Goal: Task Accomplishment & Management: Use online tool/utility

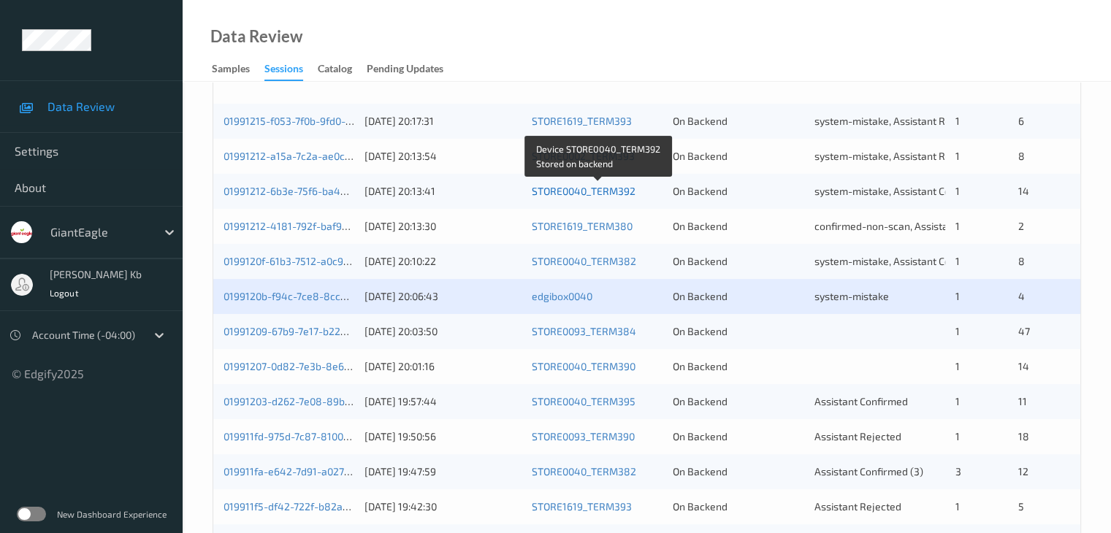
scroll to position [438, 0]
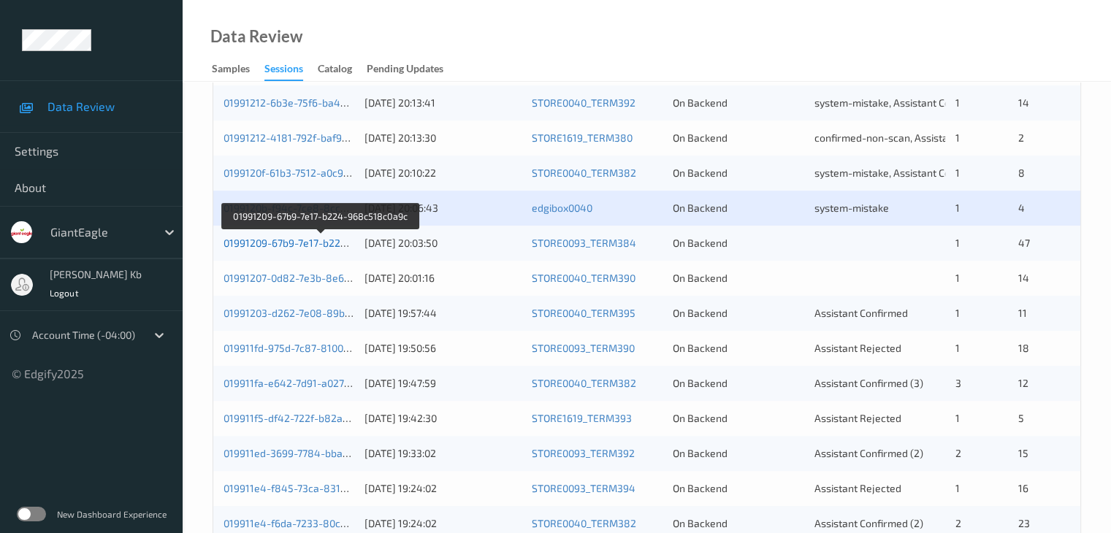
click at [304, 240] on link "01991209-67b9-7e17-b224-968c518c0a9c" at bounding box center [322, 243] width 196 height 12
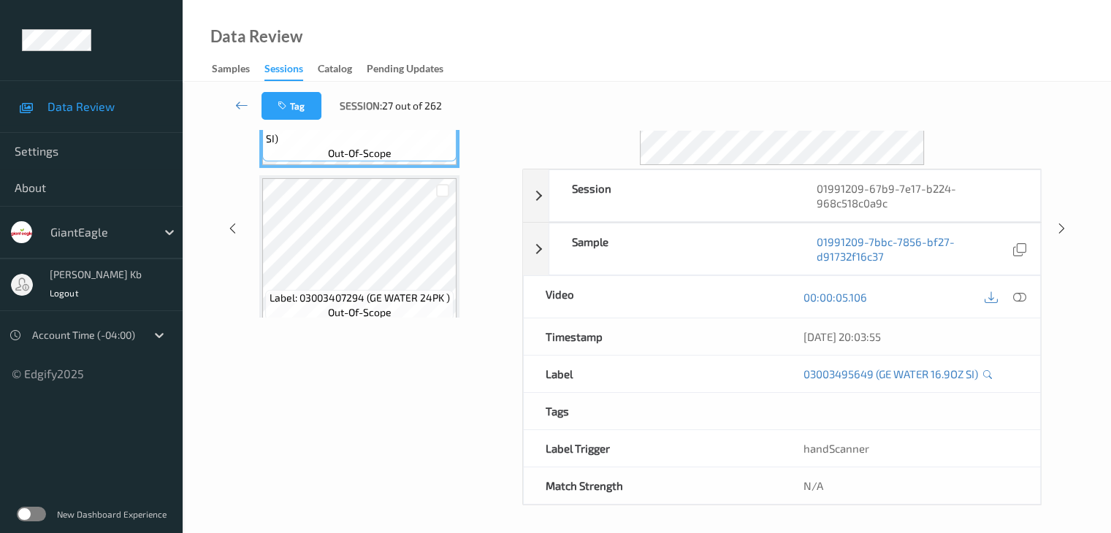
scroll to position [32, 0]
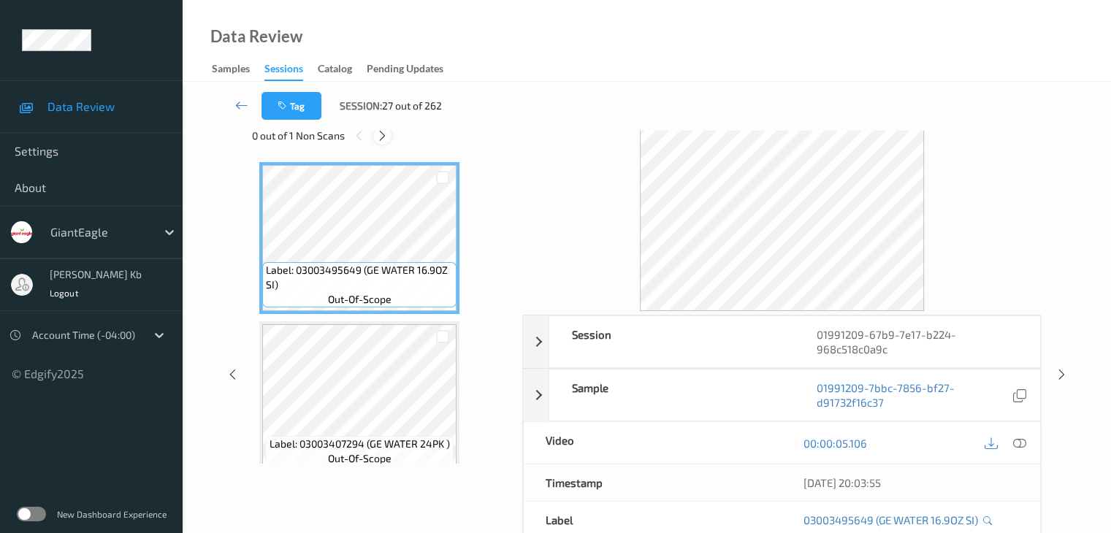
click at [384, 135] on icon at bounding box center [382, 135] width 12 height 13
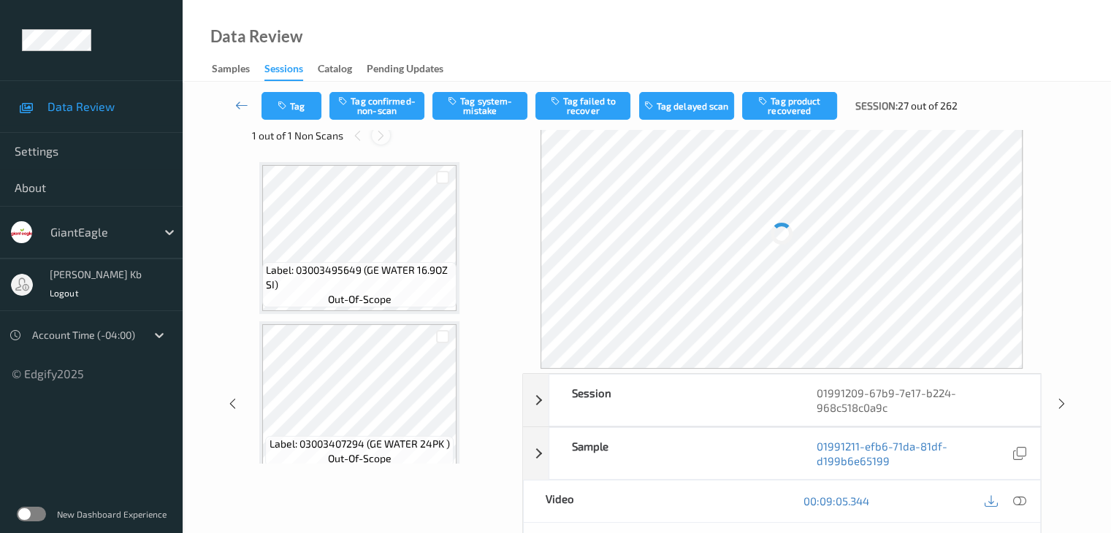
scroll to position [6537, 0]
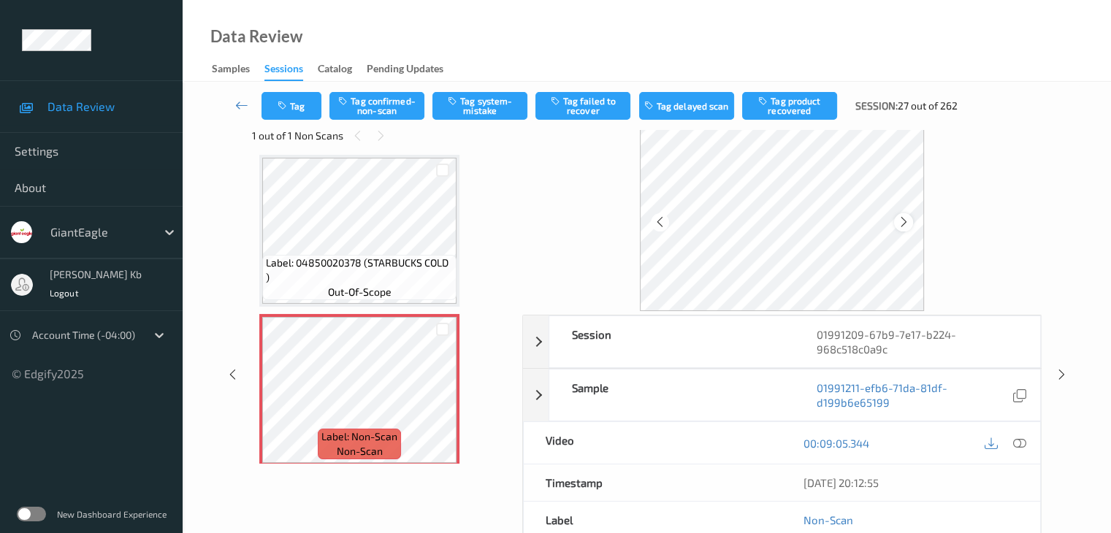
click at [901, 224] on icon at bounding box center [904, 222] width 12 height 13
click at [1023, 440] on icon at bounding box center [1018, 443] width 13 height 13
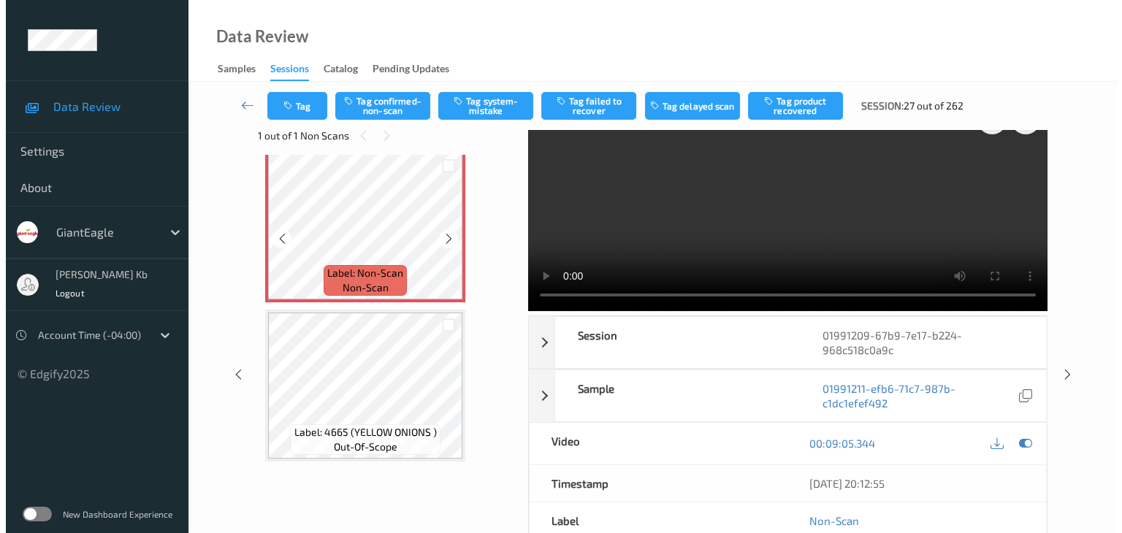
scroll to position [6683, 0]
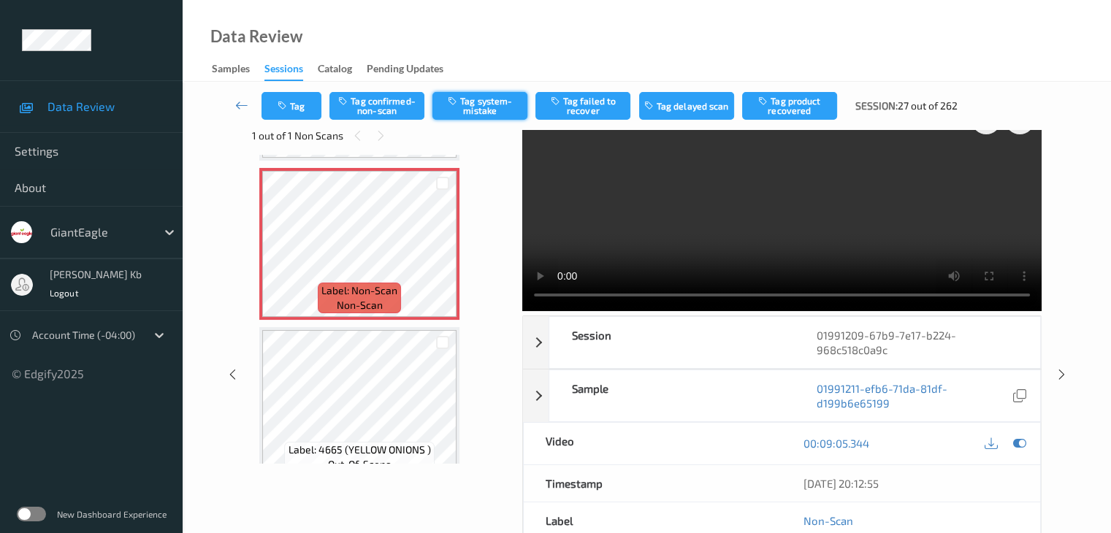
click at [497, 104] on button "Tag system-mistake" at bounding box center [479, 106] width 95 height 28
click at [310, 106] on button "Tag" at bounding box center [292, 106] width 60 height 28
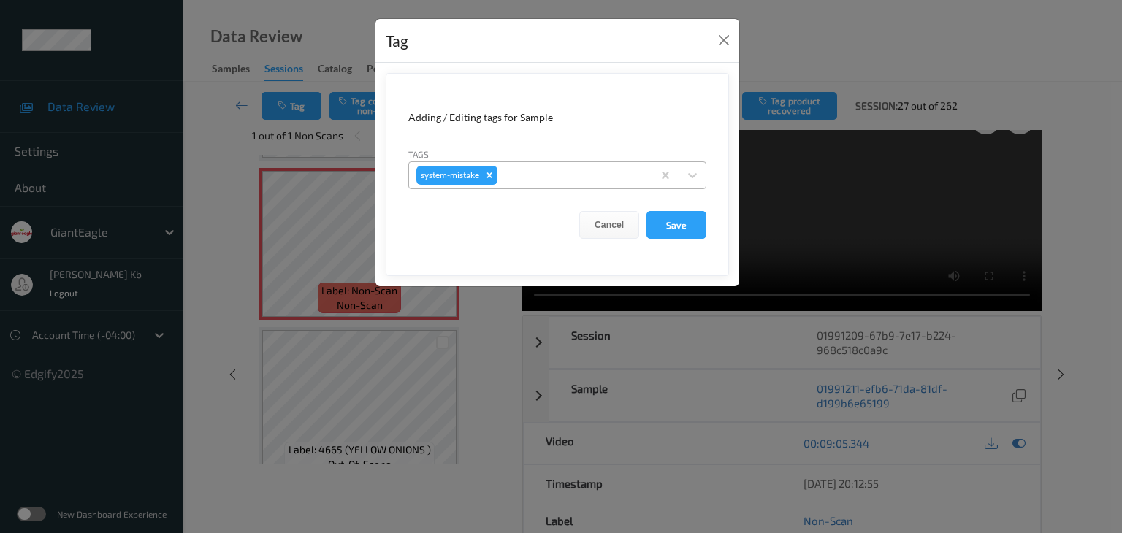
click at [540, 168] on div at bounding box center [572, 176] width 145 height 18
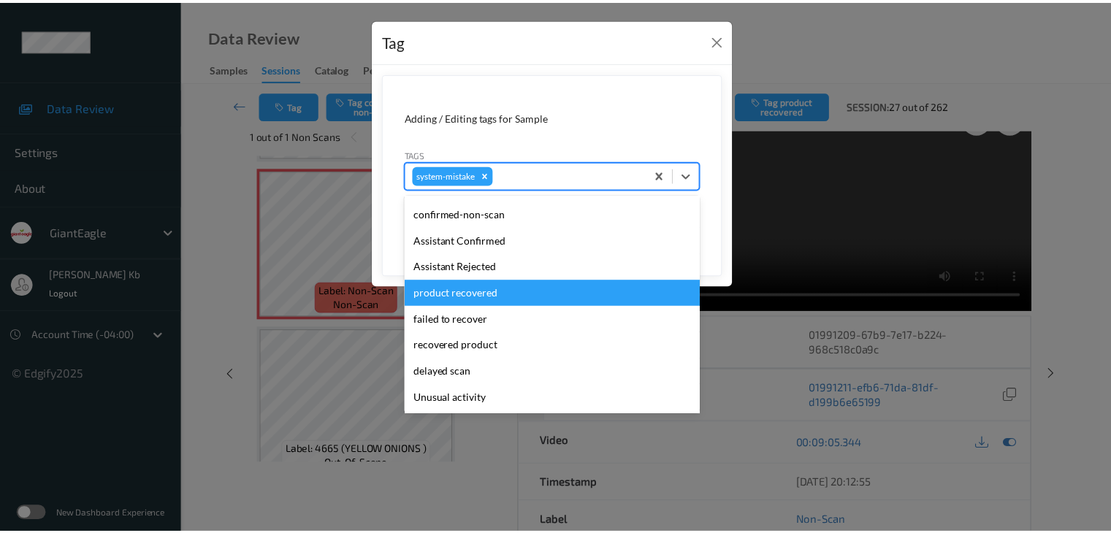
scroll to position [73, 0]
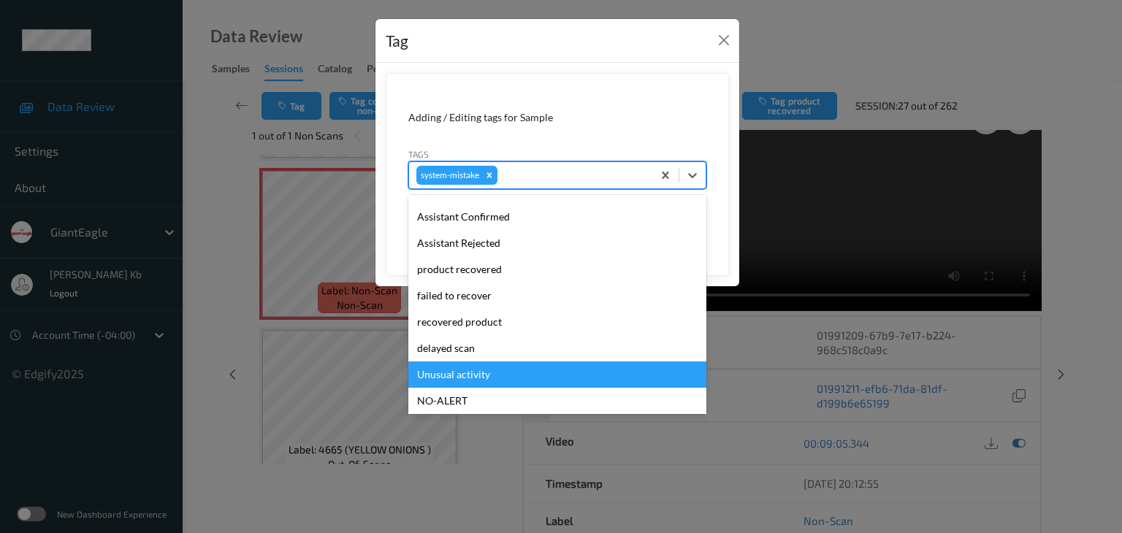
click at [476, 375] on div "Unusual activity" at bounding box center [557, 375] width 298 height 26
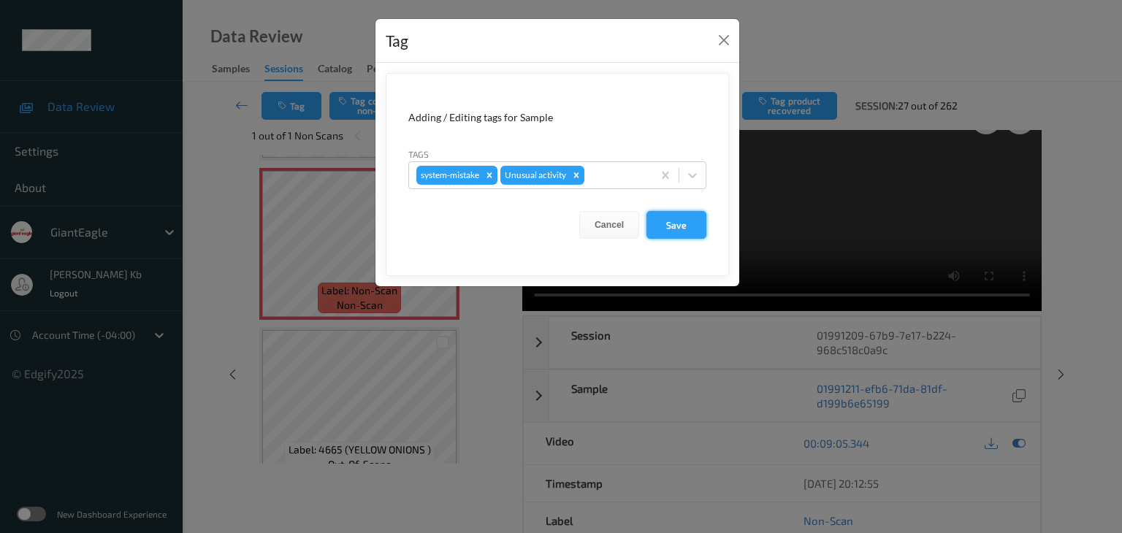
click at [664, 220] on button "Save" at bounding box center [677, 225] width 60 height 28
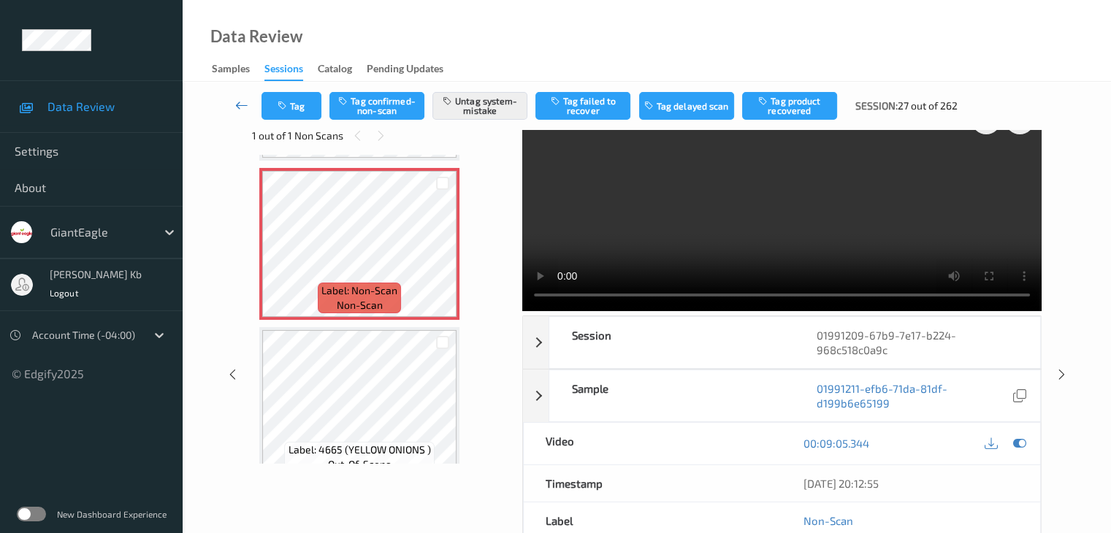
click at [245, 103] on icon at bounding box center [241, 105] width 13 height 15
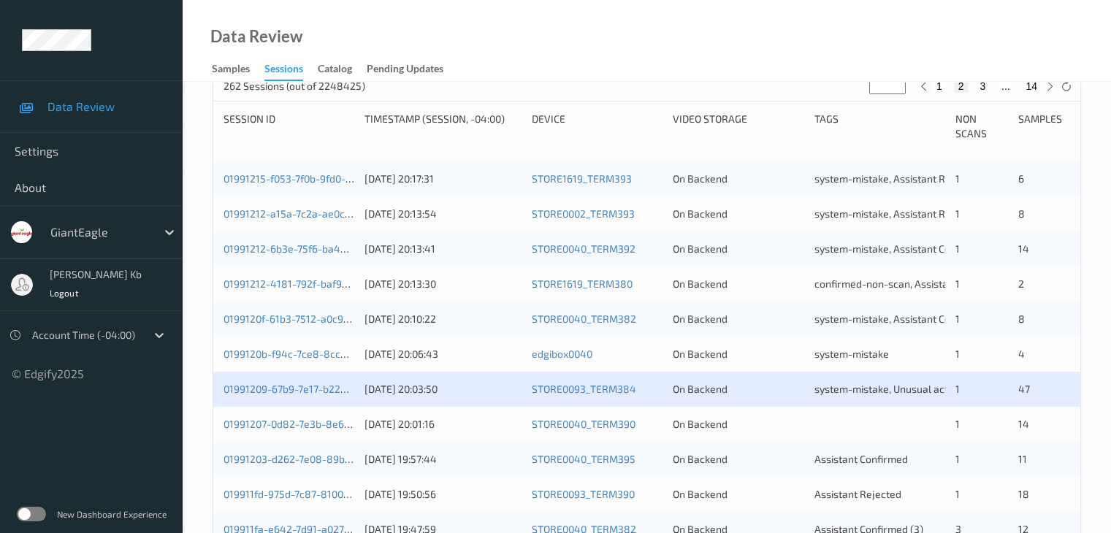
scroll to position [365, 0]
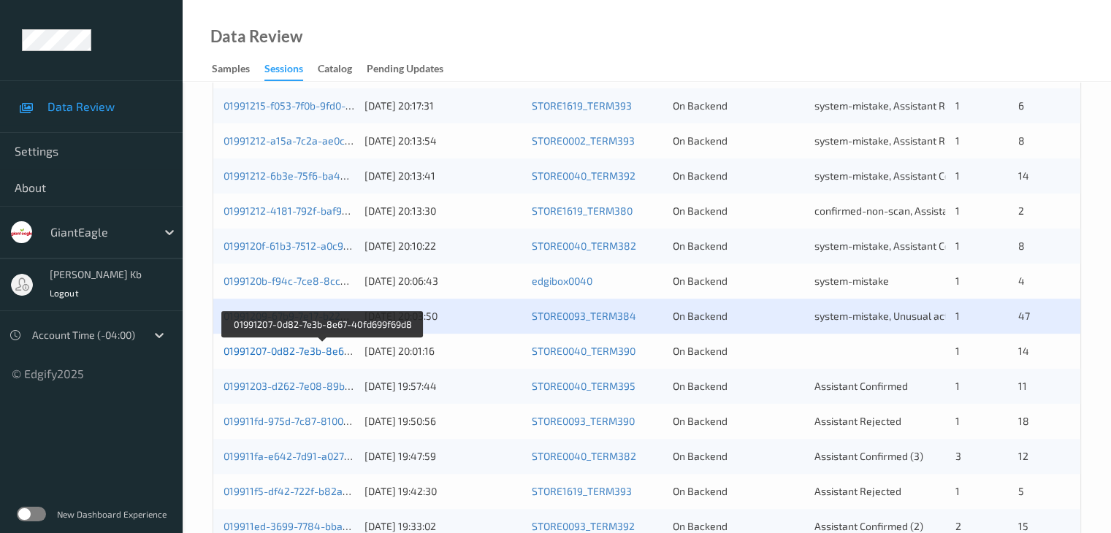
click at [313, 351] on link "01991207-0d82-7e3b-8e67-40fd699f69d8" at bounding box center [322, 351] width 197 height 12
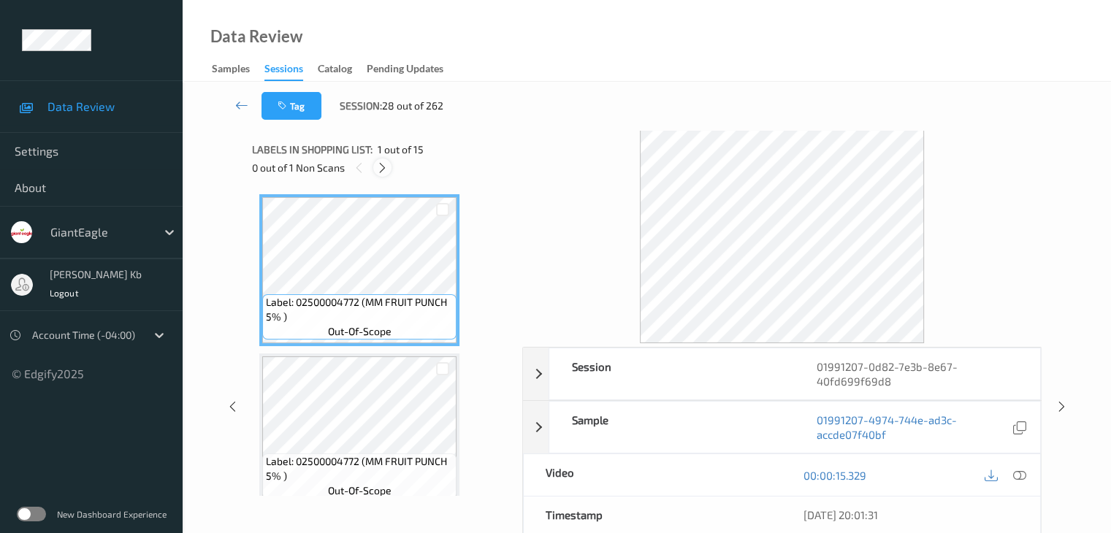
click at [384, 167] on icon at bounding box center [382, 167] width 12 height 13
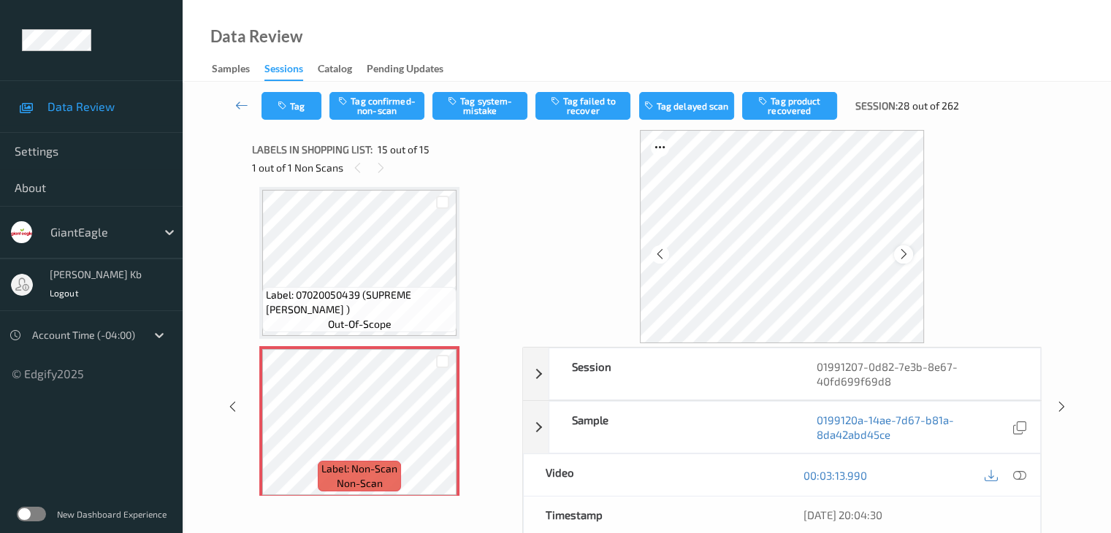
click at [904, 255] on icon at bounding box center [904, 254] width 12 height 13
click at [1026, 476] on icon at bounding box center [1018, 475] width 13 height 13
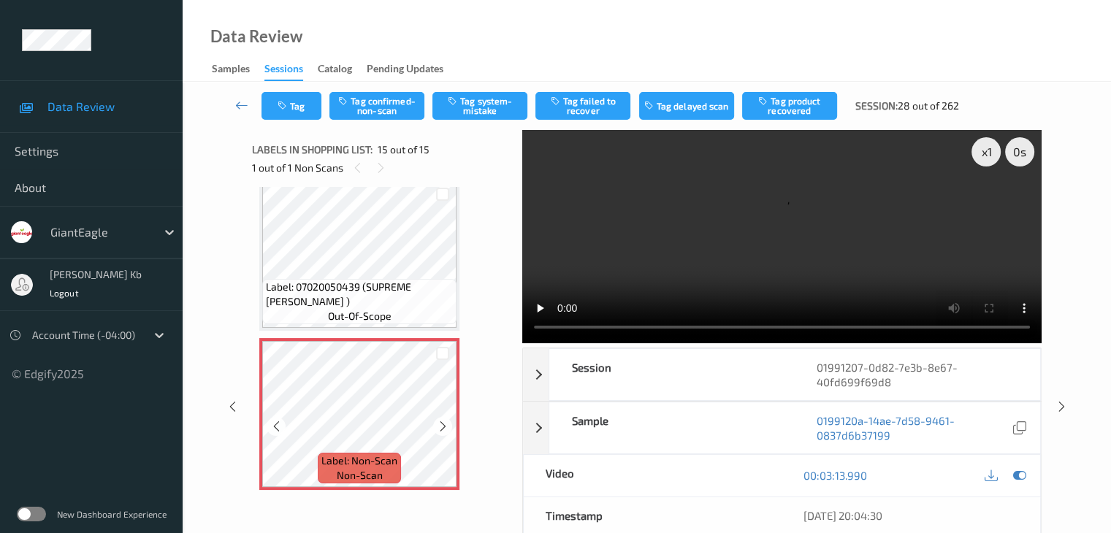
scroll to position [2087, 0]
click at [485, 103] on button "Tag system-mistake" at bounding box center [479, 106] width 95 height 28
click at [245, 104] on icon at bounding box center [241, 105] width 13 height 15
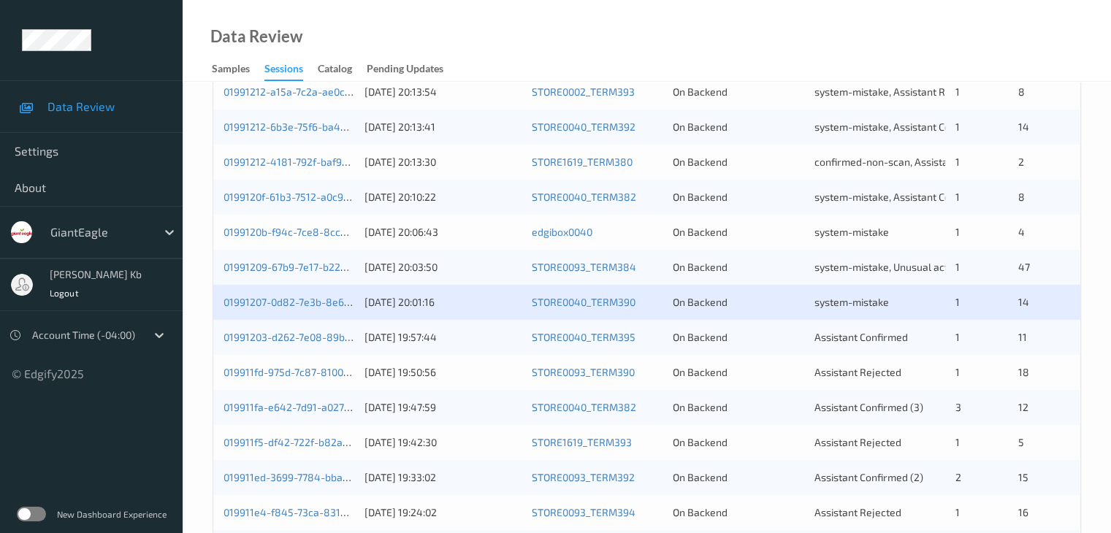
scroll to position [438, 0]
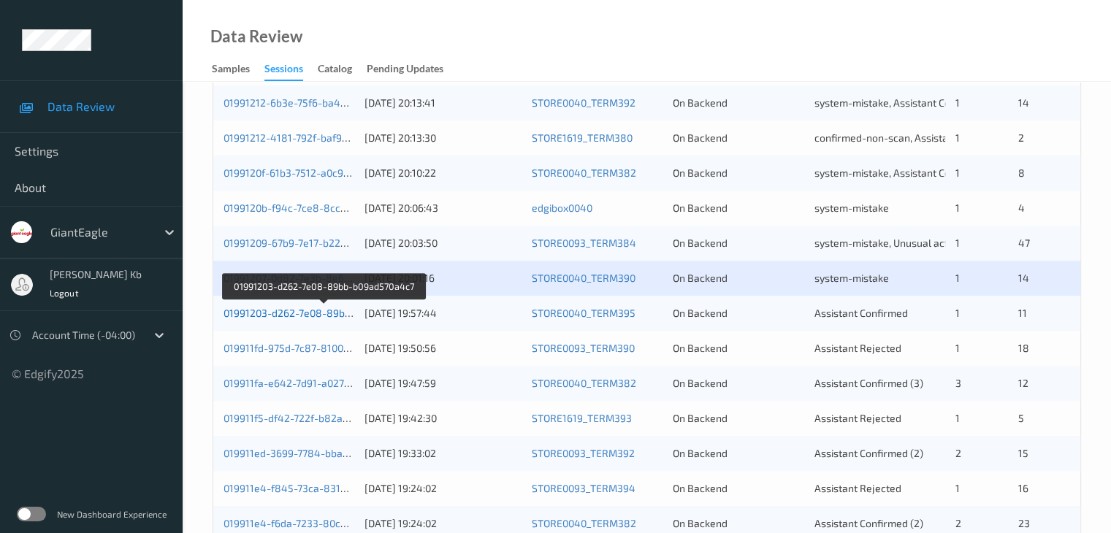
click at [322, 314] on link "01991203-d262-7e08-89bb-b09ad570a4c7" at bounding box center [324, 313] width 200 height 12
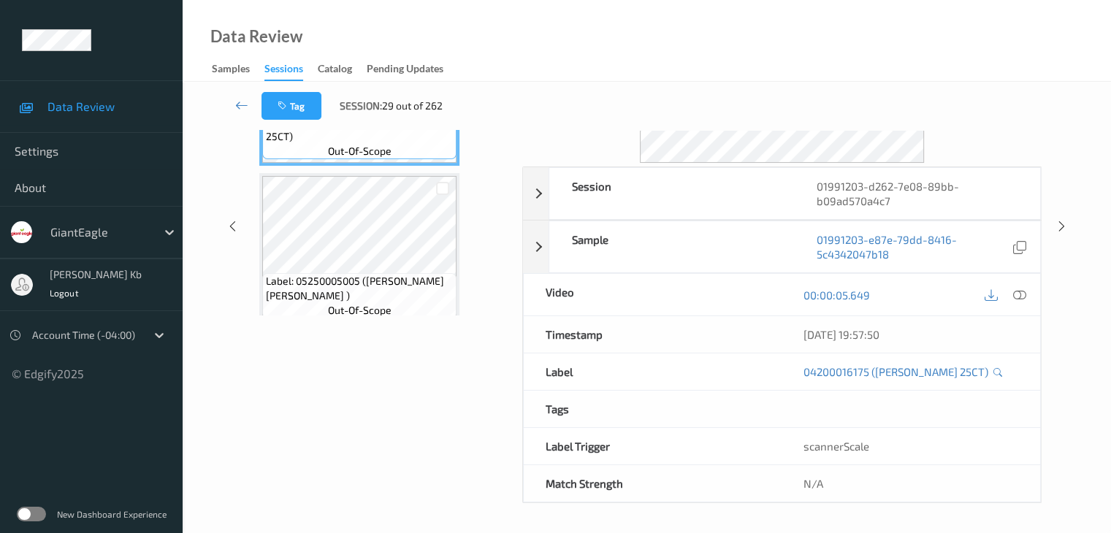
scroll to position [178, 0]
click at [233, 106] on link at bounding box center [242, 106] width 39 height 28
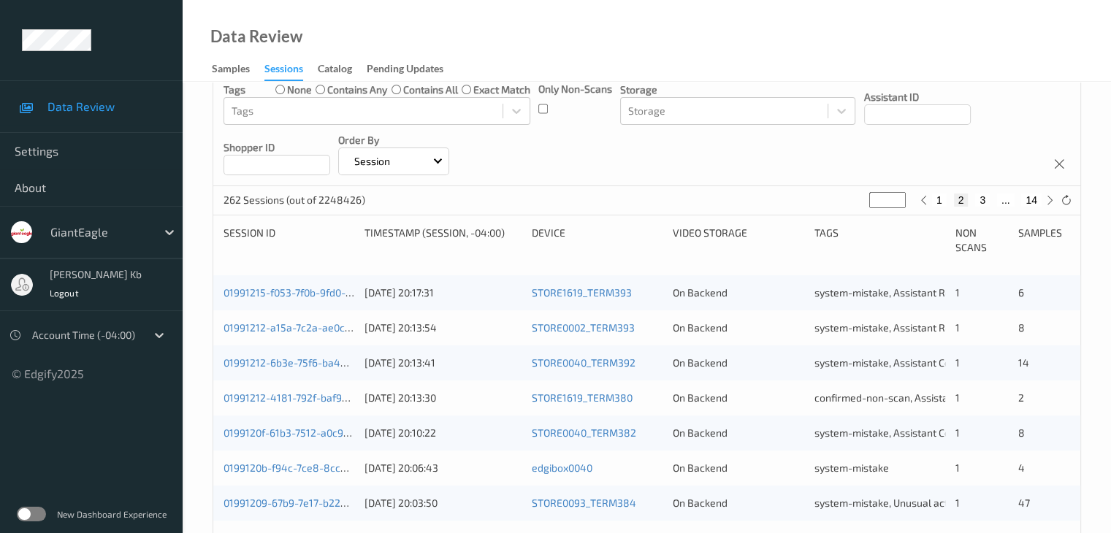
scroll to position [292, 0]
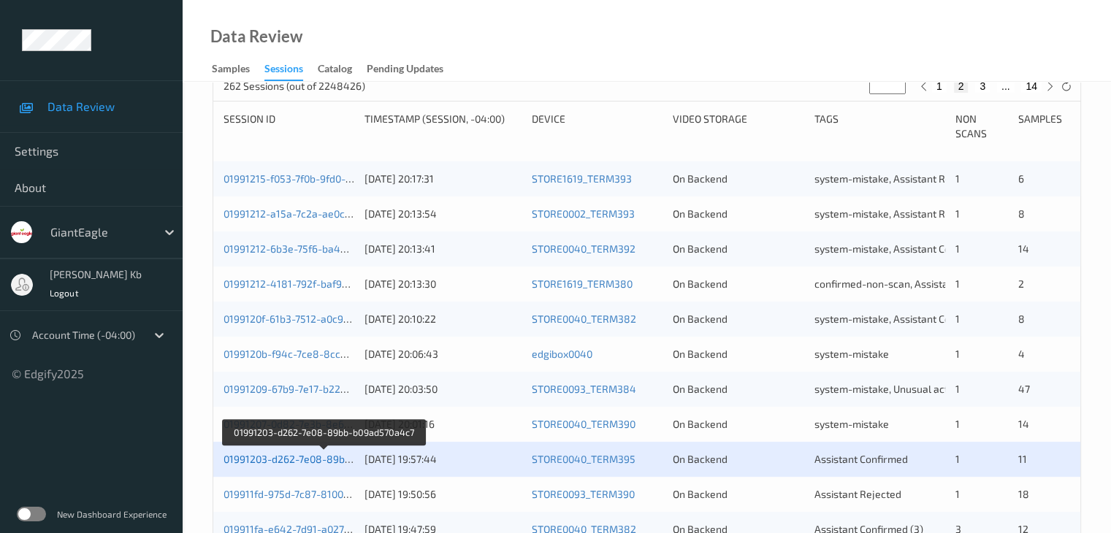
click at [315, 459] on link "01991203-d262-7e08-89bb-b09ad570a4c7" at bounding box center [324, 459] width 200 height 12
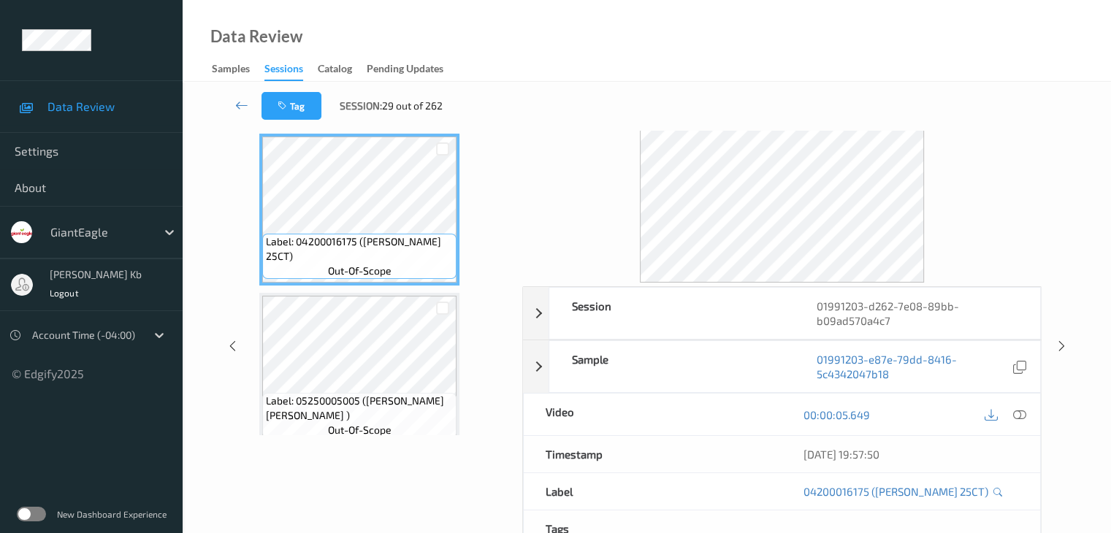
scroll to position [32, 0]
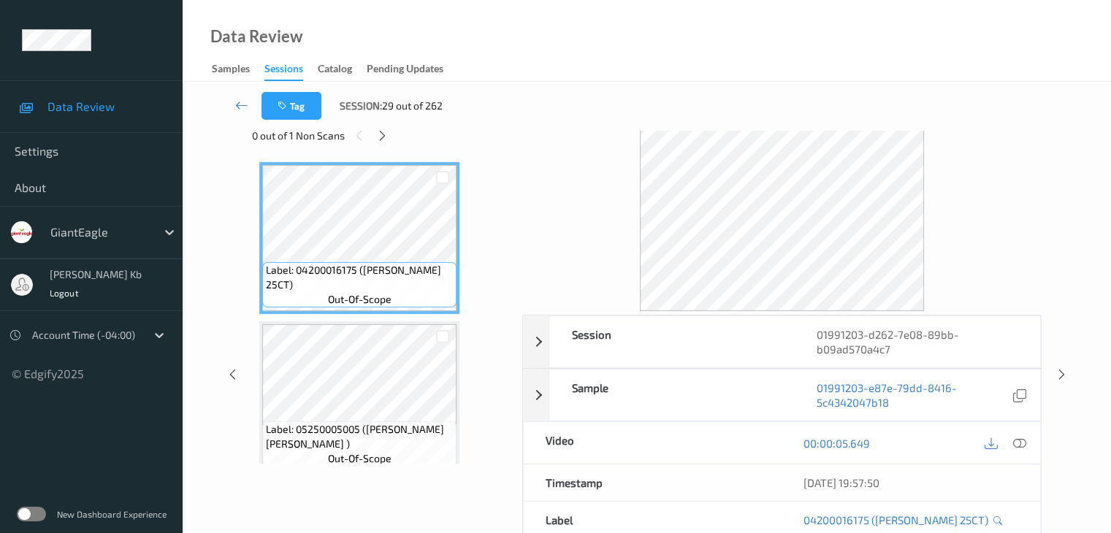
drag, startPoint x: 385, startPoint y: 136, endPoint x: 396, endPoint y: 156, distance: 23.2
click at [386, 137] on icon at bounding box center [382, 135] width 12 height 13
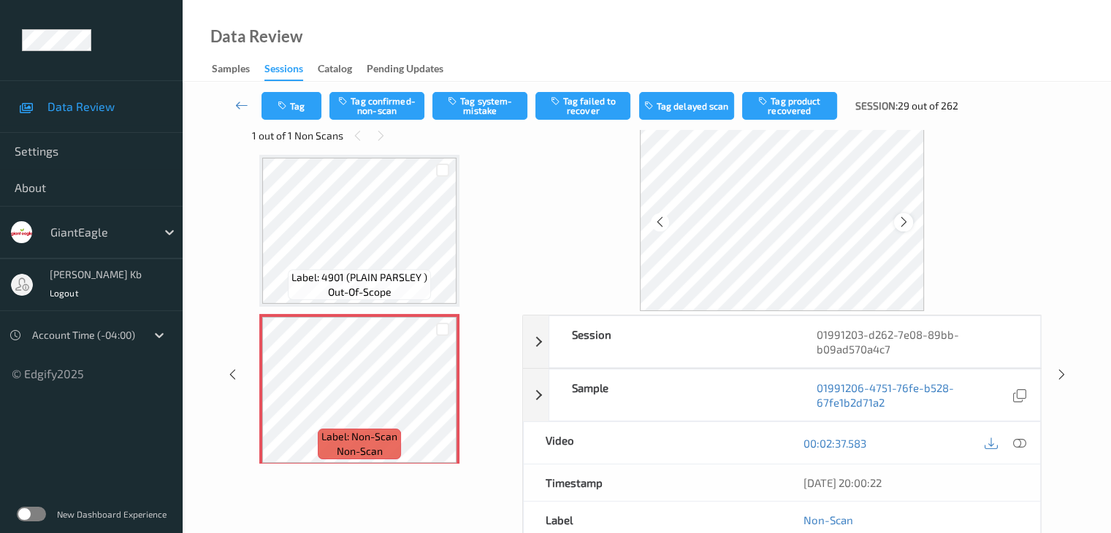
click at [907, 218] on icon at bounding box center [904, 222] width 12 height 13
click at [905, 218] on icon at bounding box center [904, 222] width 12 height 13
click at [904, 218] on icon at bounding box center [904, 222] width 12 height 13
click at [1018, 440] on icon at bounding box center [1018, 443] width 13 height 13
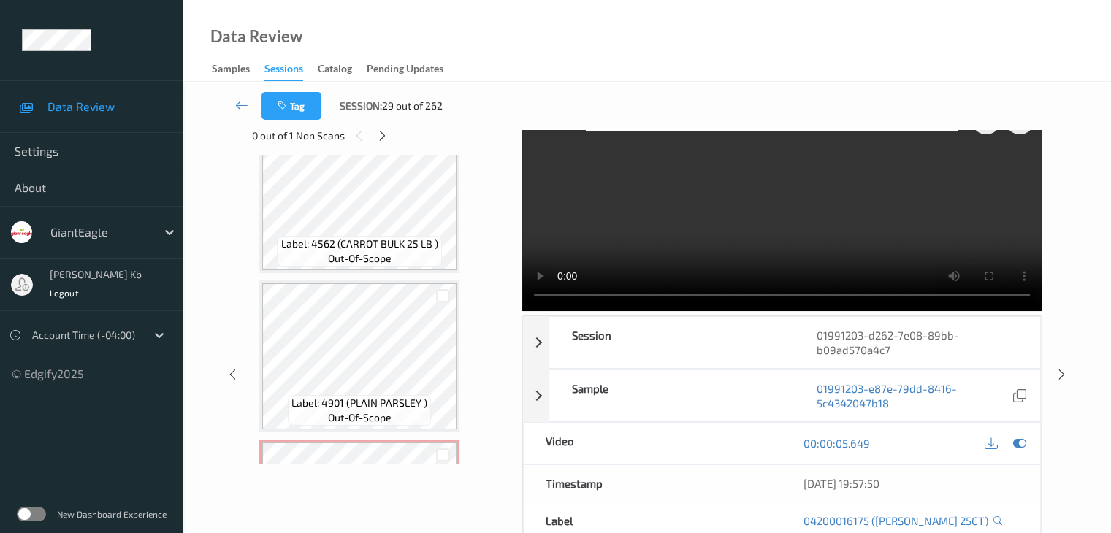
scroll to position [1607, 0]
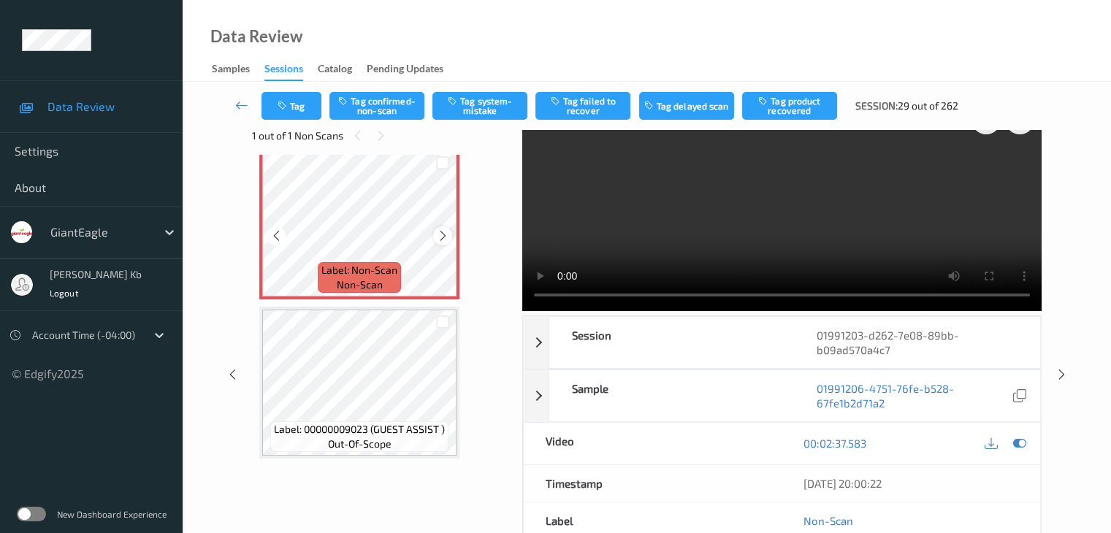
click at [441, 235] on icon at bounding box center [443, 235] width 12 height 13
click at [440, 236] on icon at bounding box center [443, 235] width 12 height 13
click at [440, 237] on icon at bounding box center [443, 235] width 12 height 13
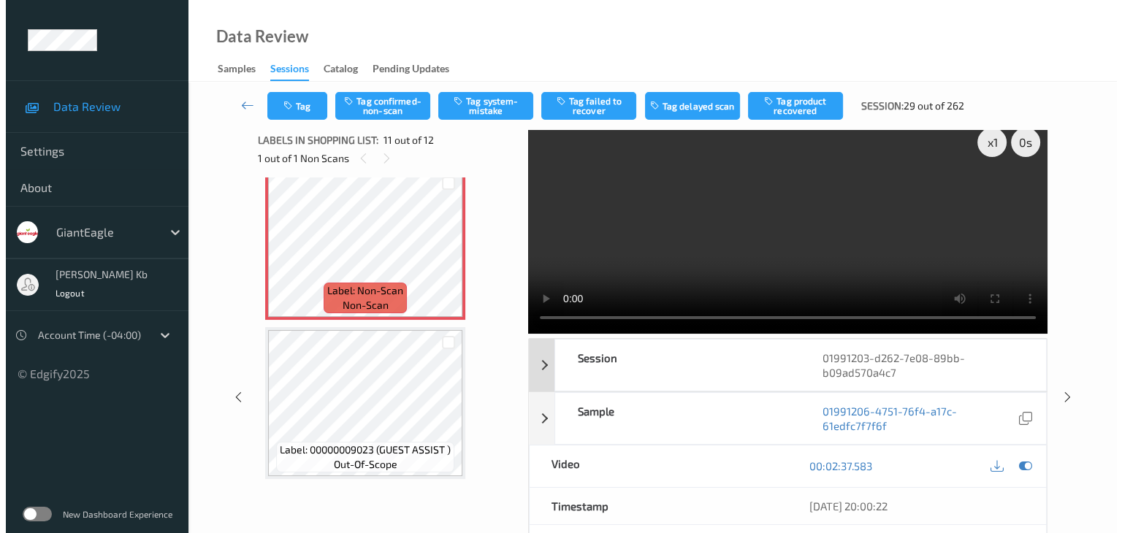
scroll to position [0, 0]
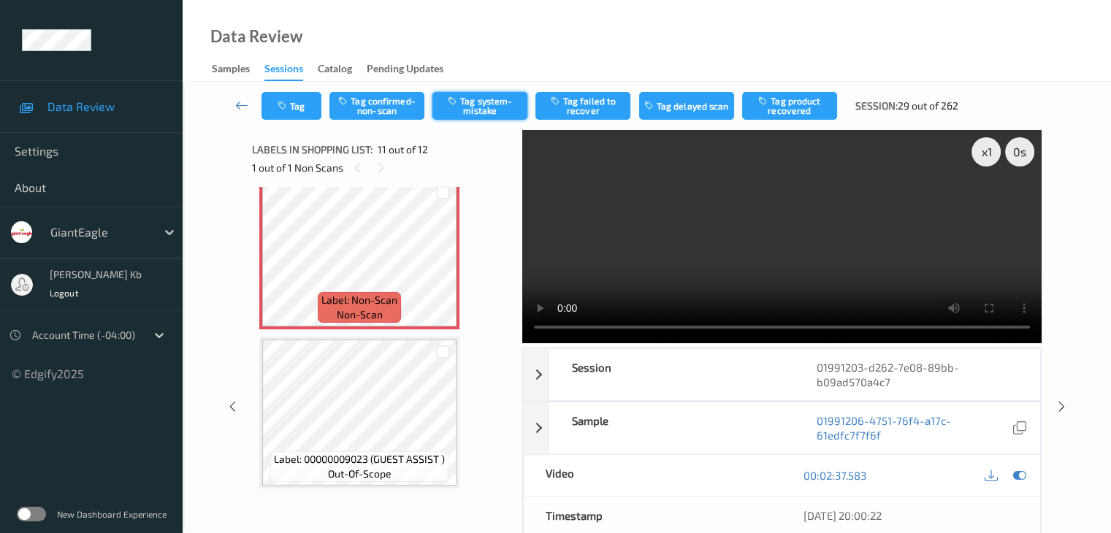
click at [497, 102] on button "Tag system-mistake" at bounding box center [479, 106] width 95 height 28
click at [310, 97] on button "Tag" at bounding box center [292, 106] width 60 height 28
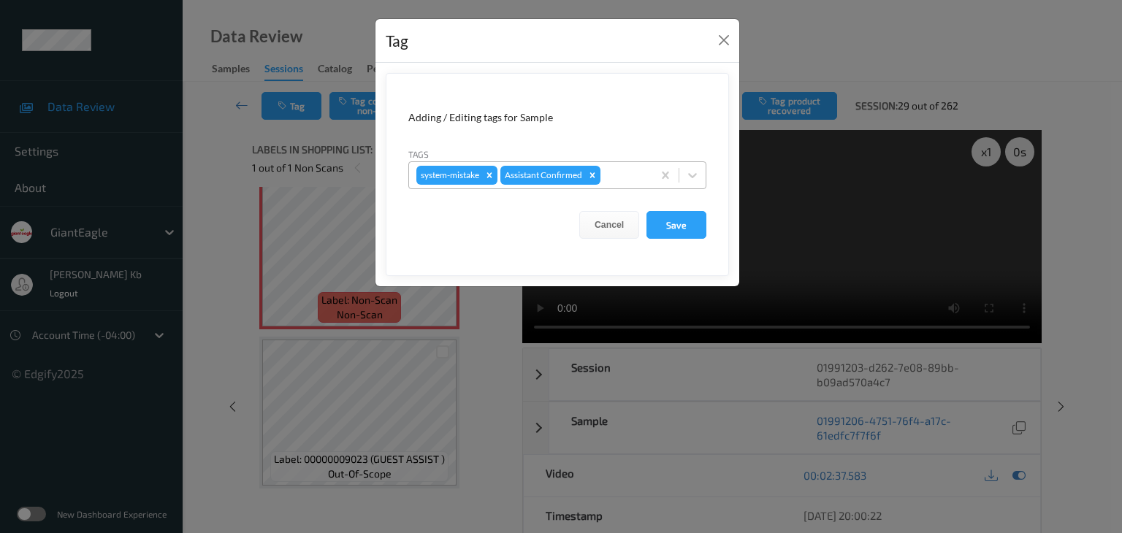
click at [624, 172] on div at bounding box center [624, 176] width 42 height 18
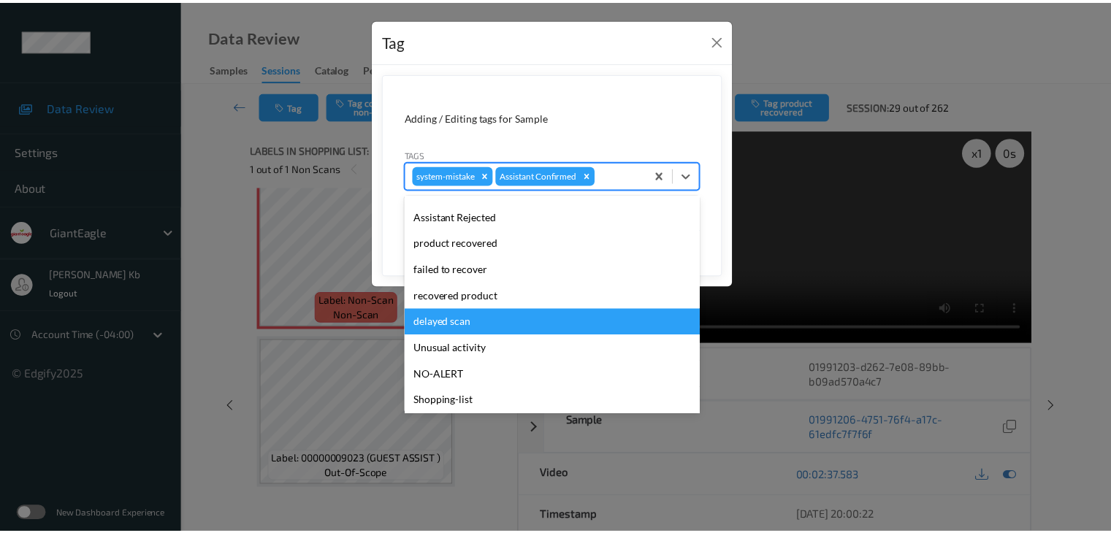
scroll to position [129, 0]
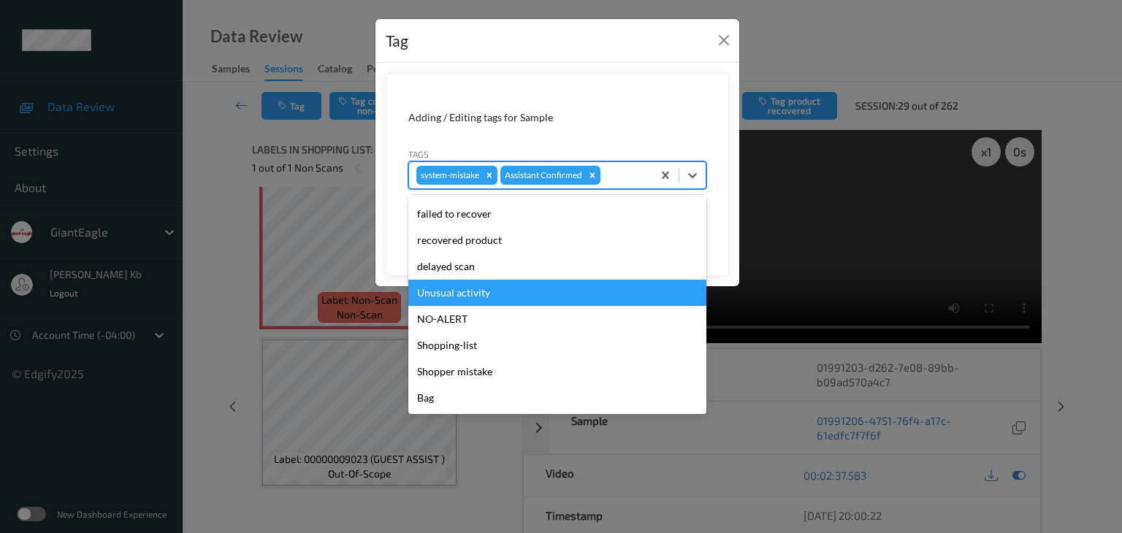
click at [463, 293] on div "Unusual activity" at bounding box center [557, 293] width 298 height 26
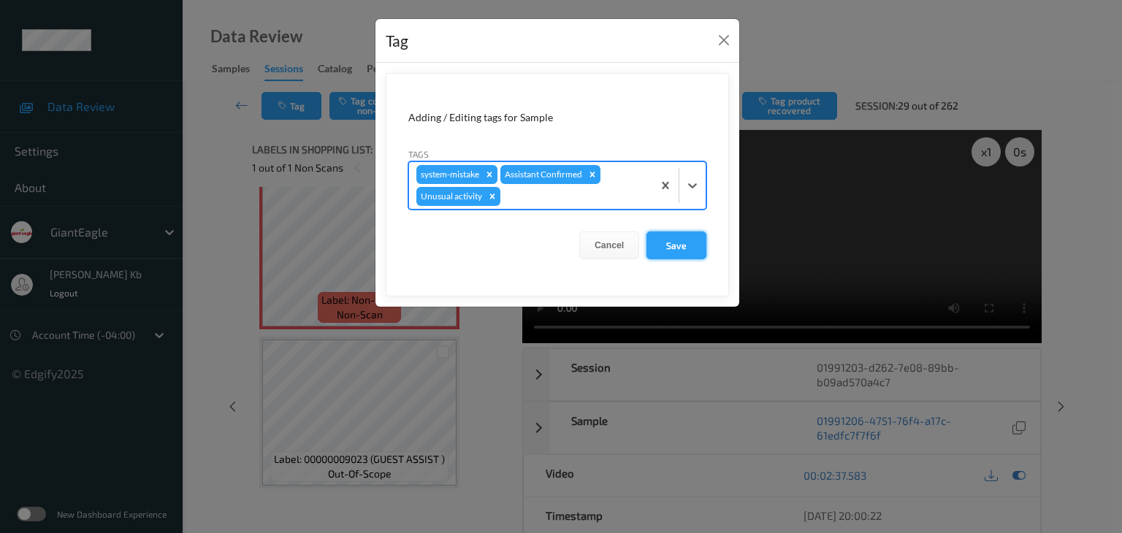
click at [686, 246] on button "Save" at bounding box center [677, 246] width 60 height 28
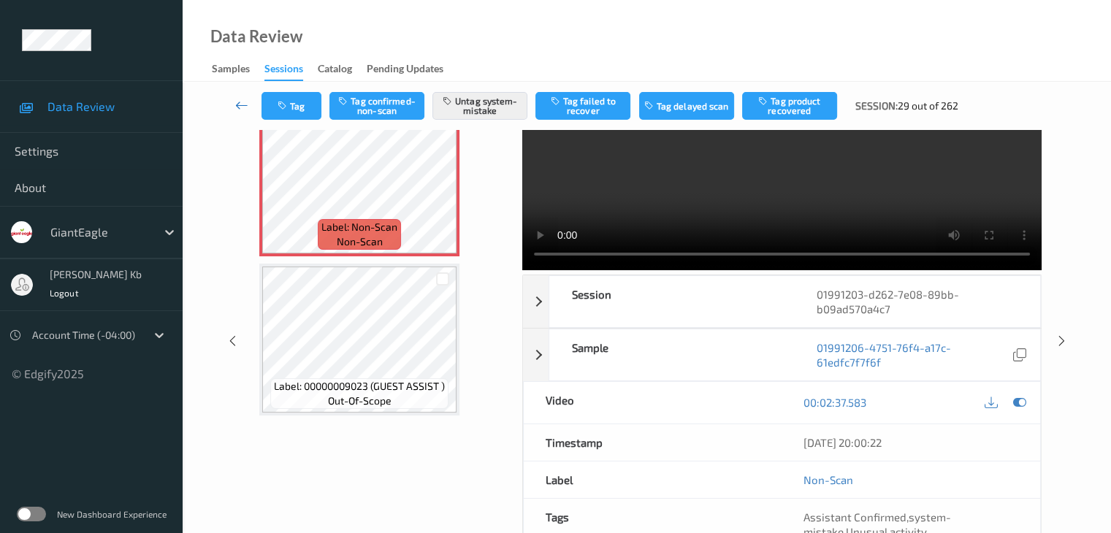
click at [238, 102] on icon at bounding box center [241, 105] width 13 height 15
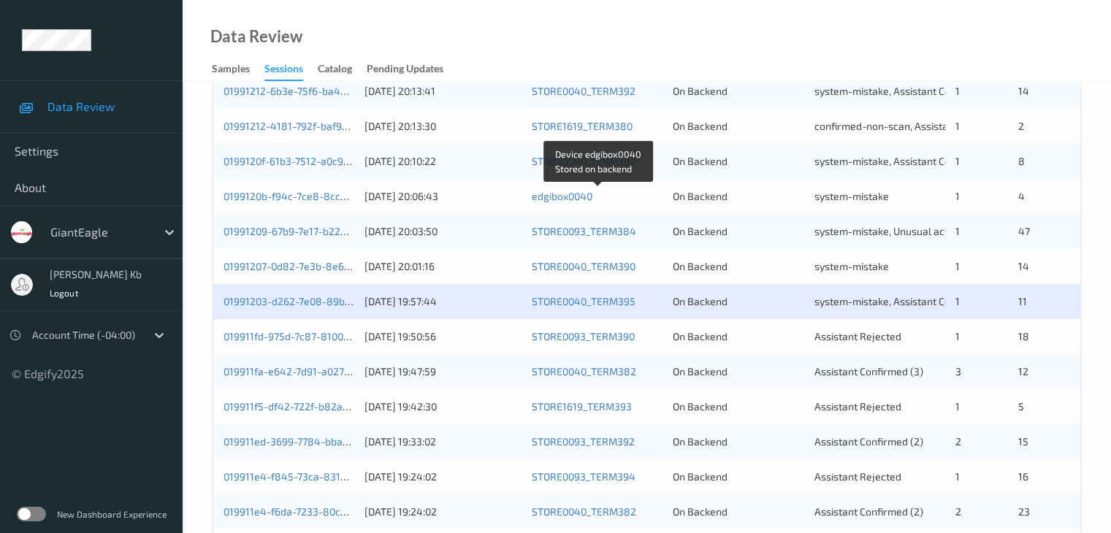
scroll to position [657, 0]
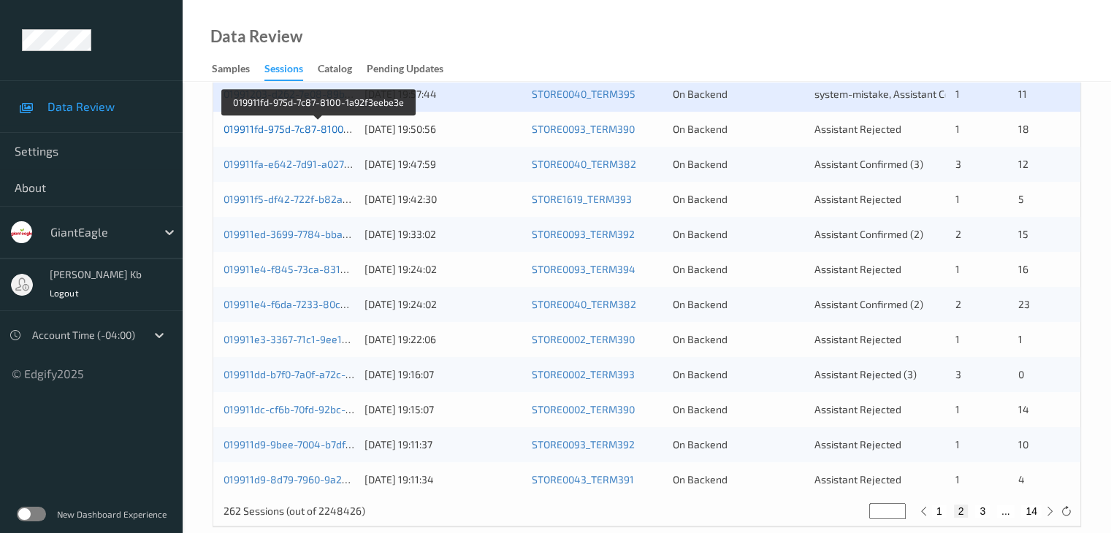
click at [308, 126] on link "019911fd-975d-7c87-8100-1a92f3eebe3e" at bounding box center [319, 129] width 191 height 12
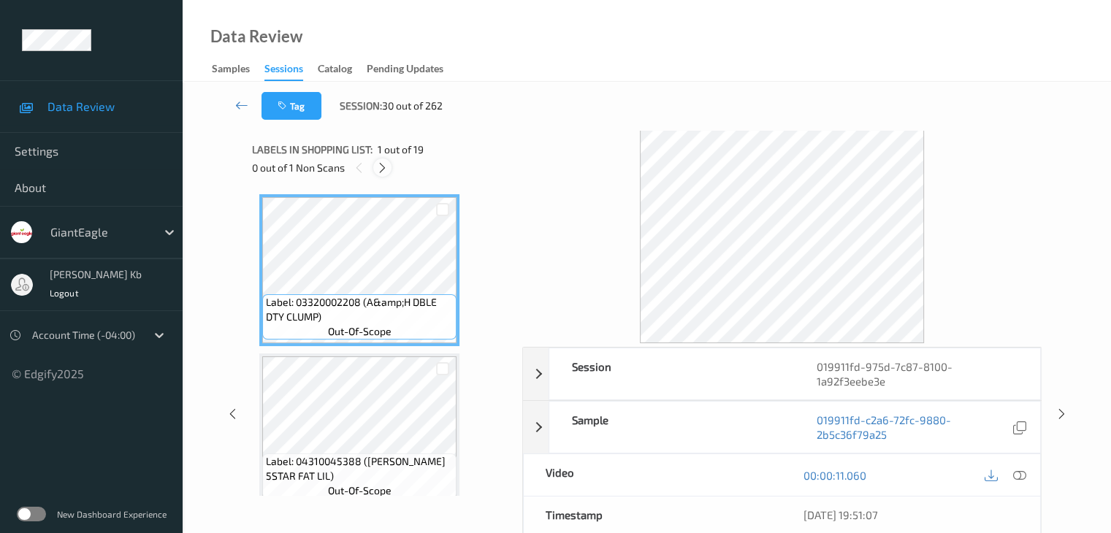
click at [381, 172] on icon at bounding box center [382, 167] width 12 height 13
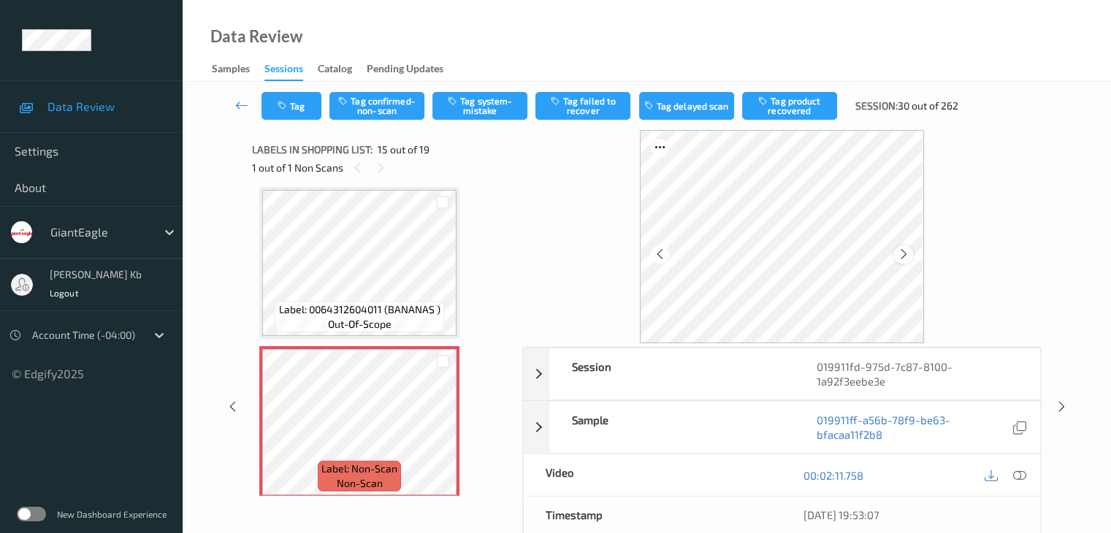
click at [905, 256] on icon at bounding box center [904, 254] width 12 height 13
click at [900, 255] on icon at bounding box center [904, 254] width 12 height 13
click at [1024, 469] on icon at bounding box center [1018, 475] width 13 height 13
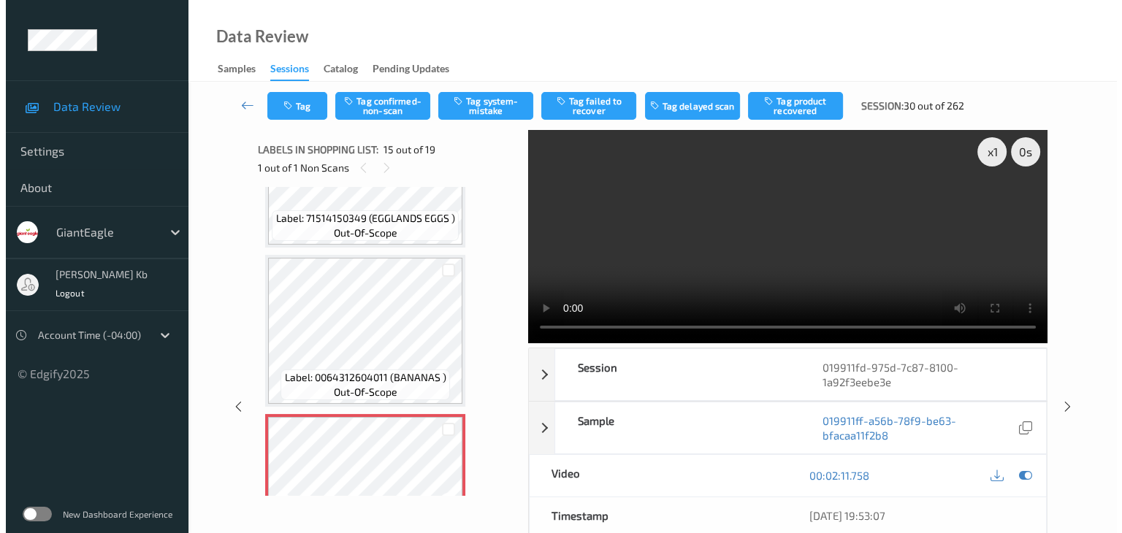
scroll to position [1994, 0]
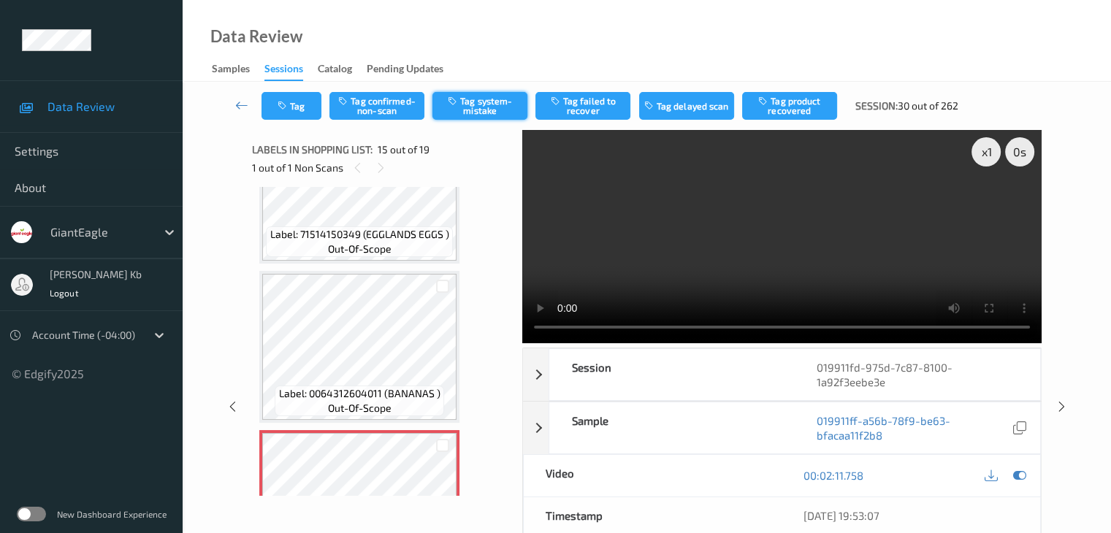
click at [482, 103] on button "Tag system-mistake" at bounding box center [479, 106] width 95 height 28
click at [307, 102] on button "Tag" at bounding box center [292, 106] width 60 height 28
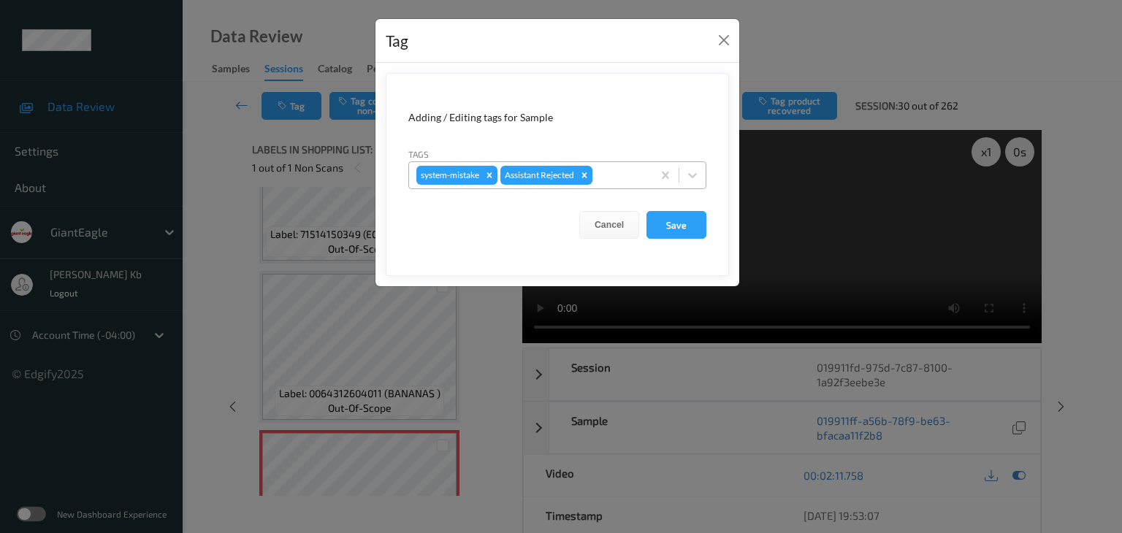
click at [628, 172] on div at bounding box center [620, 176] width 50 height 18
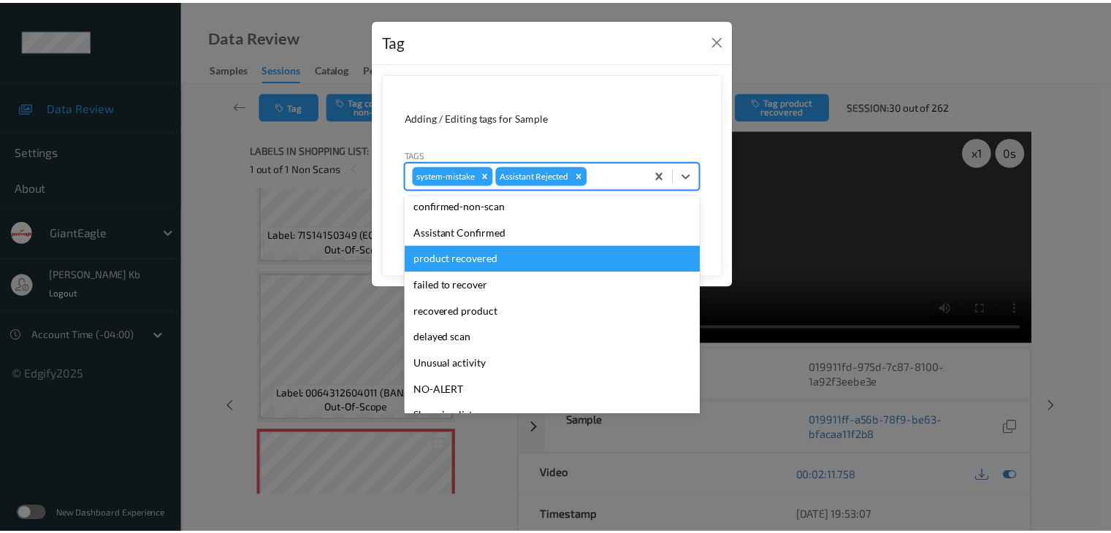
scroll to position [73, 0]
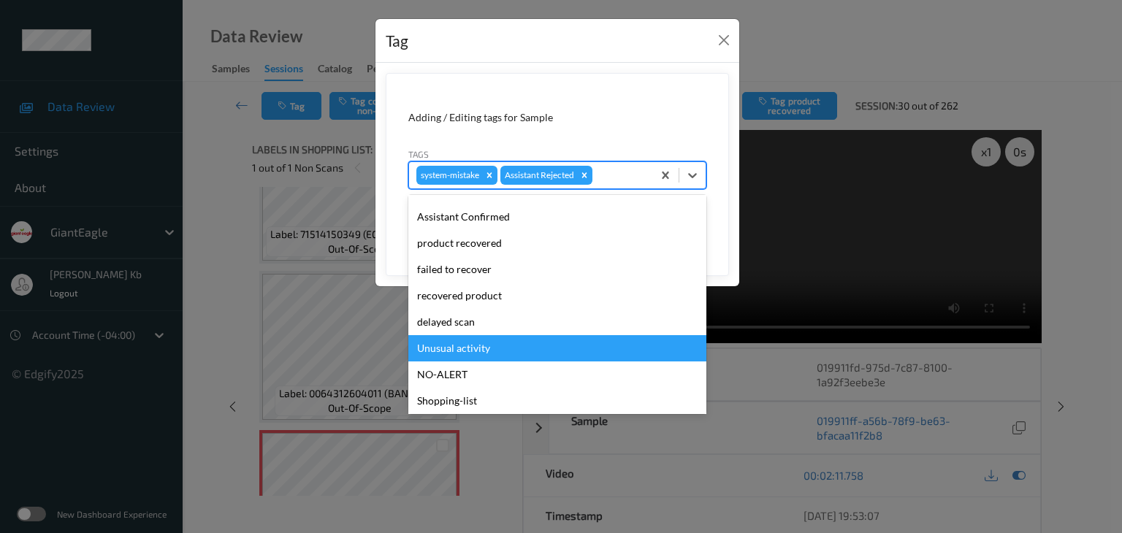
click at [465, 348] on div "Unusual activity" at bounding box center [557, 348] width 298 height 26
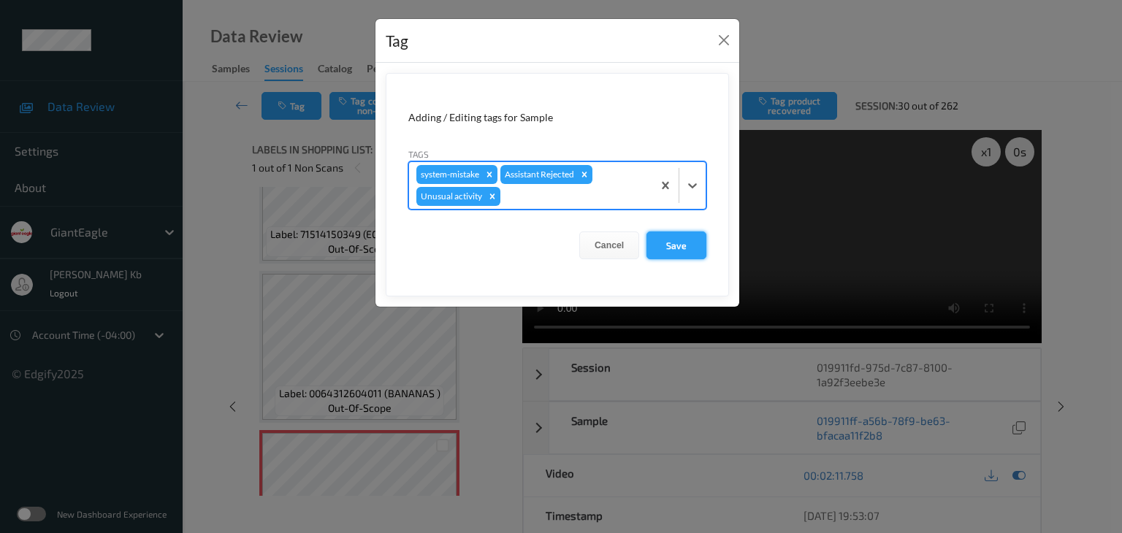
click at [676, 245] on button "Save" at bounding box center [677, 246] width 60 height 28
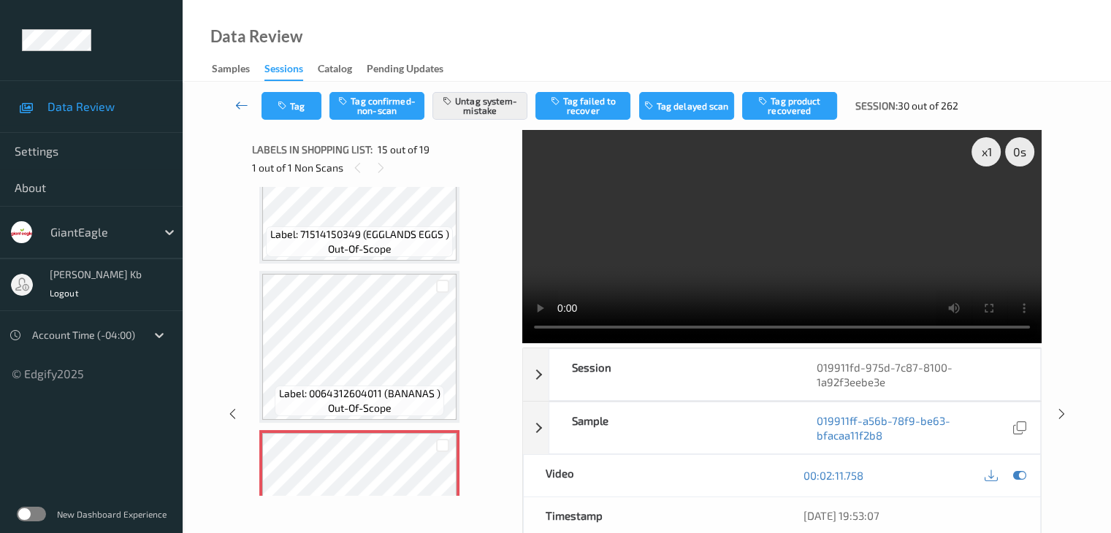
click at [243, 105] on icon at bounding box center [241, 105] width 13 height 15
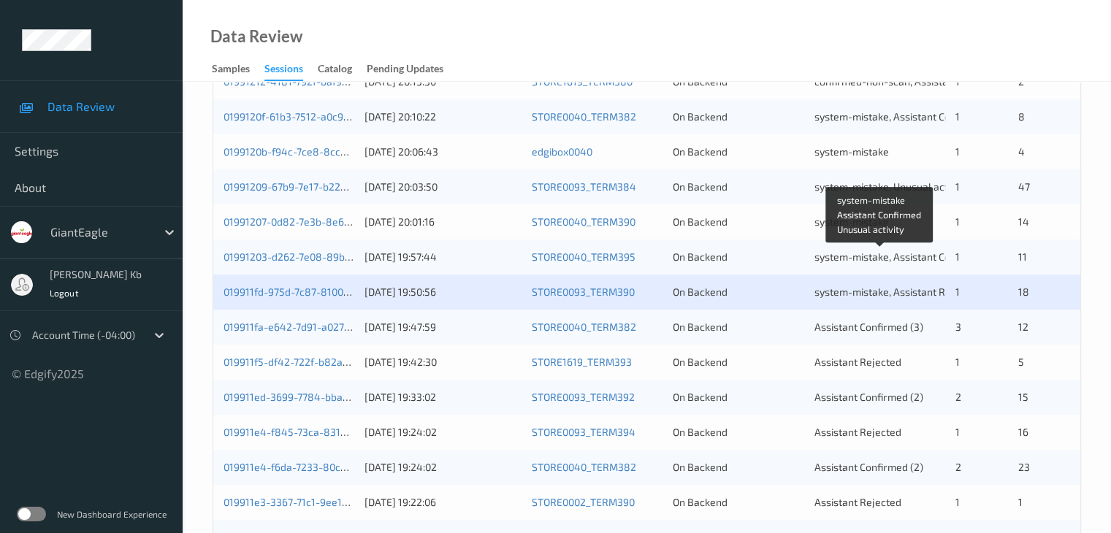
scroll to position [511, 0]
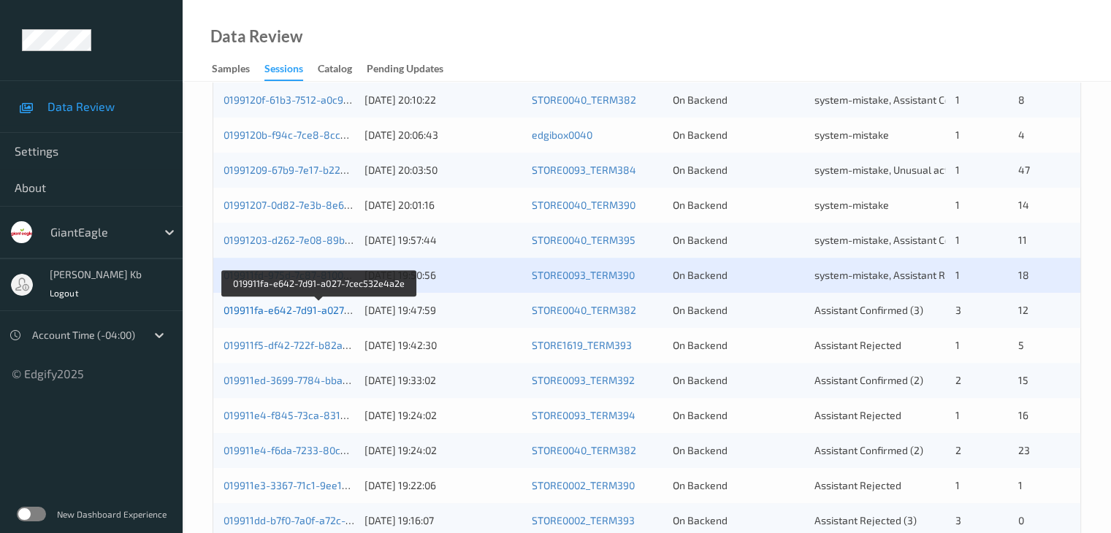
click at [298, 309] on link "019911fa-e642-7d91-a027-7cec532e4a2e" at bounding box center [320, 310] width 193 height 12
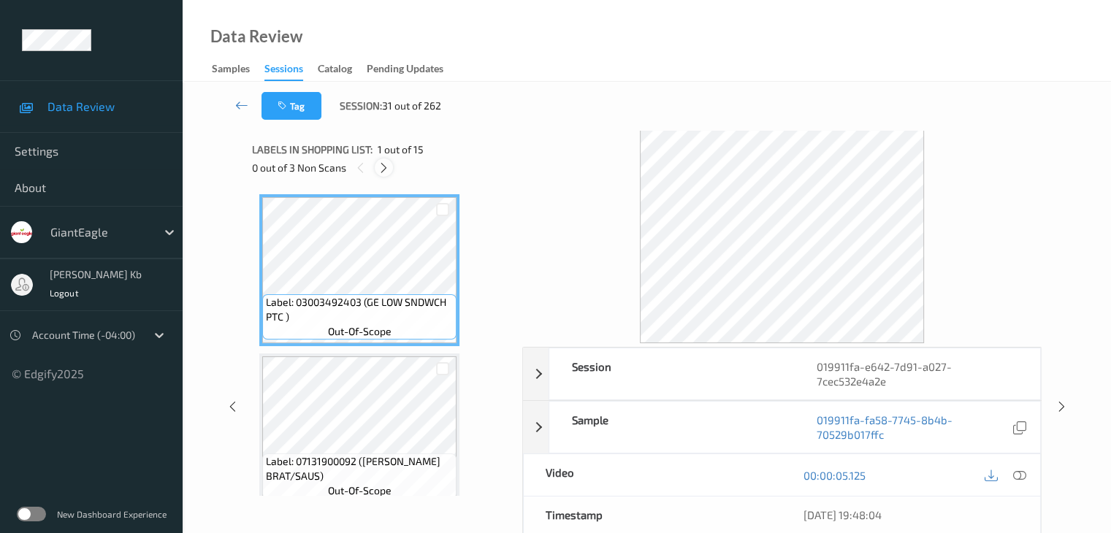
click at [384, 165] on icon at bounding box center [384, 167] width 12 height 13
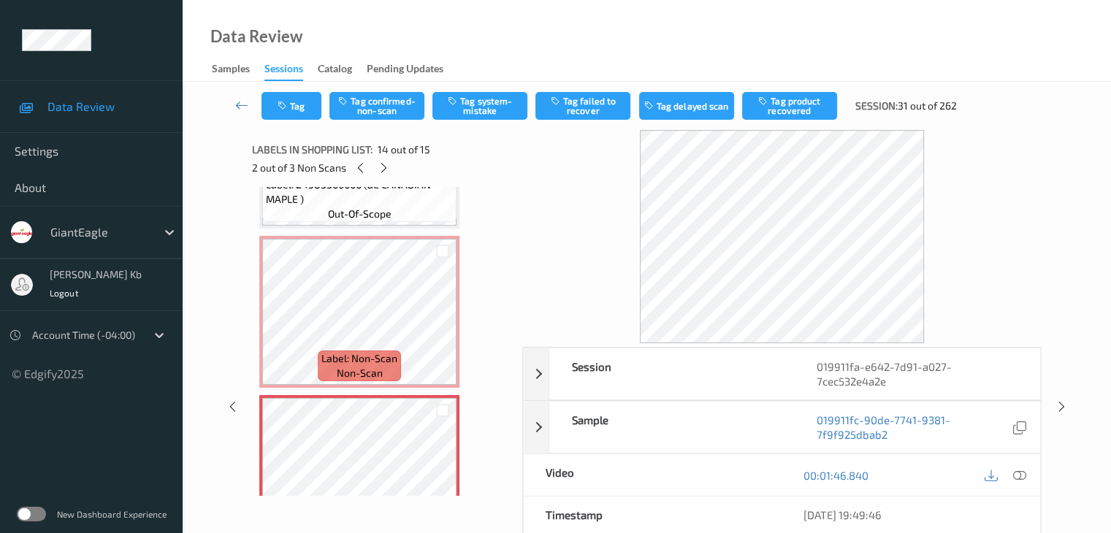
scroll to position [1868, 0]
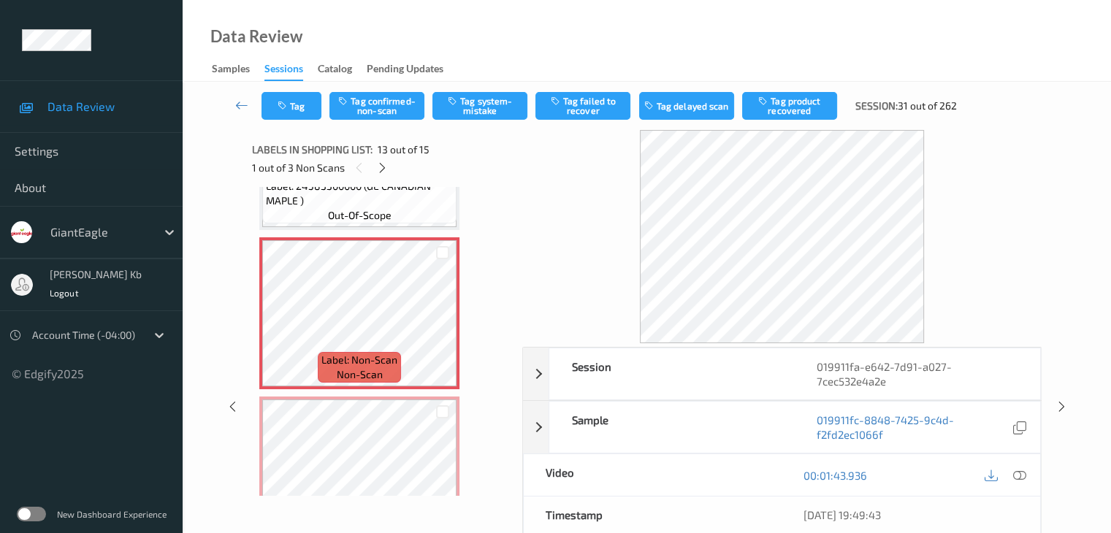
click at [1021, 472] on icon at bounding box center [1018, 475] width 13 height 13
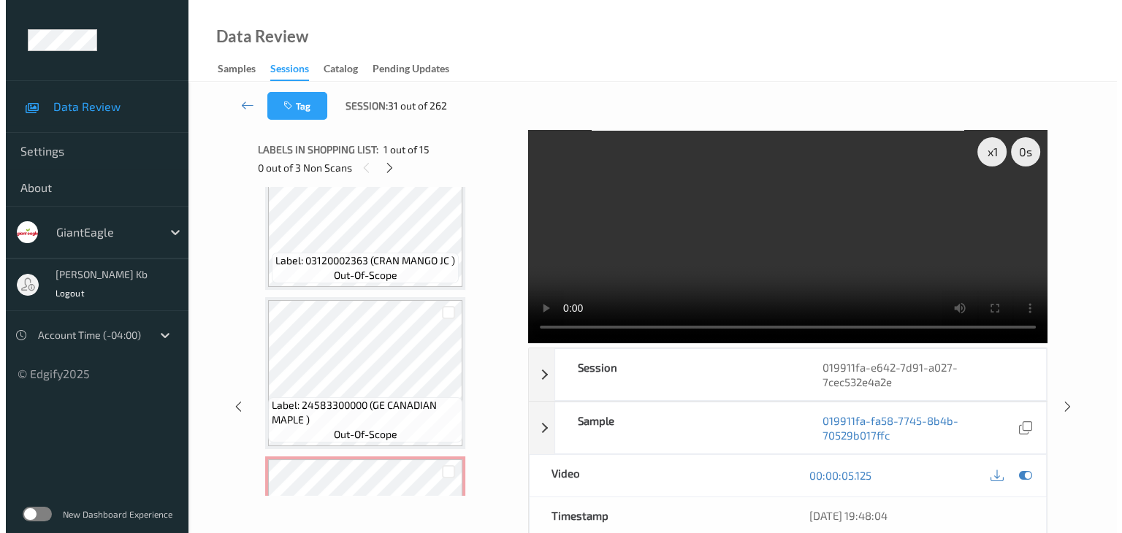
scroll to position [1941, 0]
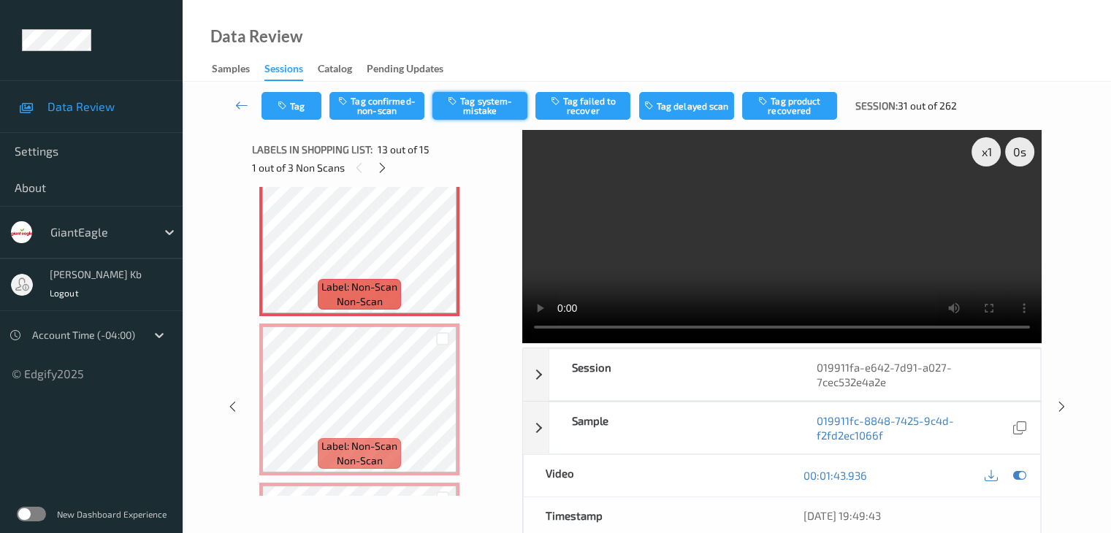
click at [476, 104] on button "Tag system-mistake" at bounding box center [479, 106] width 95 height 28
click at [316, 103] on button "Tag" at bounding box center [292, 106] width 60 height 28
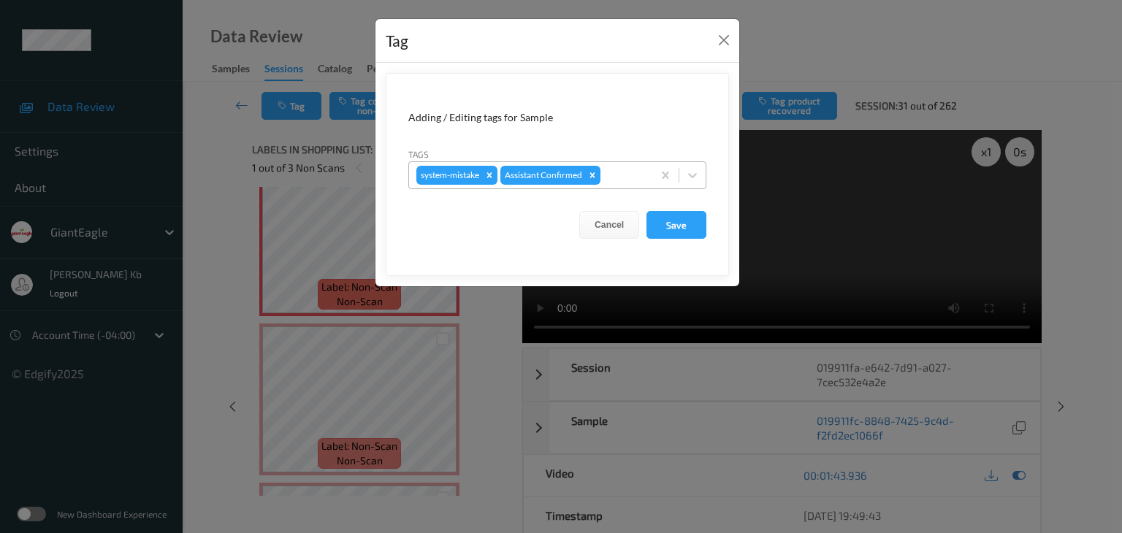
click at [625, 170] on div at bounding box center [624, 176] width 42 height 18
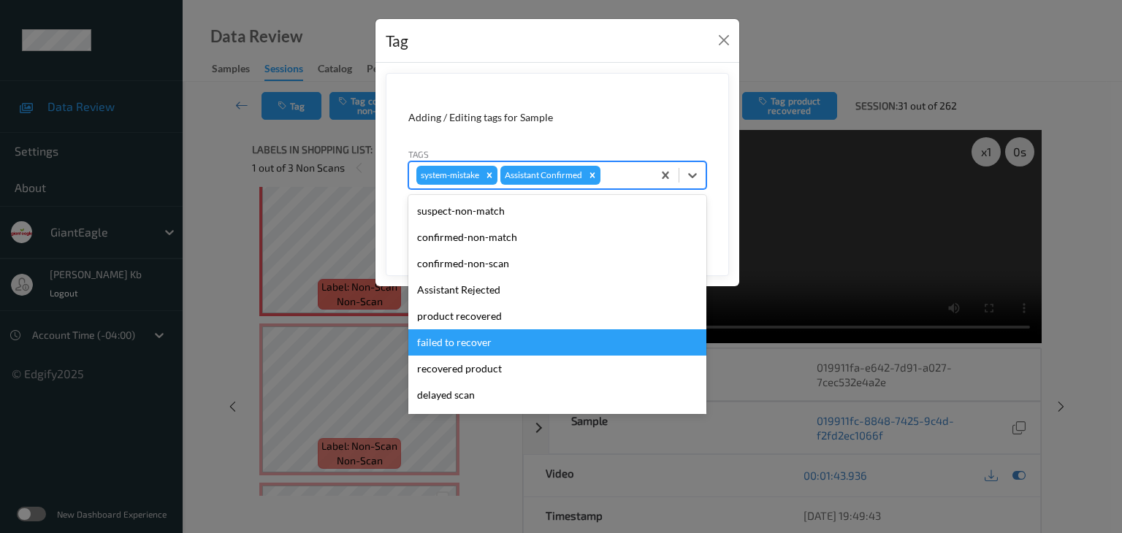
scroll to position [73, 0]
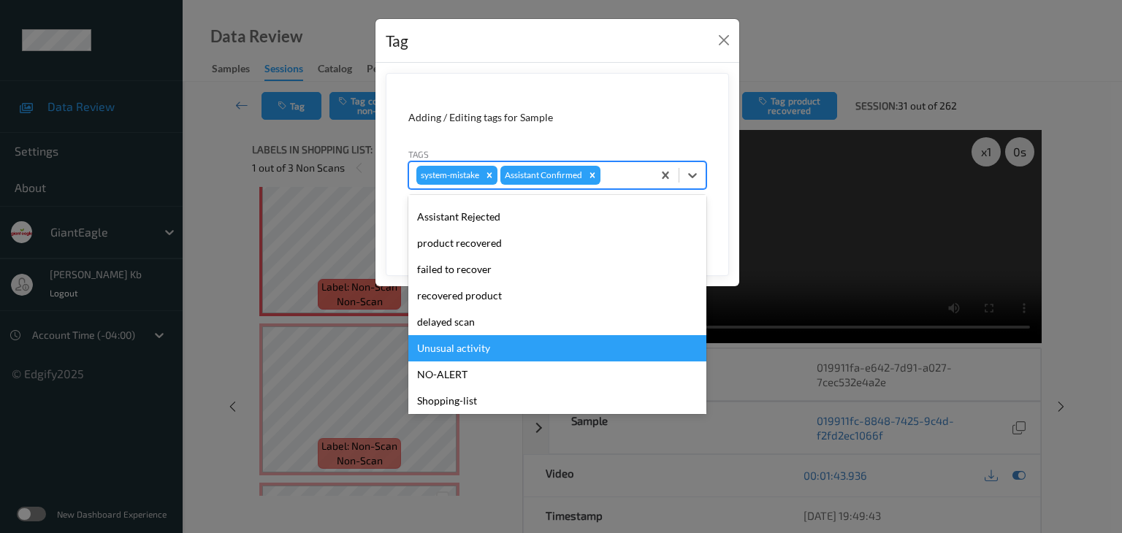
click at [471, 350] on div "Unusual activity" at bounding box center [557, 348] width 298 height 26
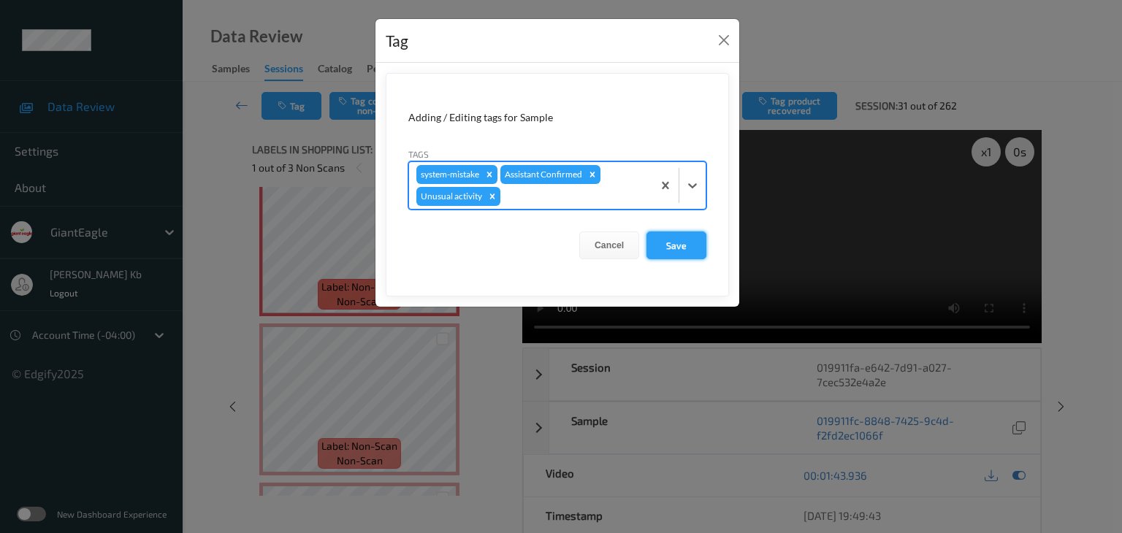
click at [674, 246] on button "Save" at bounding box center [677, 246] width 60 height 28
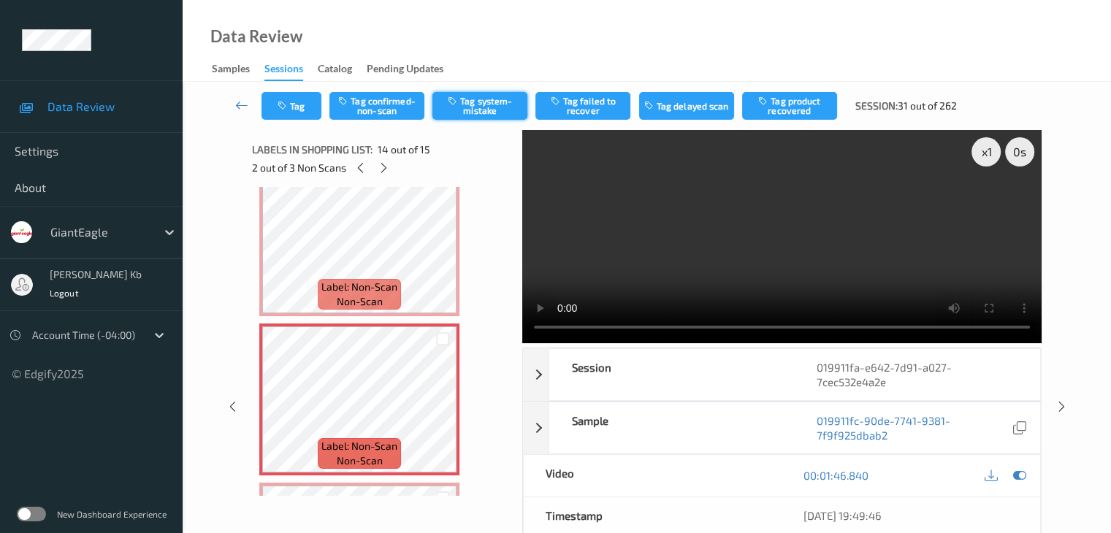
click at [479, 104] on button "Tag system-mistake" at bounding box center [479, 106] width 95 height 28
click at [316, 100] on button "Tag" at bounding box center [292, 106] width 60 height 28
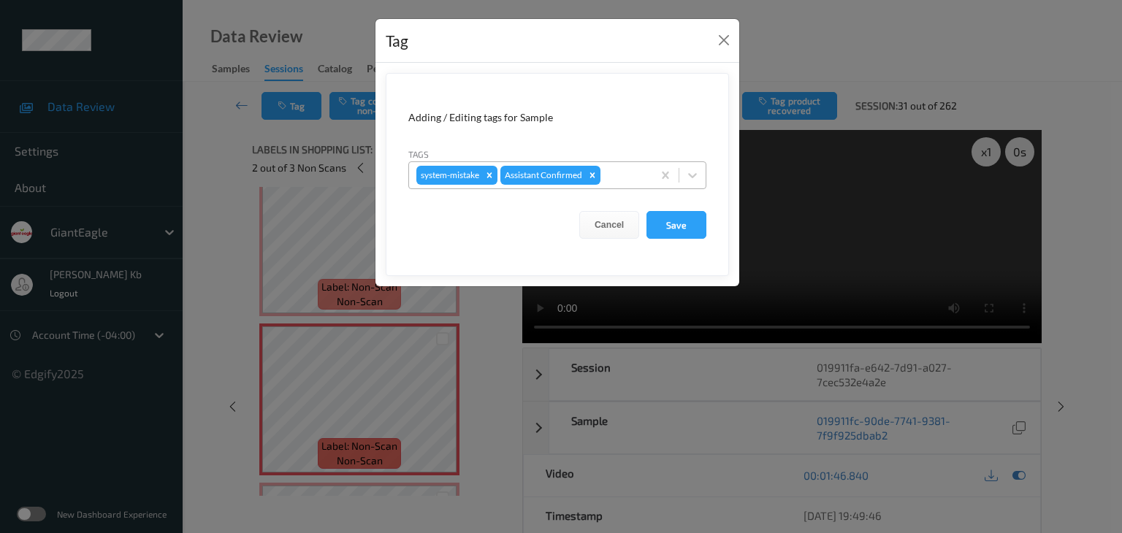
click at [624, 175] on div at bounding box center [624, 176] width 42 height 18
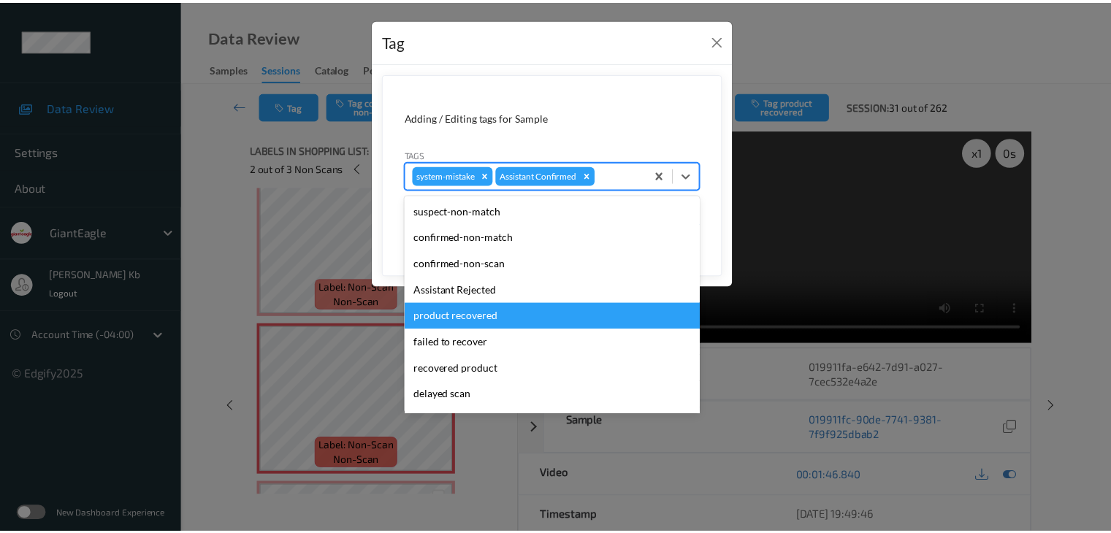
scroll to position [129, 0]
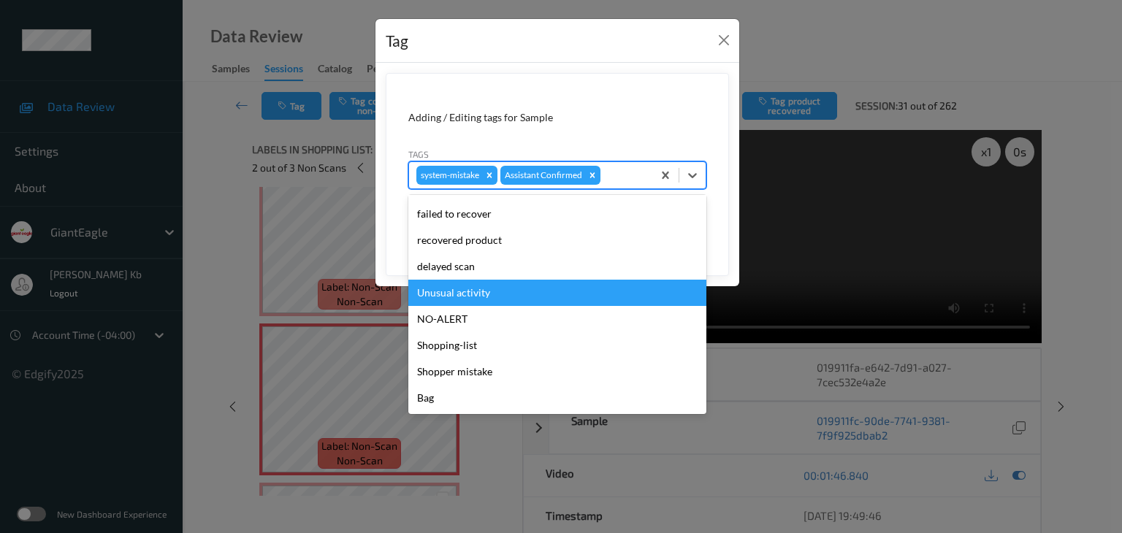
click at [461, 291] on div "Unusual activity" at bounding box center [557, 293] width 298 height 26
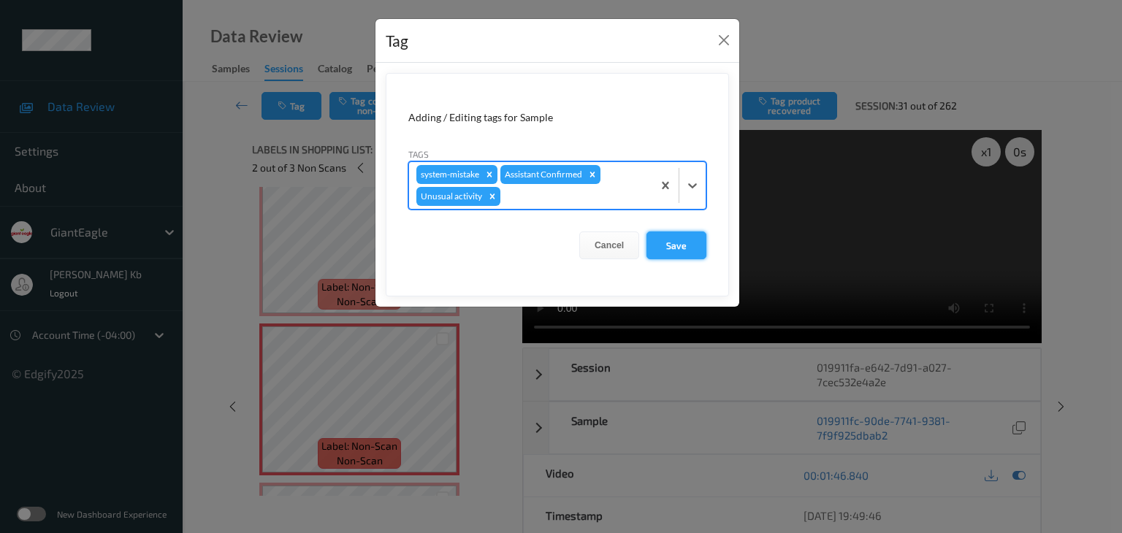
click at [677, 240] on button "Save" at bounding box center [677, 246] width 60 height 28
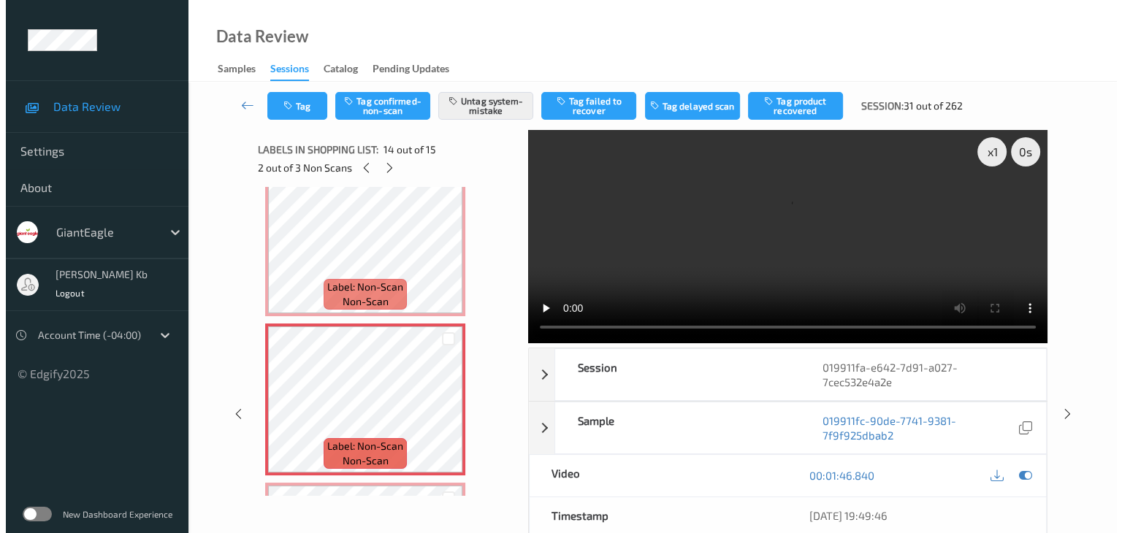
scroll to position [2087, 0]
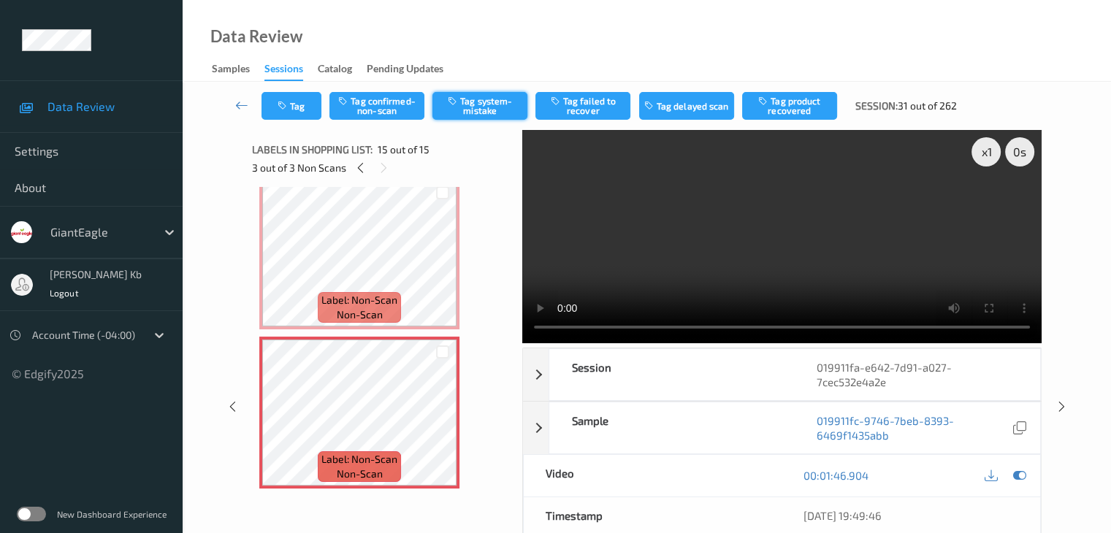
click at [473, 110] on button "Tag system-mistake" at bounding box center [479, 106] width 95 height 28
click at [307, 97] on button "Tag" at bounding box center [292, 106] width 60 height 28
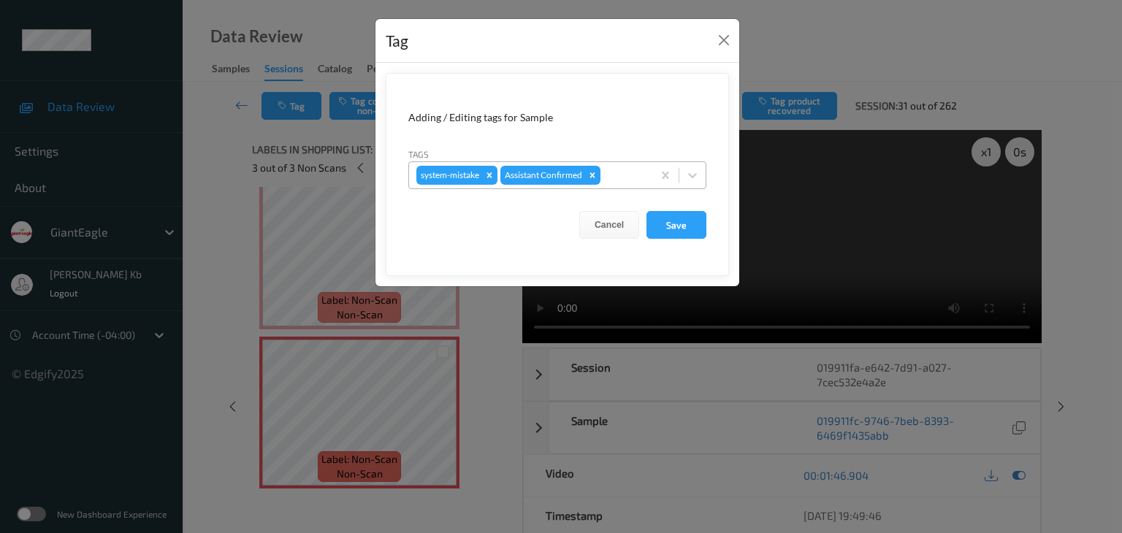
click at [622, 174] on div at bounding box center [624, 176] width 42 height 18
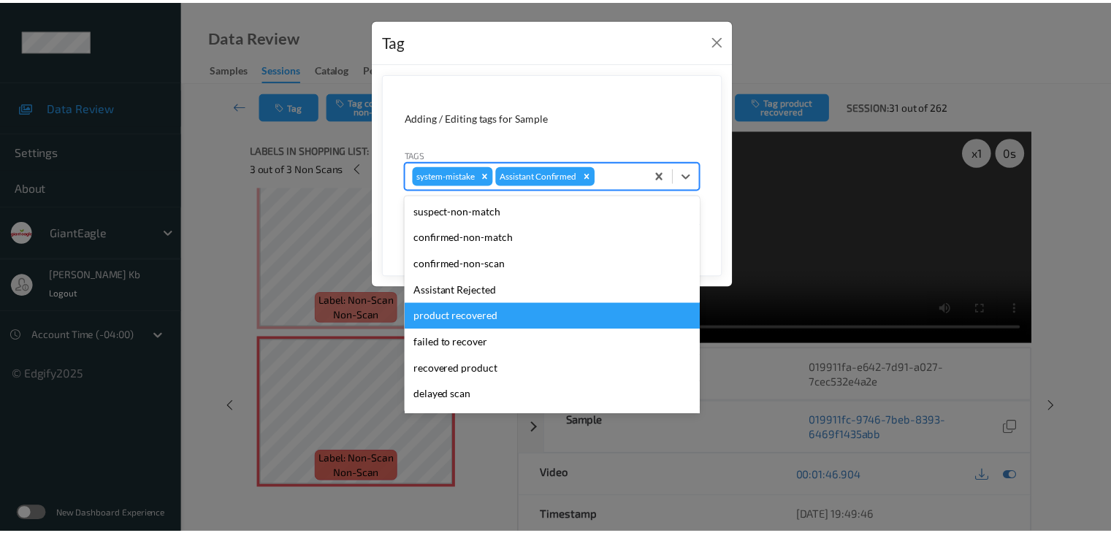
scroll to position [73, 0]
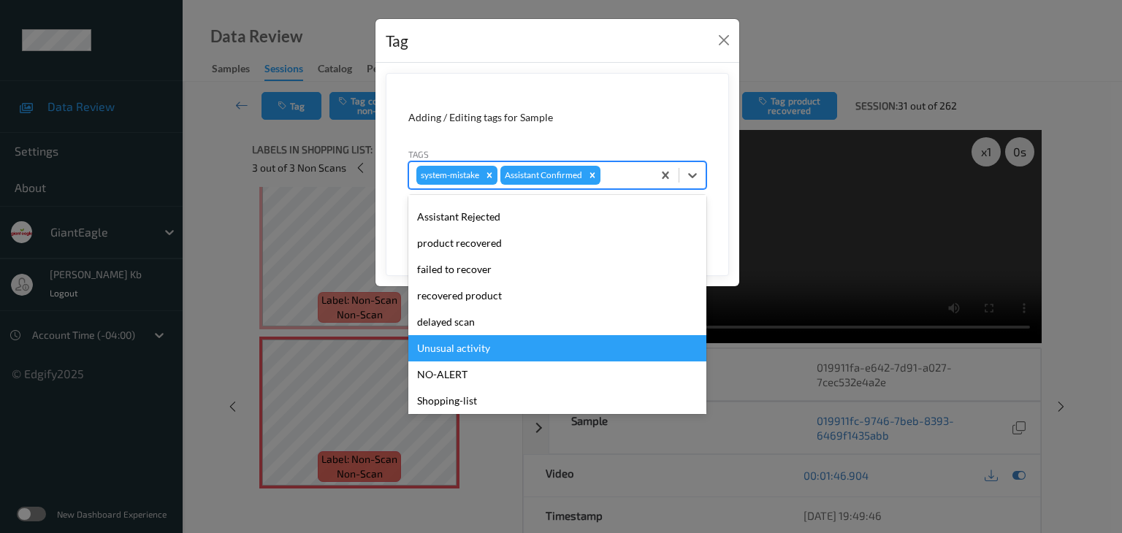
click at [466, 351] on div "Unusual activity" at bounding box center [557, 348] width 298 height 26
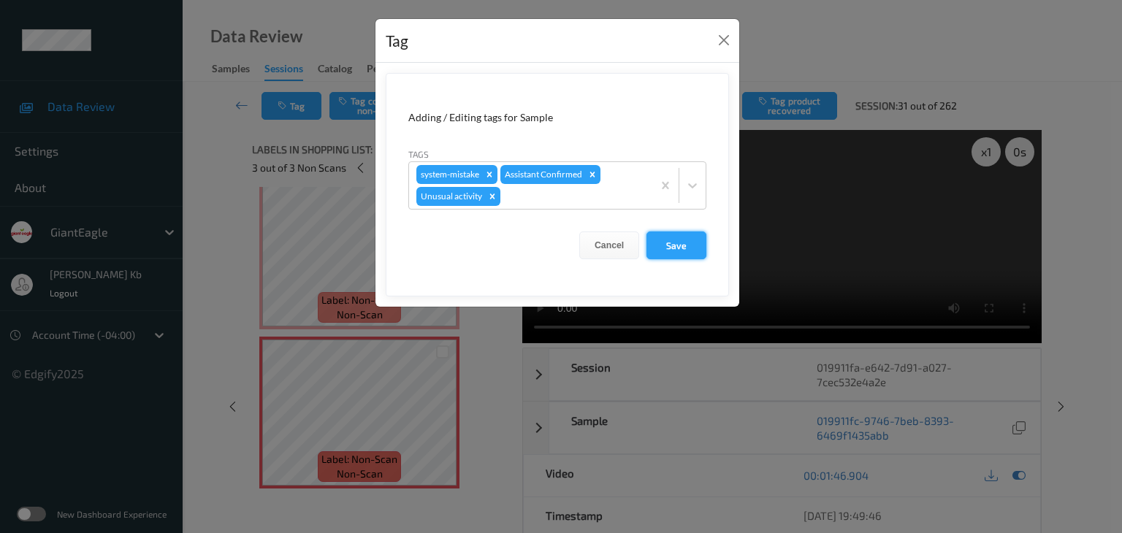
click at [675, 246] on button "Save" at bounding box center [677, 246] width 60 height 28
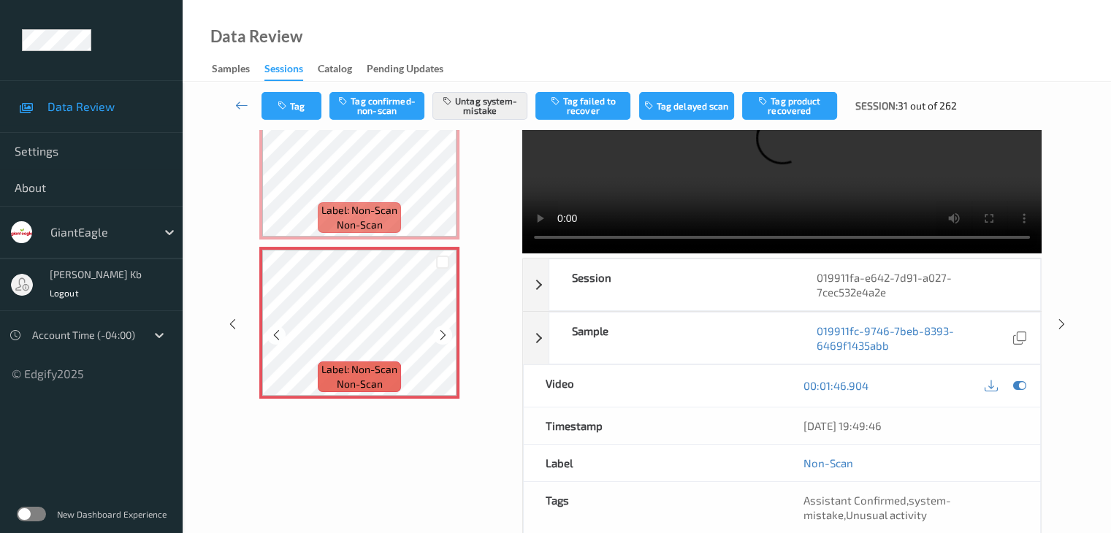
scroll to position [2014, 0]
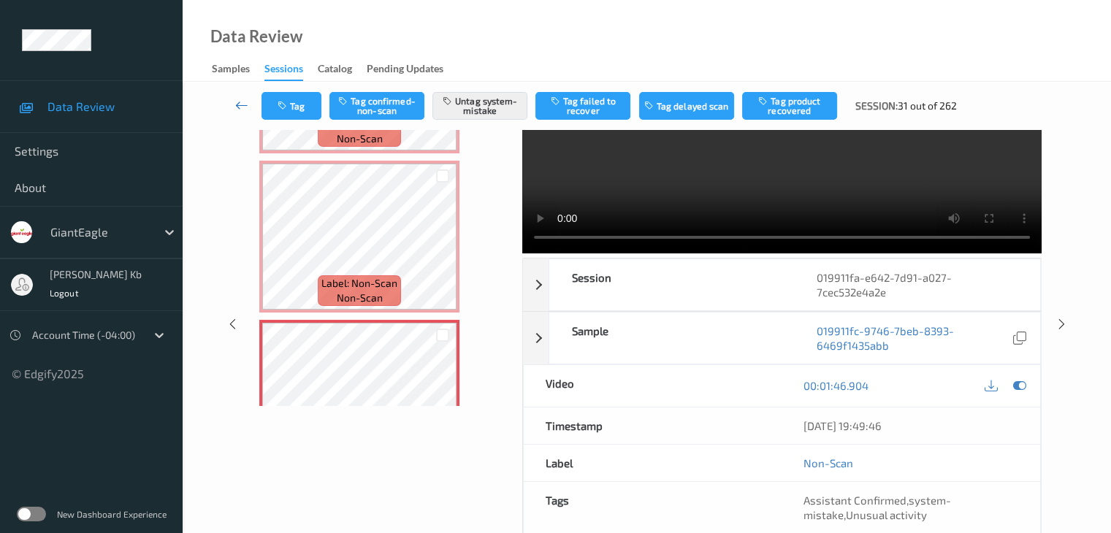
click at [244, 99] on icon at bounding box center [241, 105] width 13 height 15
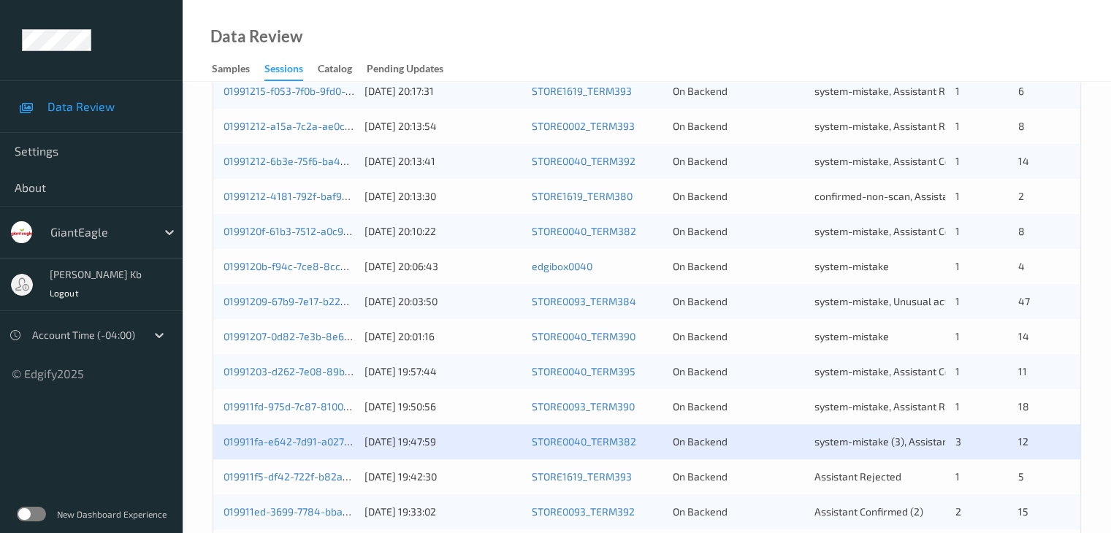
scroll to position [511, 0]
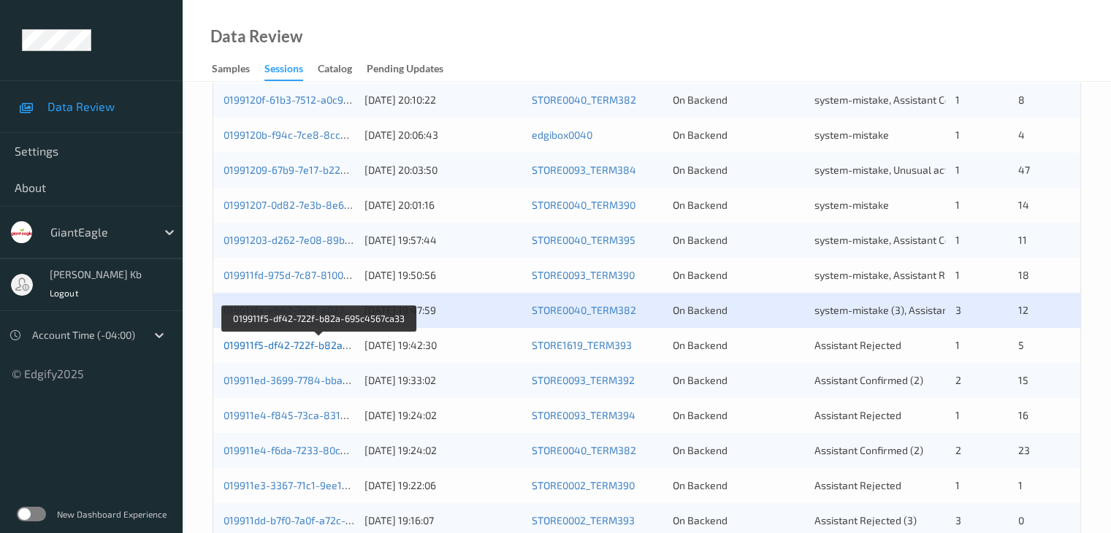
click at [292, 348] on link "019911f5-df42-722f-b82a-695c4567ca33" at bounding box center [320, 345] width 192 height 12
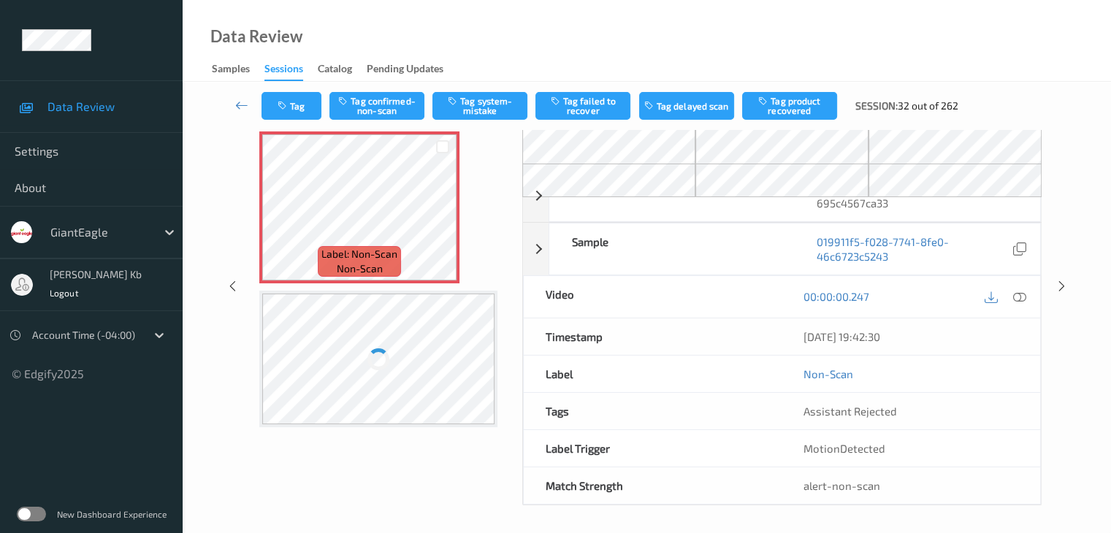
scroll to position [96, 0]
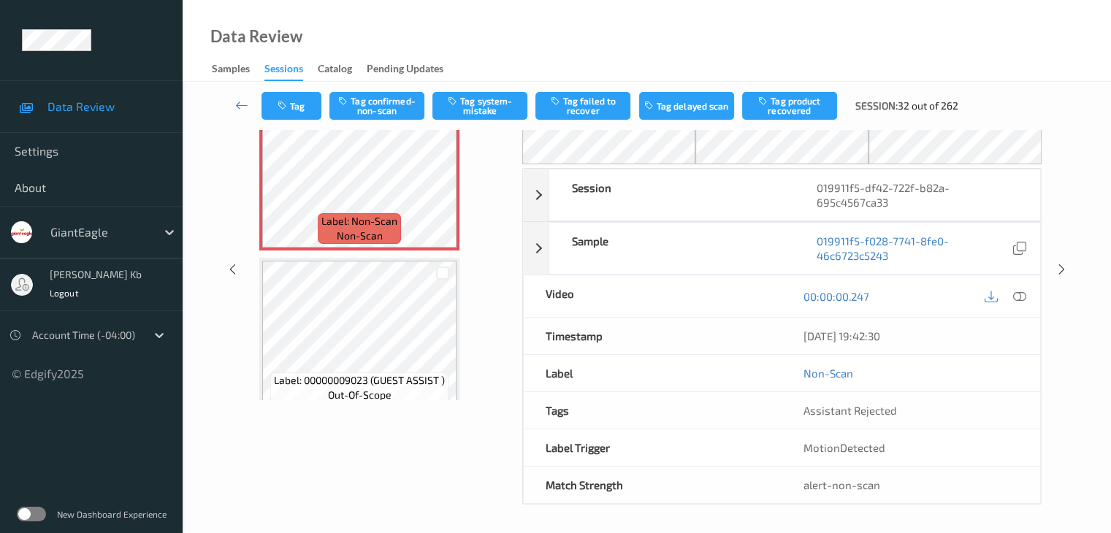
drag, startPoint x: 339, startPoint y: 3, endPoint x: 731, endPoint y: 31, distance: 392.6
click at [731, 31] on div "Data Review Samples Sessions Catalog Pending Updates" at bounding box center [647, 41] width 928 height 82
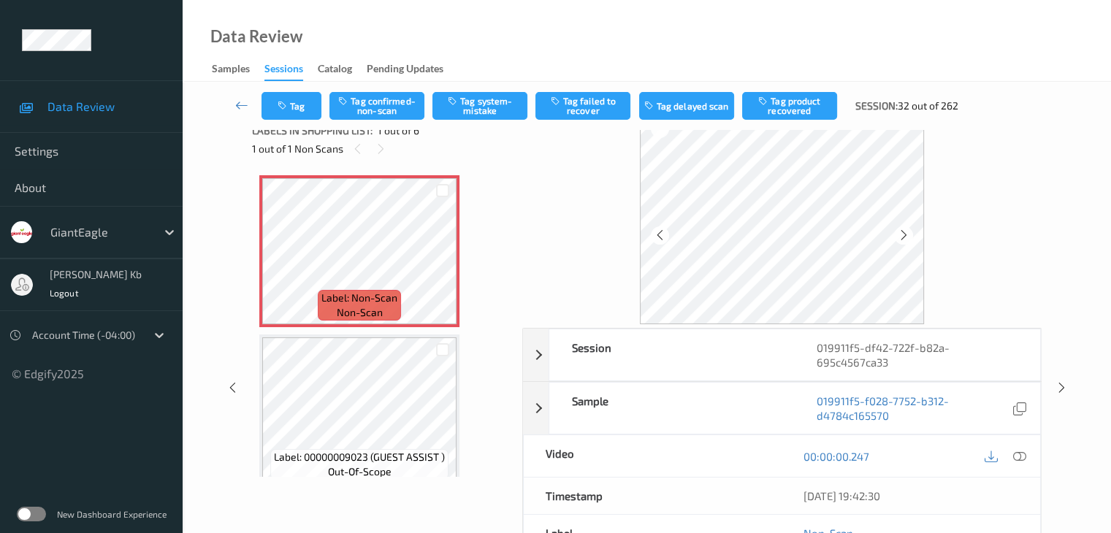
scroll to position [0, 0]
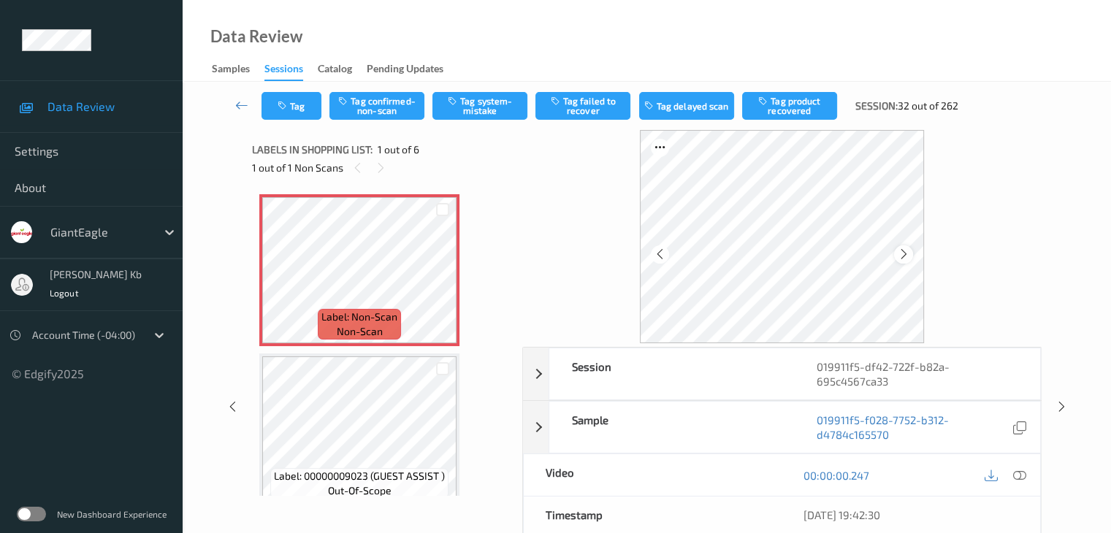
click at [901, 255] on icon at bounding box center [904, 254] width 12 height 13
click at [909, 253] on icon at bounding box center [904, 254] width 12 height 13
click at [1022, 476] on icon at bounding box center [1018, 475] width 13 height 13
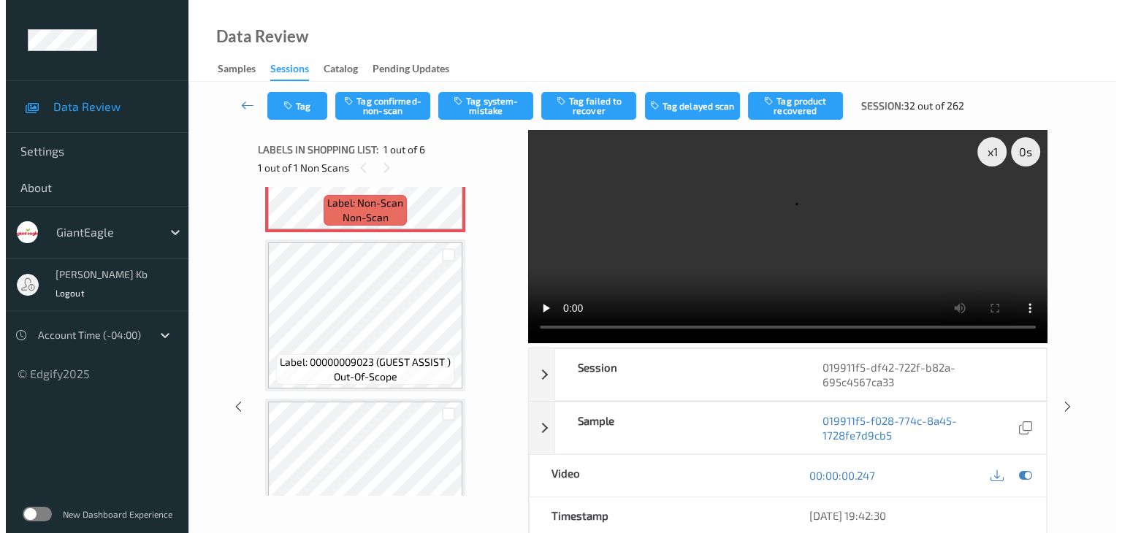
scroll to position [73, 0]
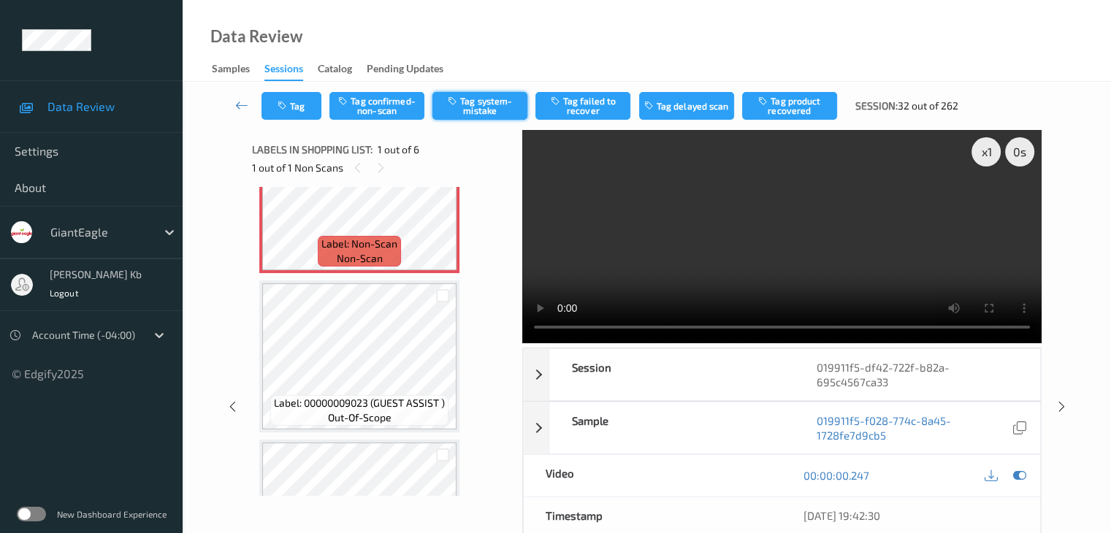
click at [503, 104] on button "Tag system-mistake" at bounding box center [479, 106] width 95 height 28
click at [308, 99] on button "Tag" at bounding box center [292, 106] width 60 height 28
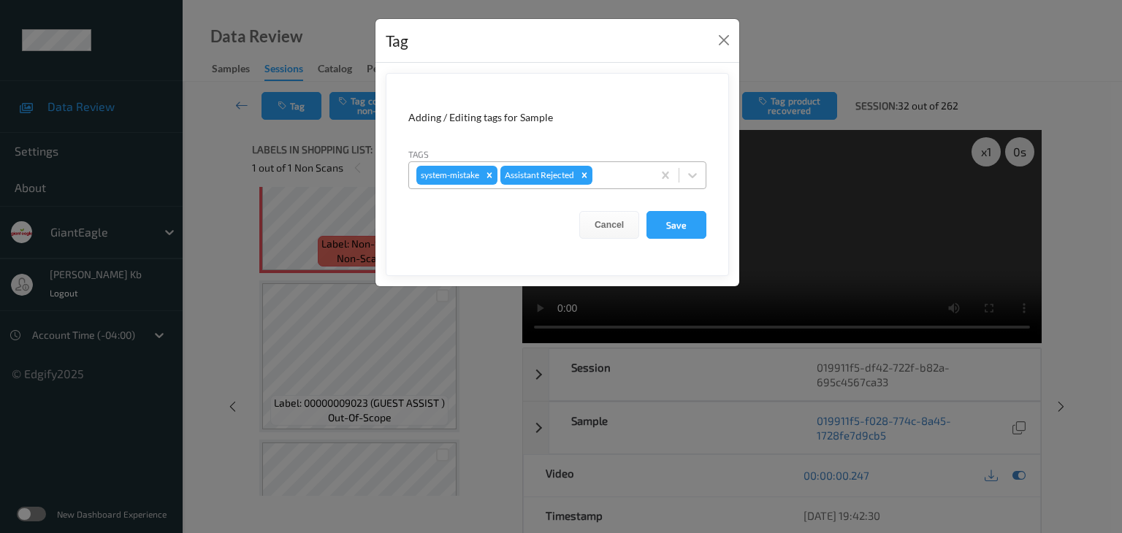
click at [614, 176] on div at bounding box center [620, 176] width 50 height 18
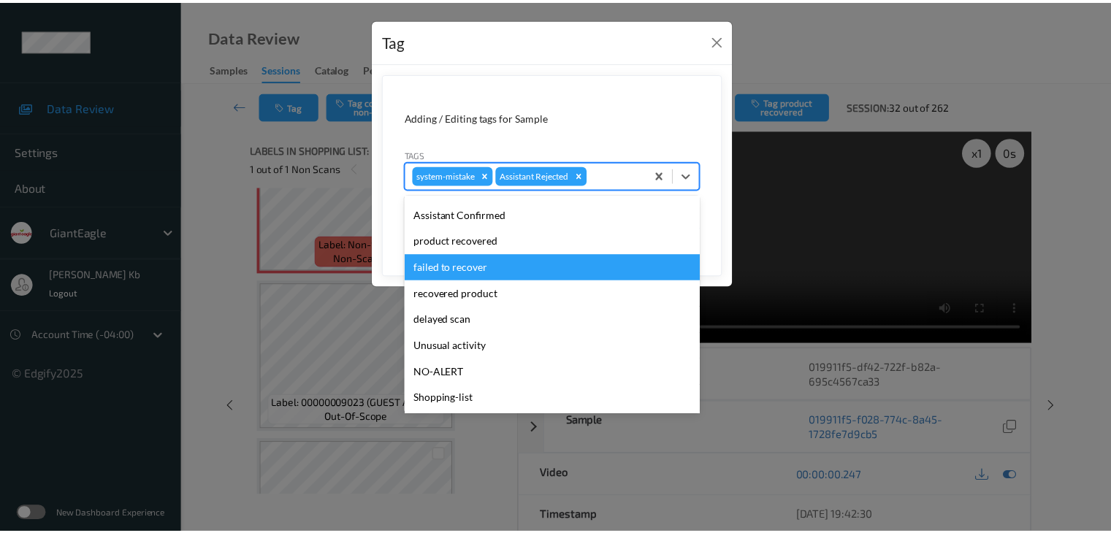
scroll to position [129, 0]
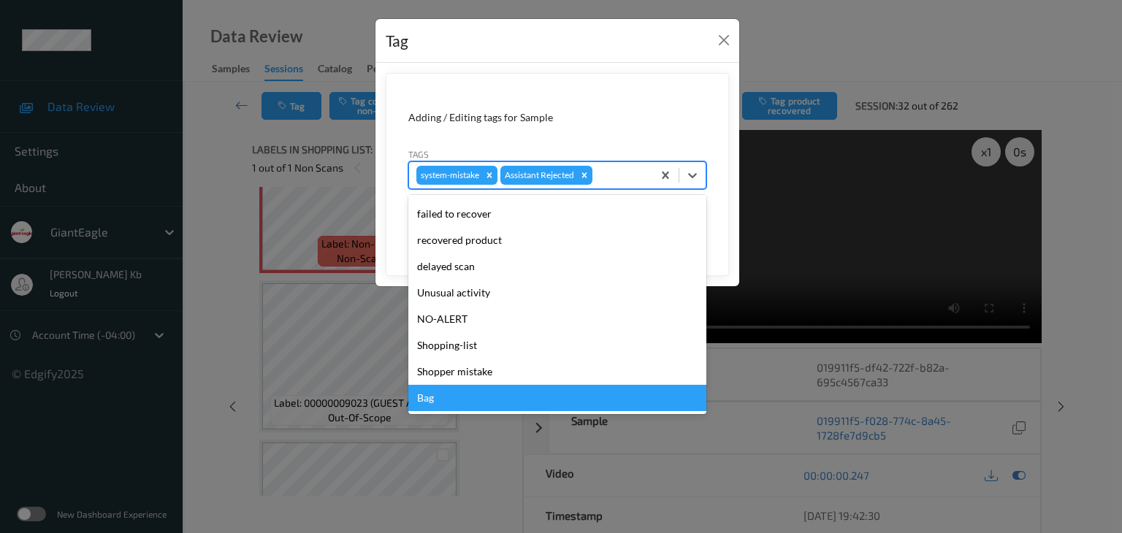
click at [451, 403] on div "Bag" at bounding box center [557, 398] width 298 height 26
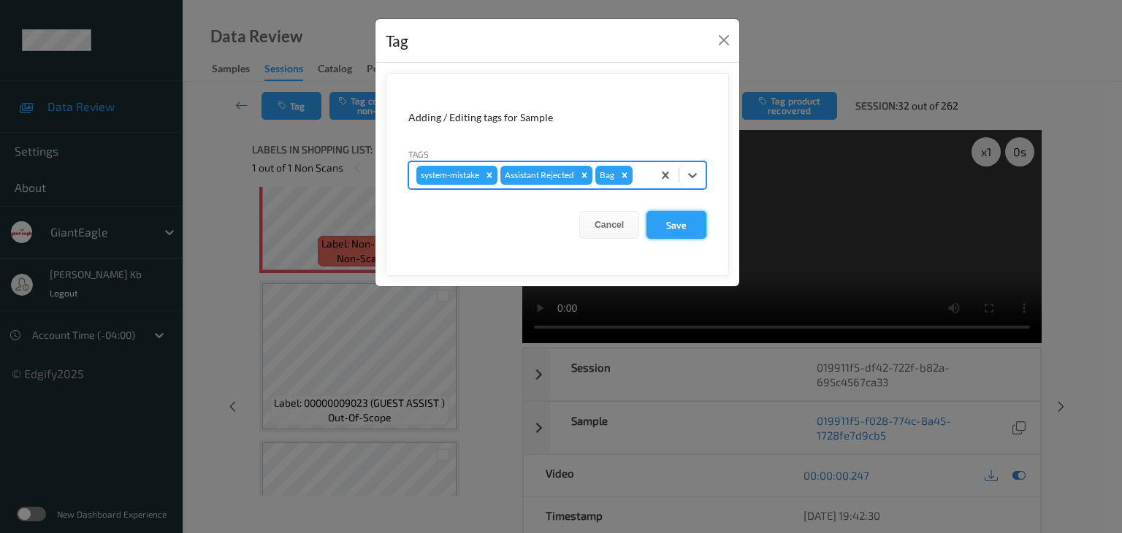
click at [687, 224] on button "Save" at bounding box center [677, 225] width 60 height 28
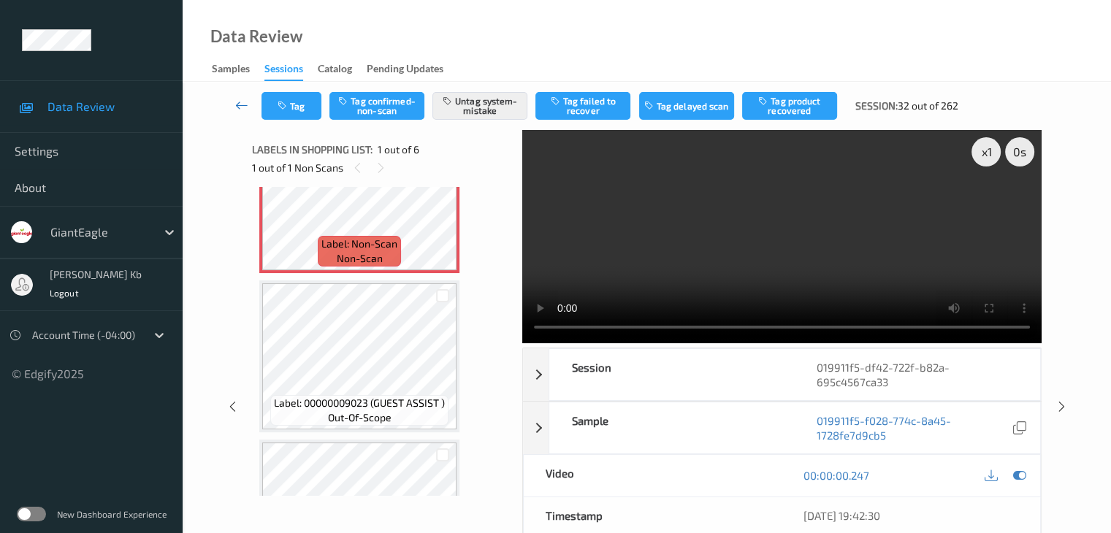
click at [241, 104] on icon at bounding box center [241, 105] width 13 height 15
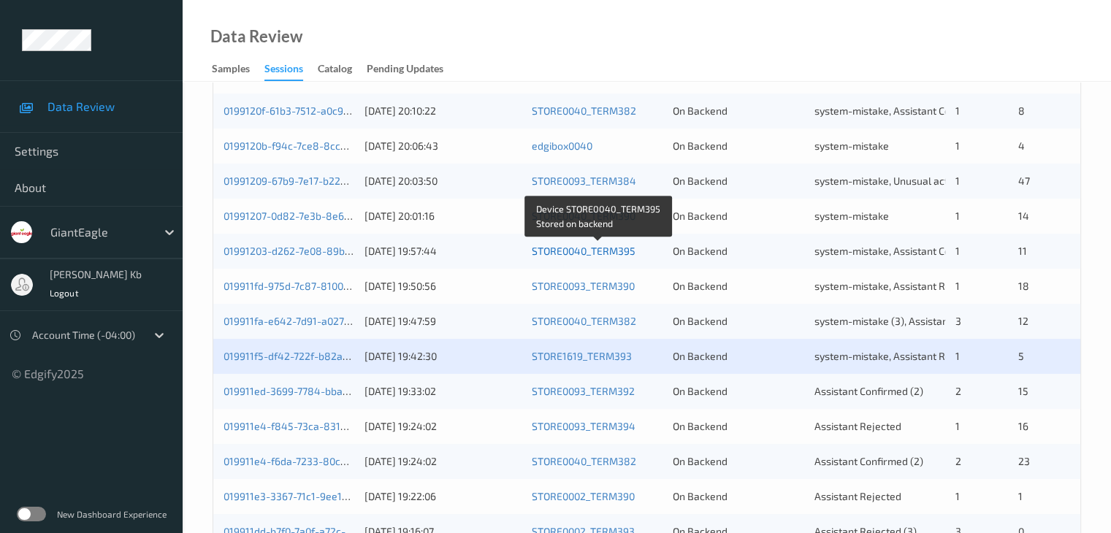
scroll to position [584, 0]
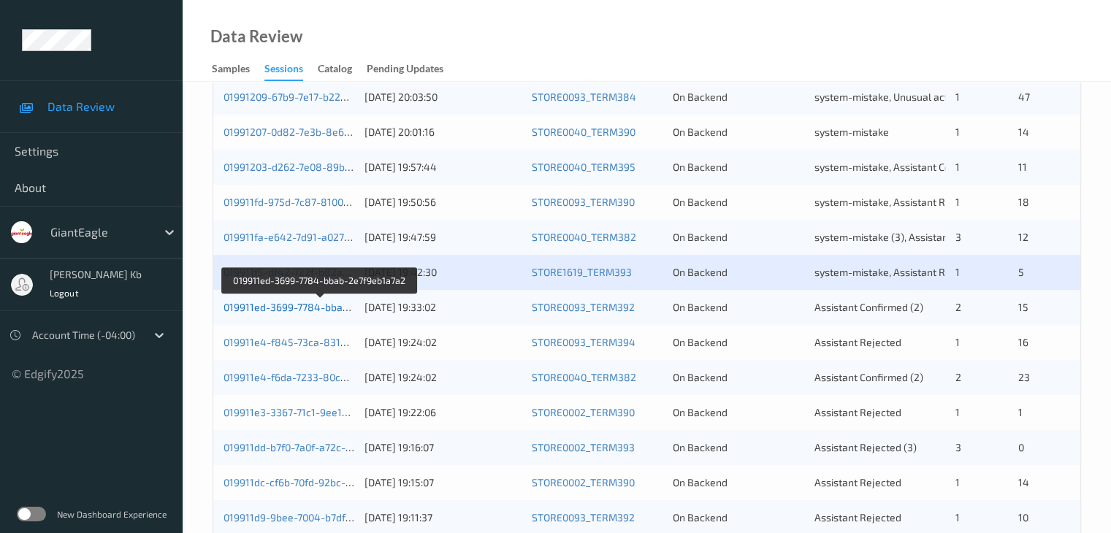
click at [288, 310] on link "019911ed-3699-7784-bbab-2e7f9eb1a7a2" at bounding box center [321, 307] width 194 height 12
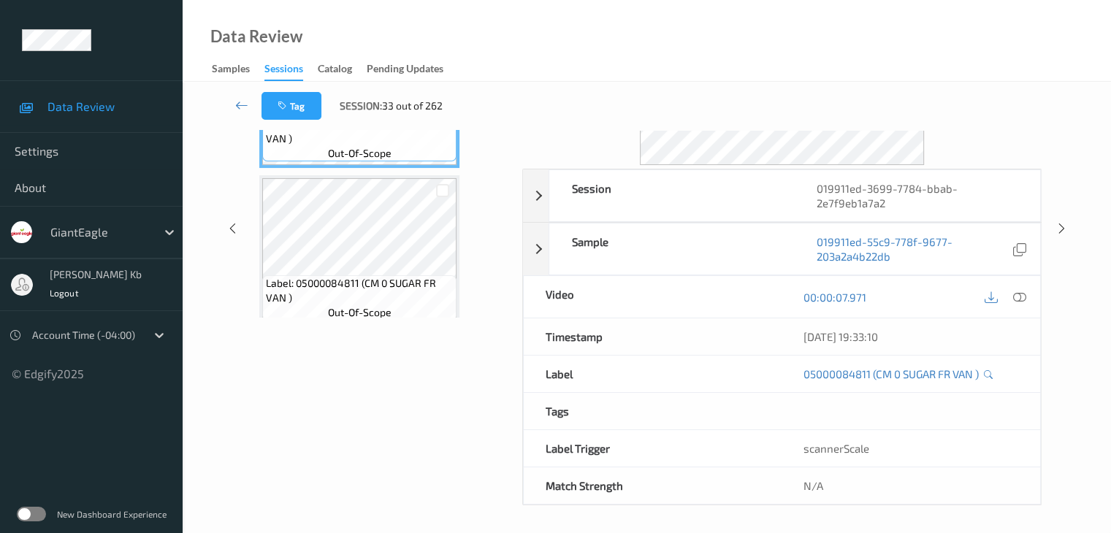
scroll to position [32, 0]
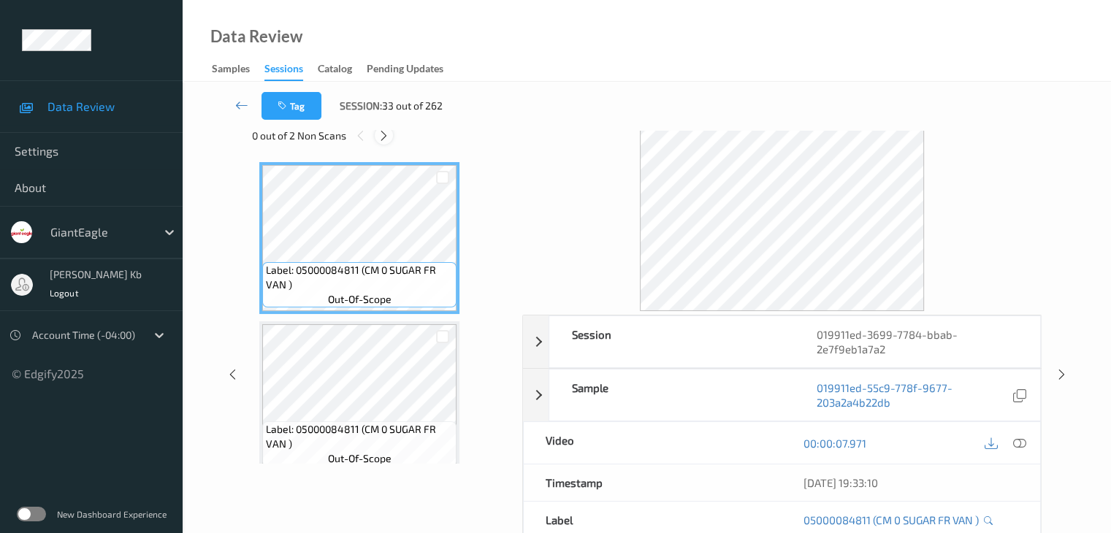
click at [386, 135] on icon at bounding box center [384, 135] width 12 height 13
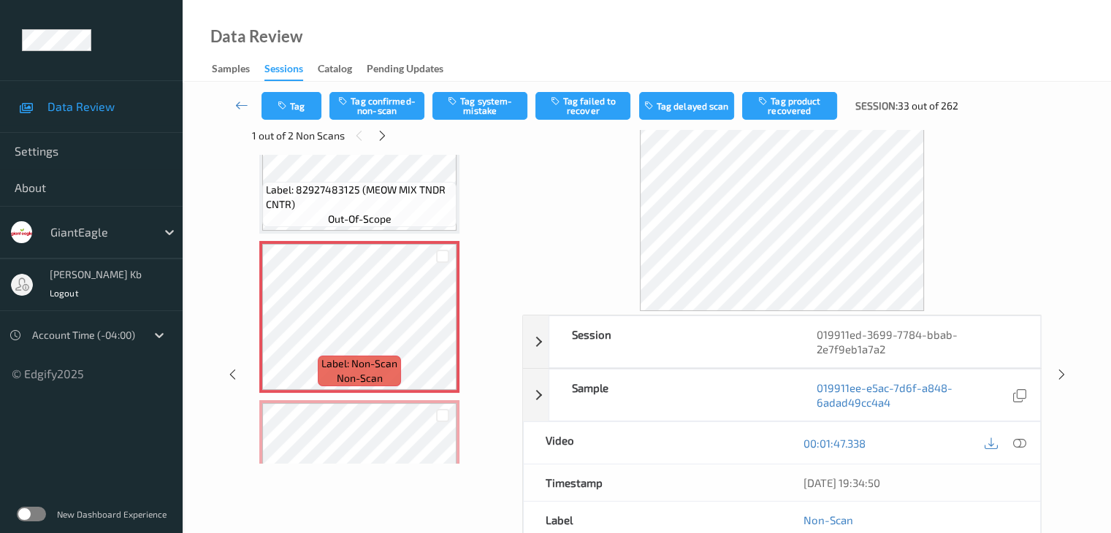
scroll to position [0, 0]
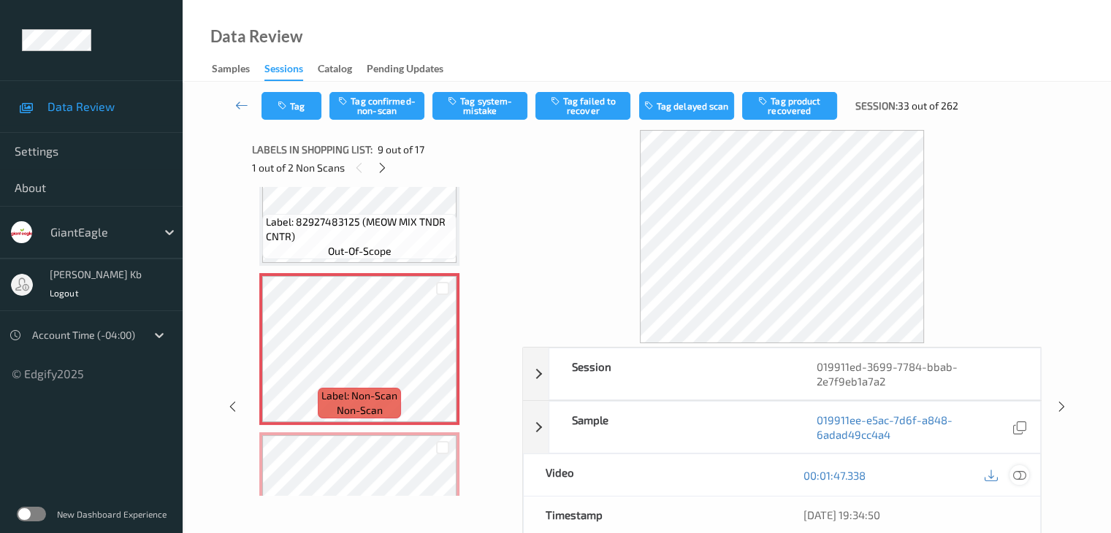
click at [1019, 473] on icon at bounding box center [1018, 475] width 13 height 13
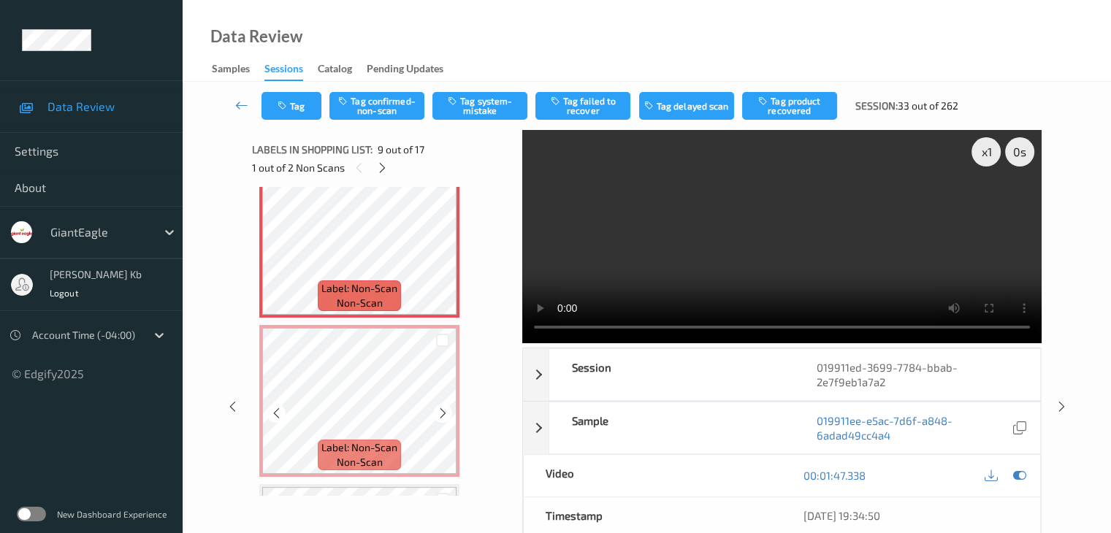
scroll to position [1268, 0]
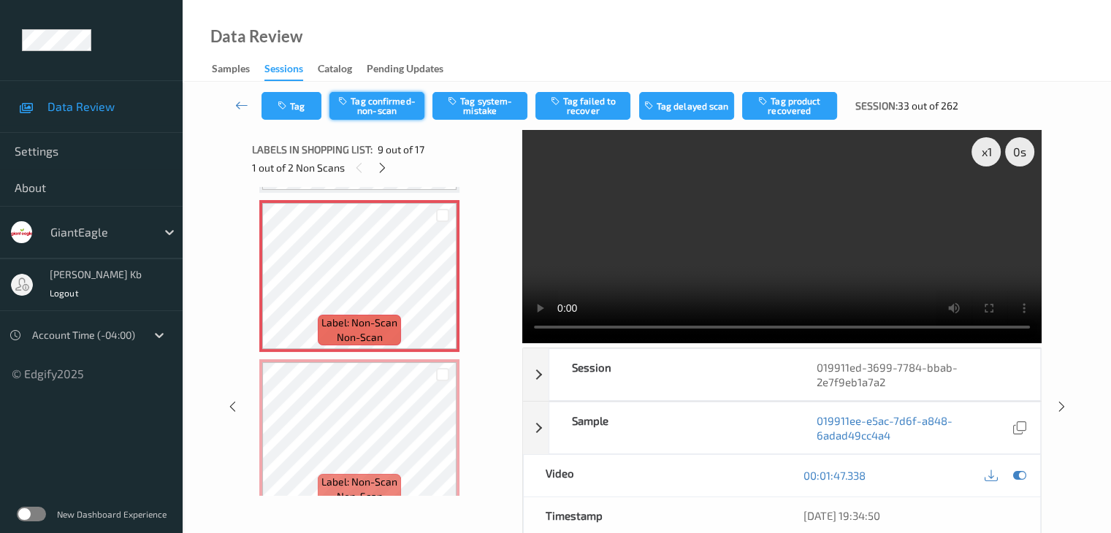
click at [397, 106] on button "Tag confirmed-non-scan" at bounding box center [376, 106] width 95 height 28
click at [801, 105] on button "Tag product recovered" at bounding box center [789, 106] width 95 height 28
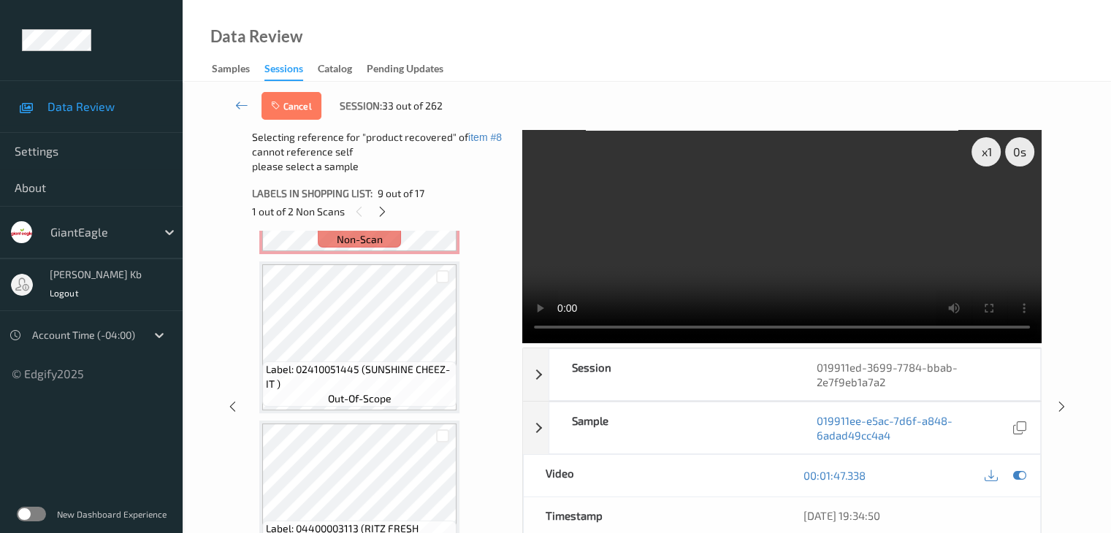
scroll to position [1560, 0]
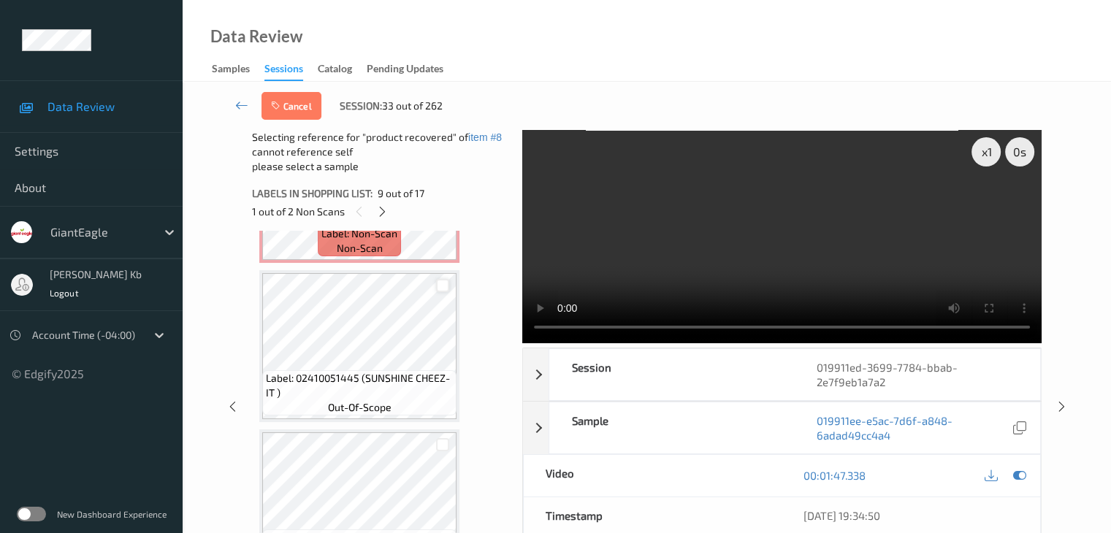
click at [442, 286] on div at bounding box center [443, 286] width 14 height 14
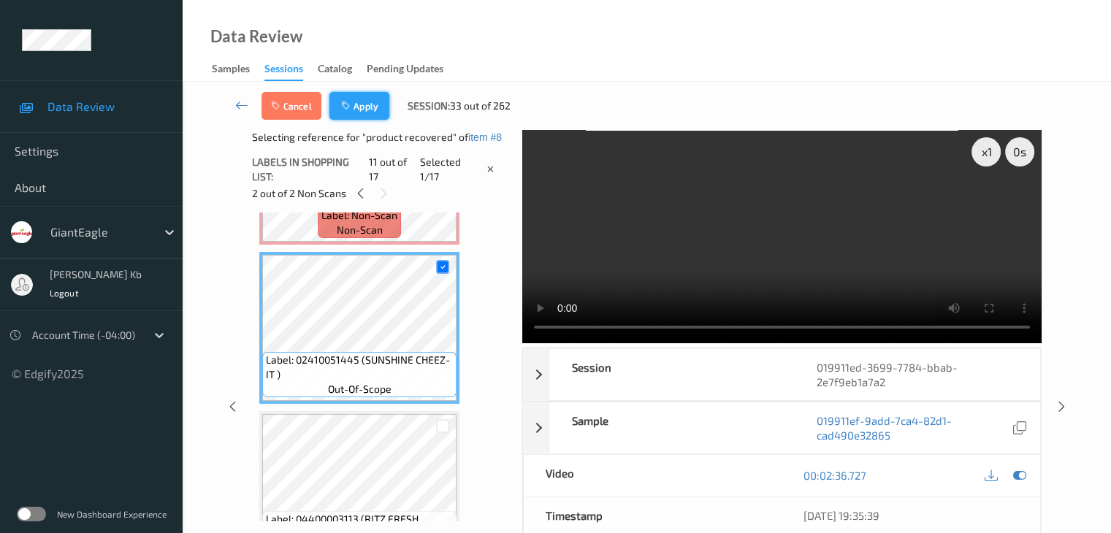
click at [364, 105] on button "Apply" at bounding box center [359, 106] width 60 height 28
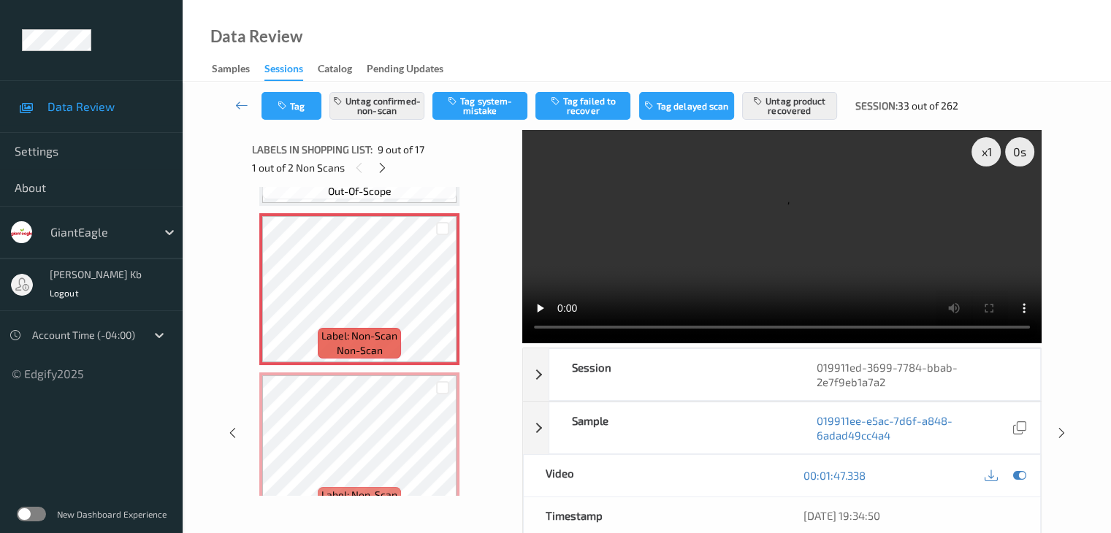
scroll to position [1341, 0]
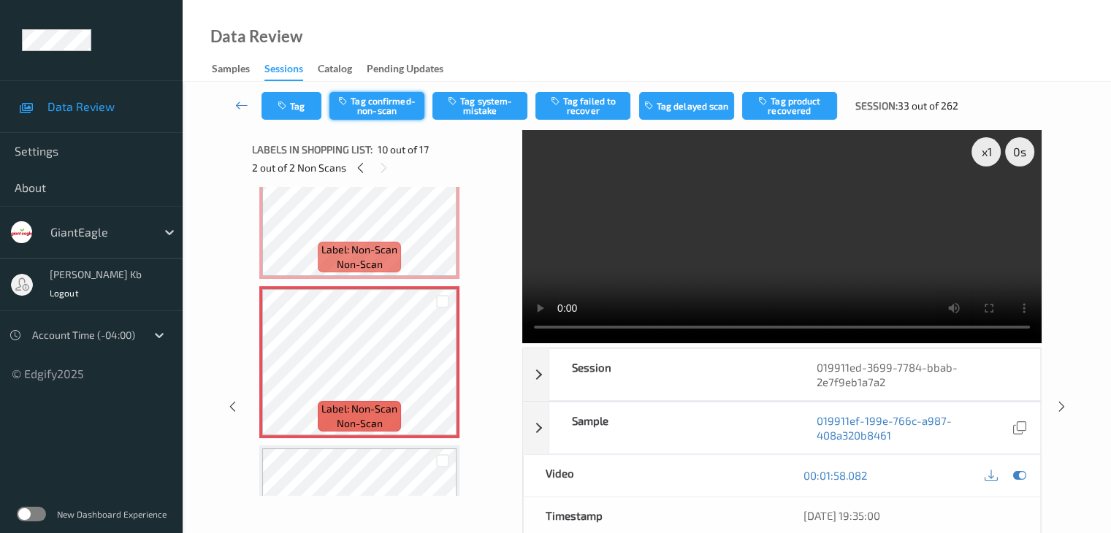
click at [389, 107] on button "Tag confirmed-non-scan" at bounding box center [376, 106] width 95 height 28
click at [794, 103] on button "Tag product recovered" at bounding box center [789, 106] width 95 height 28
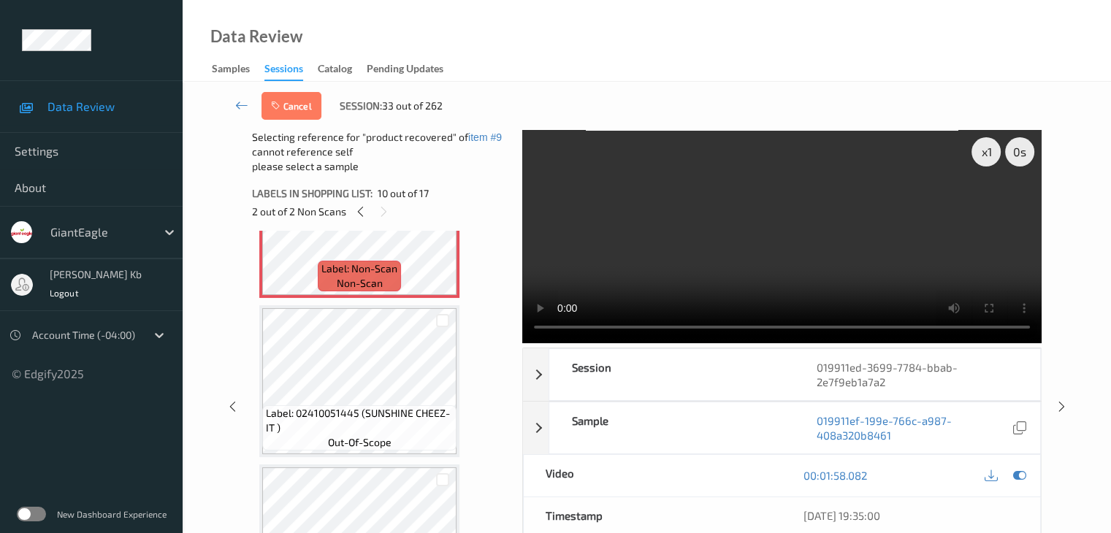
scroll to position [1560, 0]
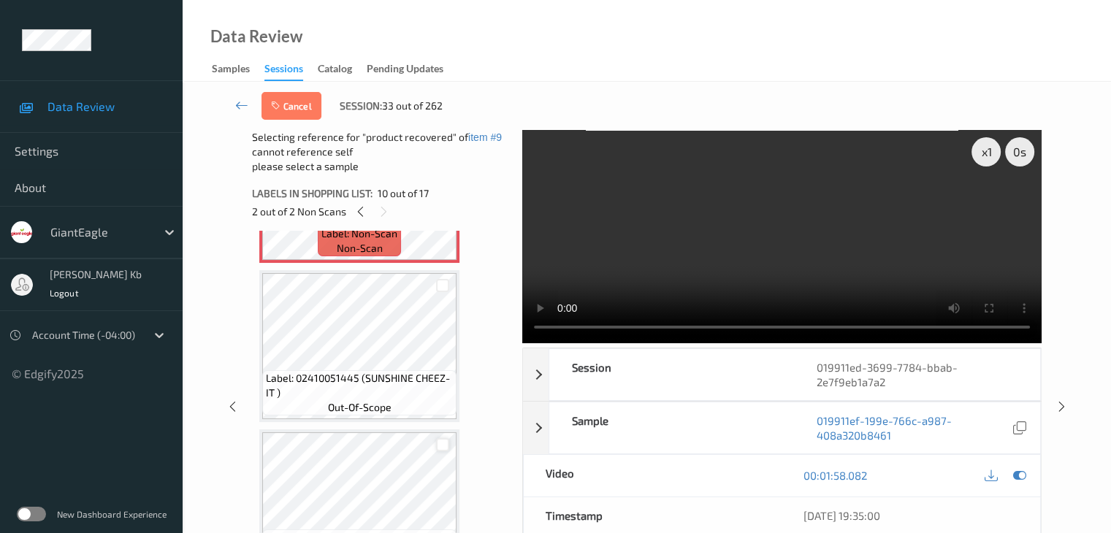
click at [443, 448] on div at bounding box center [443, 445] width 14 height 14
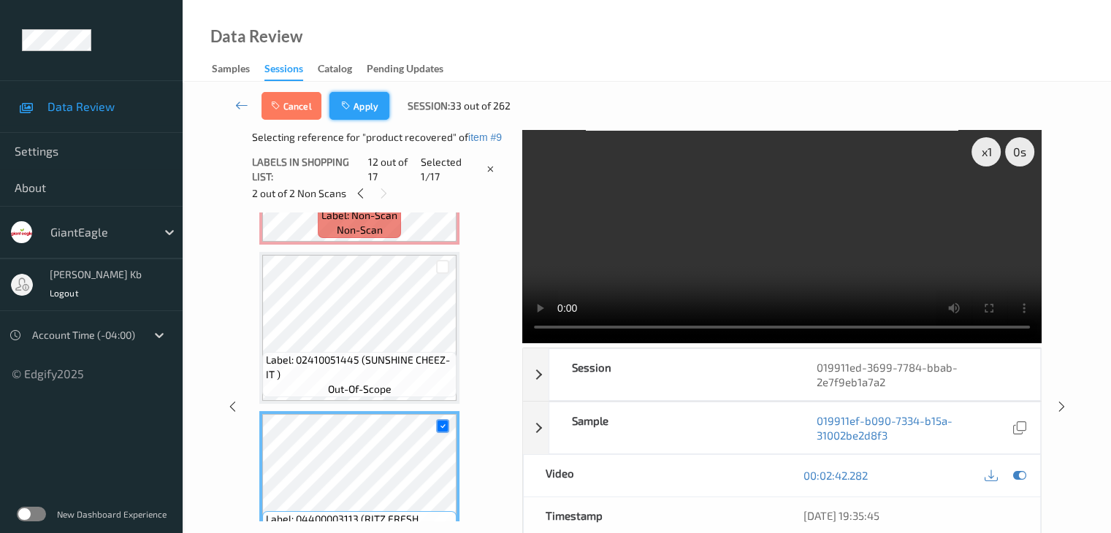
click at [358, 102] on button "Apply" at bounding box center [359, 106] width 60 height 28
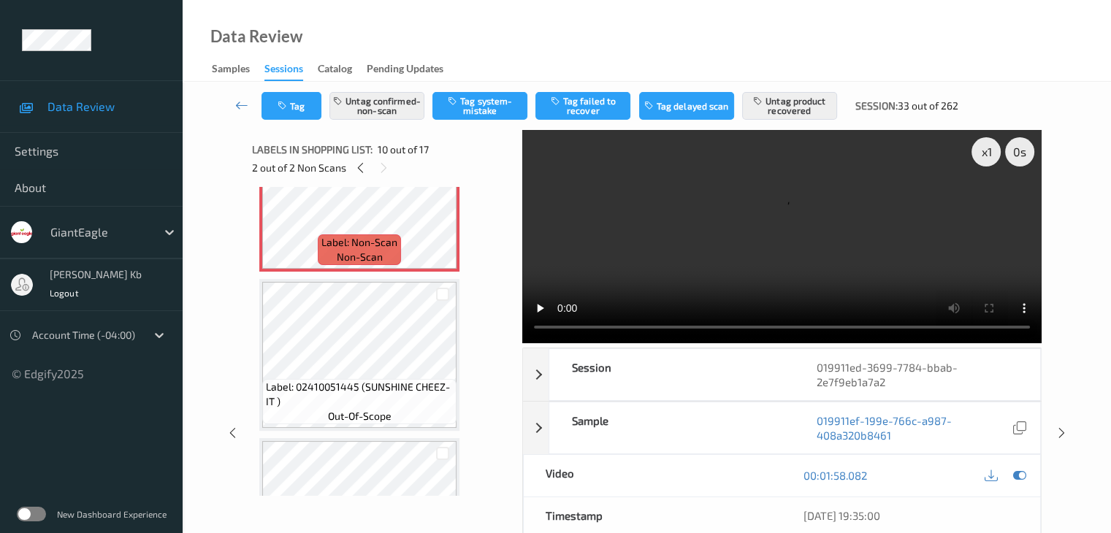
scroll to position [1500, 0]
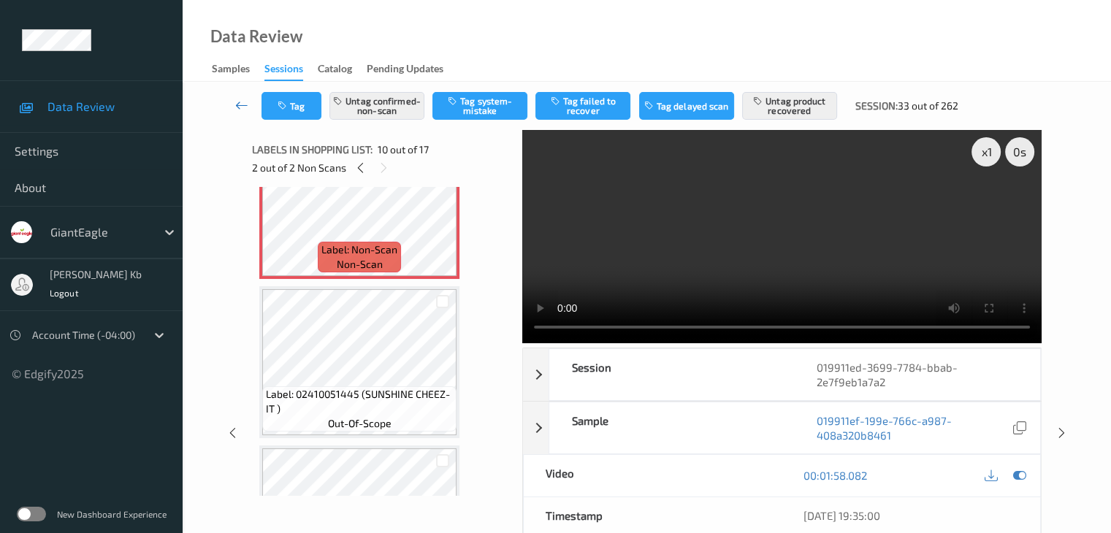
click at [240, 103] on icon at bounding box center [241, 105] width 13 height 15
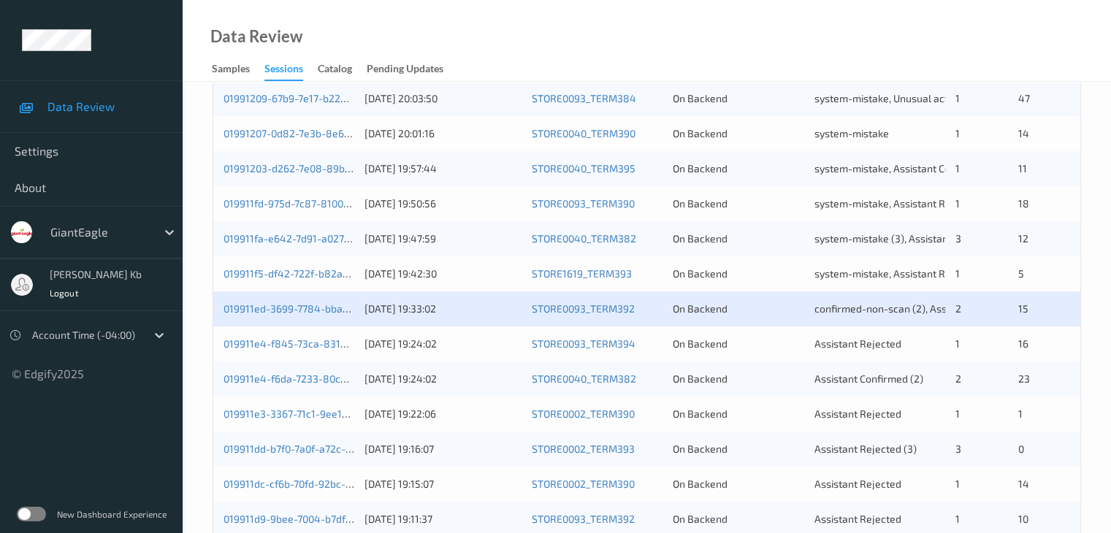
scroll to position [584, 0]
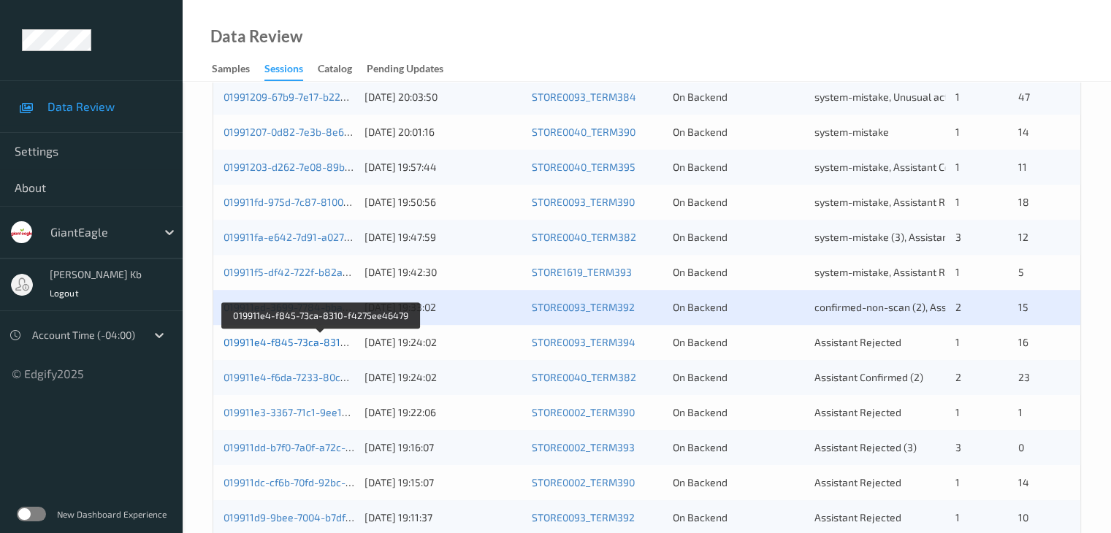
click at [313, 343] on link "019911e4-f845-73ca-8310-f4275ee46479" at bounding box center [322, 342] width 196 height 12
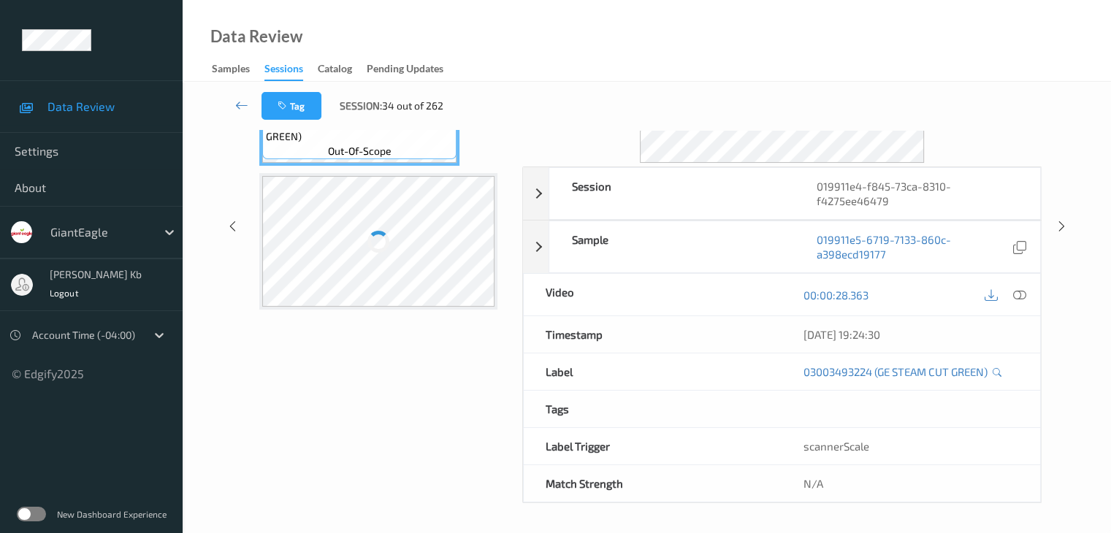
scroll to position [178, 0]
drag, startPoint x: 394, startPoint y: 3, endPoint x: 785, endPoint y: 28, distance: 391.7
click at [793, 28] on div "Data Review Samples Sessions Catalog Pending Updates" at bounding box center [647, 41] width 928 height 82
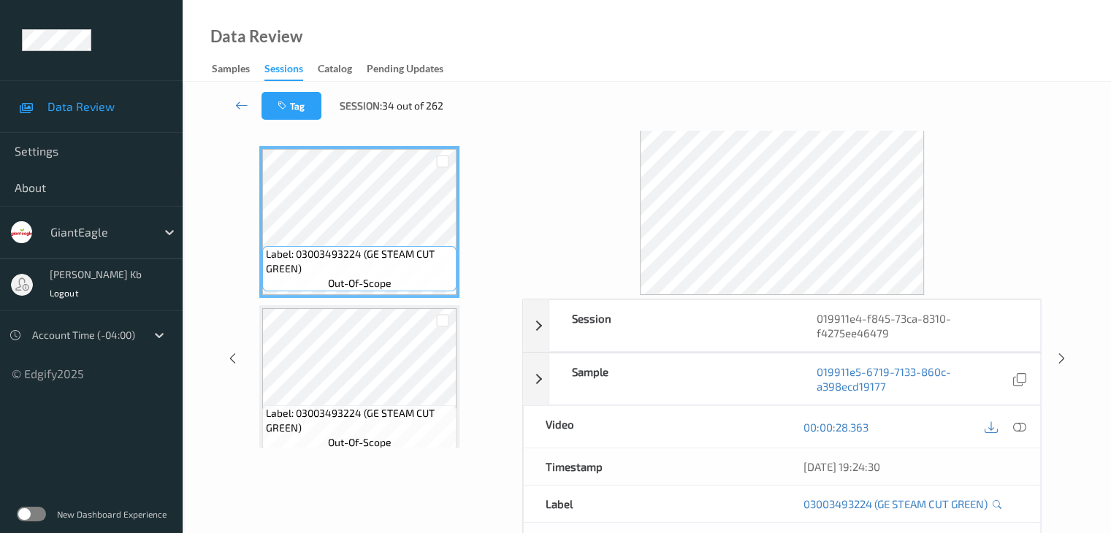
scroll to position [0, 0]
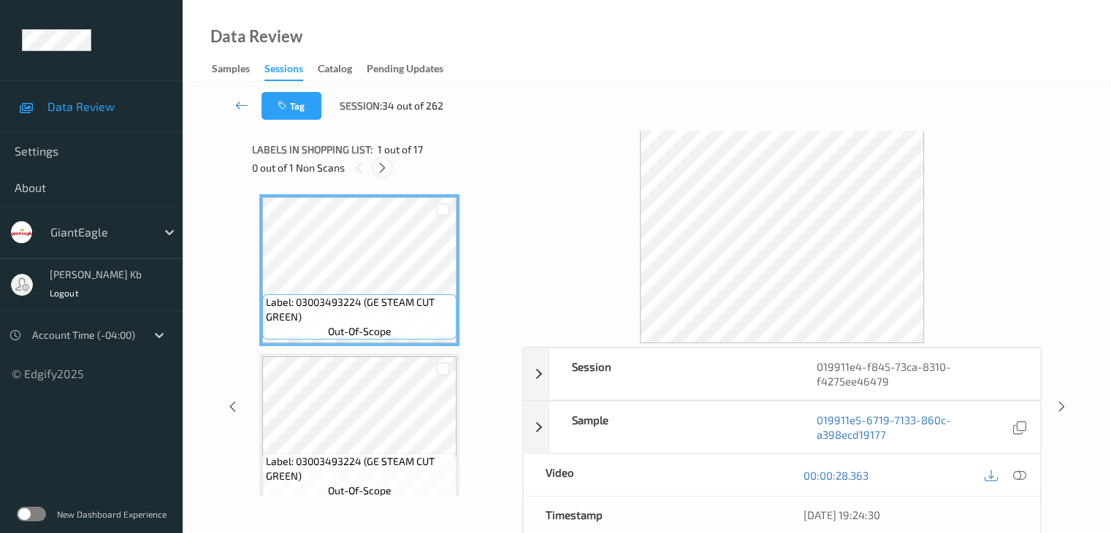
click at [386, 167] on icon at bounding box center [382, 167] width 12 height 13
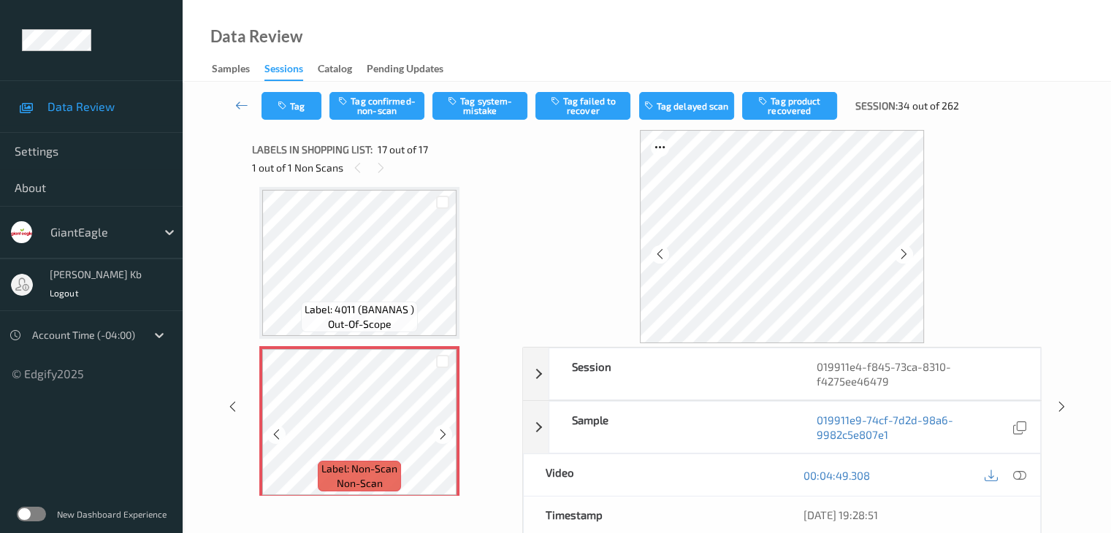
scroll to position [2406, 0]
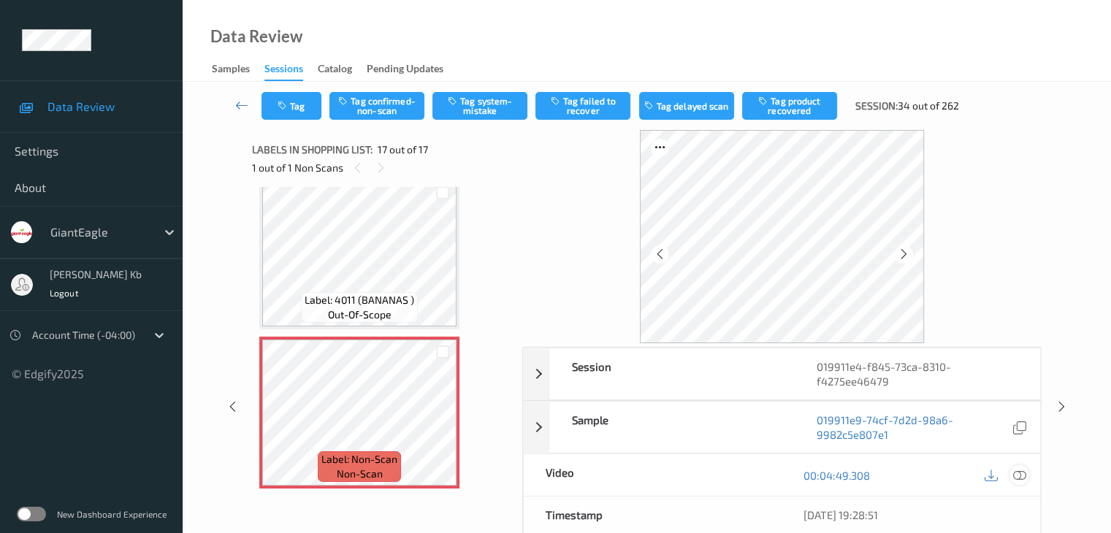
click at [1020, 473] on icon at bounding box center [1018, 475] width 13 height 13
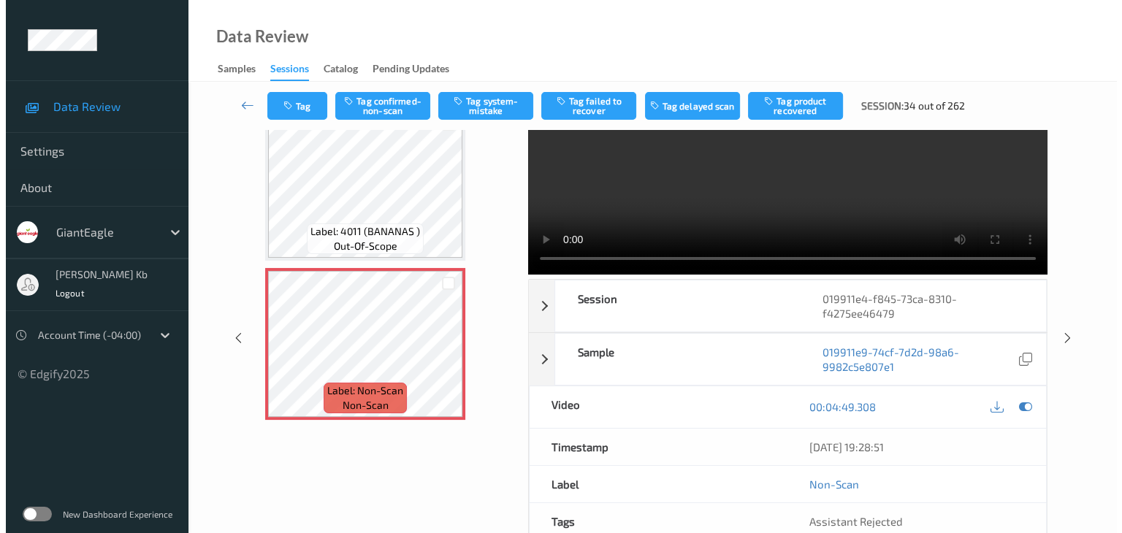
scroll to position [0, 0]
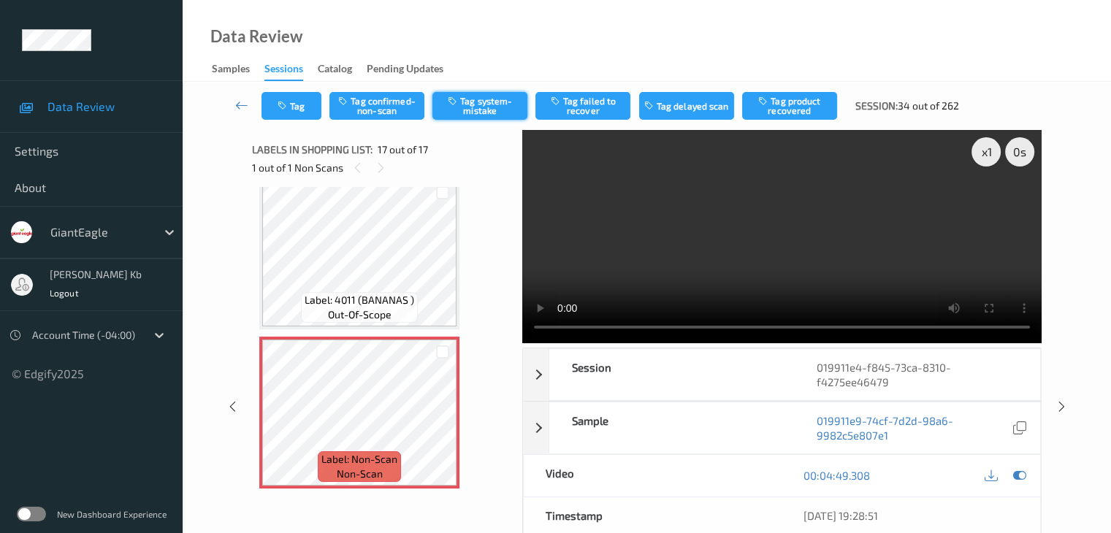
click at [479, 103] on button "Tag system-mistake" at bounding box center [479, 106] width 95 height 28
click at [310, 101] on button "Tag" at bounding box center [292, 106] width 60 height 28
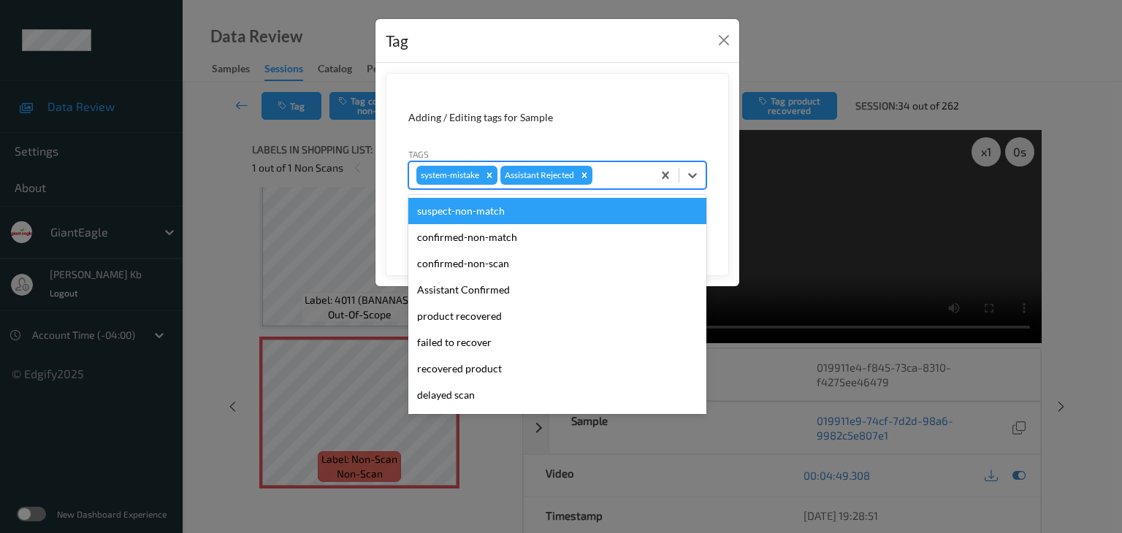
click at [618, 175] on div at bounding box center [620, 176] width 50 height 18
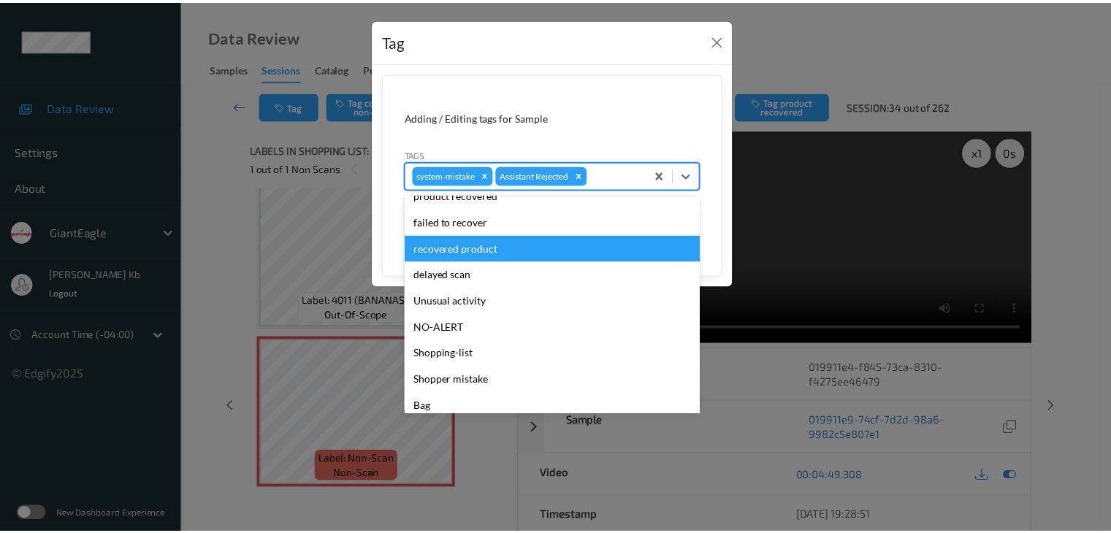
scroll to position [129, 0]
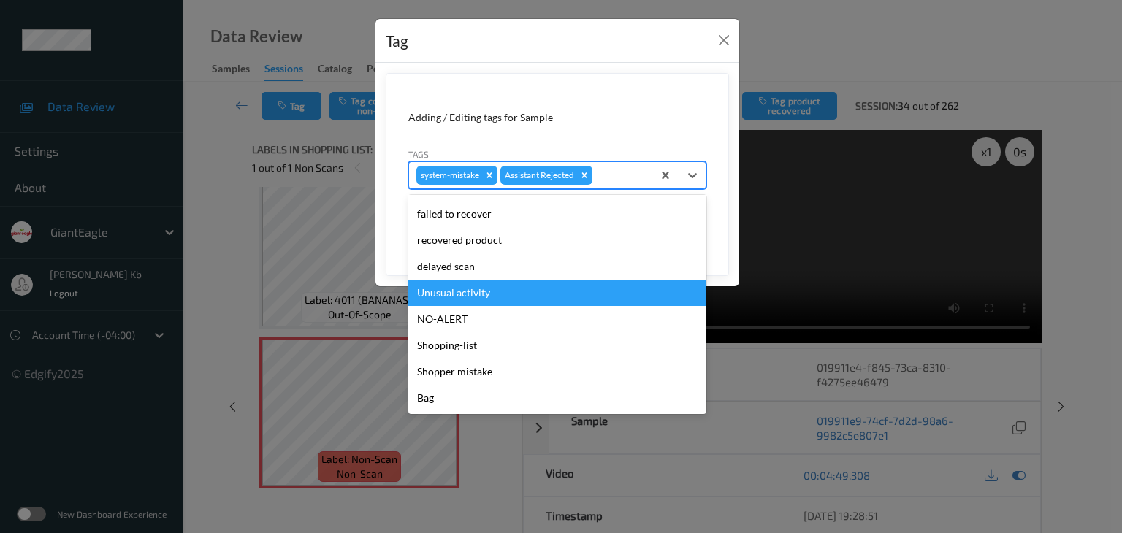
click at [478, 291] on div "Unusual activity" at bounding box center [557, 293] width 298 height 26
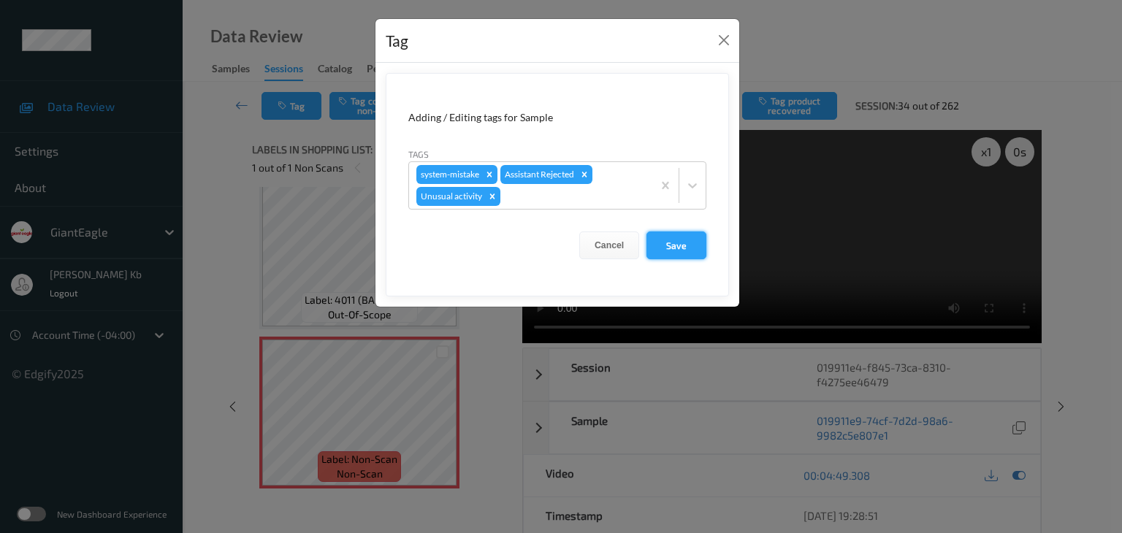
click at [680, 243] on button "Save" at bounding box center [677, 246] width 60 height 28
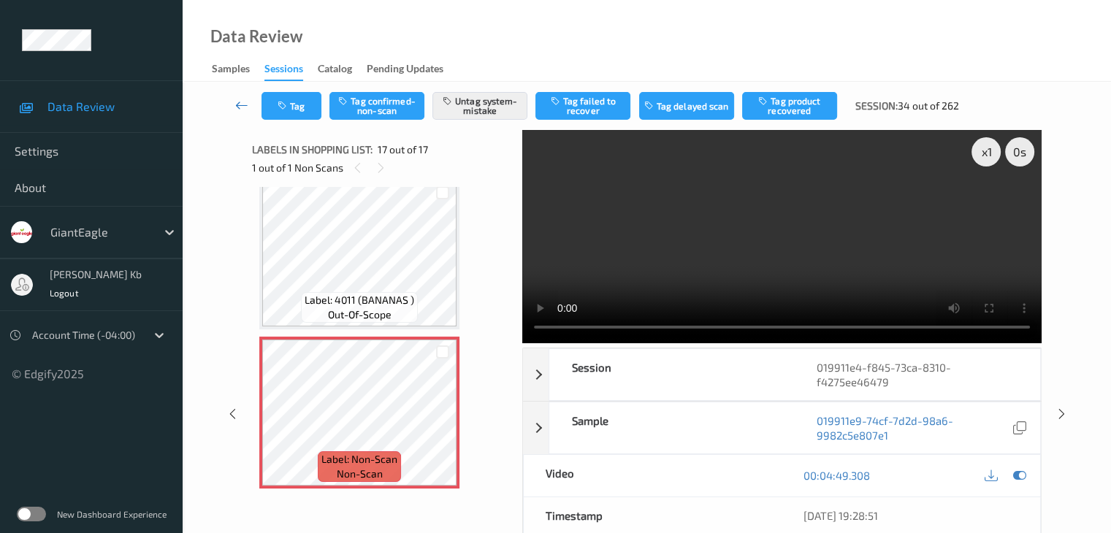
click at [244, 103] on icon at bounding box center [241, 105] width 13 height 15
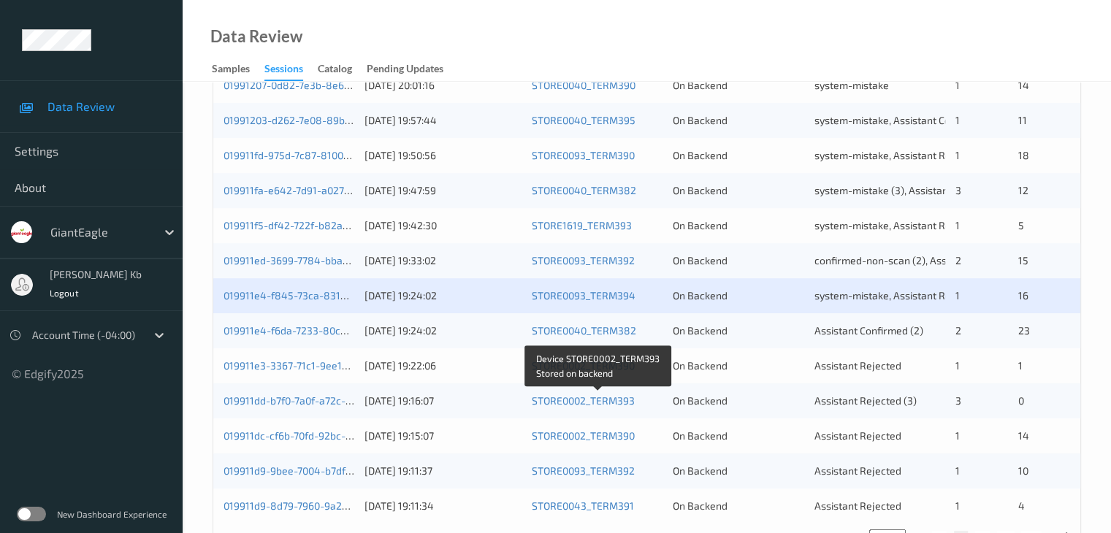
scroll to position [657, 0]
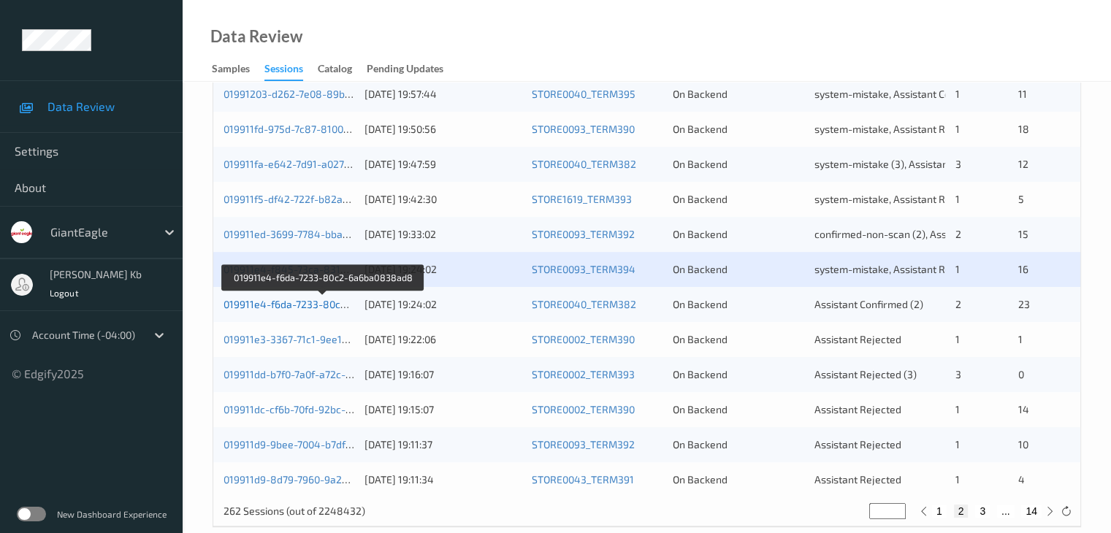
click at [313, 305] on link "019911e4-f6da-7233-80c2-6a6ba0838ad8" at bounding box center [323, 304] width 199 height 12
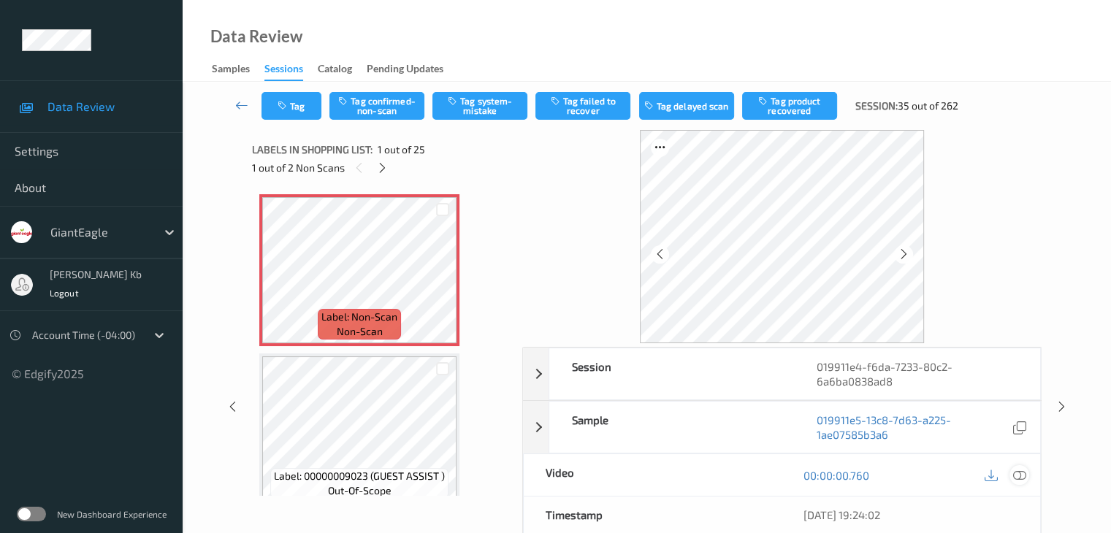
click at [1023, 476] on icon at bounding box center [1018, 475] width 13 height 13
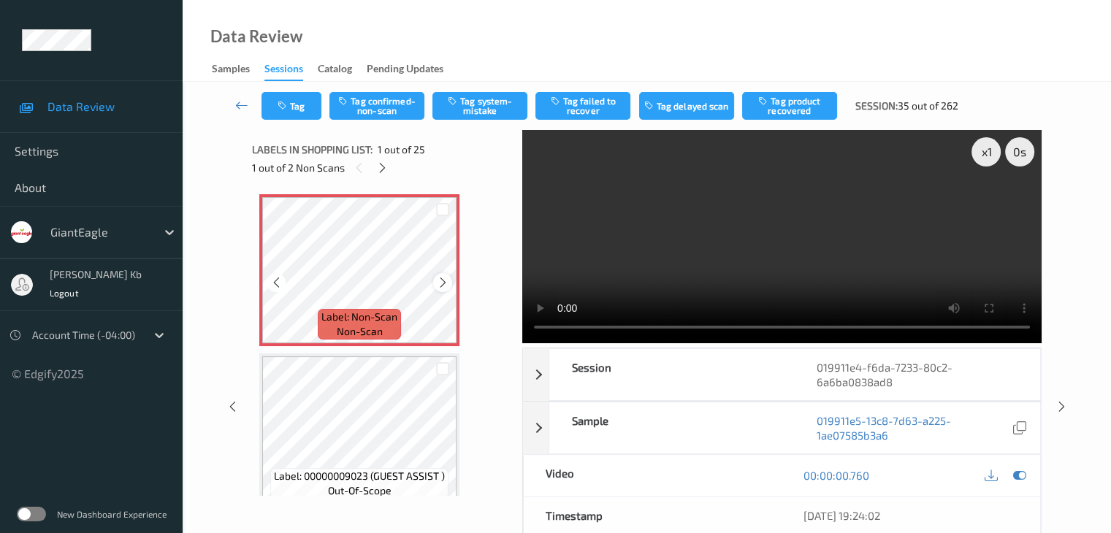
click at [438, 286] on icon at bounding box center [443, 282] width 12 height 13
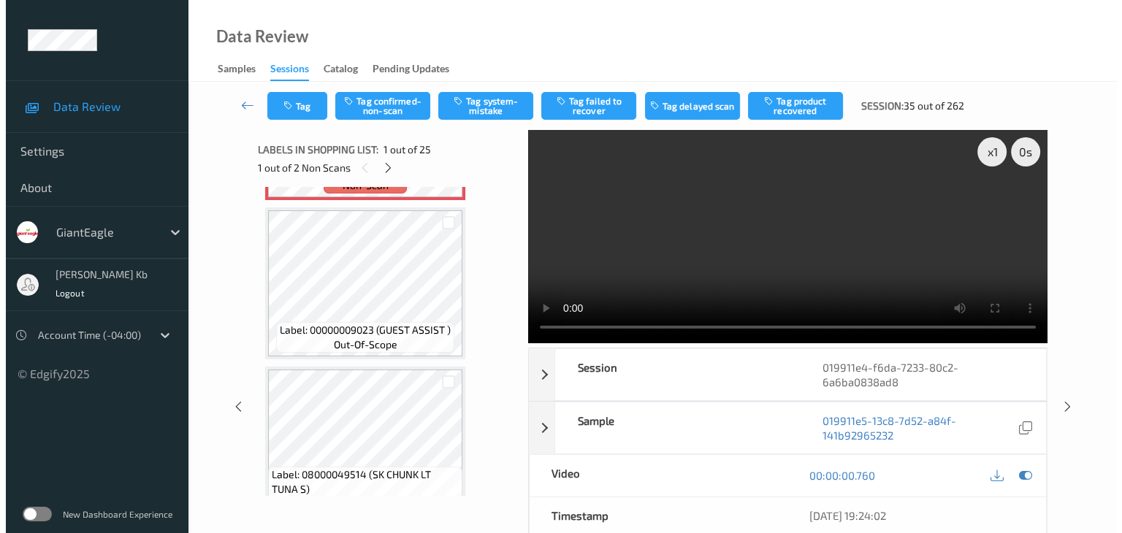
scroll to position [73, 0]
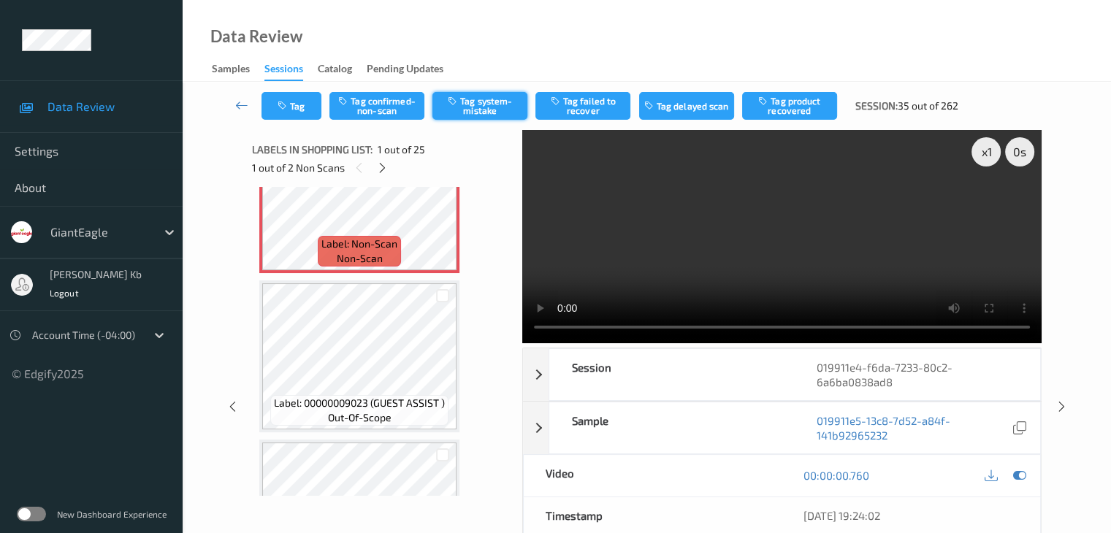
click at [497, 104] on button "Tag system-mistake" at bounding box center [479, 106] width 95 height 28
click at [302, 104] on button "Tag" at bounding box center [292, 106] width 60 height 28
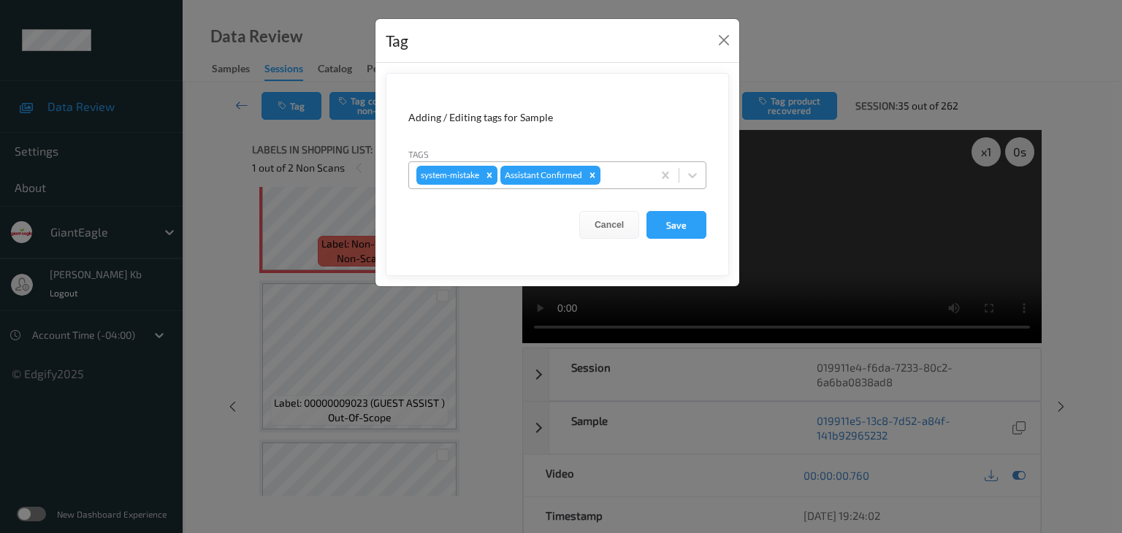
click at [622, 172] on div at bounding box center [624, 176] width 42 height 18
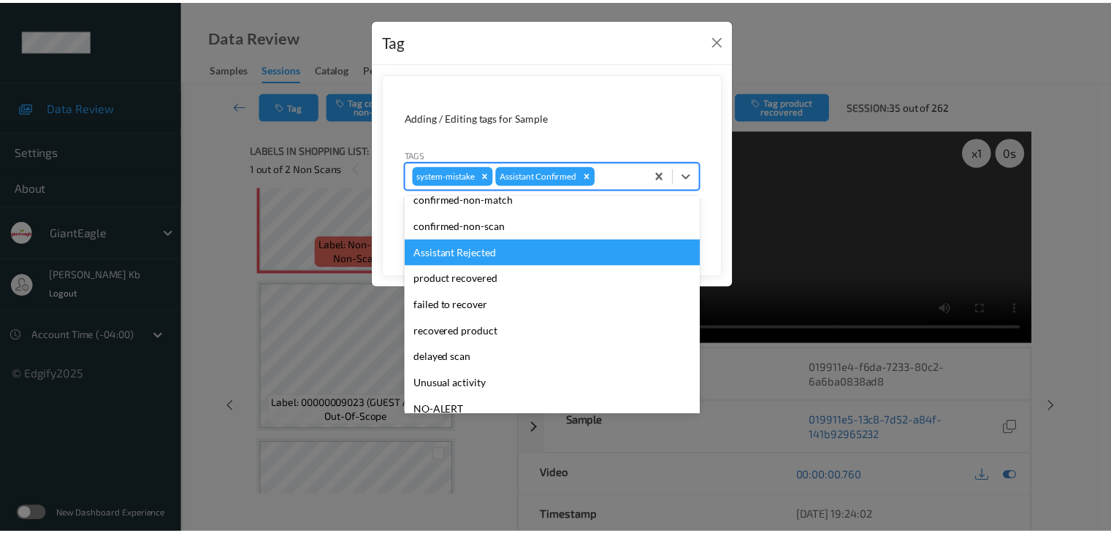
scroll to position [129, 0]
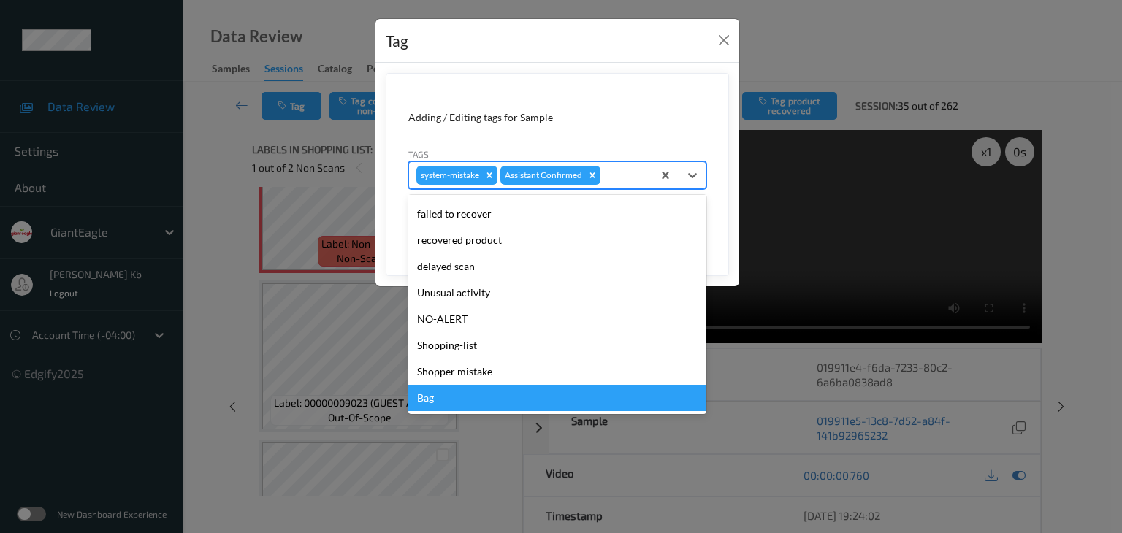
click at [445, 401] on div "Bag" at bounding box center [557, 398] width 298 height 26
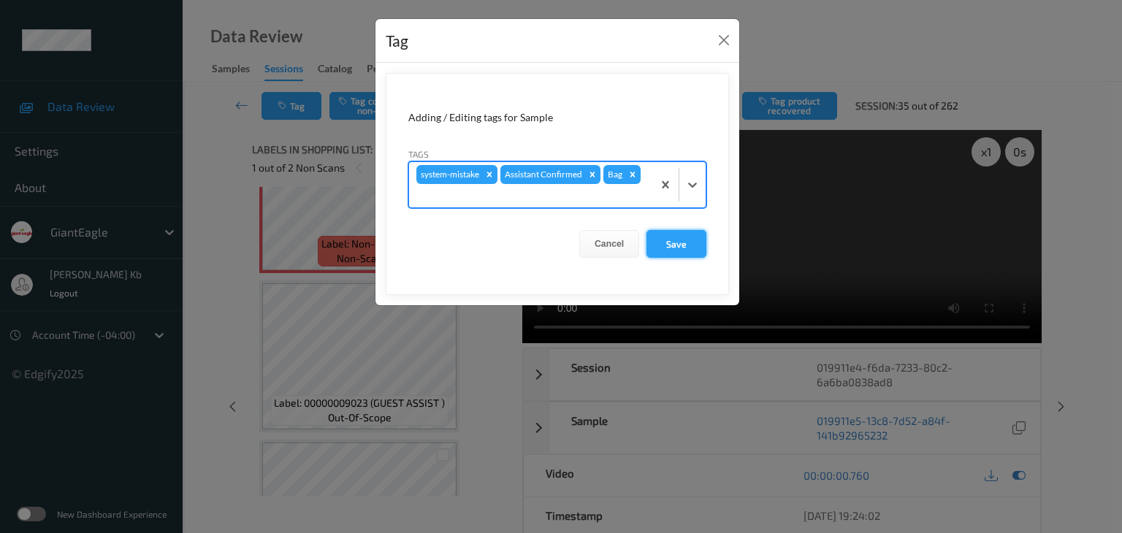
click at [669, 243] on button "Save" at bounding box center [677, 244] width 60 height 28
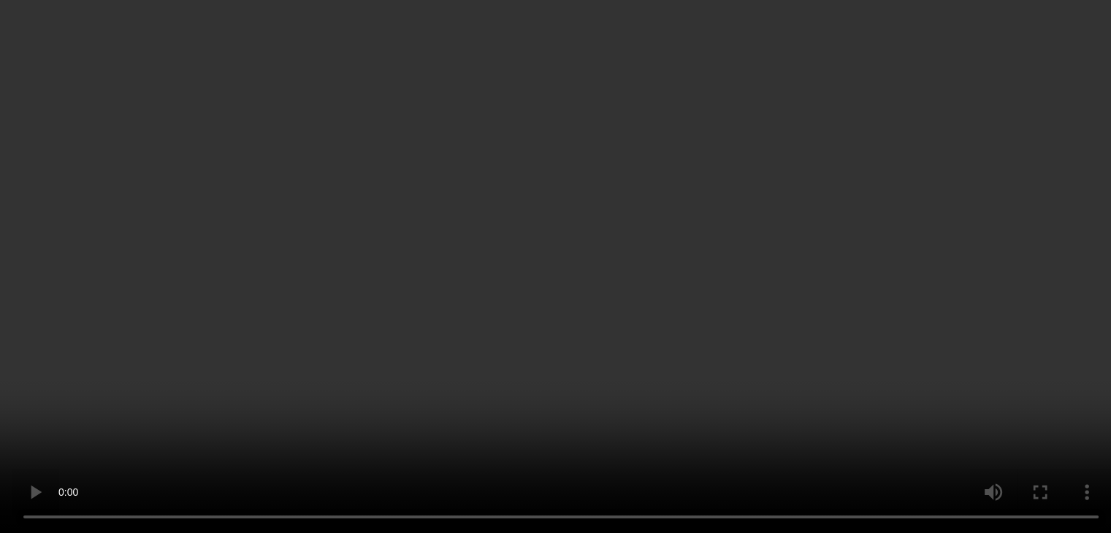
scroll to position [2192, 0]
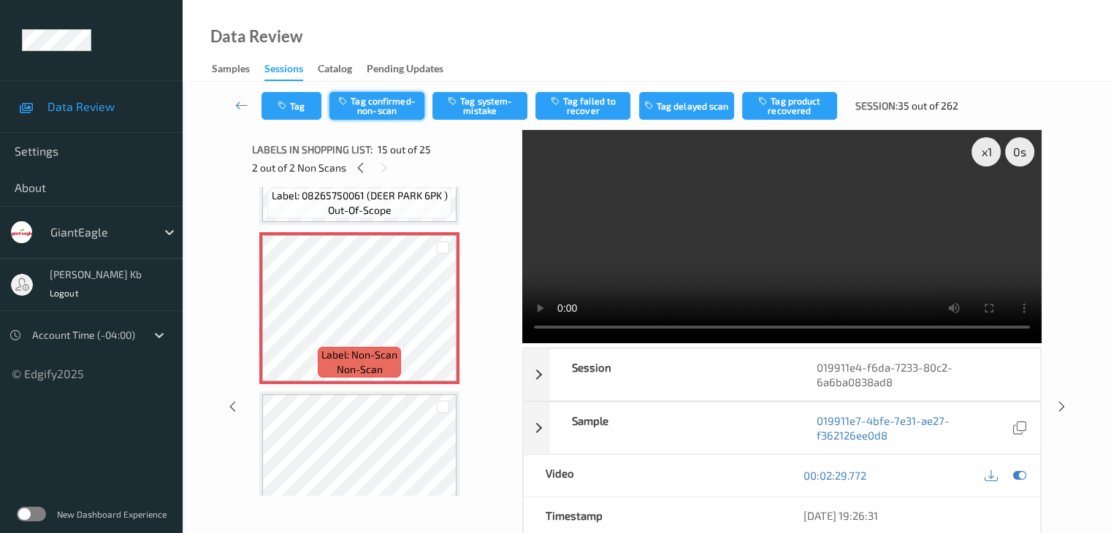
click at [392, 109] on button "Tag confirmed-non-scan" at bounding box center [376, 106] width 95 height 28
click at [602, 108] on button "Tag failed to recover" at bounding box center [582, 106] width 95 height 28
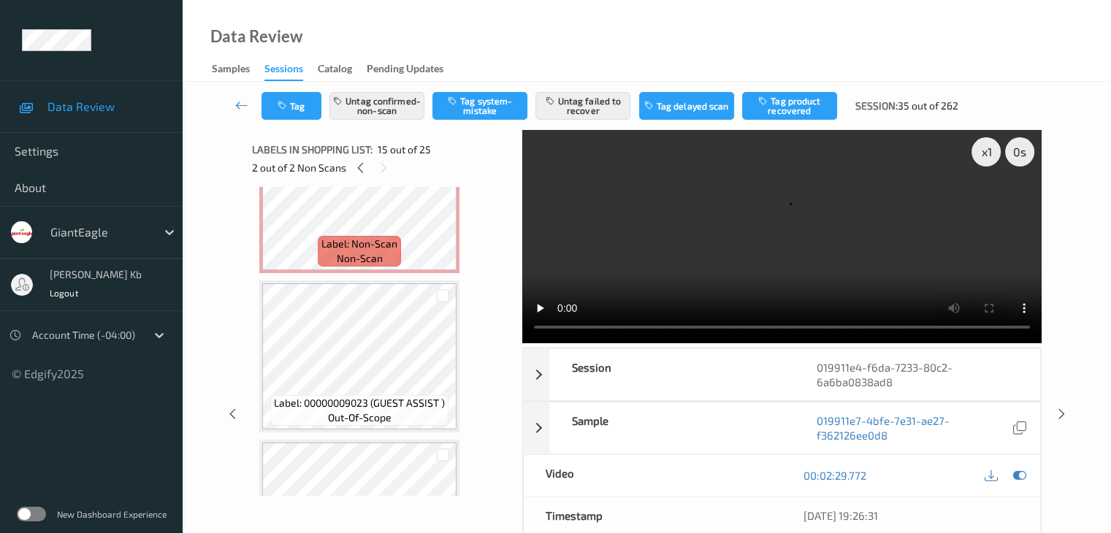
scroll to position [0, 0]
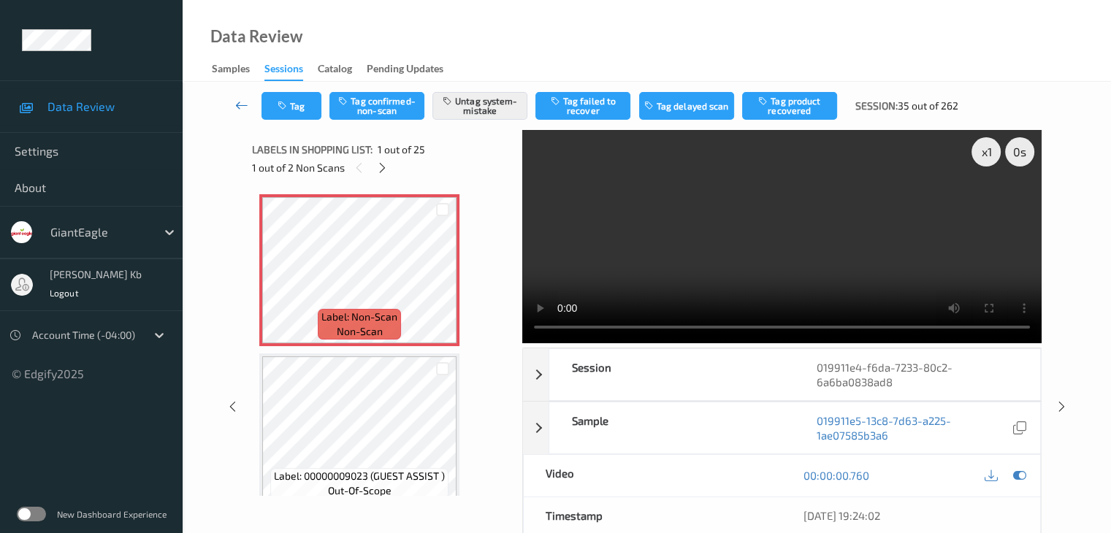
click at [243, 104] on icon at bounding box center [241, 105] width 13 height 15
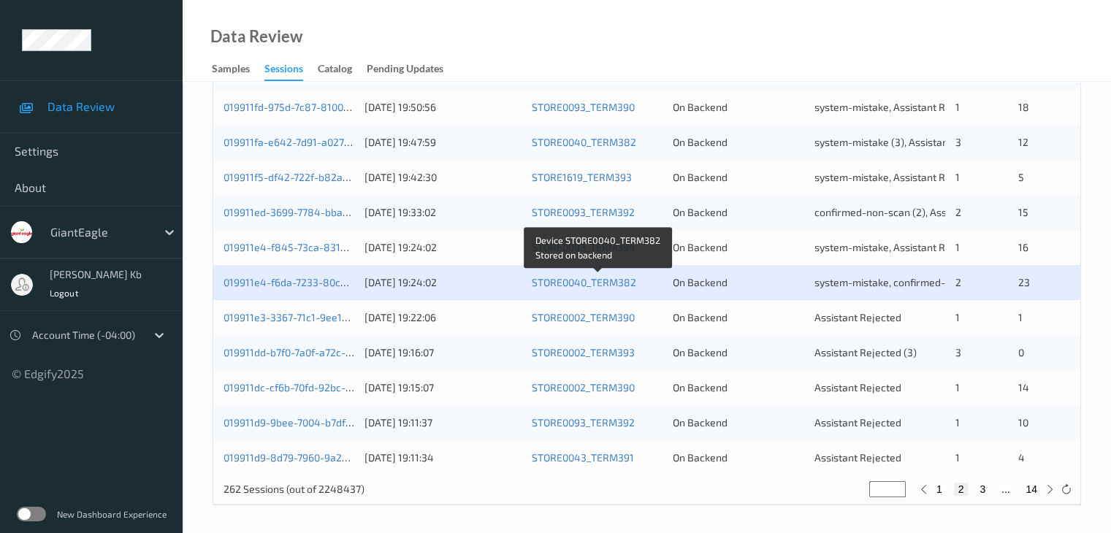
scroll to position [681, 0]
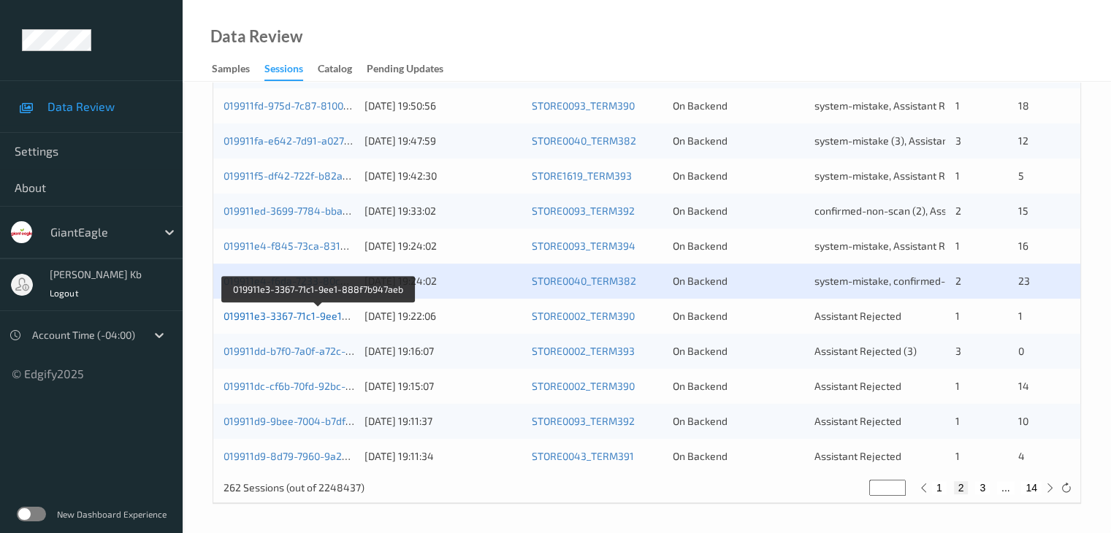
click at [323, 319] on link "019911e3-3367-71c1-9ee1-888f7b947aeb" at bounding box center [320, 316] width 192 height 12
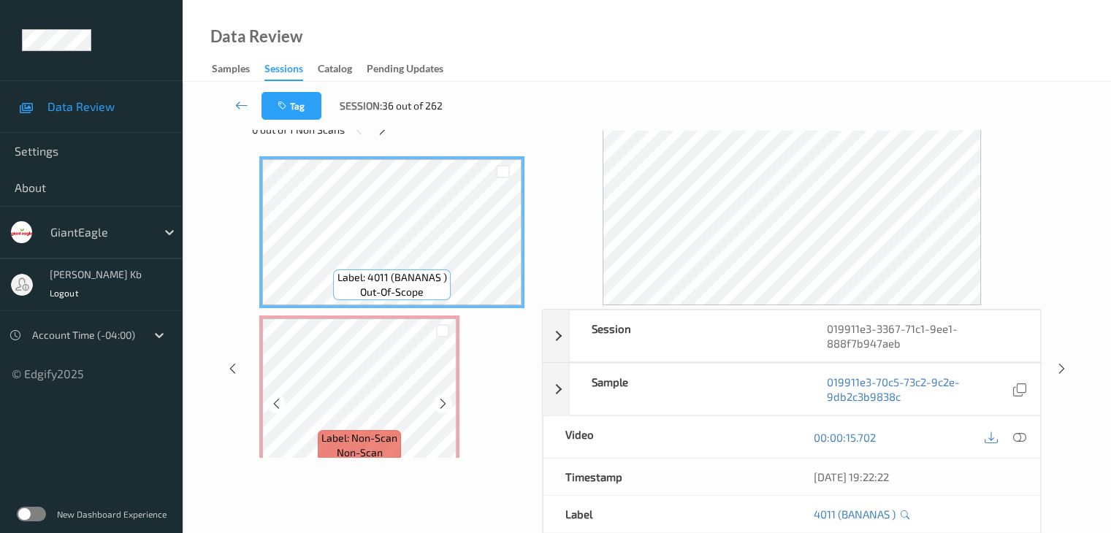
scroll to position [32, 0]
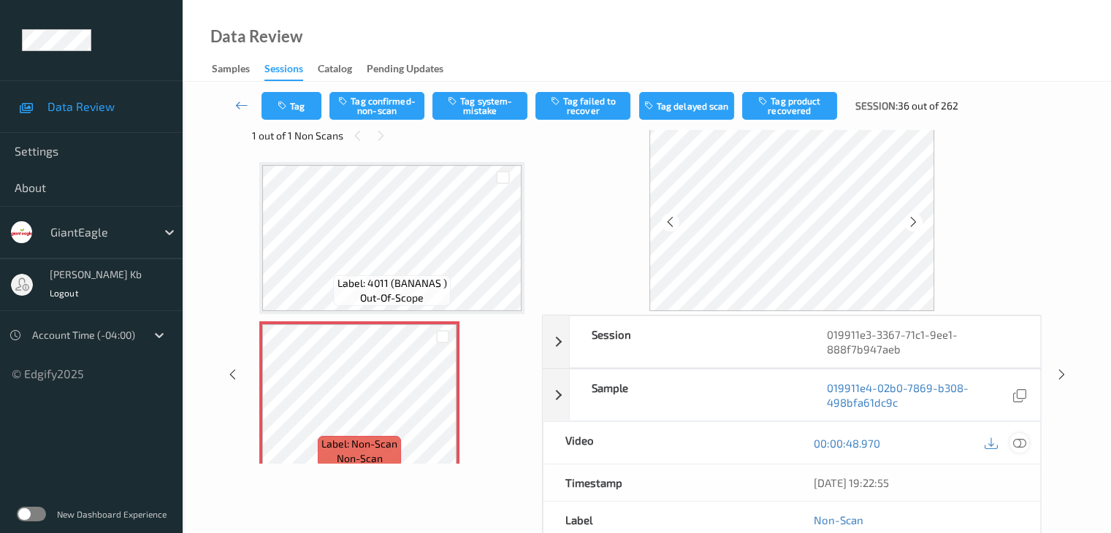
click at [1022, 442] on icon at bounding box center [1018, 443] width 13 height 13
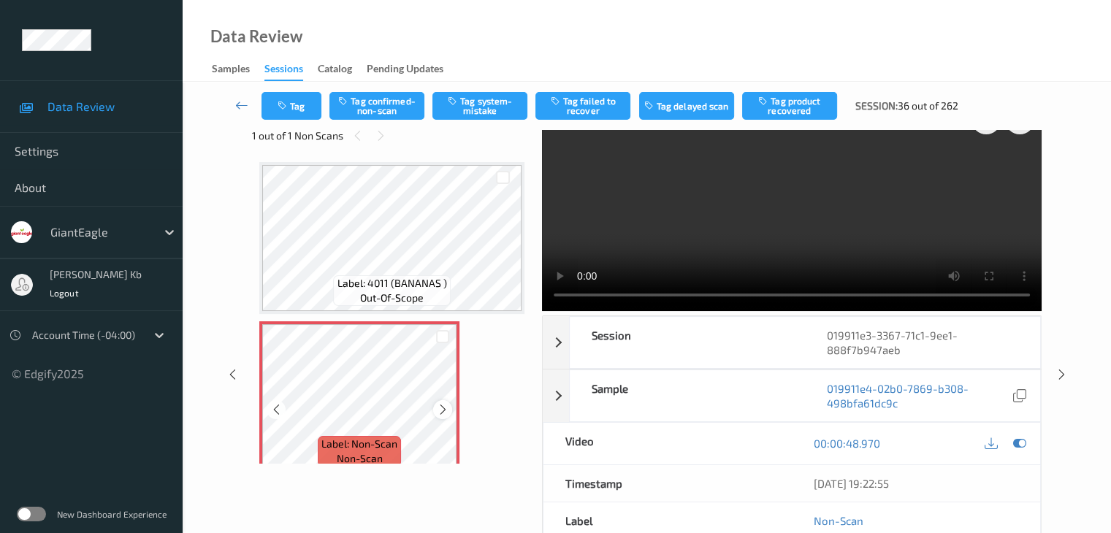
click at [444, 409] on icon at bounding box center [443, 409] width 12 height 13
click at [443, 409] on icon at bounding box center [443, 409] width 12 height 13
click at [441, 410] on icon at bounding box center [443, 409] width 12 height 13
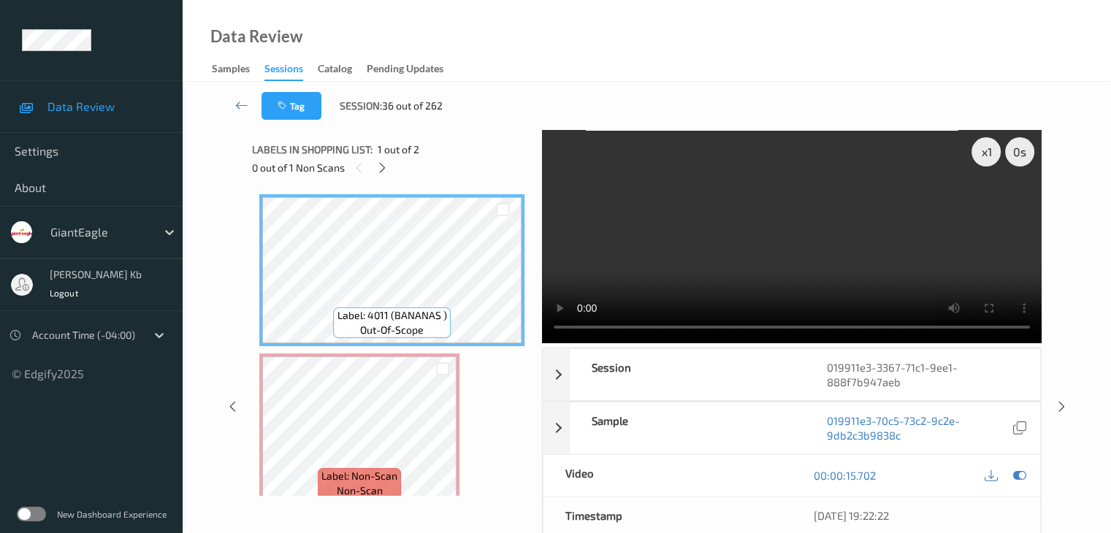
scroll to position [0, 0]
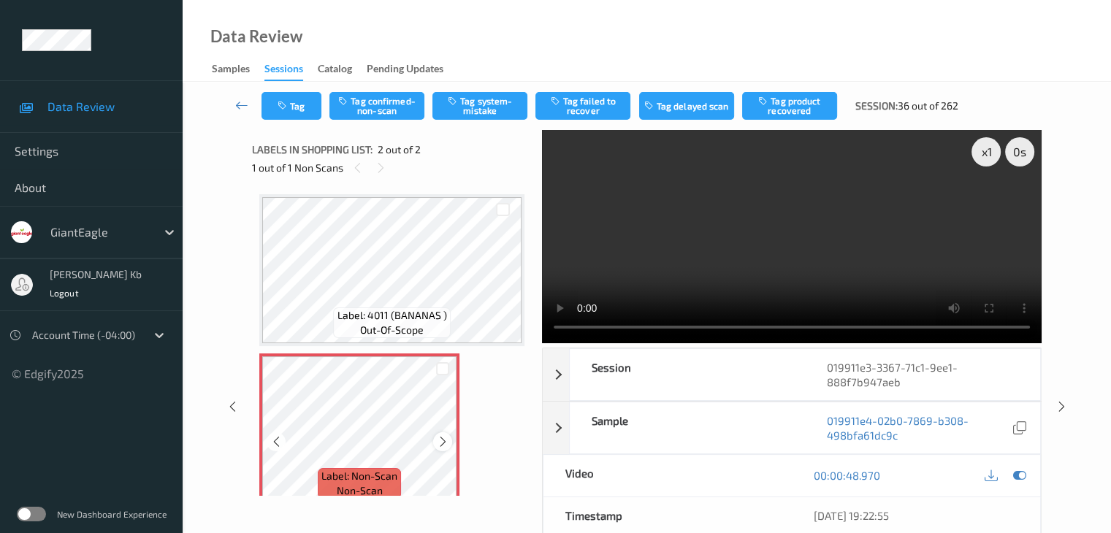
click at [444, 443] on icon at bounding box center [443, 441] width 12 height 13
click at [441, 441] on icon at bounding box center [443, 441] width 12 height 13
click at [440, 440] on icon at bounding box center [443, 441] width 12 height 13
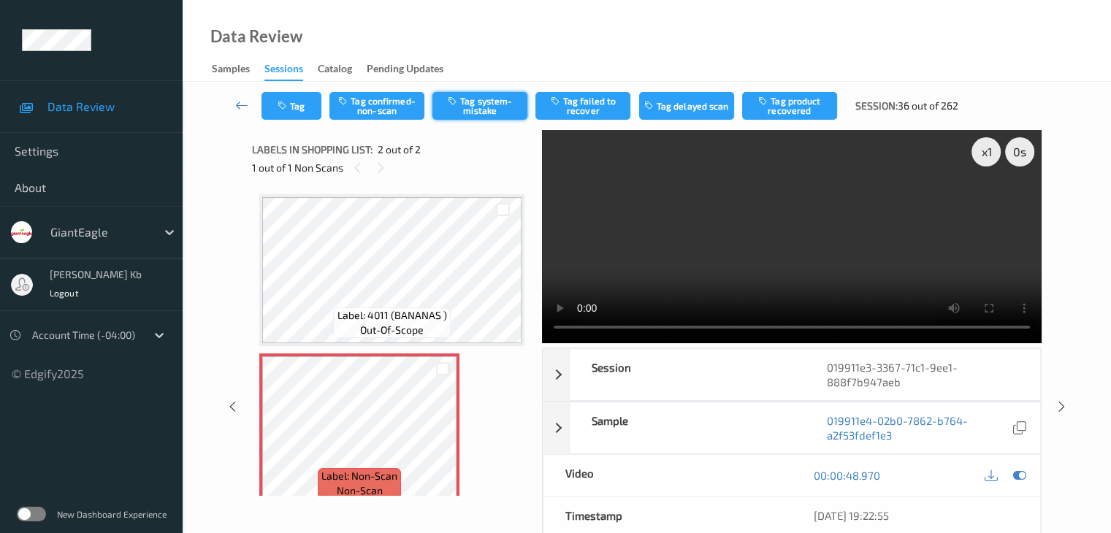
click at [482, 110] on button "Tag system-mistake" at bounding box center [479, 106] width 95 height 28
click at [243, 105] on icon at bounding box center [241, 105] width 13 height 15
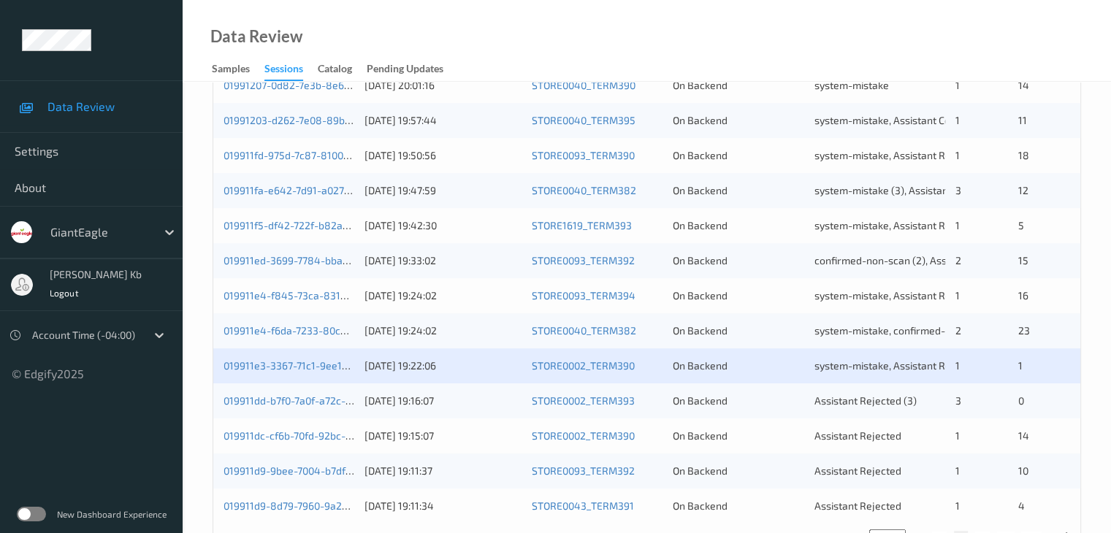
scroll to position [657, 0]
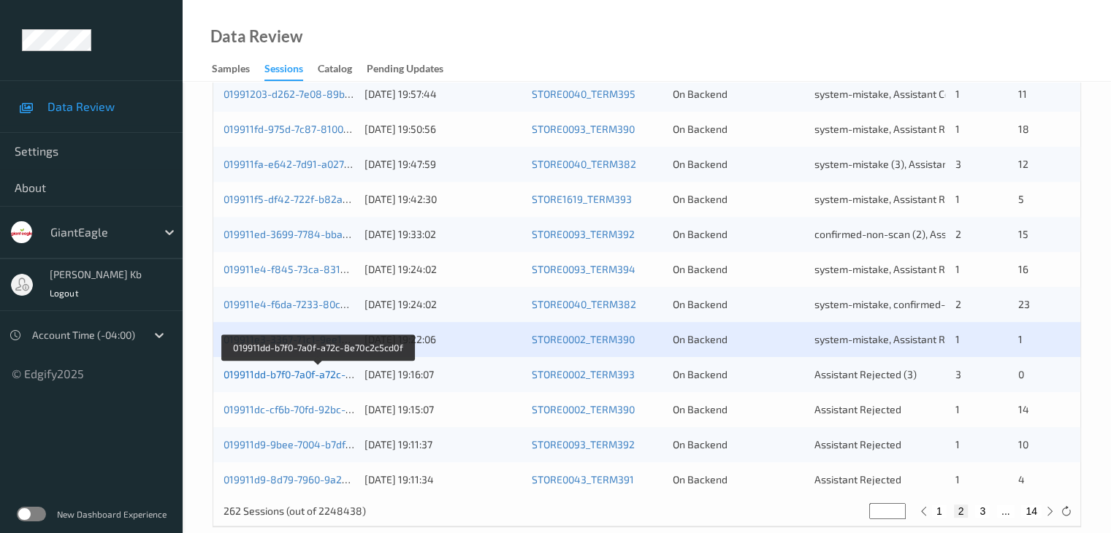
click at [316, 373] on link "019911dd-b7f0-7a0f-a72c-8e70c2c5cd0f" at bounding box center [318, 374] width 188 height 12
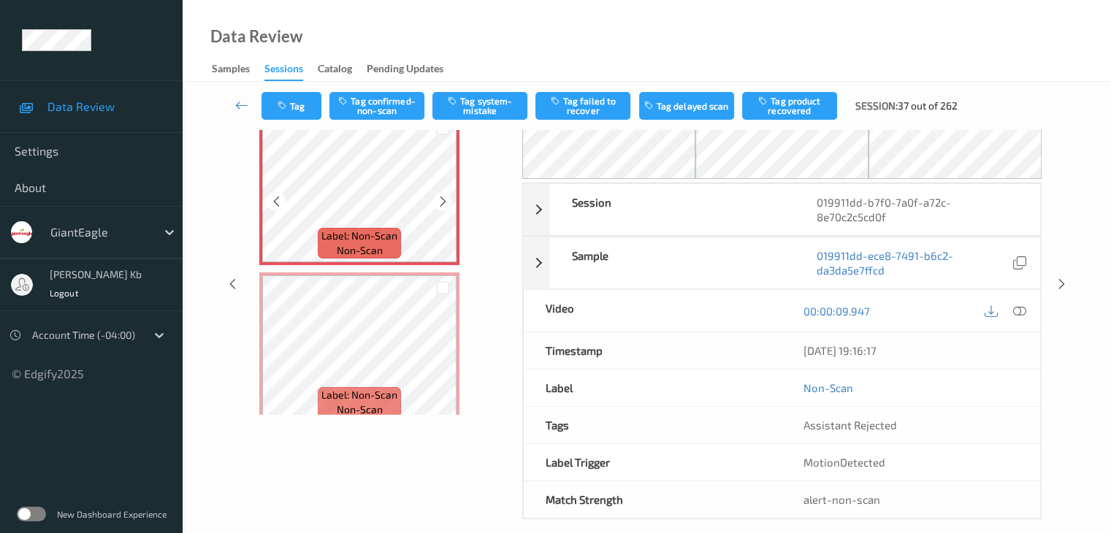
scroll to position [8, 0]
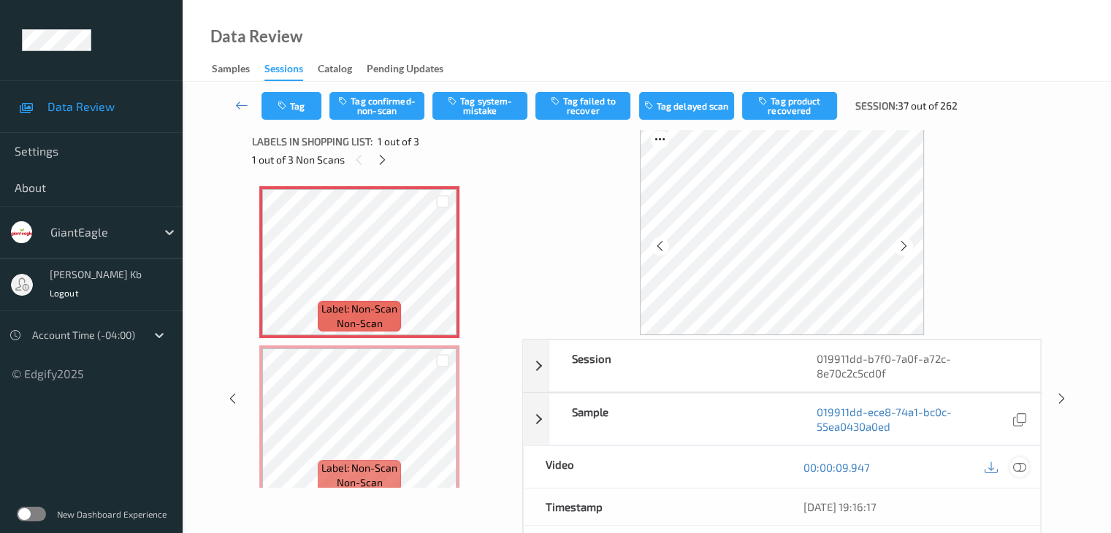
click at [1019, 461] on icon at bounding box center [1018, 467] width 13 height 13
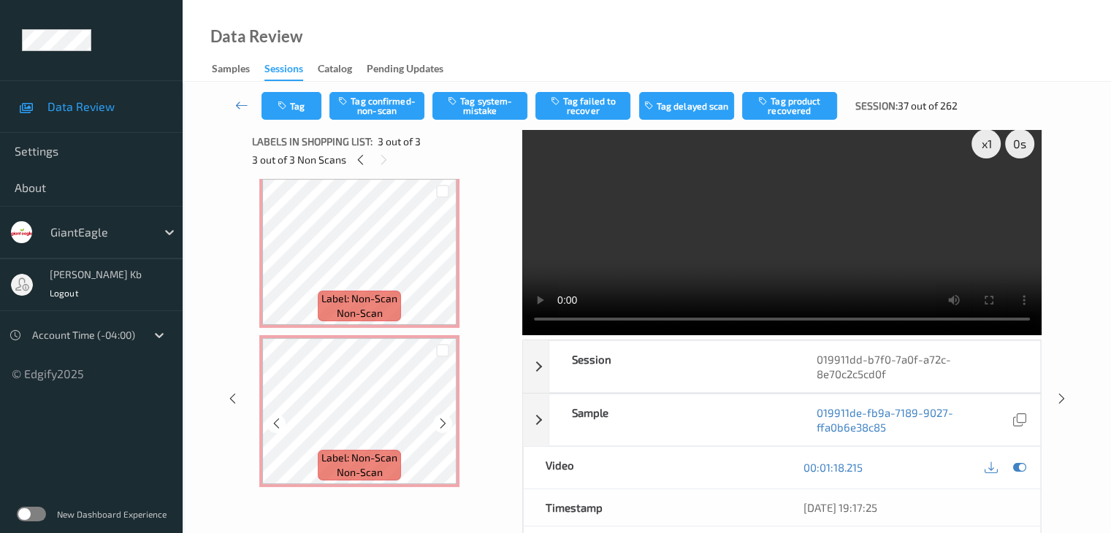
scroll to position [0, 0]
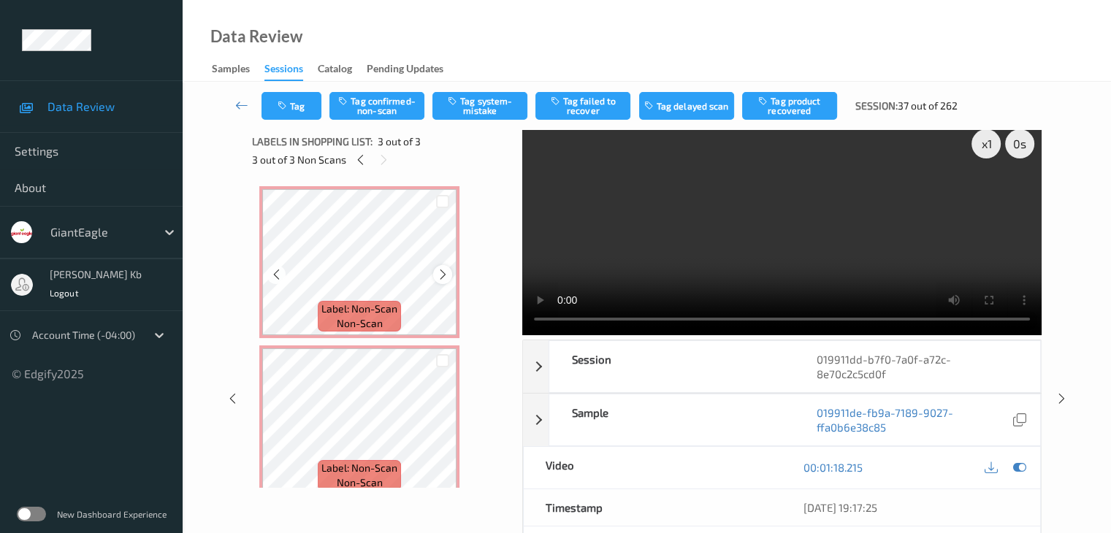
click at [440, 275] on icon at bounding box center [443, 274] width 12 height 13
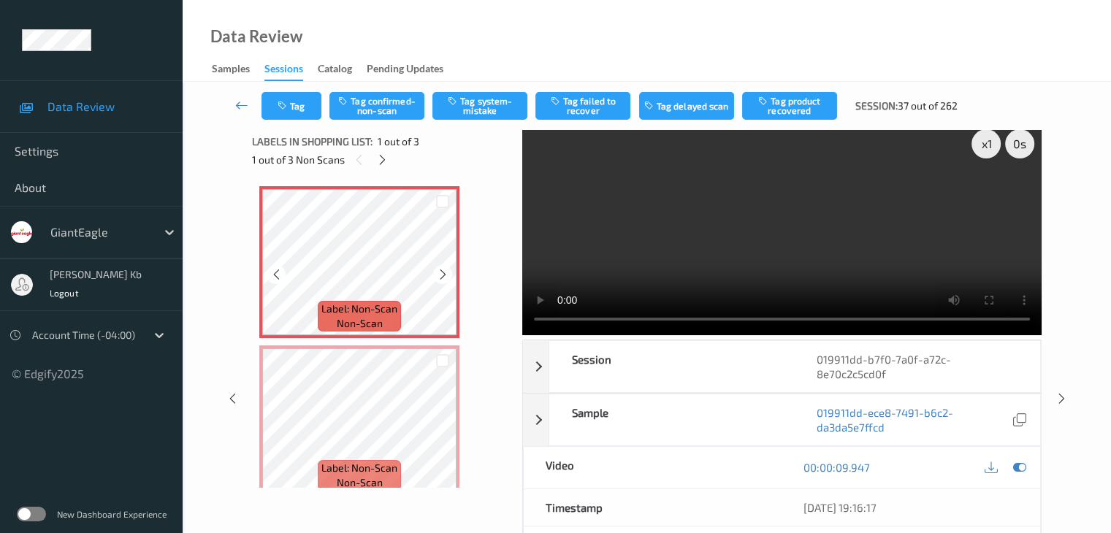
click at [440, 275] on icon at bounding box center [443, 274] width 12 height 13
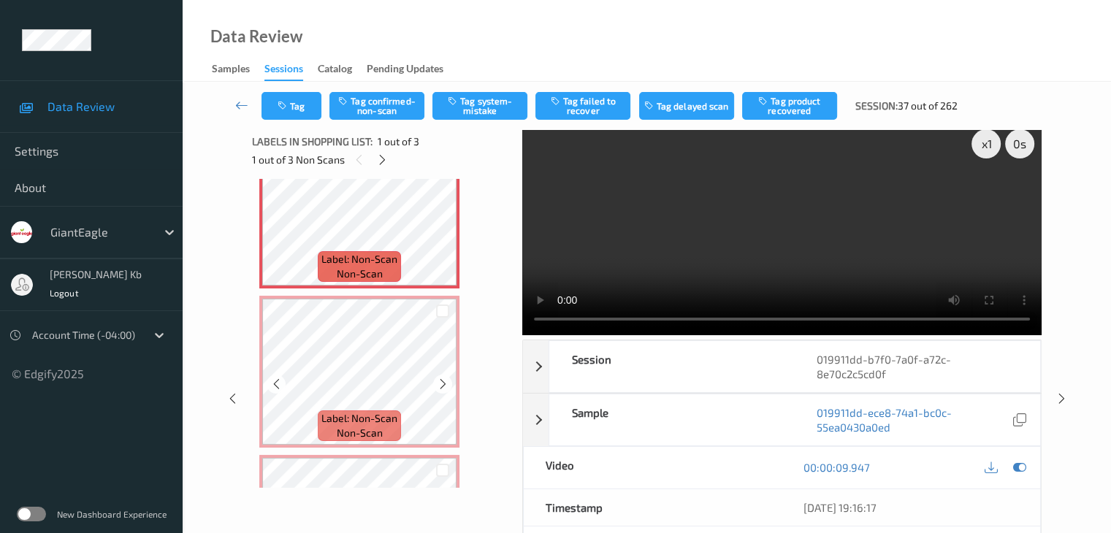
scroll to position [73, 0]
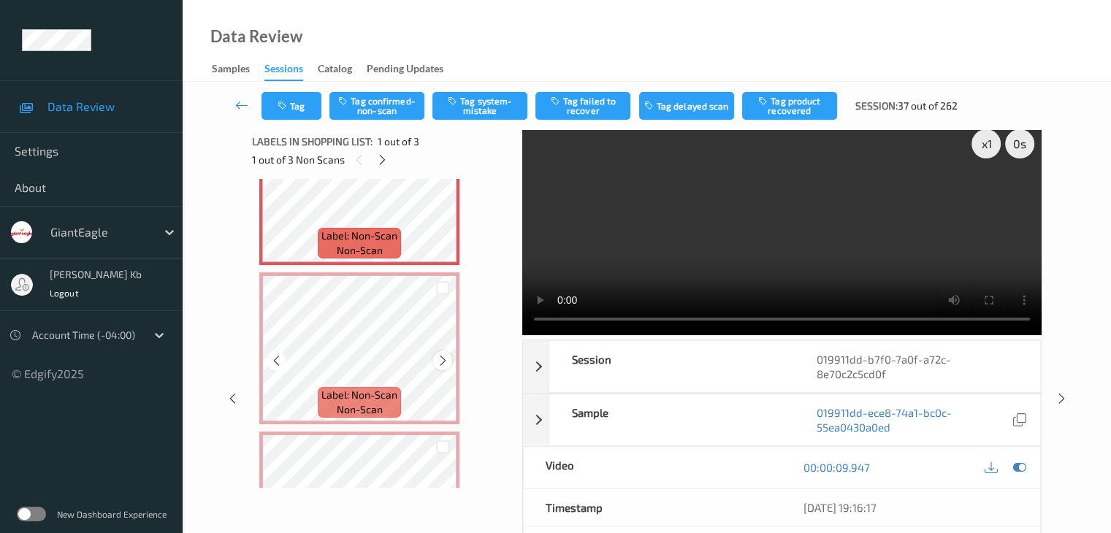
click at [435, 365] on div at bounding box center [442, 360] width 18 height 18
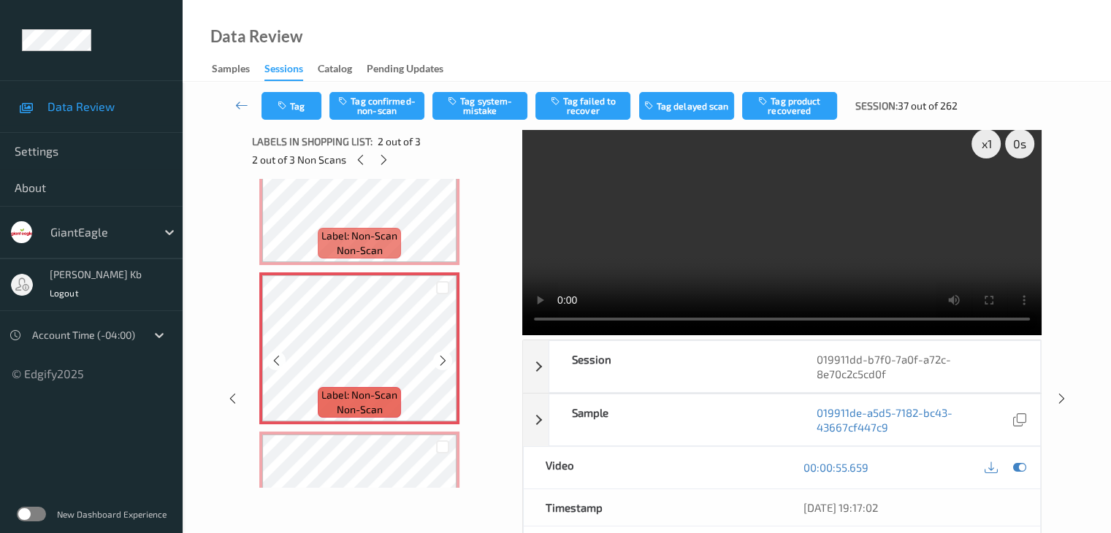
click at [435, 365] on div at bounding box center [442, 360] width 18 height 18
click at [278, 360] on icon at bounding box center [276, 360] width 12 height 13
click at [278, 359] on icon at bounding box center [276, 360] width 12 height 13
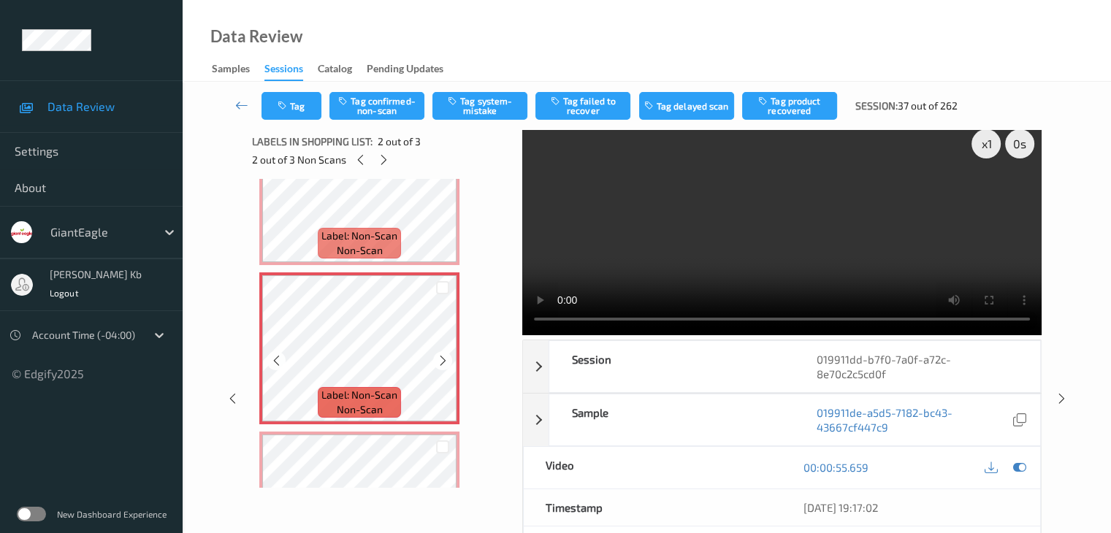
click at [278, 359] on icon at bounding box center [276, 360] width 12 height 13
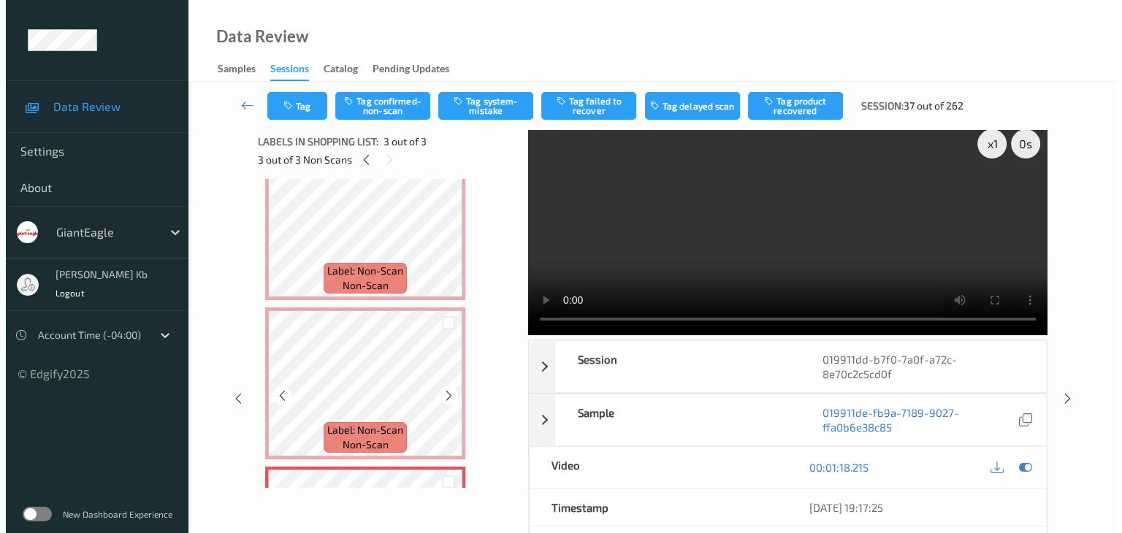
scroll to position [0, 0]
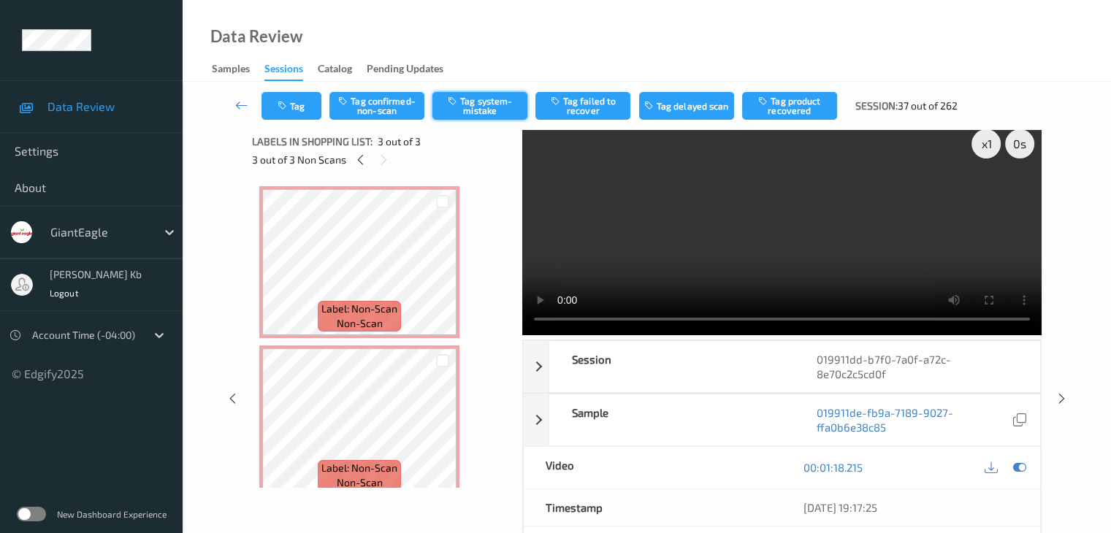
click at [495, 101] on button "Tag system-mistake" at bounding box center [479, 106] width 95 height 28
click at [313, 97] on button "Tag" at bounding box center [292, 106] width 60 height 28
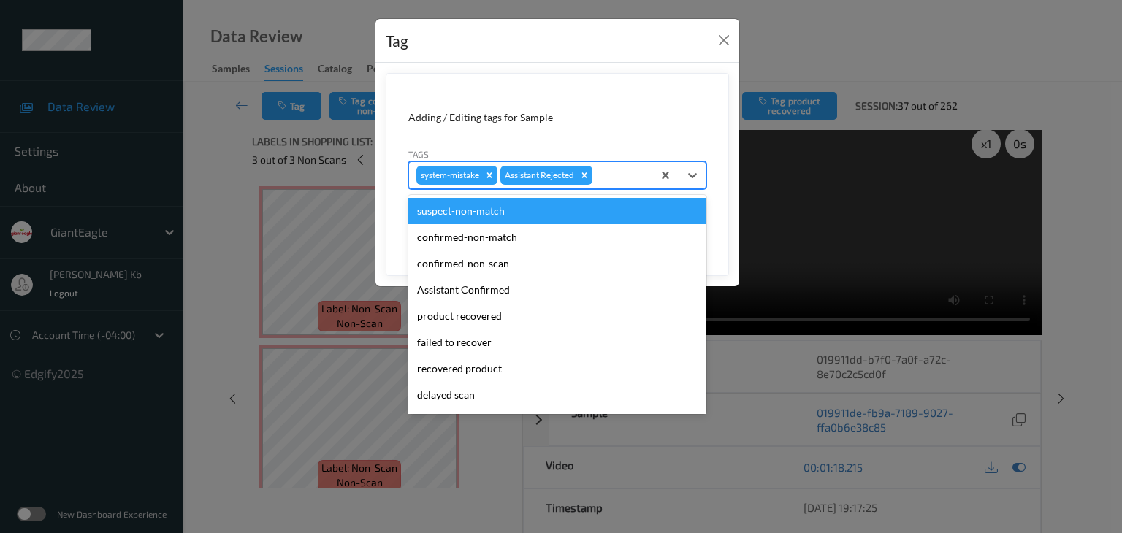
click at [621, 176] on div at bounding box center [620, 176] width 50 height 18
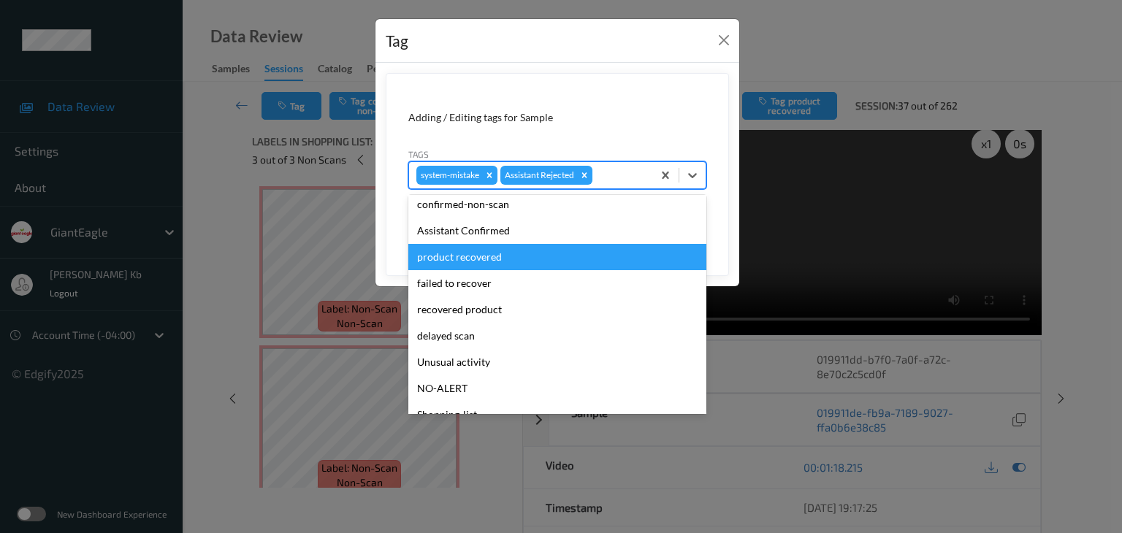
scroll to position [73, 0]
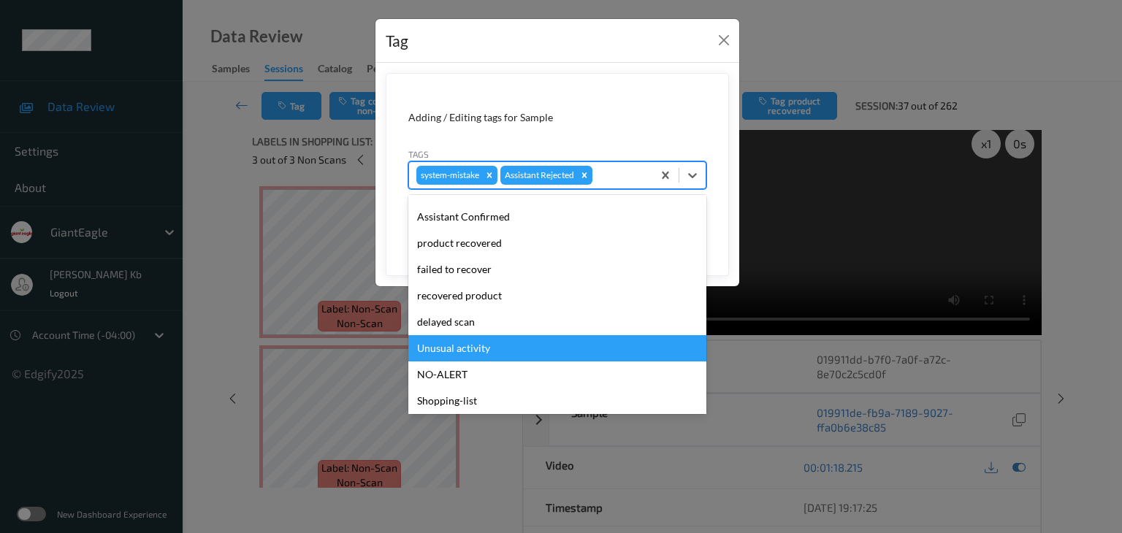
click at [468, 351] on div "Unusual activity" at bounding box center [557, 348] width 298 height 26
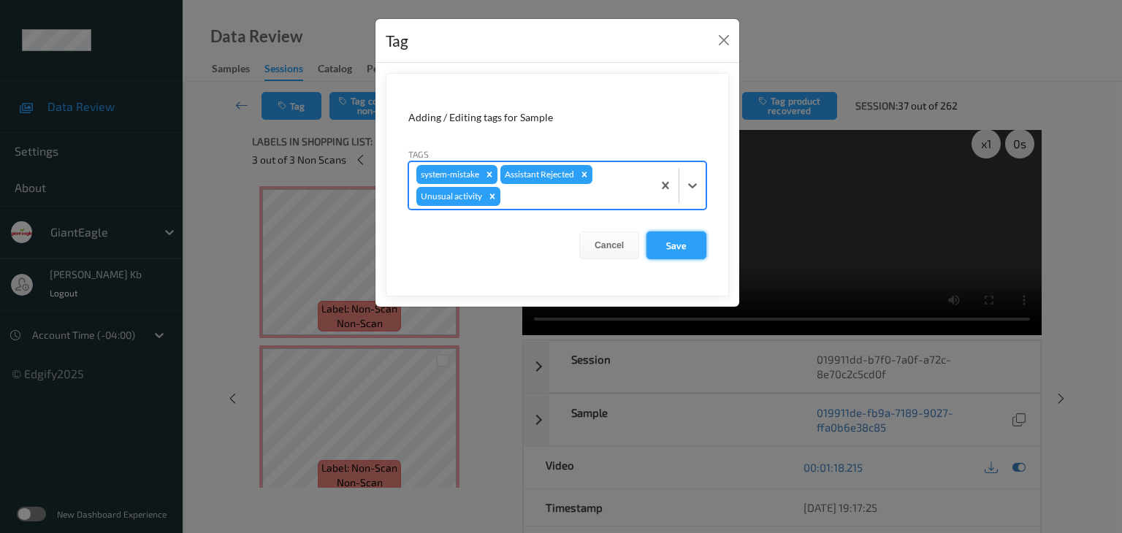
click at [678, 243] on button "Save" at bounding box center [677, 246] width 60 height 28
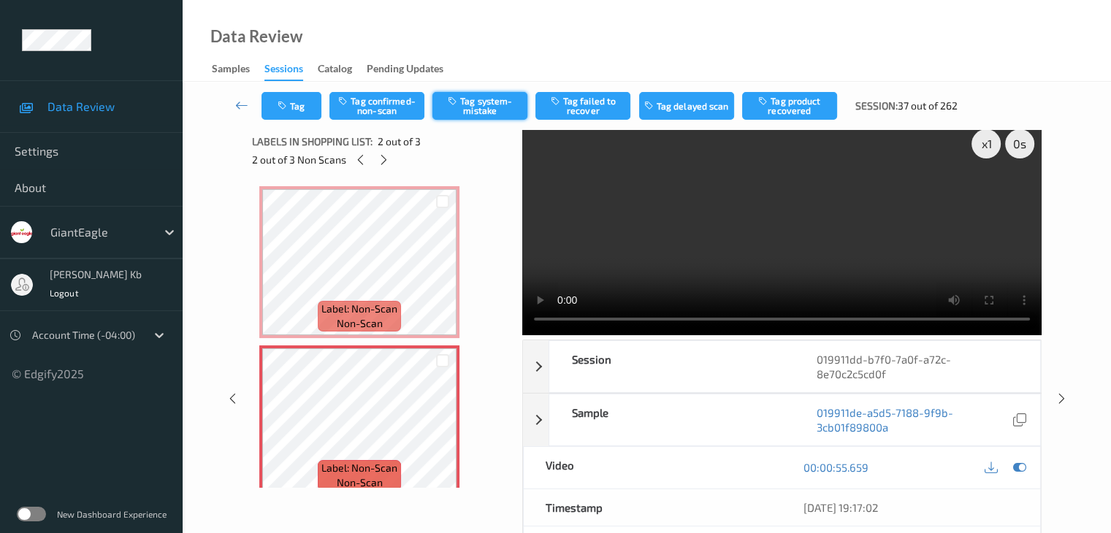
click at [468, 108] on button "Tag system-mistake" at bounding box center [479, 106] width 95 height 28
click at [307, 101] on button "Tag" at bounding box center [292, 106] width 60 height 28
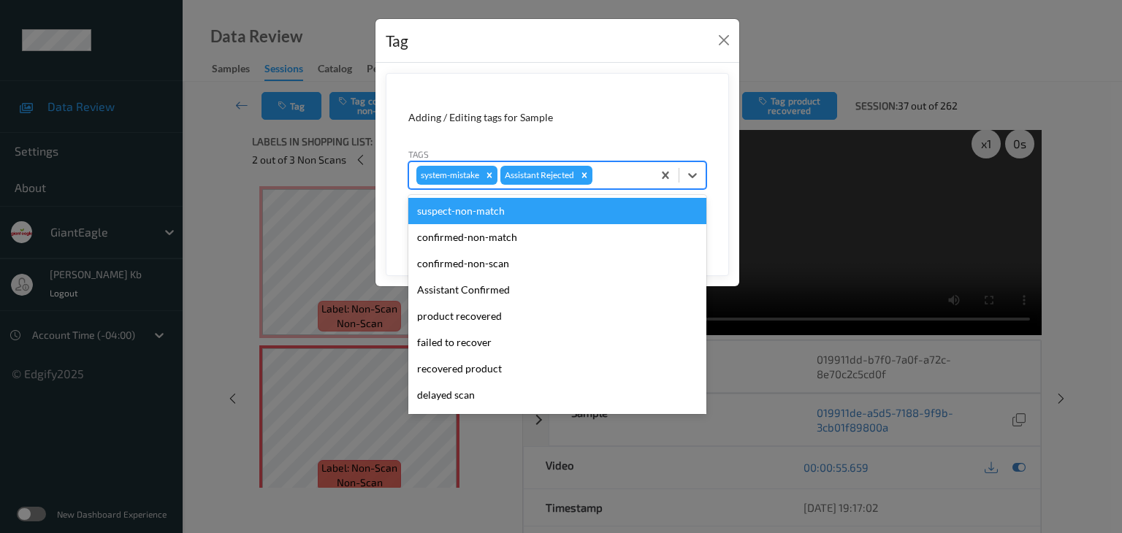
click at [611, 172] on div at bounding box center [620, 176] width 50 height 18
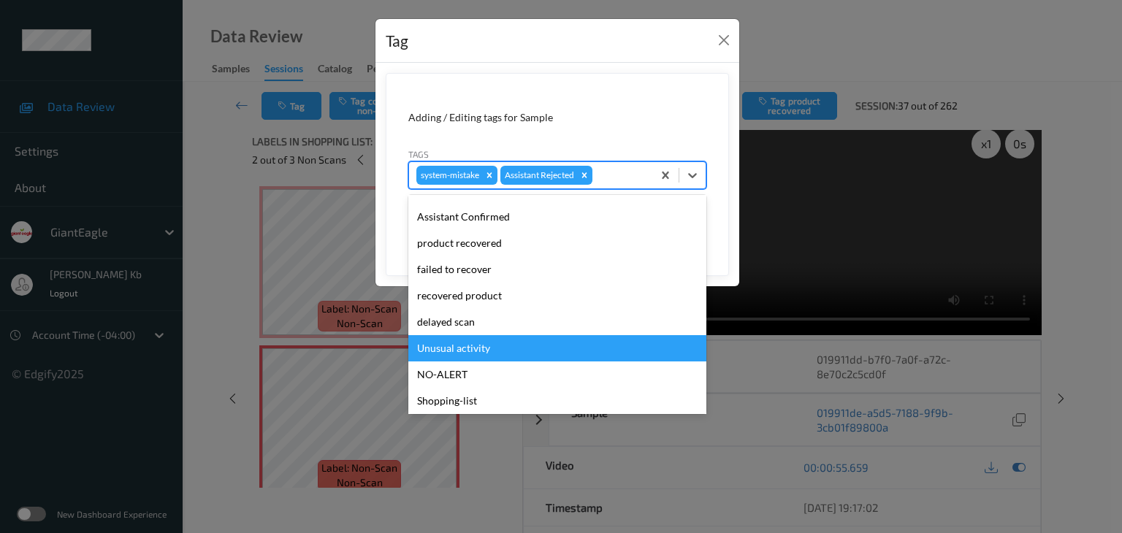
click at [491, 350] on div "Unusual activity" at bounding box center [557, 348] width 298 height 26
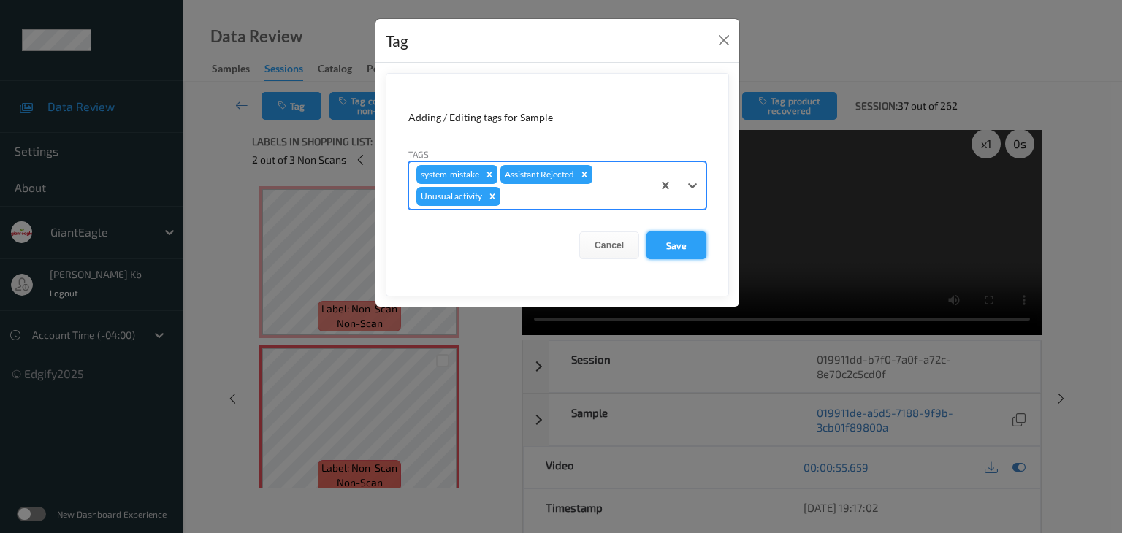
click at [678, 245] on button "Save" at bounding box center [677, 246] width 60 height 28
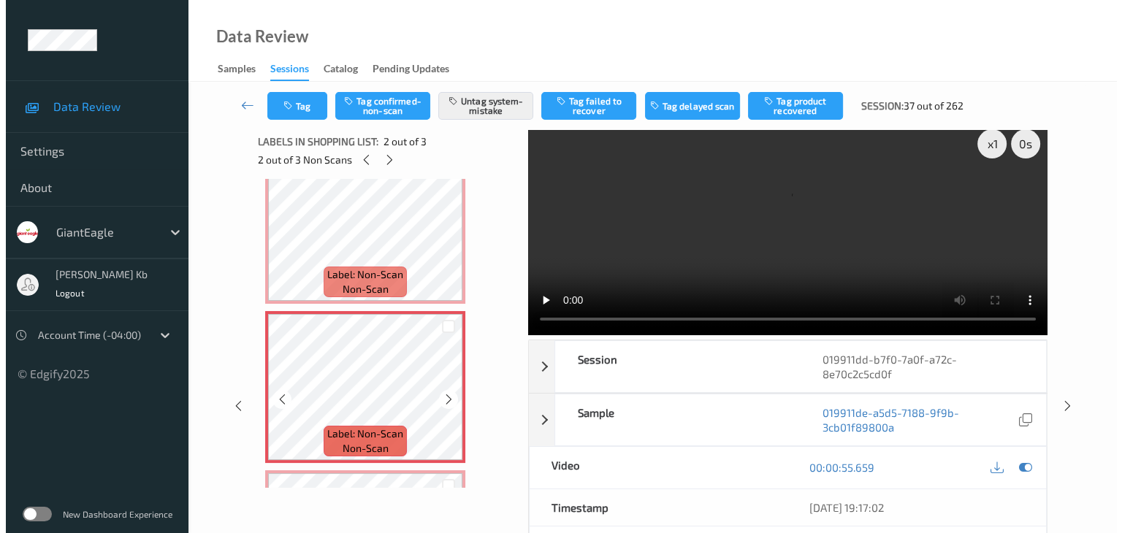
scroll to position [0, 0]
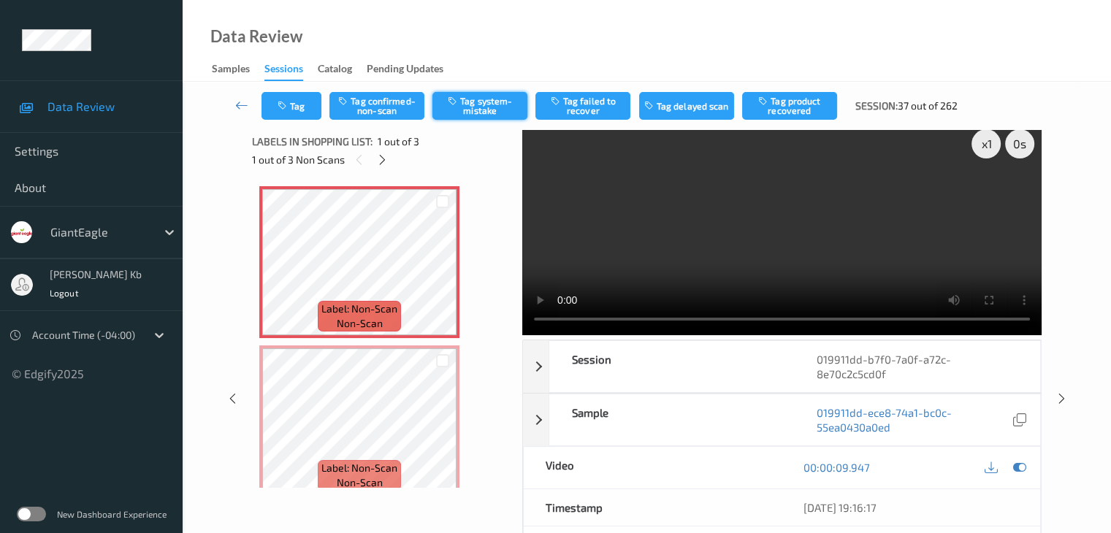
click at [480, 104] on button "Tag system-mistake" at bounding box center [479, 106] width 95 height 28
click at [312, 101] on button "Tag" at bounding box center [292, 106] width 60 height 28
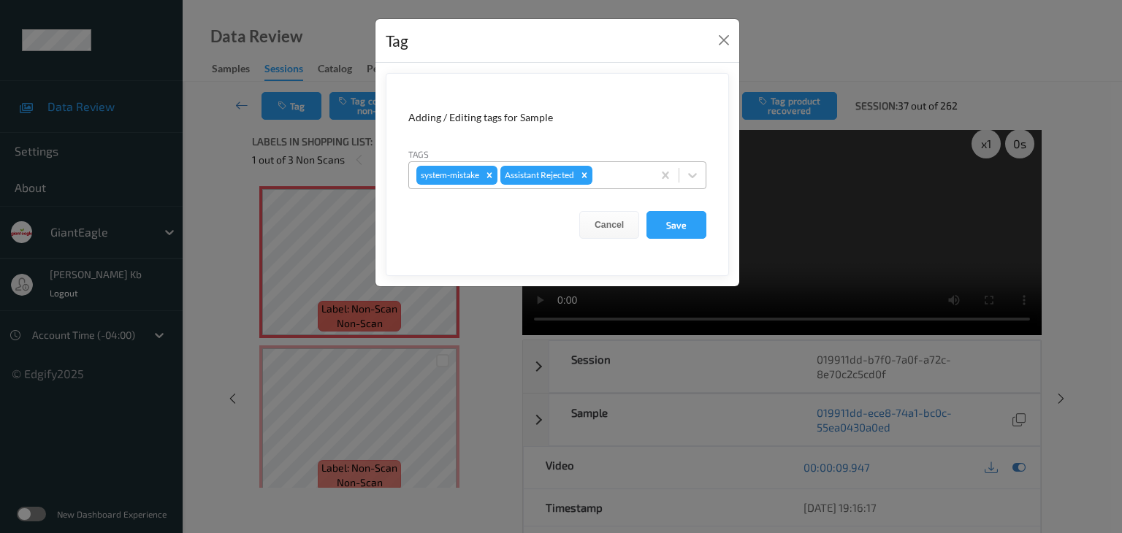
click at [614, 176] on div at bounding box center [620, 176] width 50 height 18
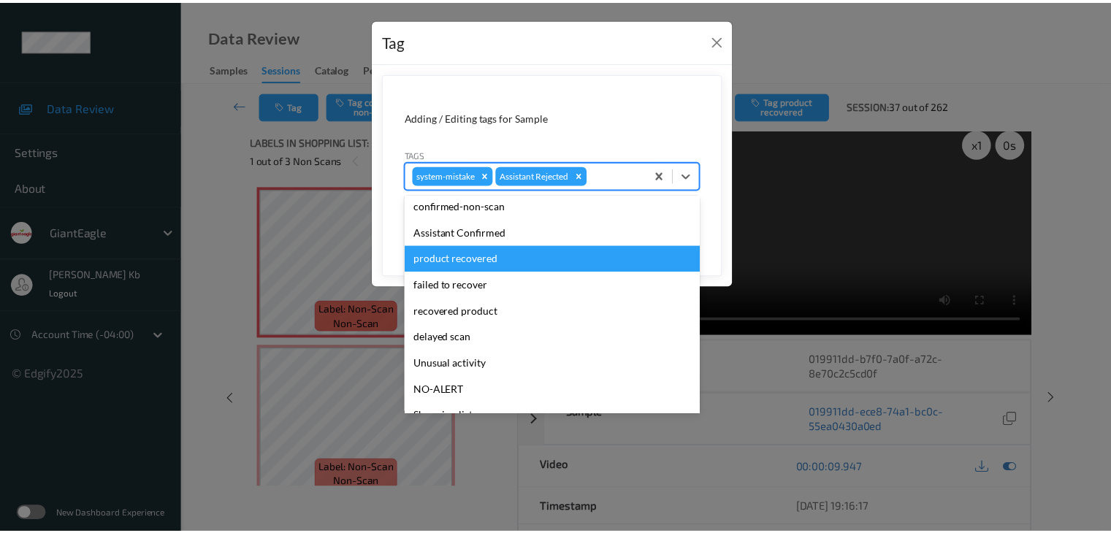
scroll to position [73, 0]
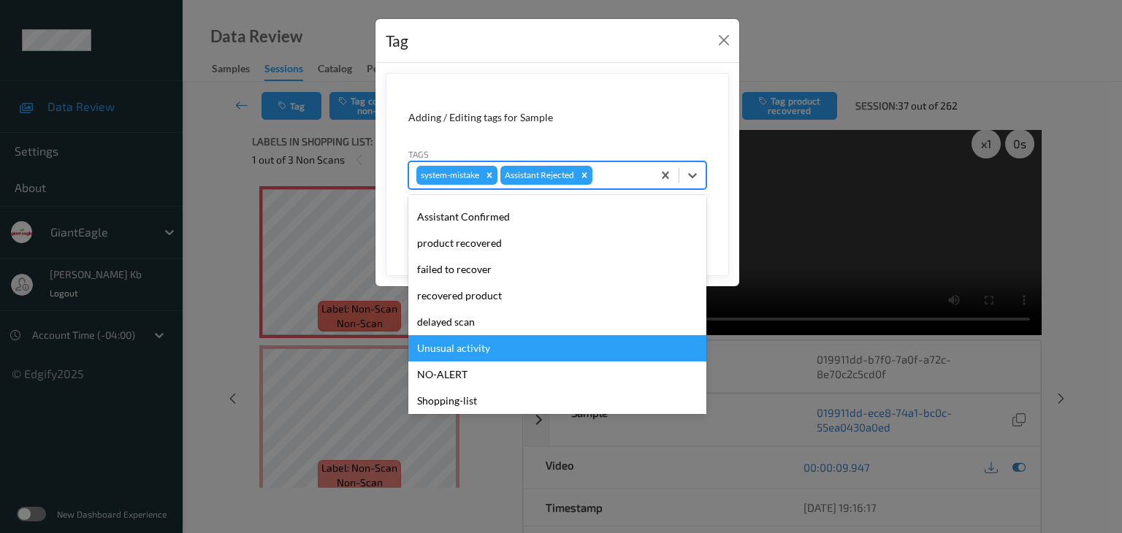
click at [482, 348] on div "Unusual activity" at bounding box center [557, 348] width 298 height 26
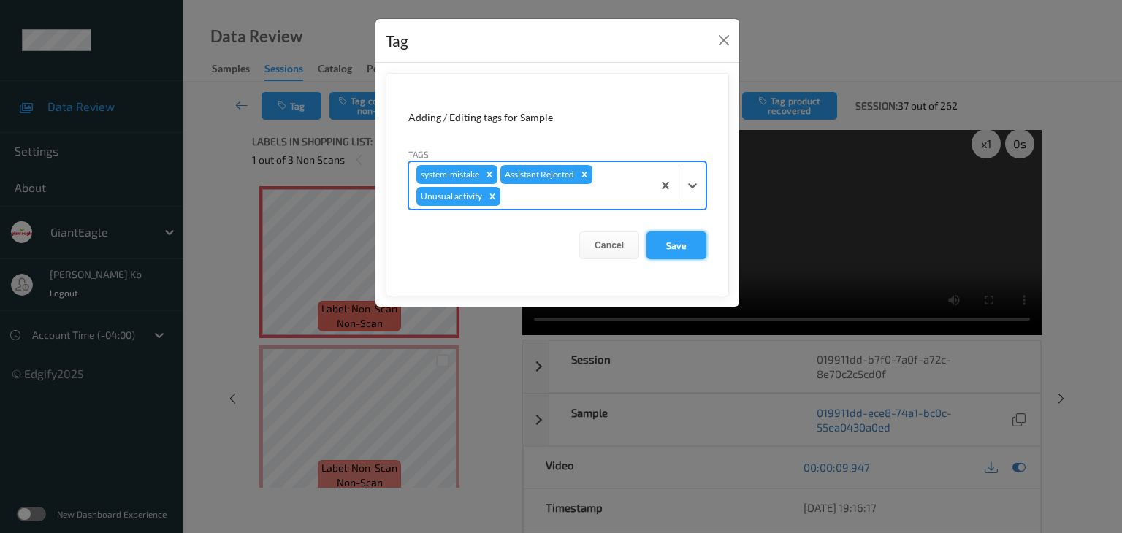
click at [673, 244] on button "Save" at bounding box center [677, 246] width 60 height 28
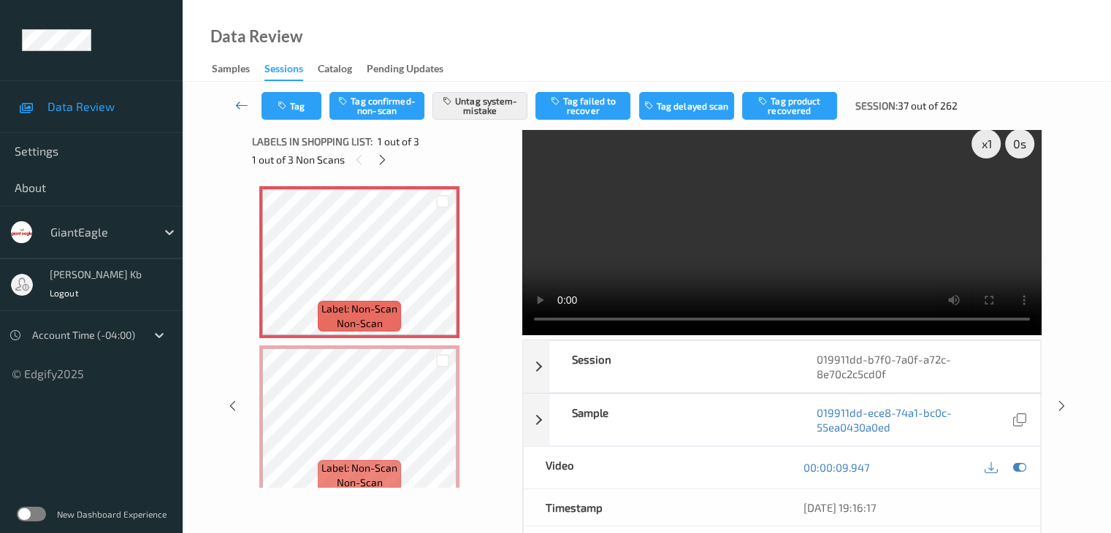
click at [245, 103] on icon at bounding box center [241, 105] width 13 height 15
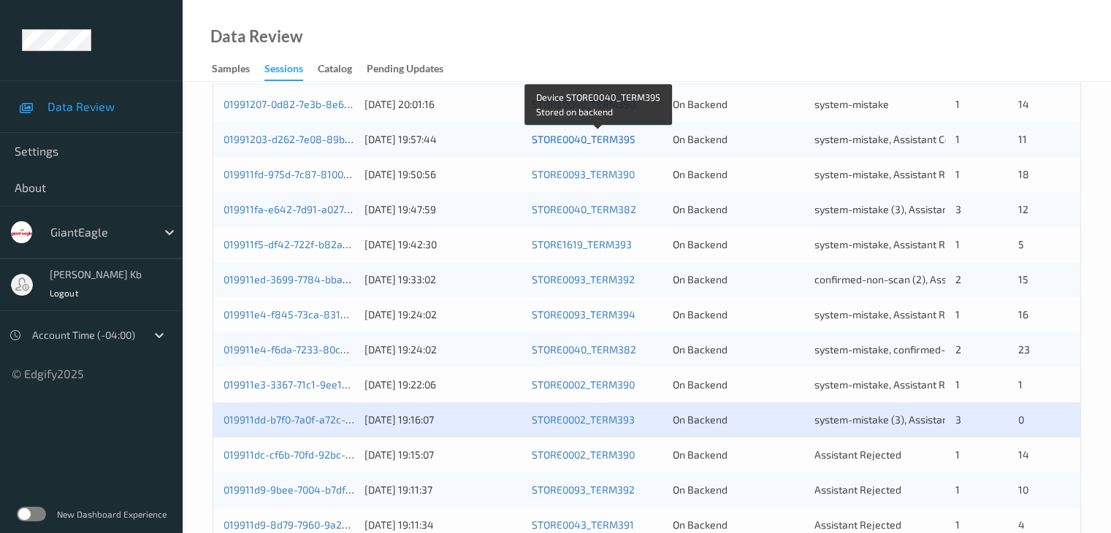
scroll to position [657, 0]
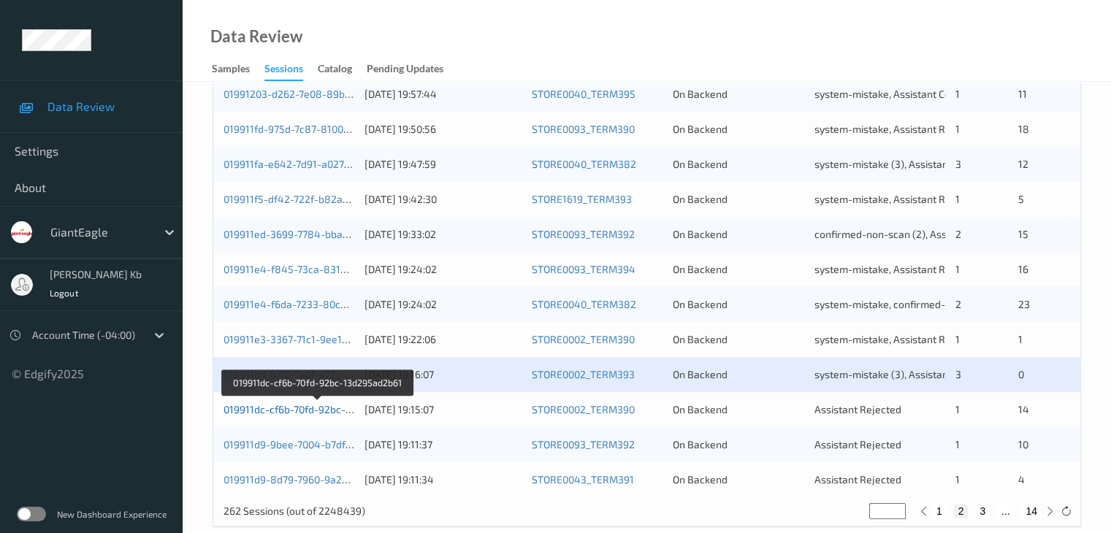
click at [307, 407] on link "019911dc-cf6b-70fd-92bc-13d295ad2b61" at bounding box center [318, 409] width 189 height 12
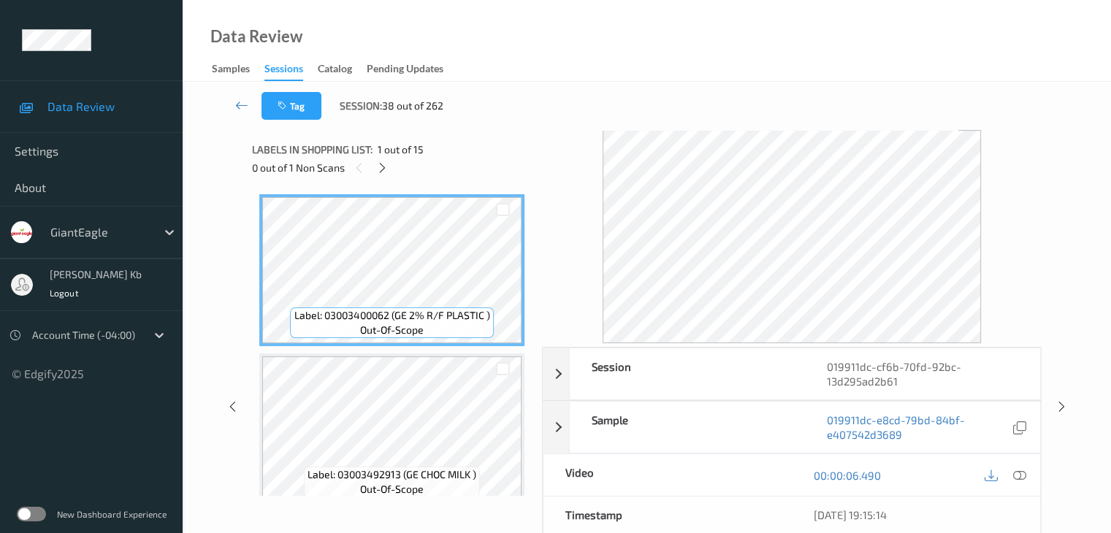
drag, startPoint x: 385, startPoint y: 167, endPoint x: 392, endPoint y: 176, distance: 11.6
click at [385, 166] on icon at bounding box center [382, 167] width 12 height 13
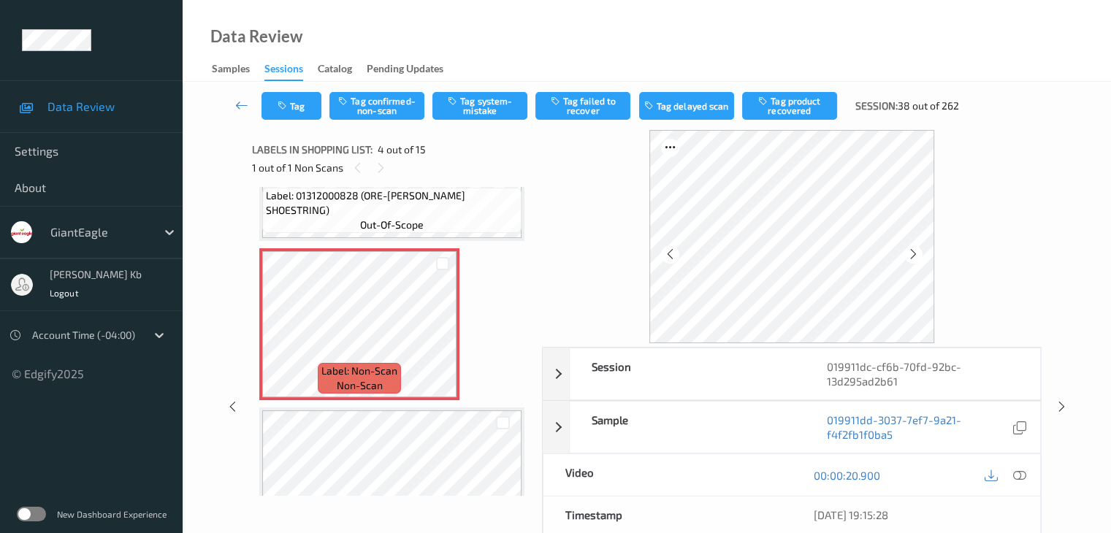
scroll to position [399, 0]
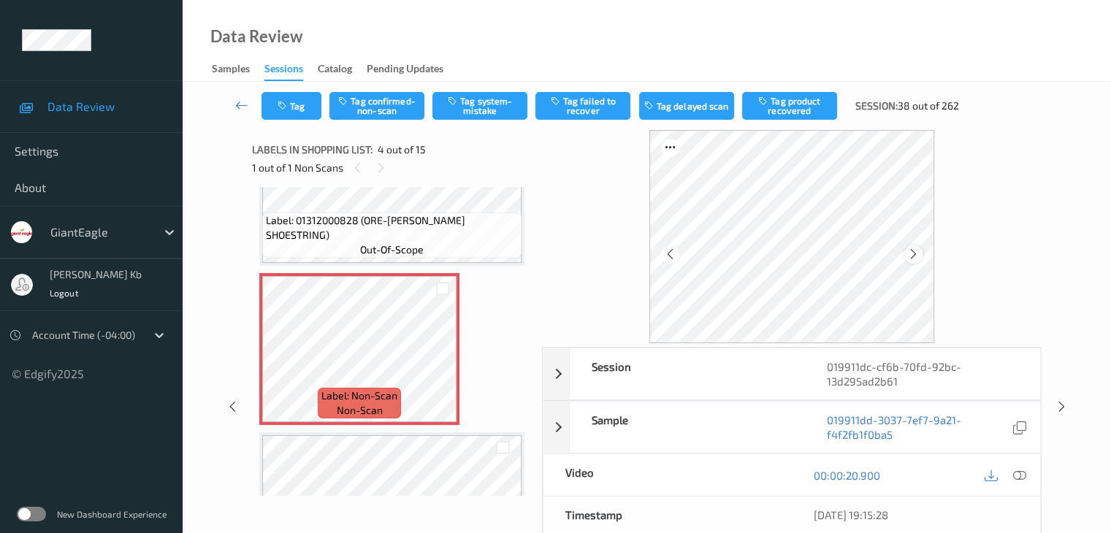
click at [915, 257] on icon at bounding box center [913, 254] width 12 height 13
click at [1023, 474] on icon at bounding box center [1018, 475] width 13 height 13
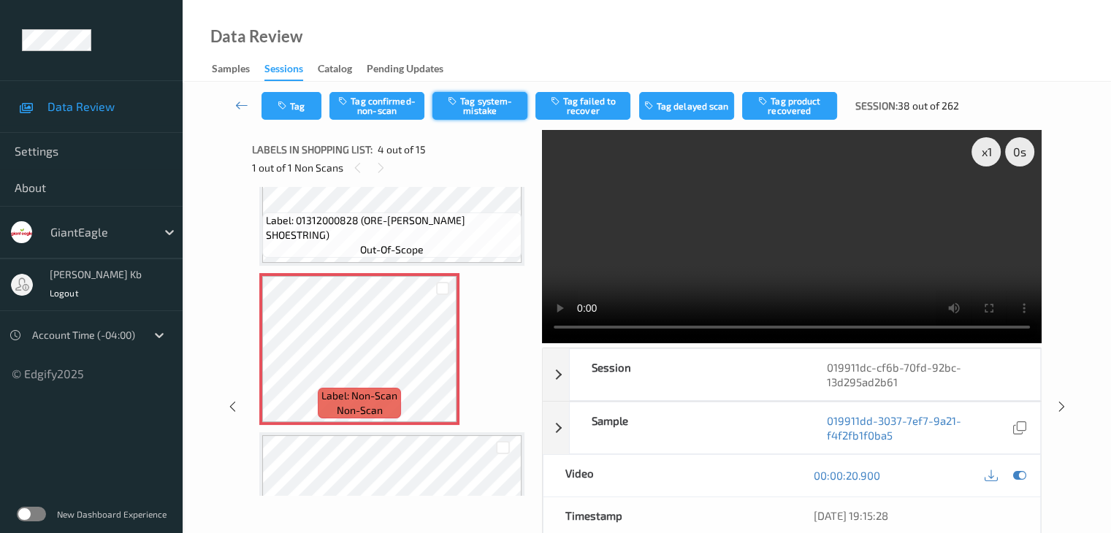
click at [476, 103] on button "Tag system-mistake" at bounding box center [479, 106] width 95 height 28
click at [240, 104] on icon at bounding box center [241, 105] width 13 height 15
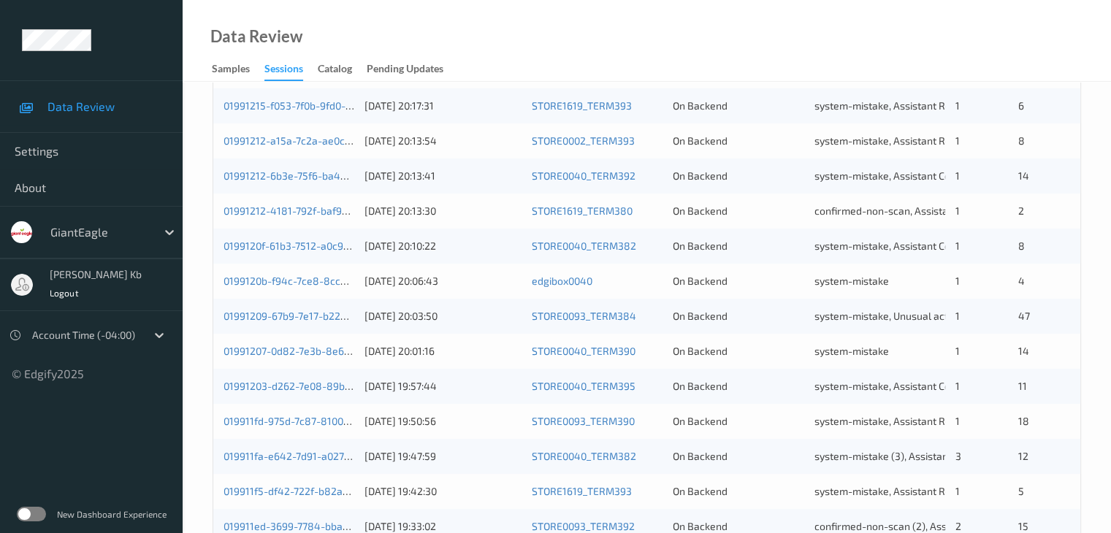
scroll to position [657, 0]
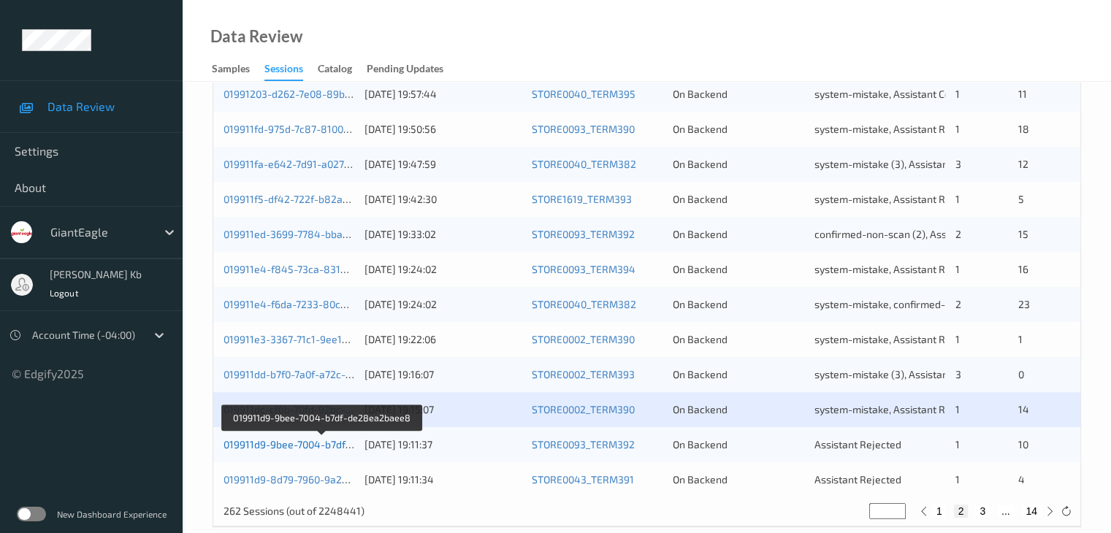
click at [286, 446] on link "019911d9-9bee-7004-b7df-de28ea2baee8" at bounding box center [323, 444] width 198 height 12
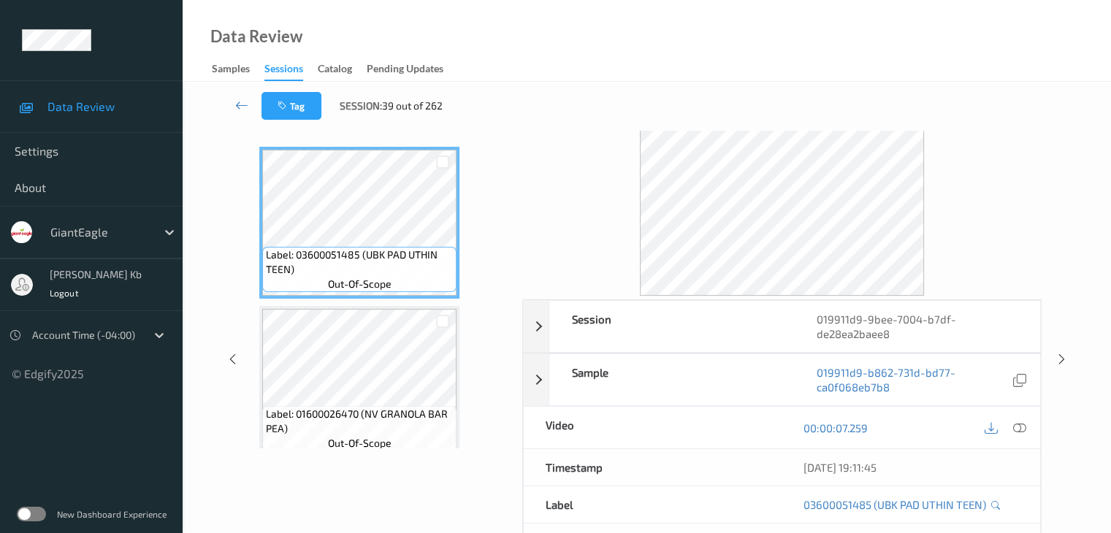
scroll to position [32, 0]
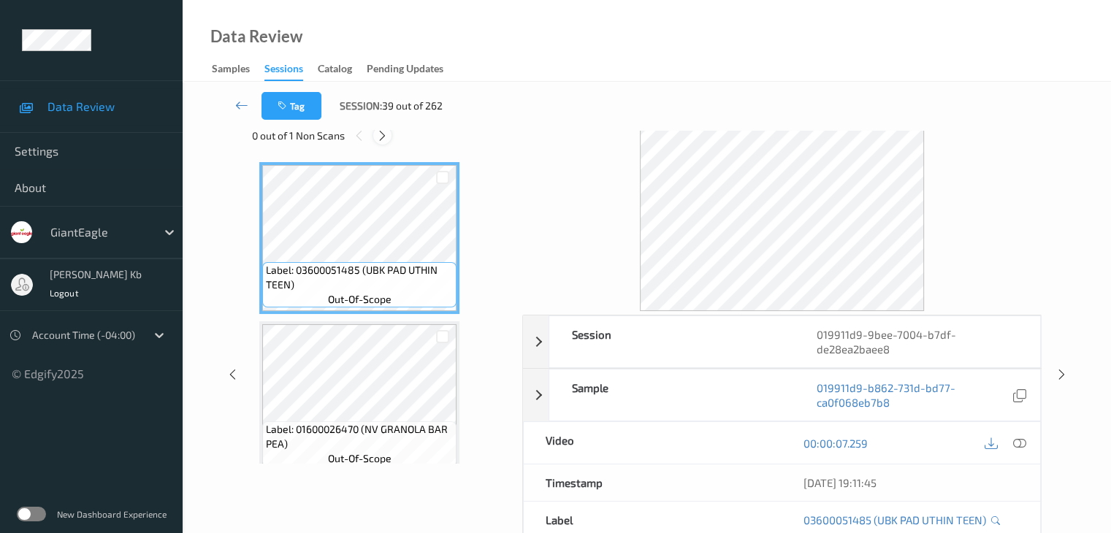
click at [382, 135] on icon at bounding box center [382, 135] width 12 height 13
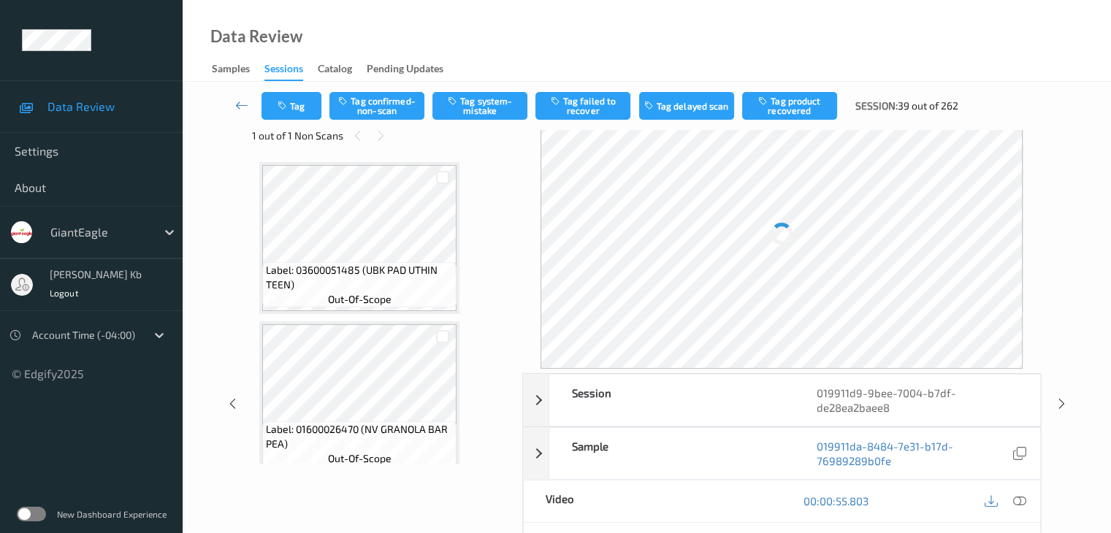
scroll to position [804, 0]
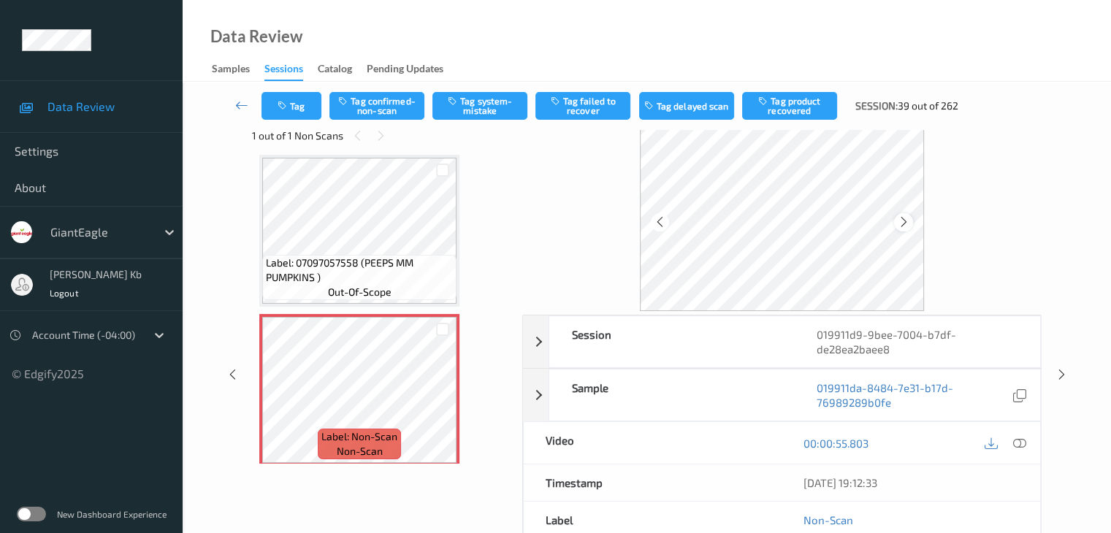
click at [904, 225] on icon at bounding box center [904, 222] width 12 height 13
click at [1023, 442] on icon at bounding box center [1018, 443] width 13 height 13
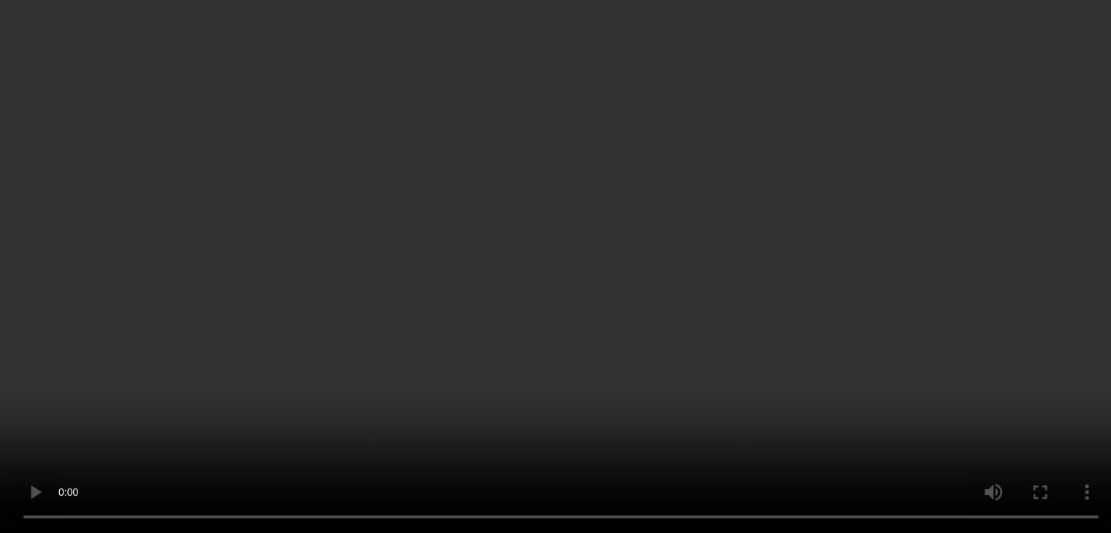
scroll to position [877, 0]
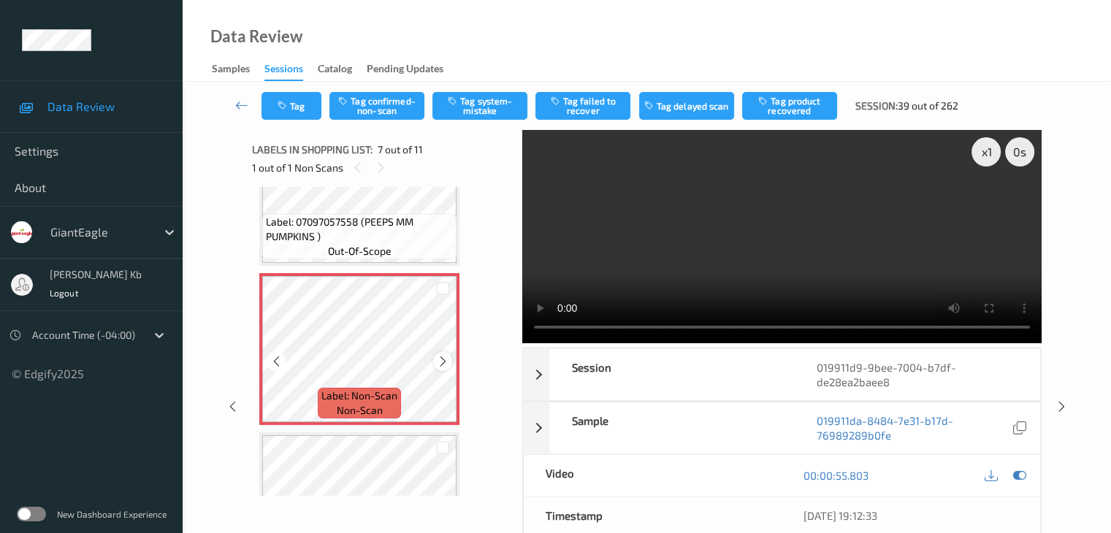
click at [440, 361] on icon at bounding box center [443, 361] width 12 height 13
click at [390, 115] on button "Tag confirmed-non-scan" at bounding box center [376, 106] width 95 height 28
click at [804, 108] on button "Tag product recovered" at bounding box center [789, 106] width 95 height 28
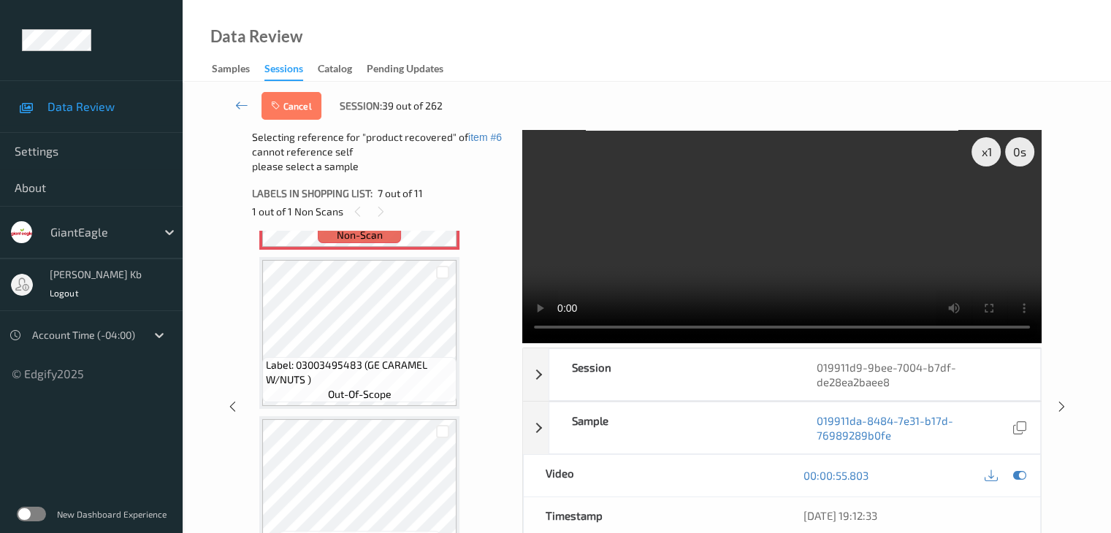
scroll to position [1169, 0]
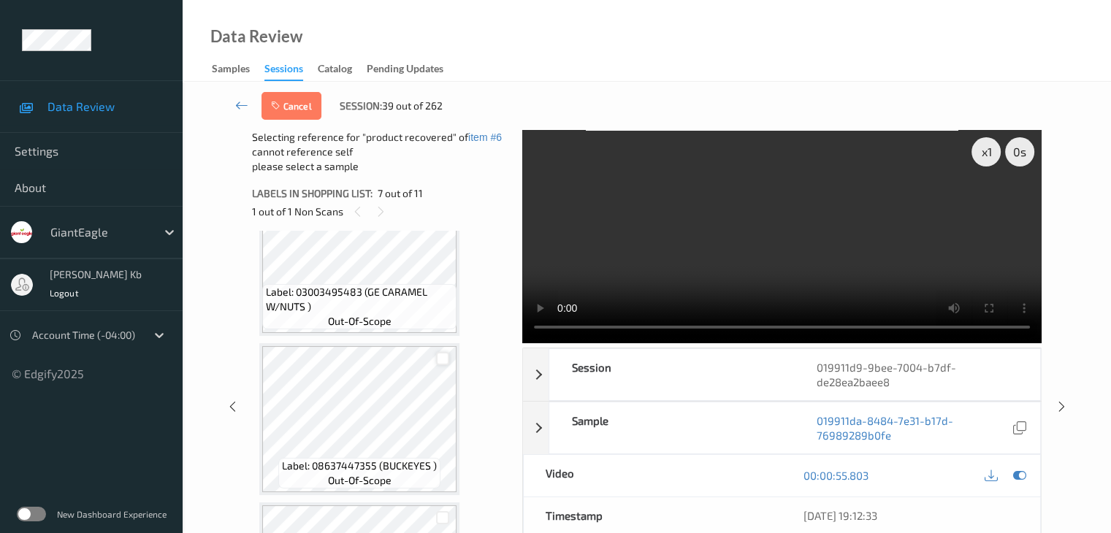
click at [440, 362] on div at bounding box center [443, 359] width 14 height 14
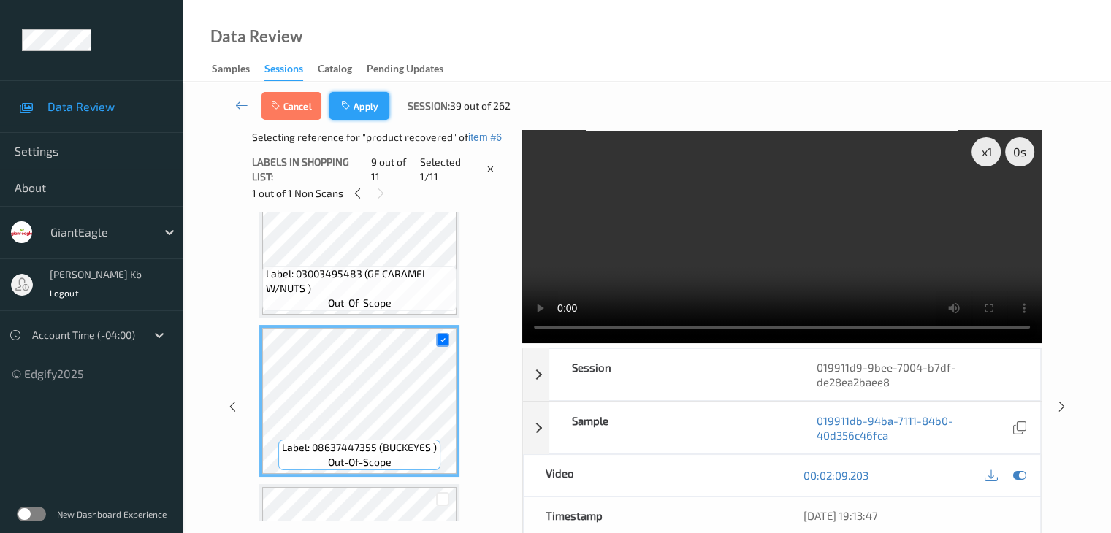
click at [362, 104] on button "Apply" at bounding box center [359, 106] width 60 height 28
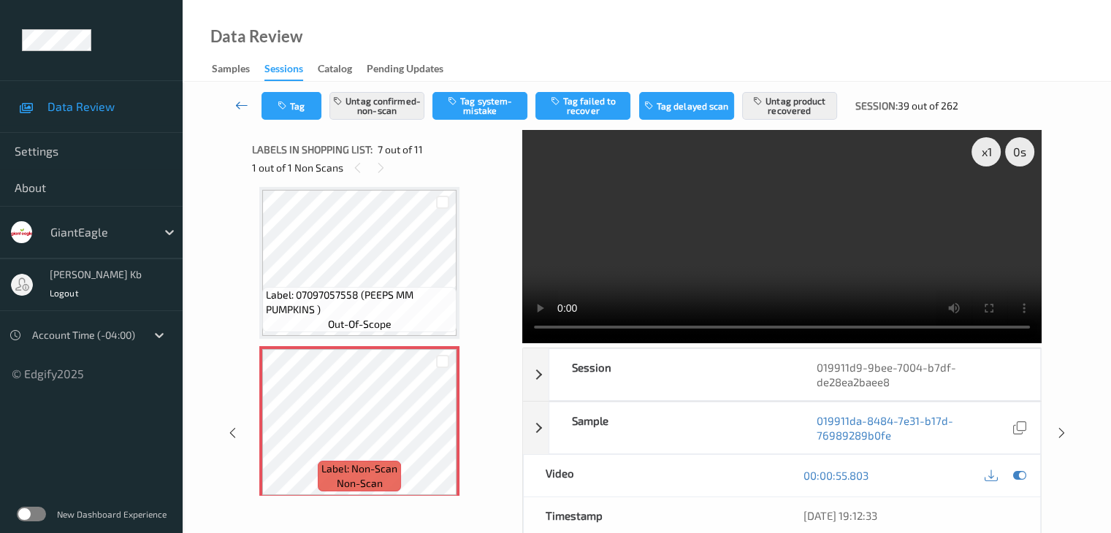
click at [242, 106] on icon at bounding box center [241, 105] width 13 height 15
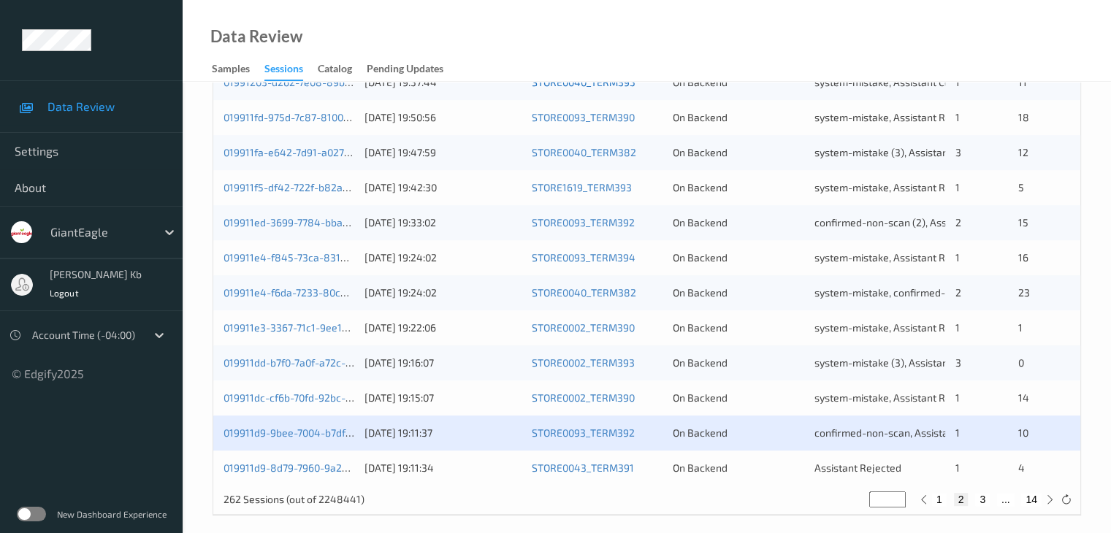
scroll to position [681, 0]
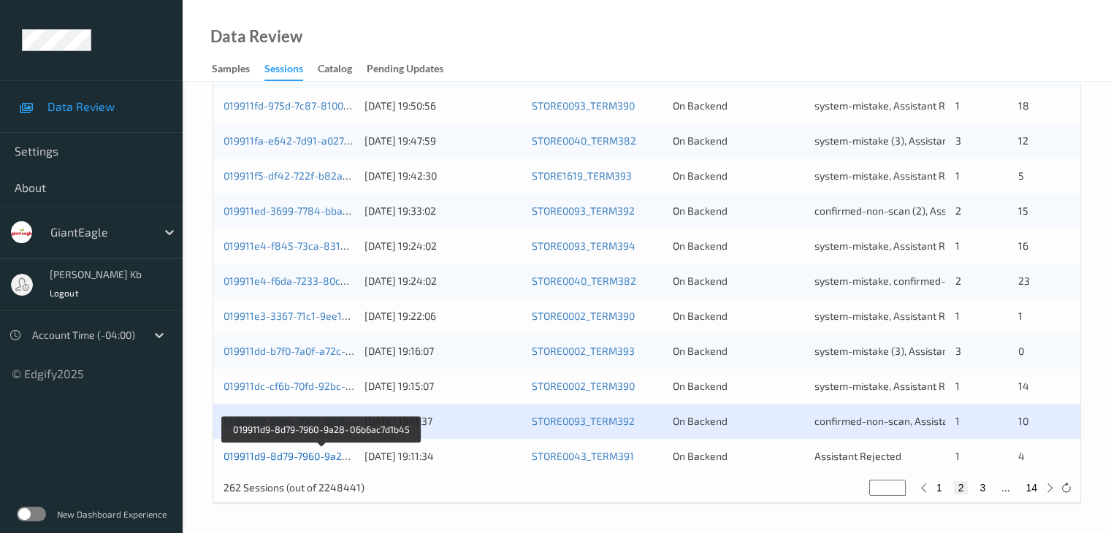
click at [310, 459] on link "019911d9-8d79-7960-9a28-06b6ac7d1b45" at bounding box center [322, 456] width 197 height 12
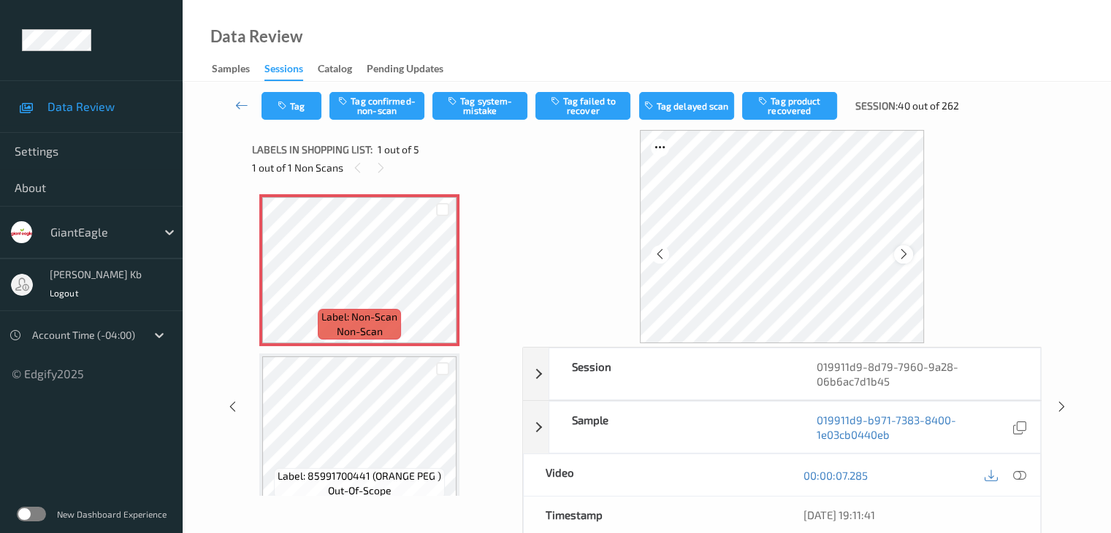
click at [901, 254] on icon at bounding box center [904, 254] width 12 height 13
click at [1019, 477] on icon at bounding box center [1018, 475] width 13 height 13
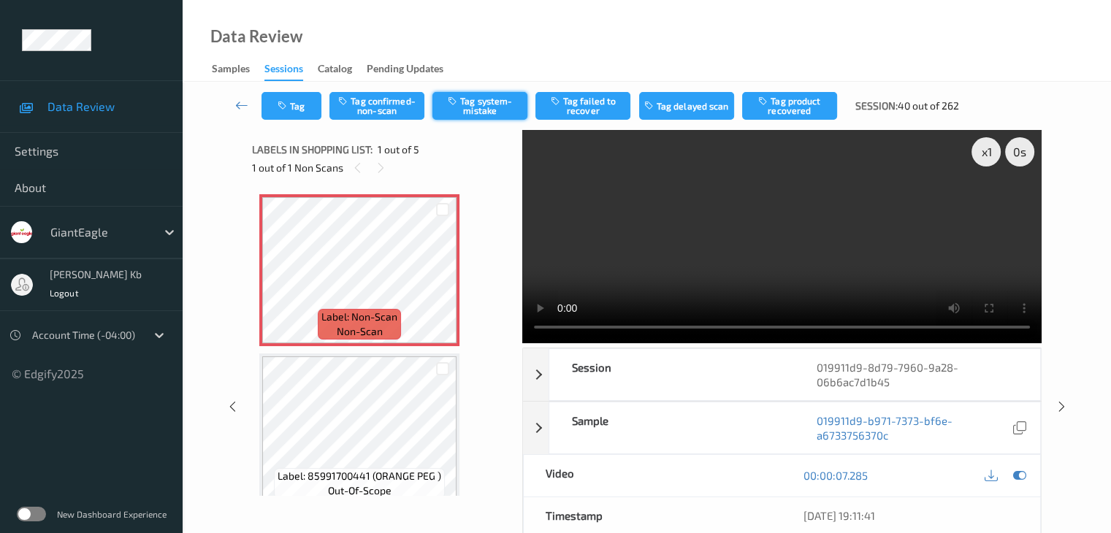
click at [477, 105] on button "Tag system-mistake" at bounding box center [479, 106] width 95 height 28
click at [243, 104] on icon at bounding box center [241, 105] width 13 height 15
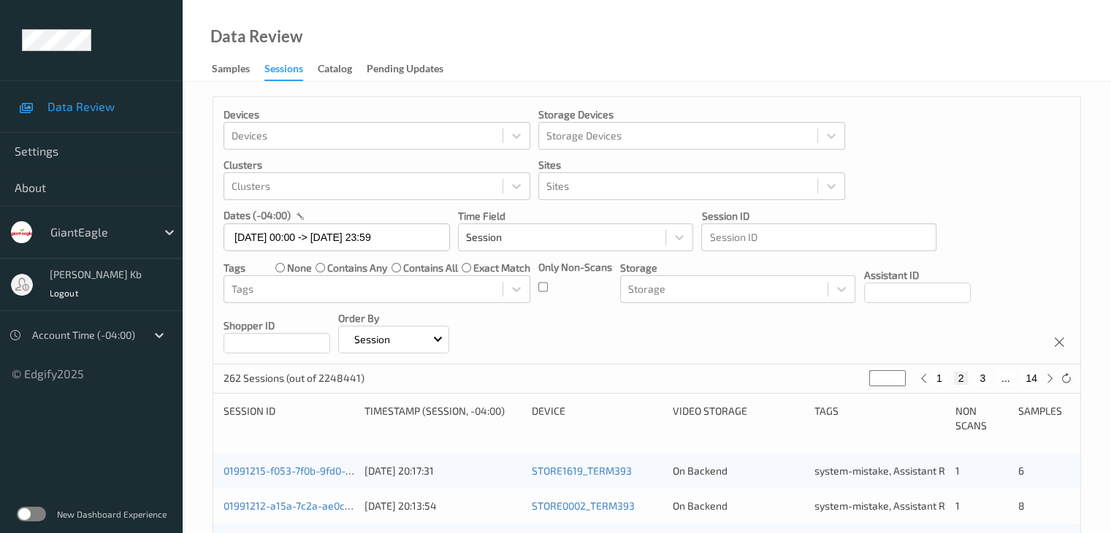
click at [984, 378] on button "3" at bounding box center [982, 378] width 15 height 13
type input "*"
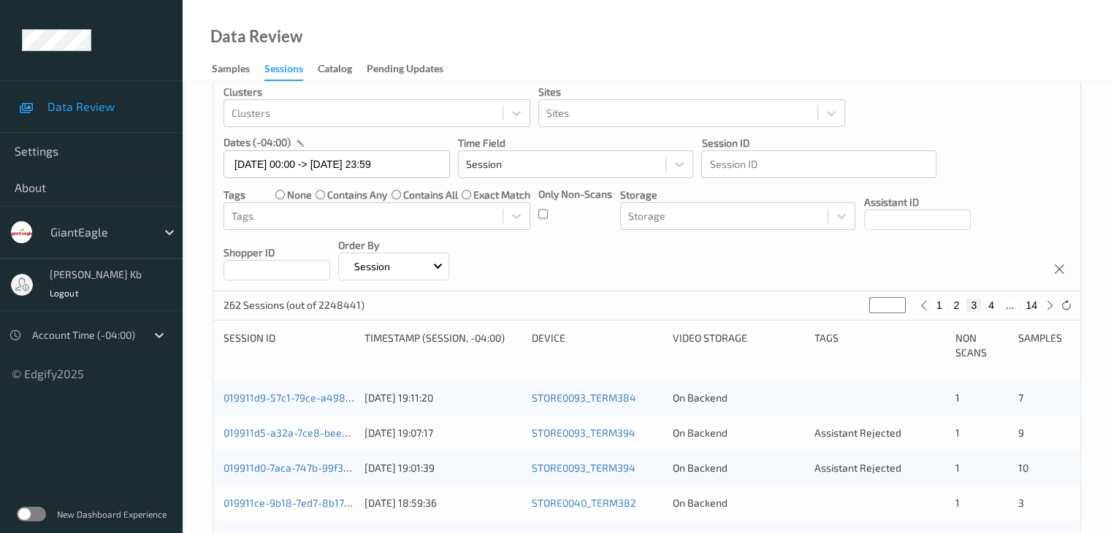
scroll to position [146, 0]
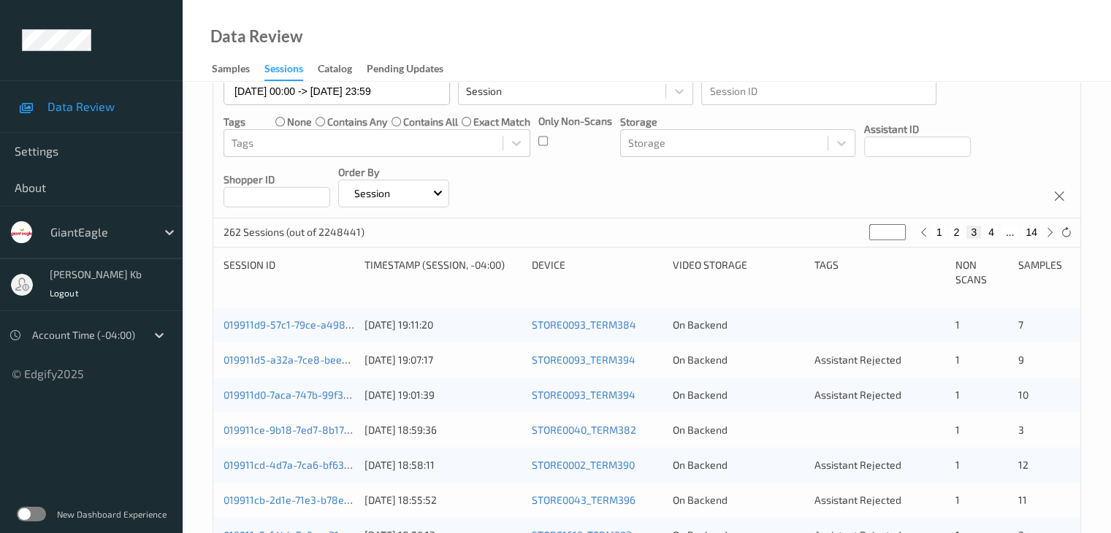
click at [956, 231] on button "2" at bounding box center [957, 232] width 15 height 13
type input "*"
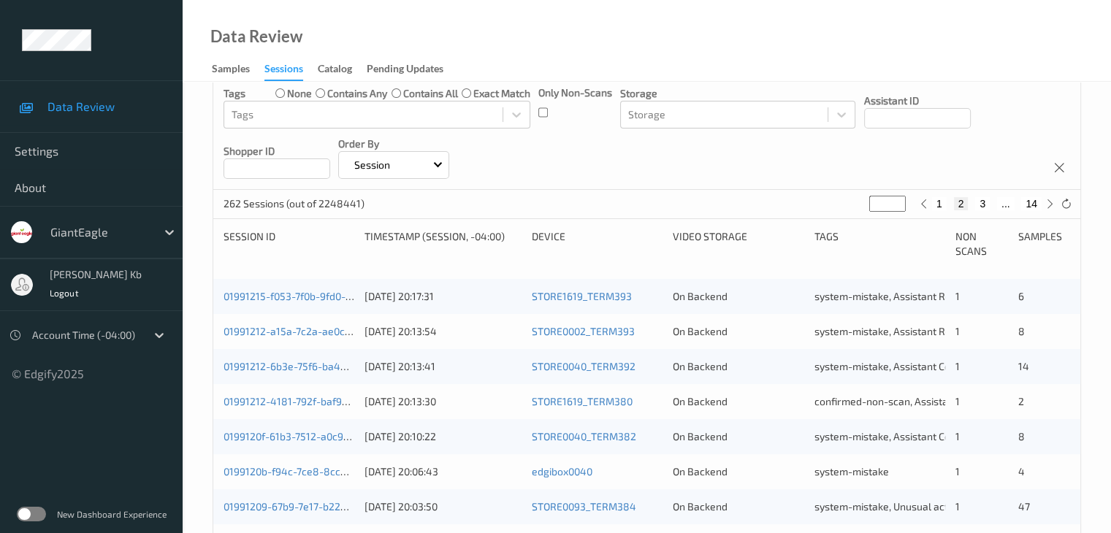
scroll to position [96, 0]
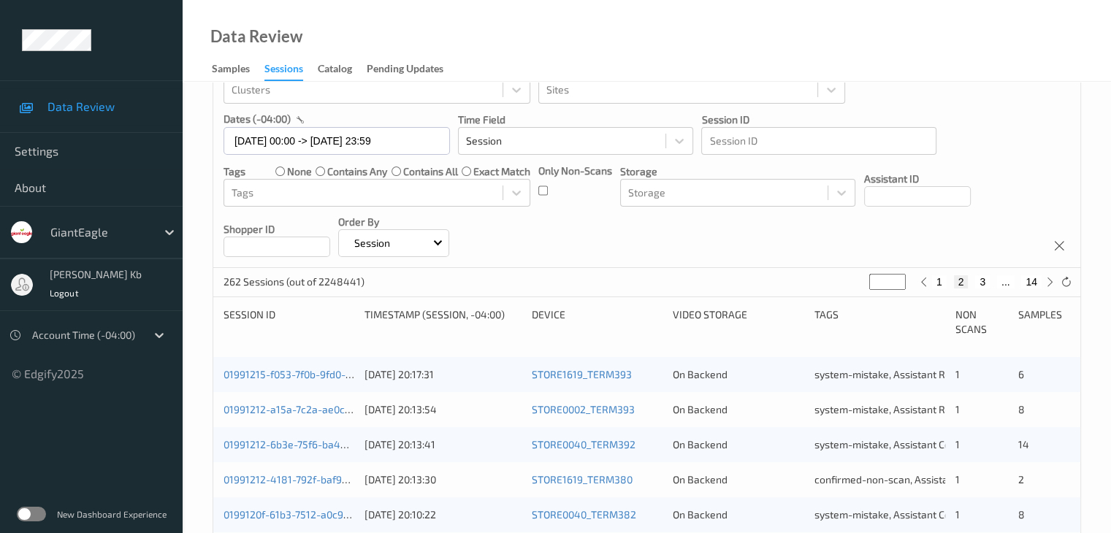
click at [983, 278] on button "3" at bounding box center [982, 281] width 15 height 13
type input "*"
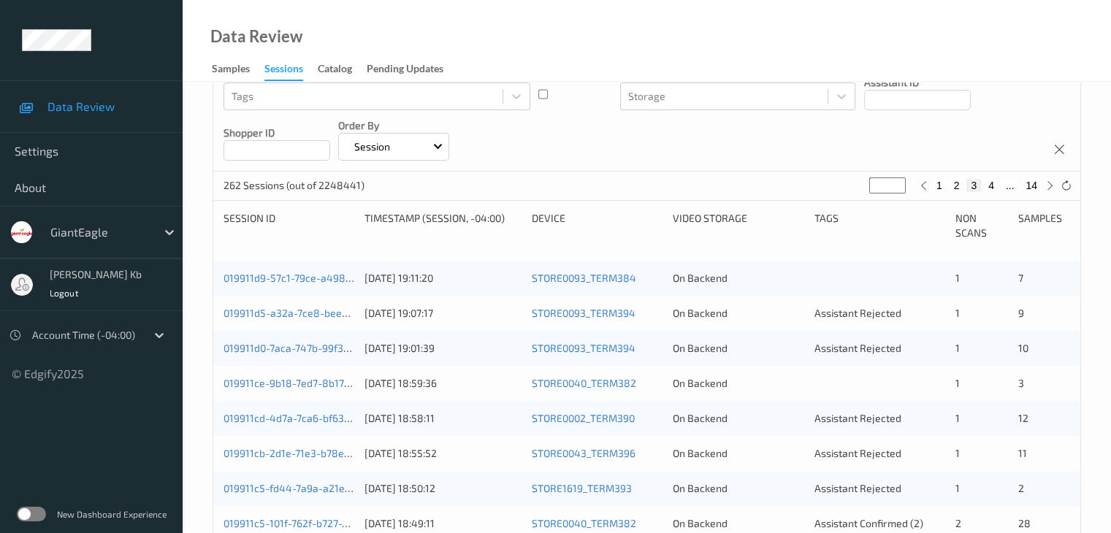
scroll to position [219, 0]
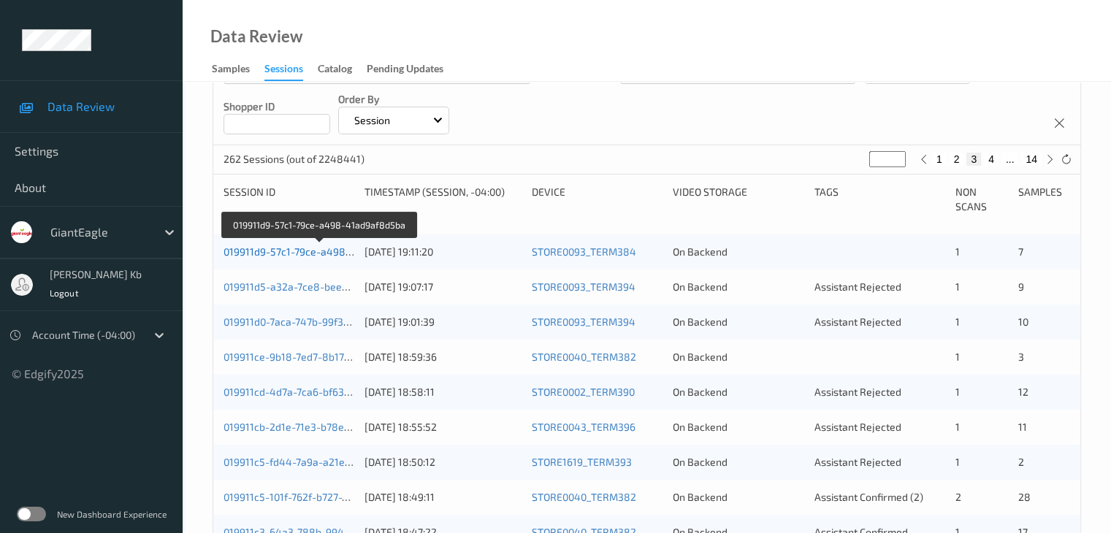
click at [311, 255] on link "019911d9-57c1-79ce-a498-41ad9af8d5ba" at bounding box center [321, 251] width 194 height 12
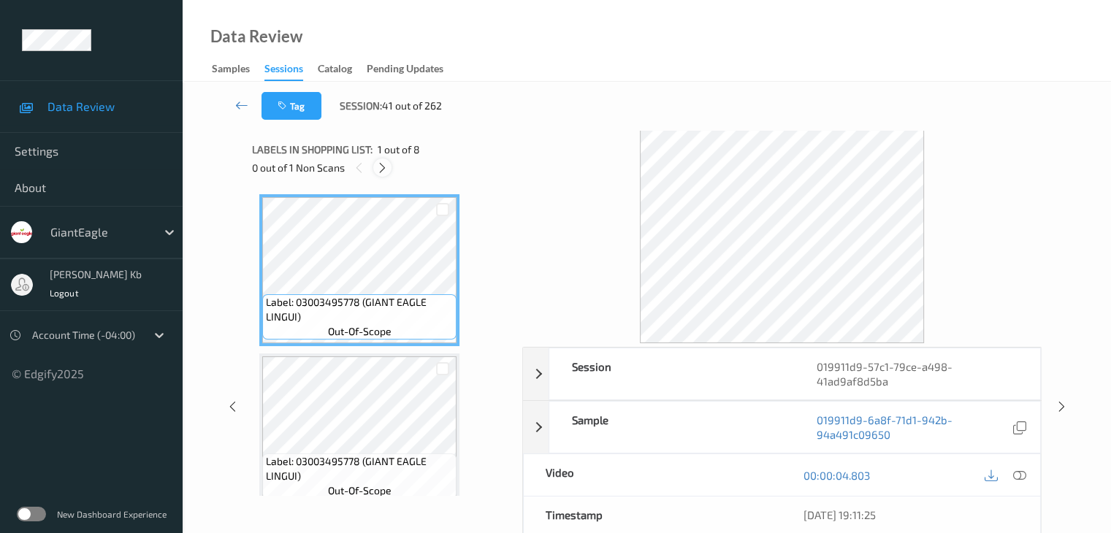
click at [385, 170] on icon at bounding box center [382, 167] width 12 height 13
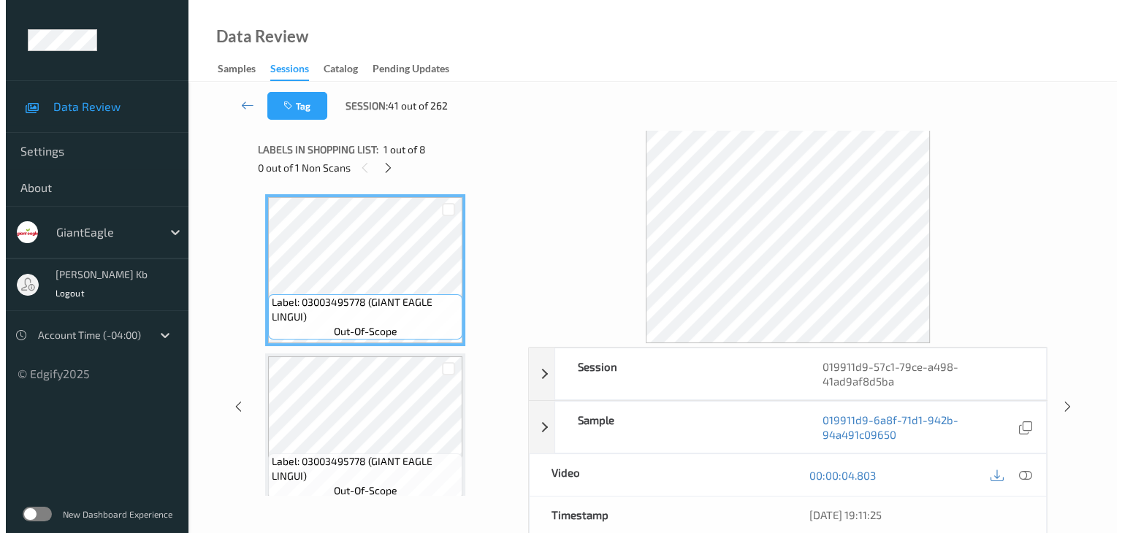
scroll to position [644, 0]
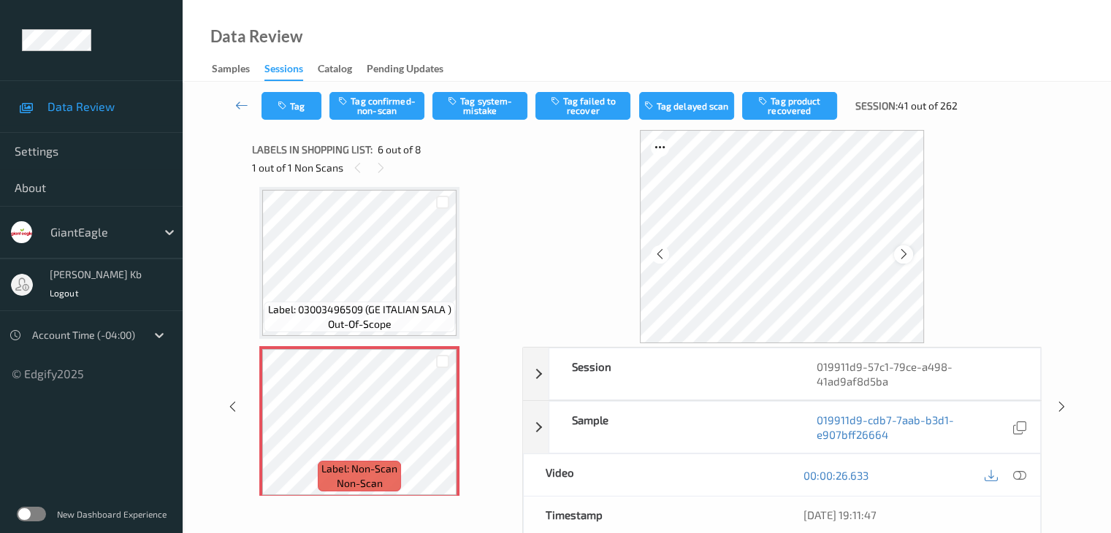
click at [907, 250] on icon at bounding box center [904, 254] width 12 height 13
click at [1023, 477] on icon at bounding box center [1018, 475] width 13 height 13
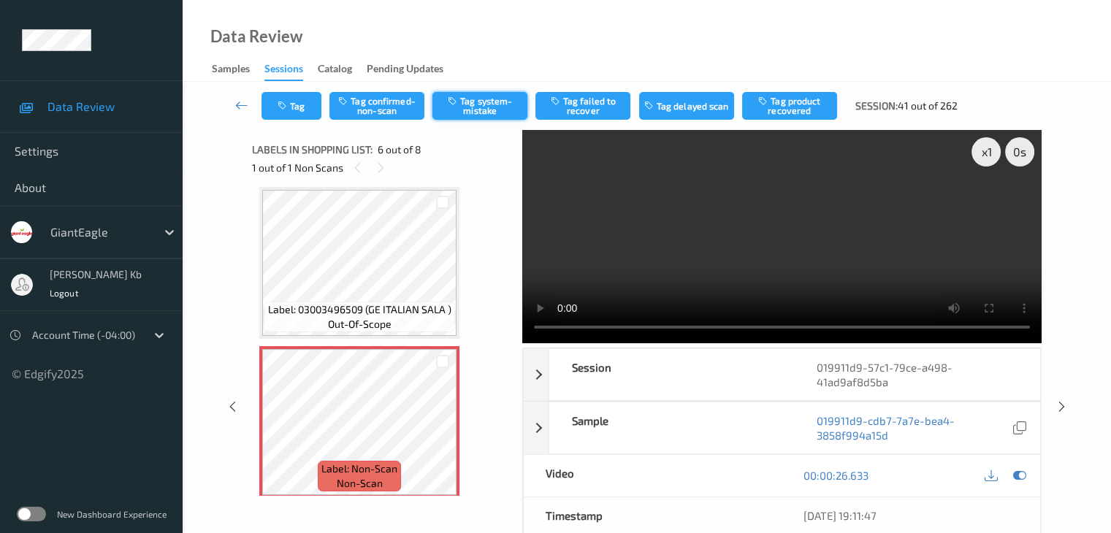
click at [497, 100] on button "Tag system-mistake" at bounding box center [479, 106] width 95 height 28
click at [317, 105] on button "Tag" at bounding box center [292, 106] width 60 height 28
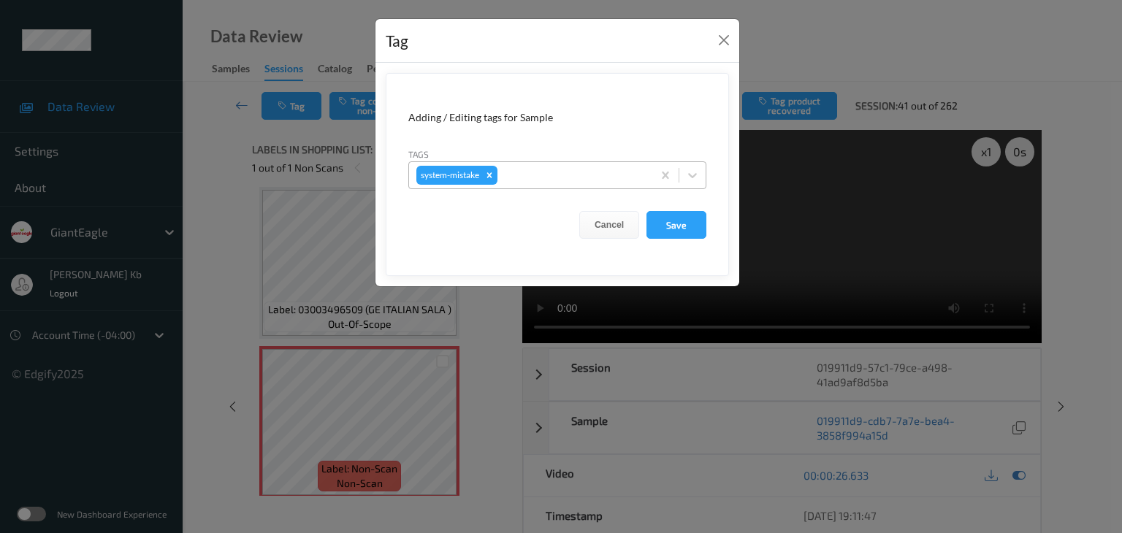
click at [532, 173] on div at bounding box center [572, 176] width 145 height 18
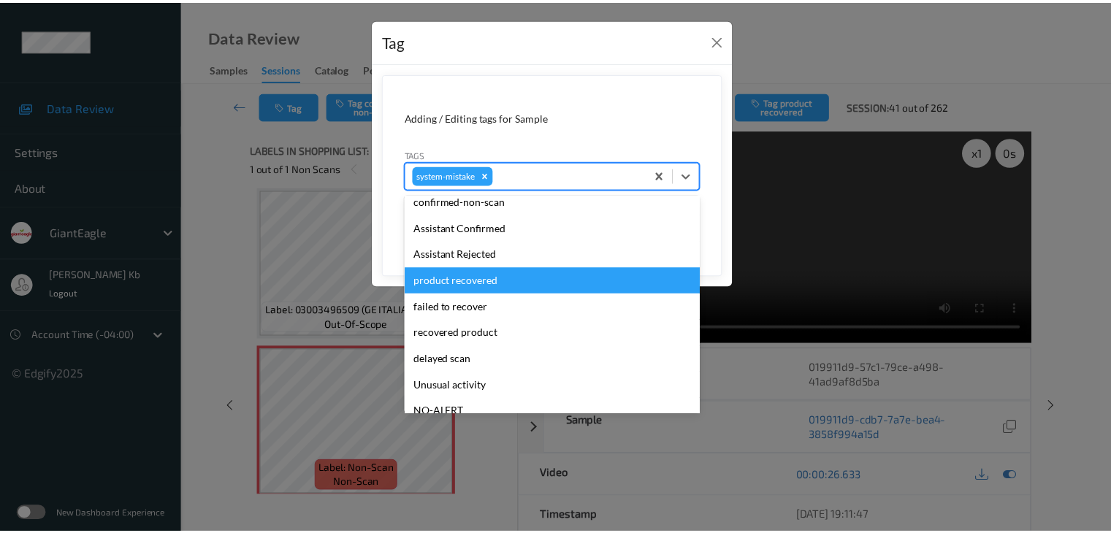
scroll to position [73, 0]
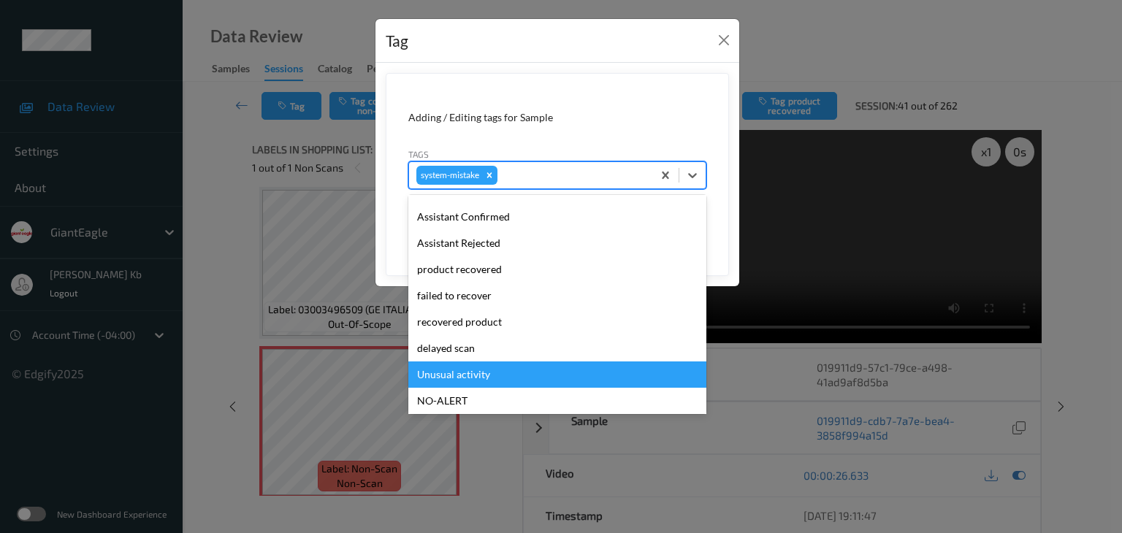
click at [465, 374] on div "Unusual activity" at bounding box center [557, 375] width 298 height 26
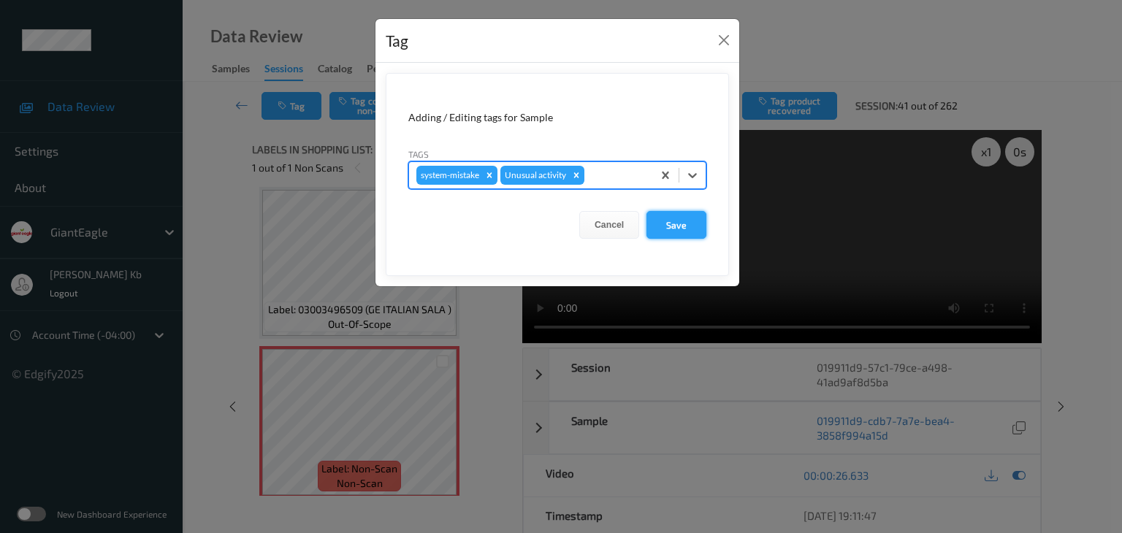
click at [677, 223] on button "Save" at bounding box center [677, 225] width 60 height 28
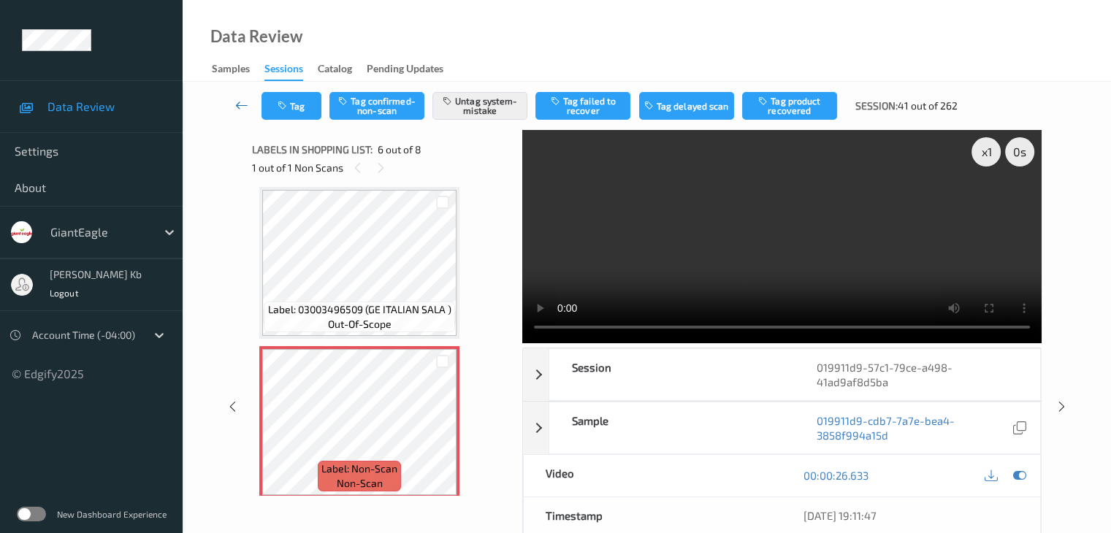
click at [242, 103] on icon at bounding box center [241, 105] width 13 height 15
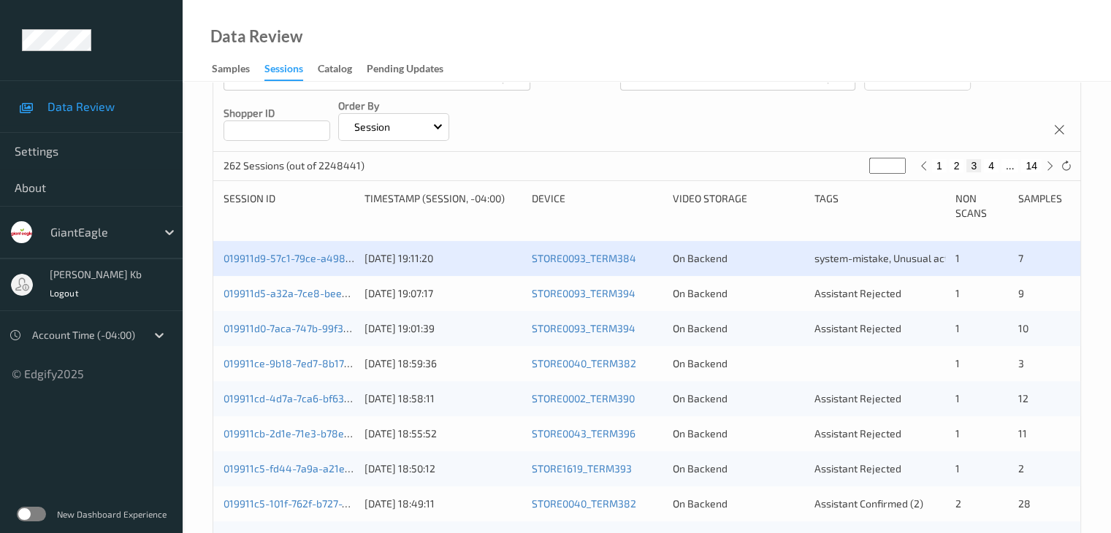
scroll to position [219, 0]
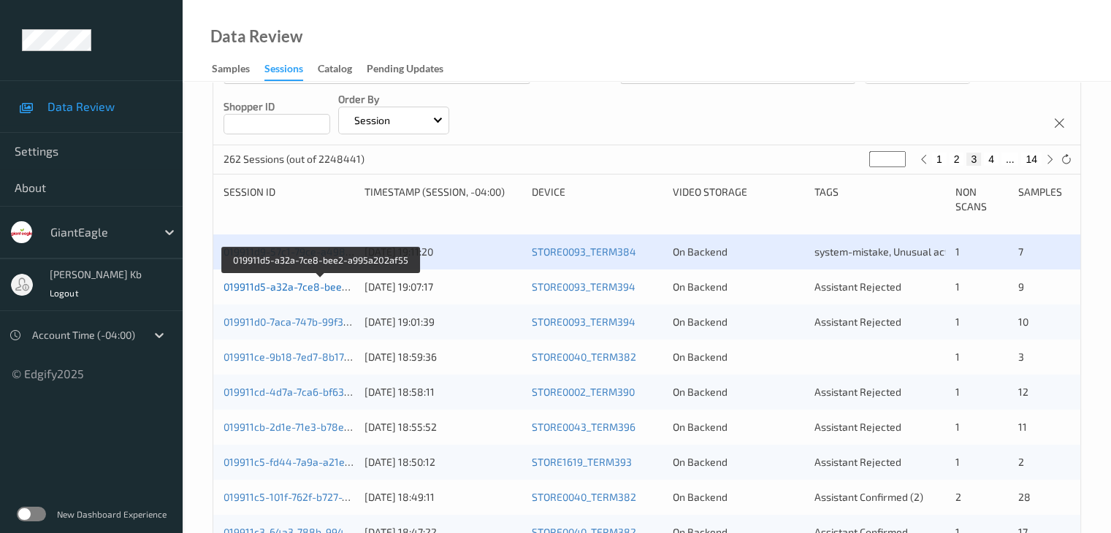
click at [316, 290] on link "019911d5-a32a-7ce8-bee2-a995a202af55" at bounding box center [322, 287] width 197 height 12
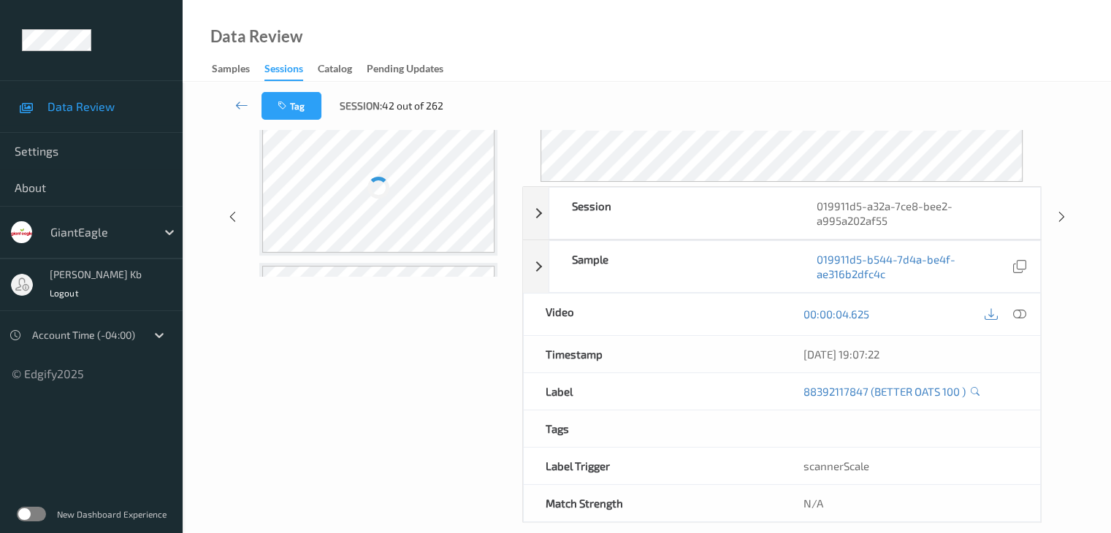
scroll to position [178, 0]
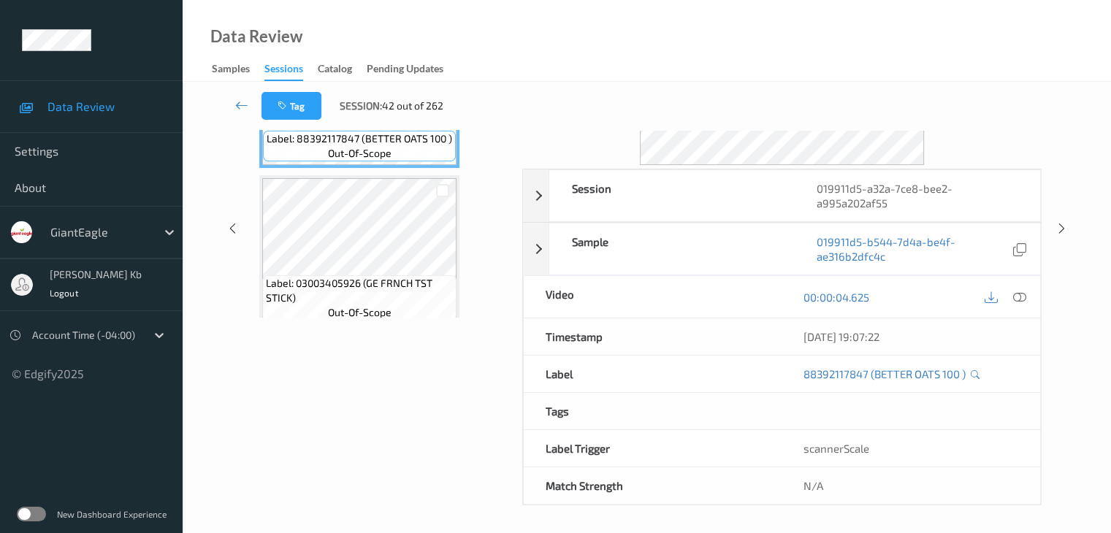
drag, startPoint x: 342, startPoint y: 1, endPoint x: 672, endPoint y: 40, distance: 332.5
click at [672, 40] on div "Data Review Samples Sessions Catalog Pending Updates" at bounding box center [647, 41] width 928 height 82
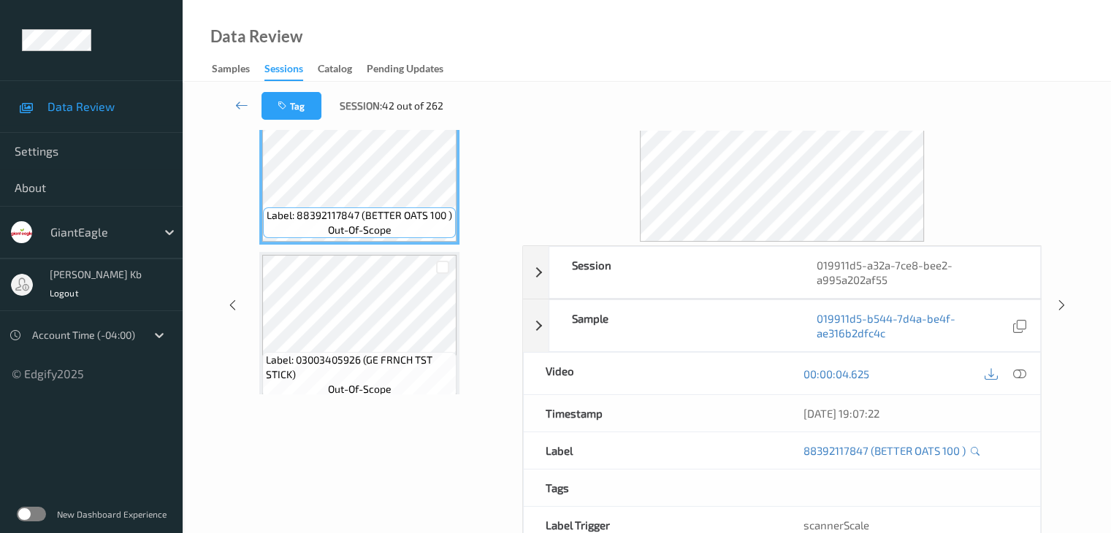
scroll to position [32, 0]
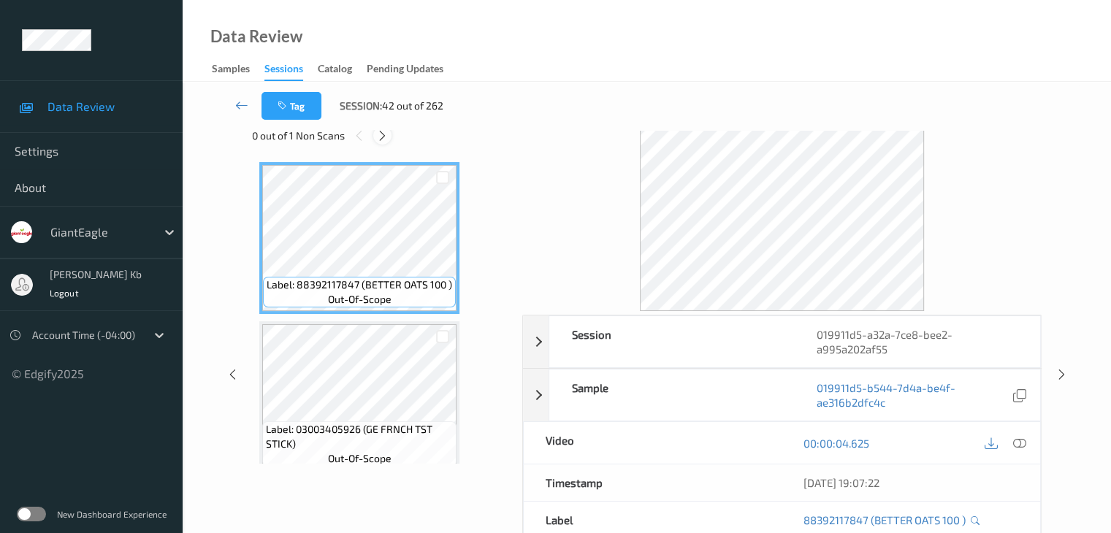
click at [384, 135] on icon at bounding box center [382, 135] width 12 height 13
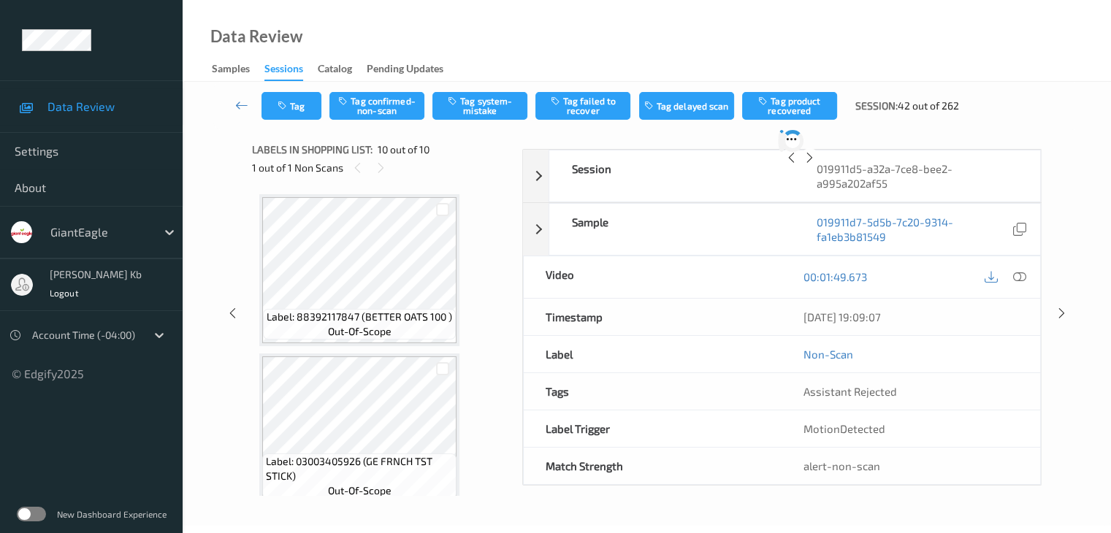
scroll to position [1281, 0]
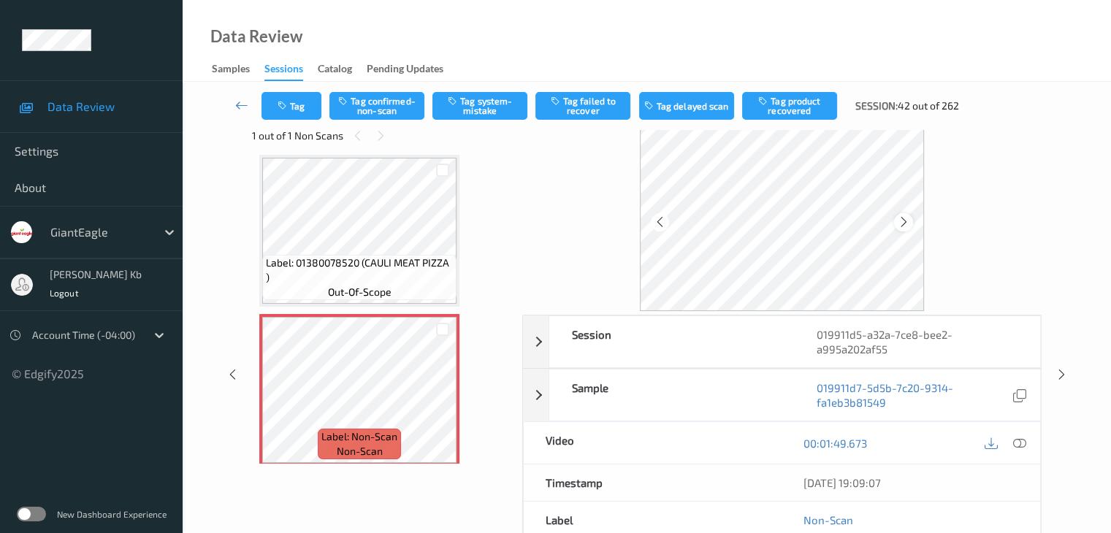
click at [900, 223] on icon at bounding box center [904, 222] width 12 height 13
click at [1018, 442] on icon at bounding box center [1018, 443] width 13 height 13
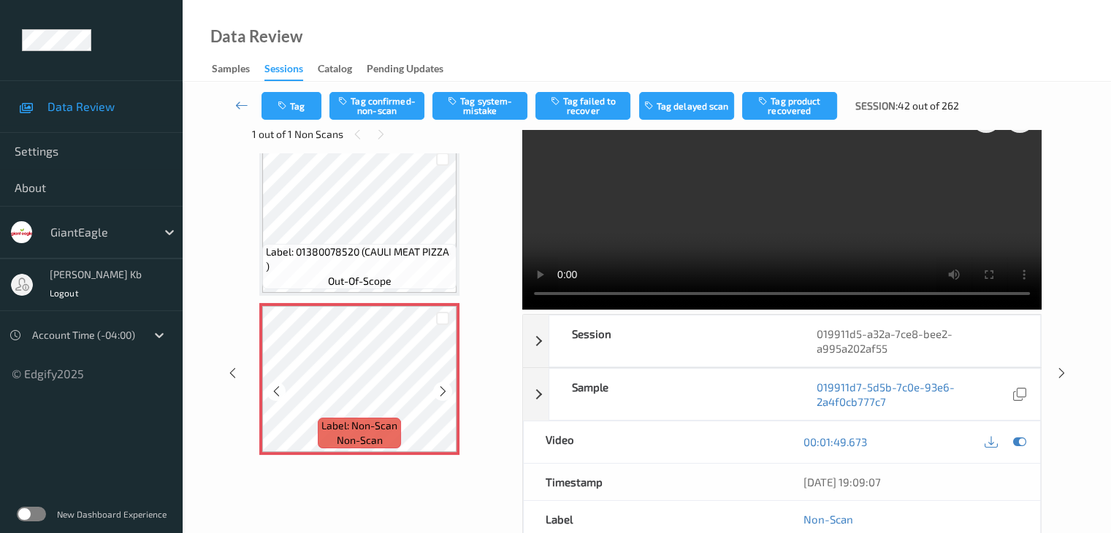
scroll to position [0, 0]
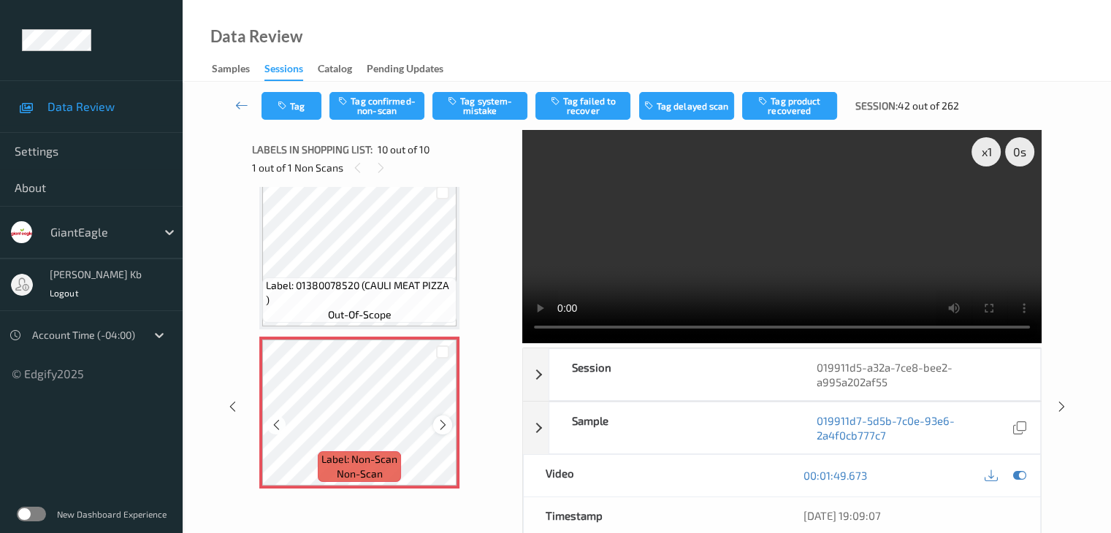
click at [442, 421] on icon at bounding box center [443, 425] width 12 height 13
click at [440, 425] on icon at bounding box center [443, 425] width 12 height 13
click at [484, 106] on button "Tag system-mistake" at bounding box center [479, 106] width 95 height 28
click at [243, 107] on icon at bounding box center [241, 105] width 13 height 15
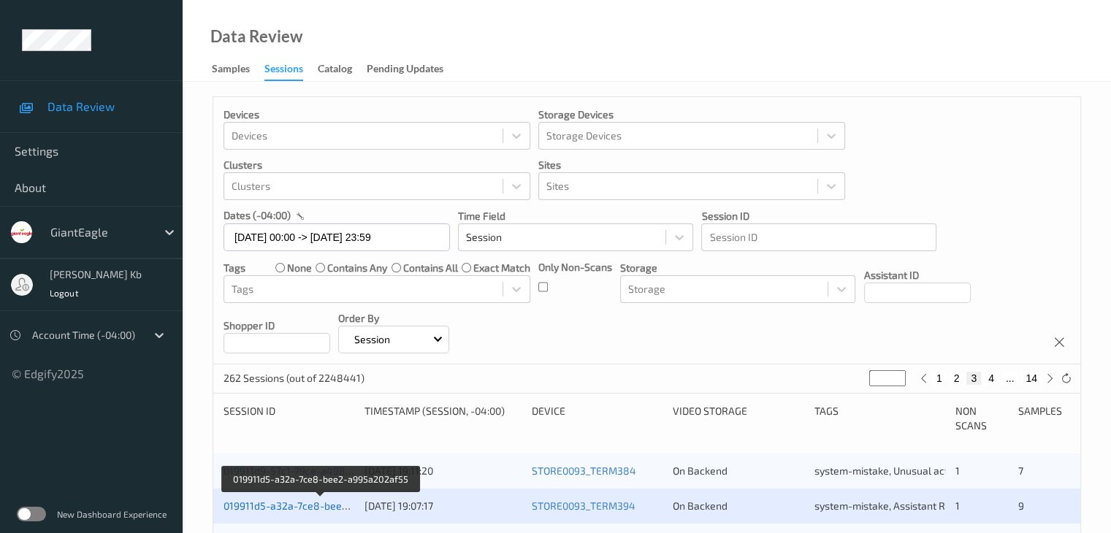
click at [302, 504] on link "019911d5-a32a-7ce8-bee2-a995a202af55" at bounding box center [322, 506] width 197 height 12
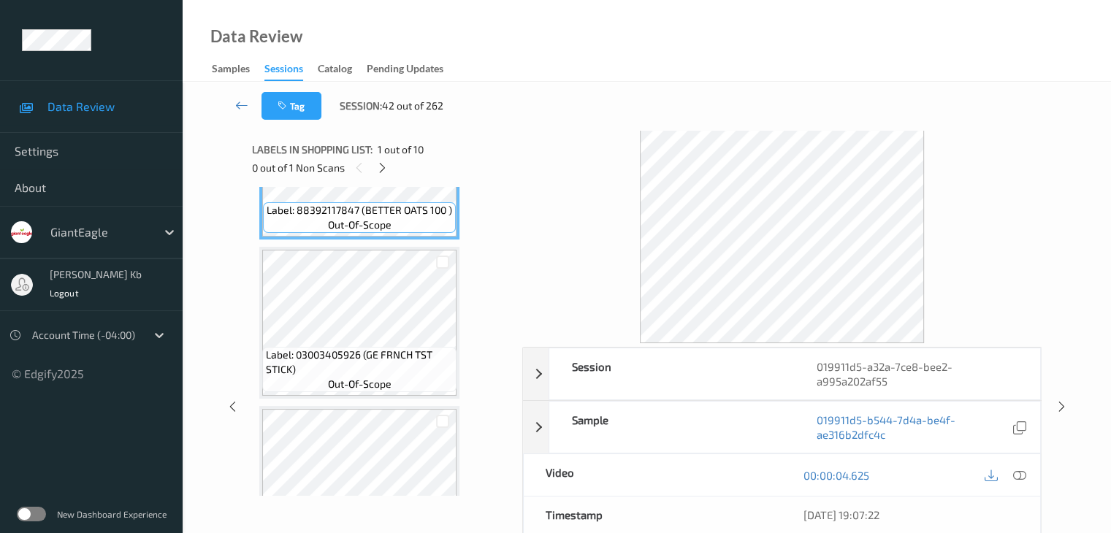
scroll to position [219, 0]
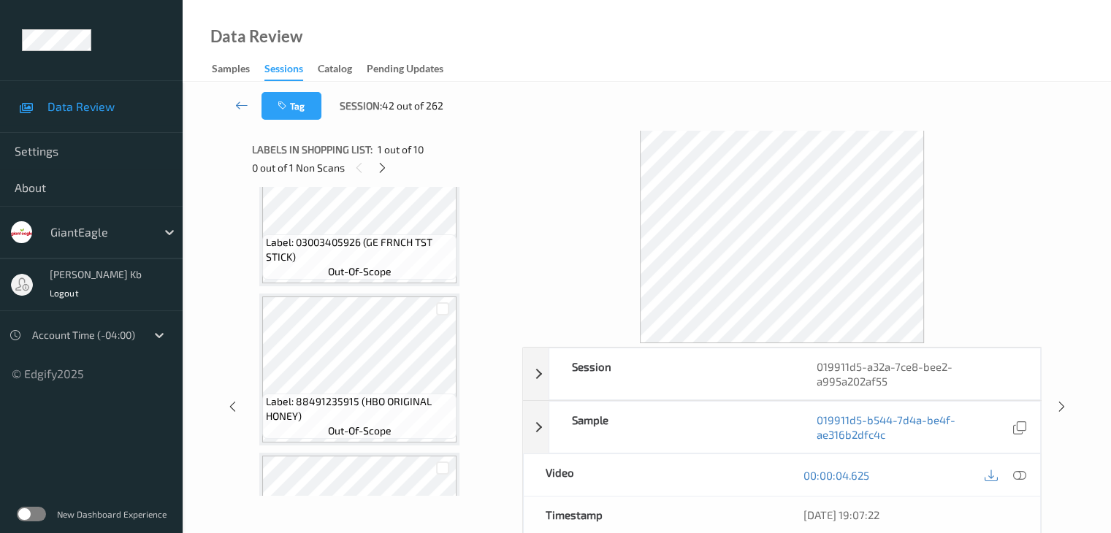
drag, startPoint x: 383, startPoint y: 167, endPoint x: 386, endPoint y: 180, distance: 12.9
click at [383, 167] on icon at bounding box center [382, 167] width 12 height 13
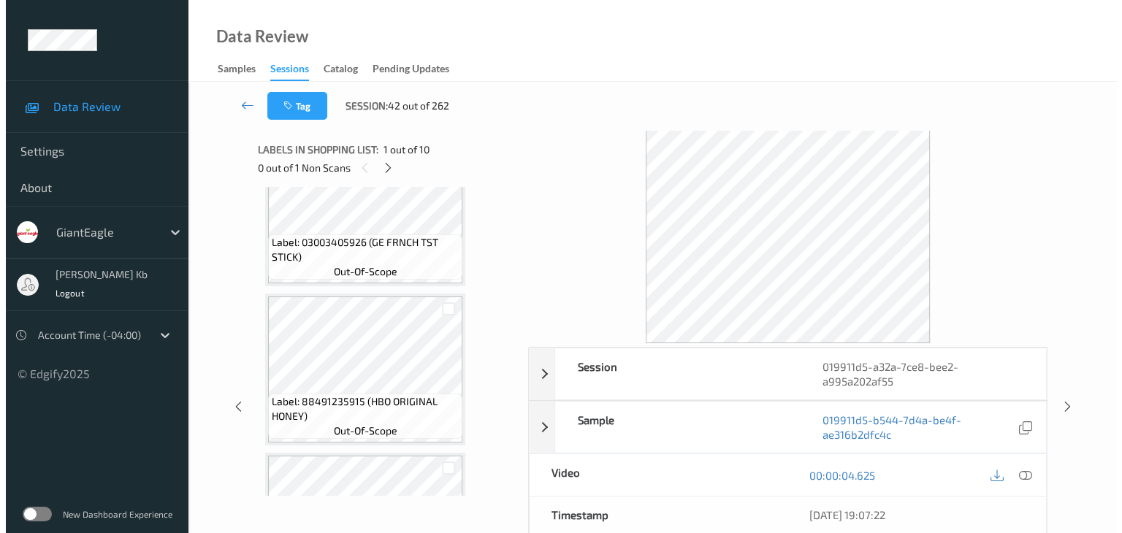
scroll to position [1281, 0]
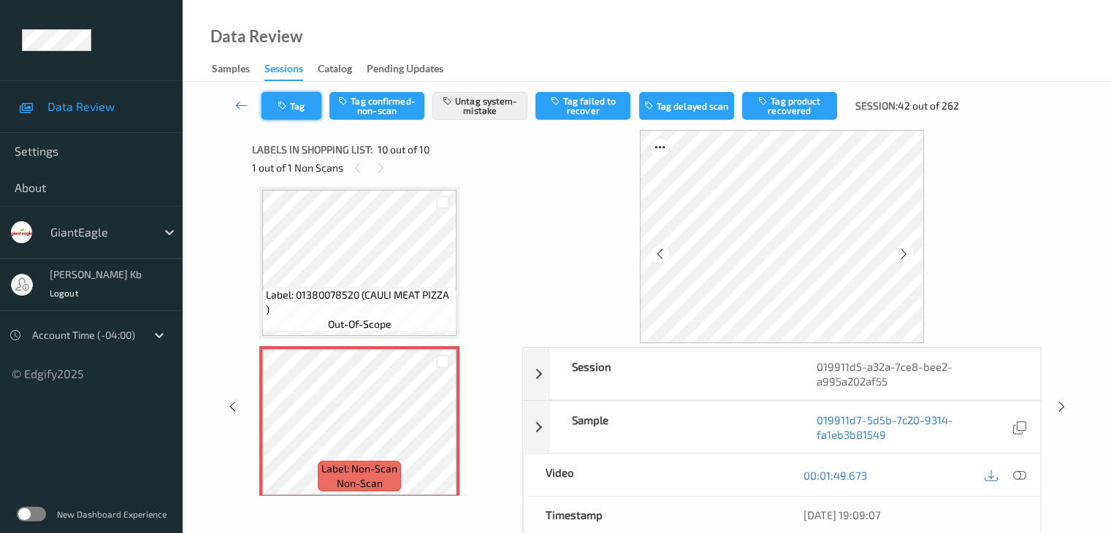
click at [309, 98] on button "Tag" at bounding box center [292, 106] width 60 height 28
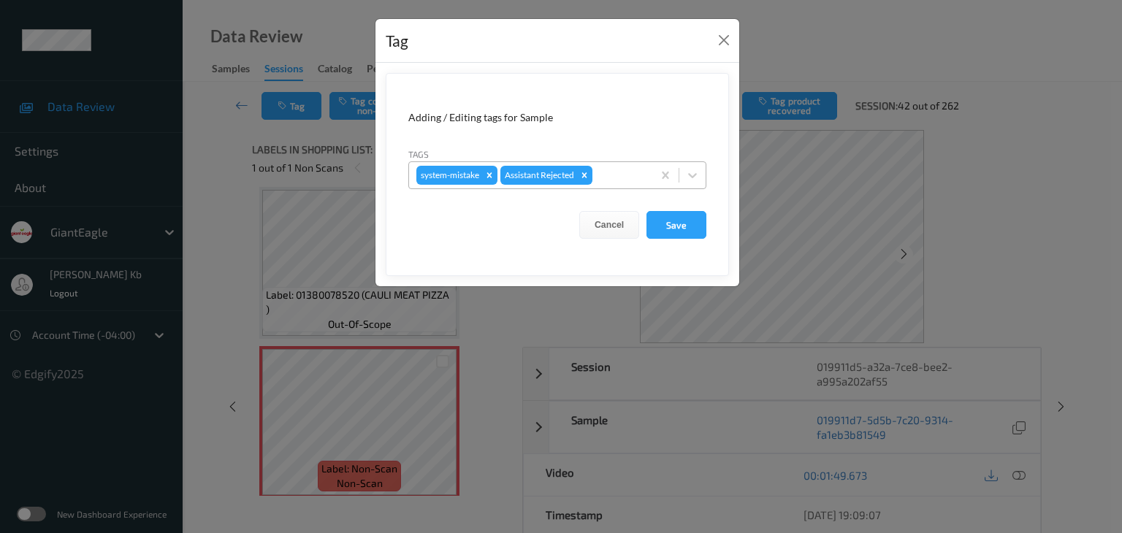
click at [622, 173] on div at bounding box center [620, 176] width 50 height 18
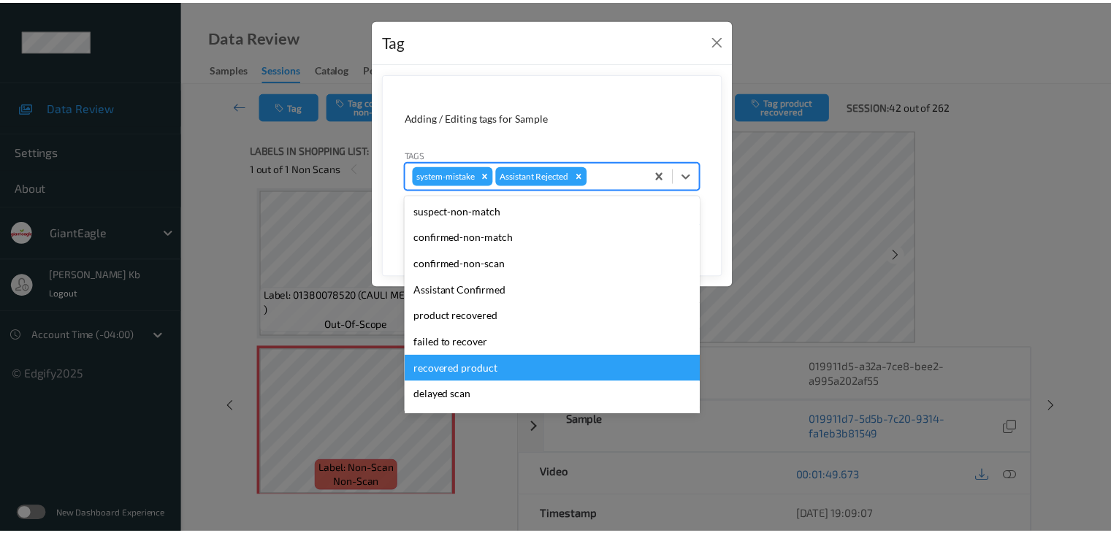
scroll to position [73, 0]
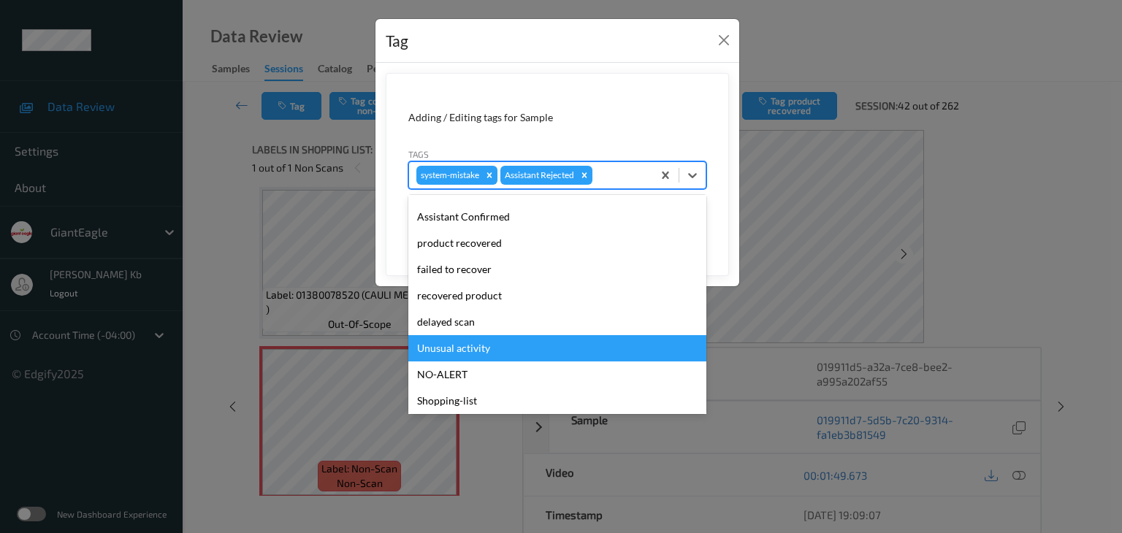
click at [458, 348] on div "Unusual activity" at bounding box center [557, 348] width 298 height 26
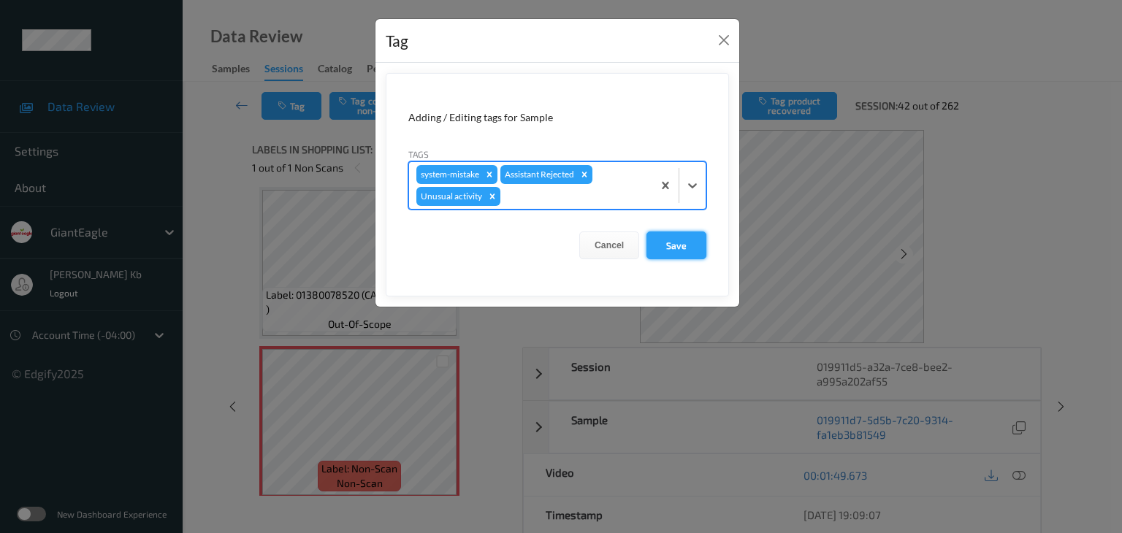
click at [678, 244] on button "Save" at bounding box center [677, 246] width 60 height 28
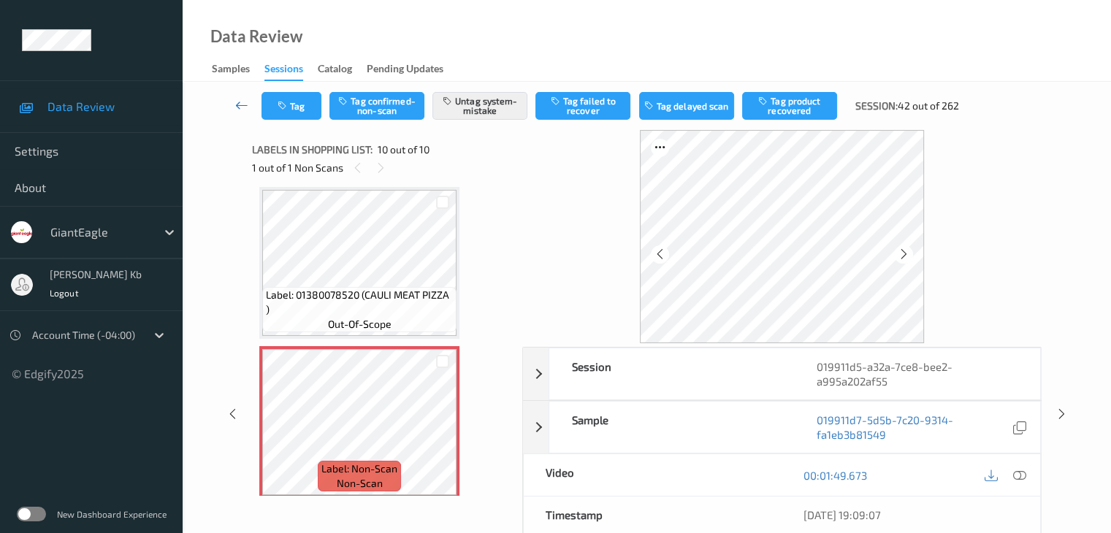
click at [243, 105] on icon at bounding box center [241, 105] width 13 height 15
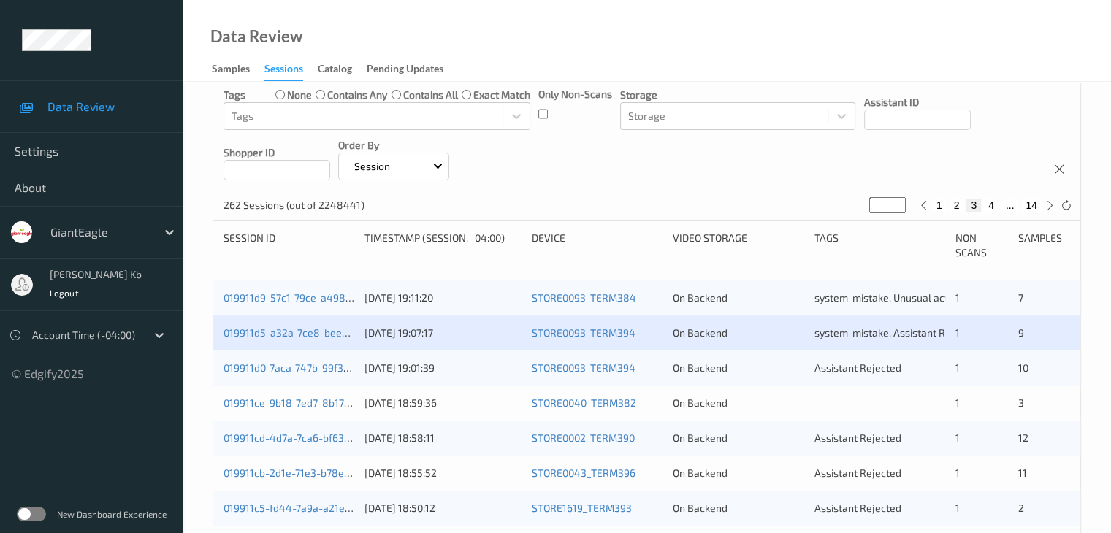
scroll to position [219, 0]
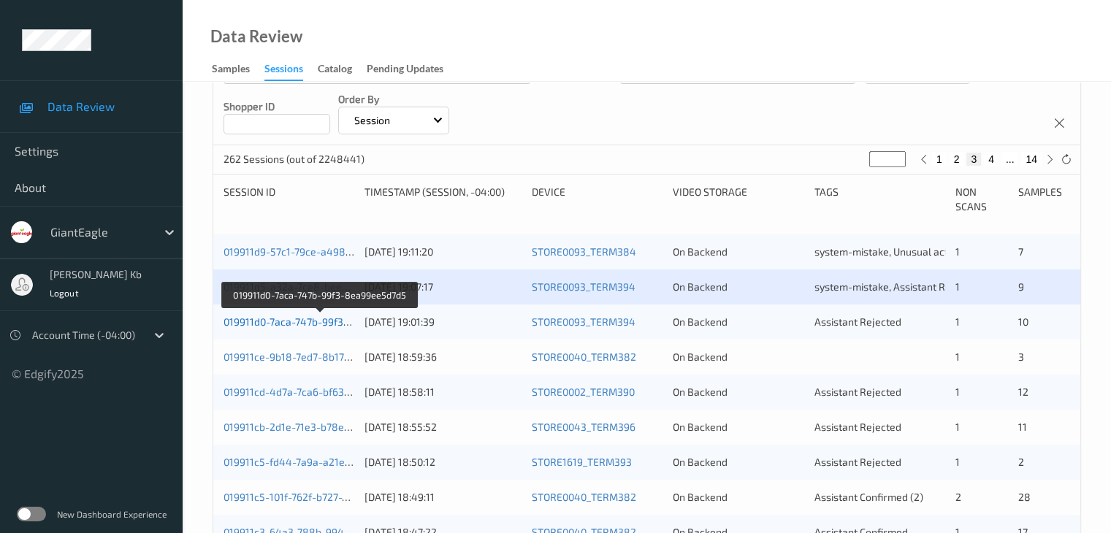
click at [296, 325] on link "019911d0-7aca-747b-99f3-8ea99ee5d7d5" at bounding box center [321, 322] width 194 height 12
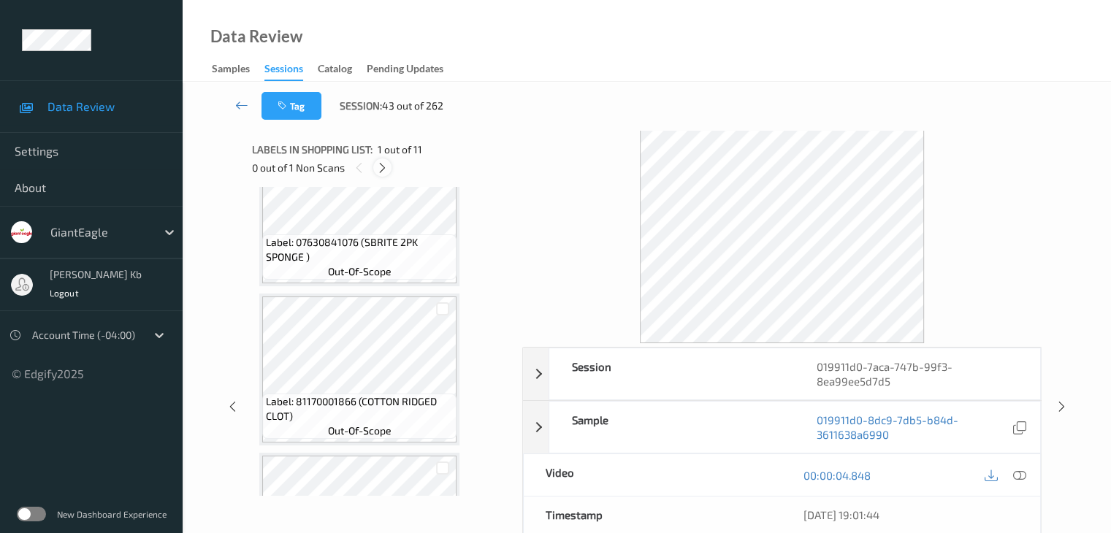
click at [379, 168] on icon at bounding box center [382, 167] width 12 height 13
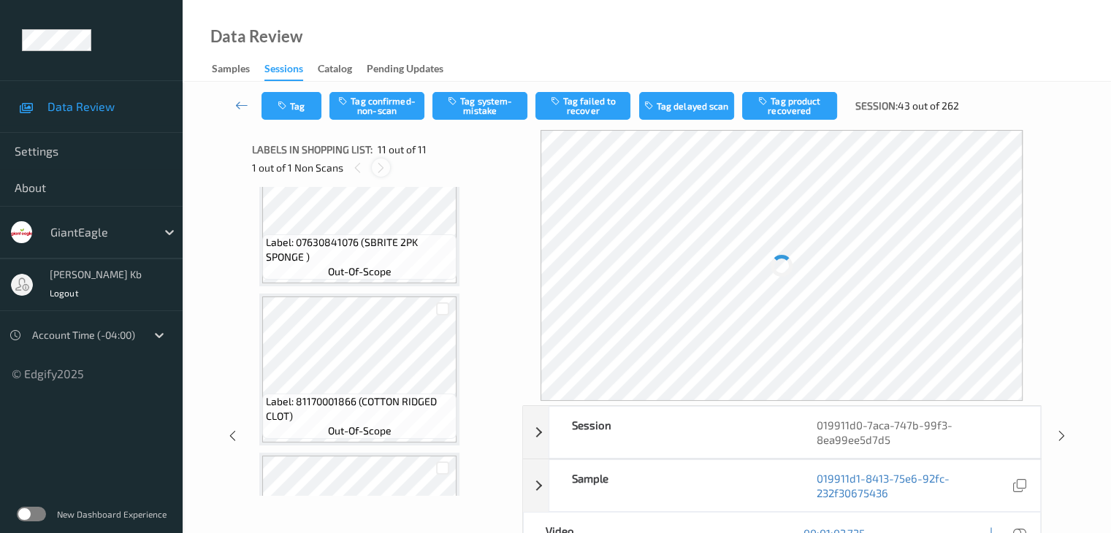
scroll to position [1441, 0]
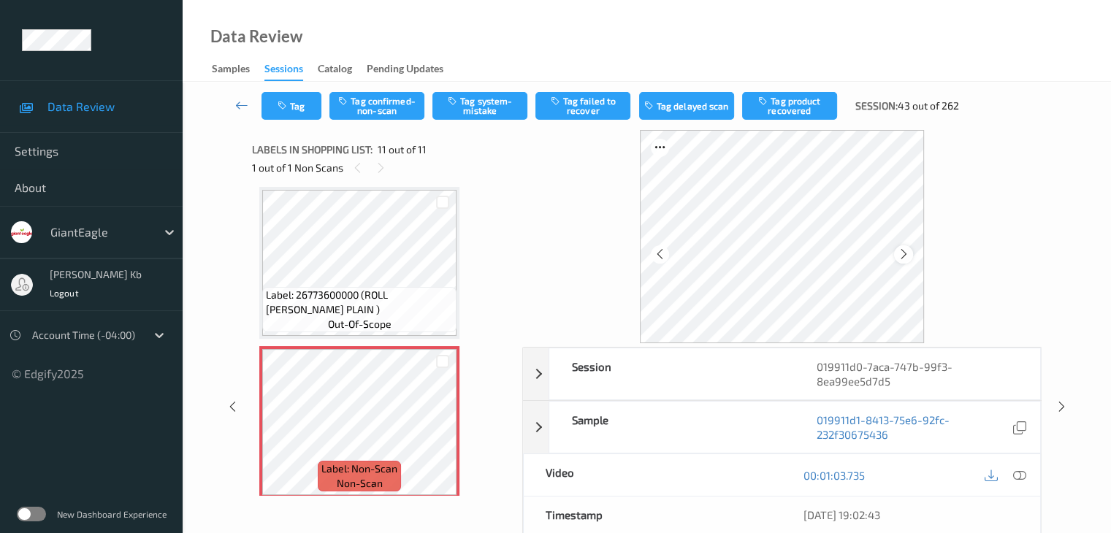
click at [909, 253] on icon at bounding box center [904, 254] width 12 height 13
click at [1023, 476] on icon at bounding box center [1018, 475] width 13 height 13
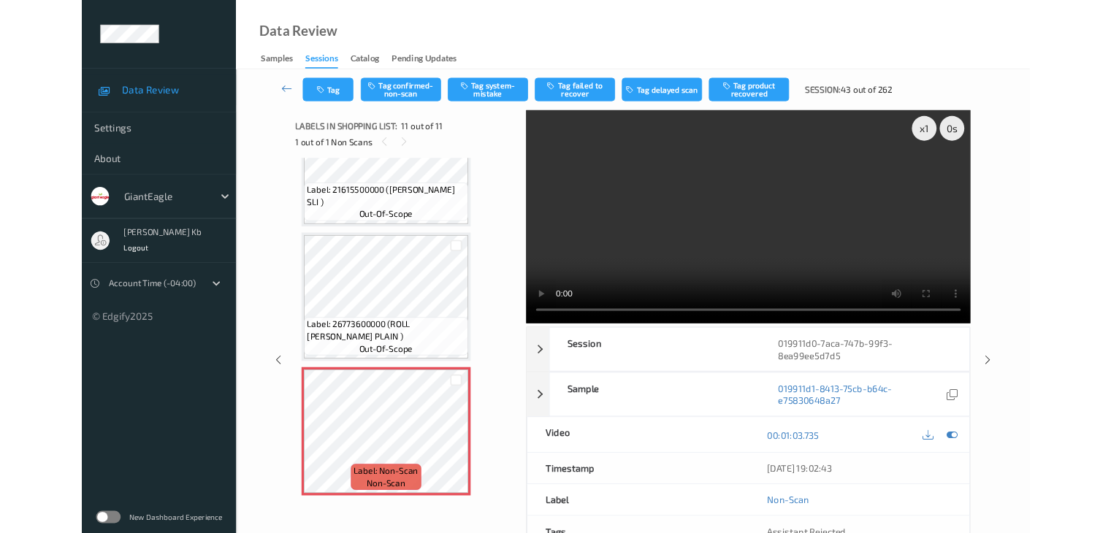
scroll to position [1352, 0]
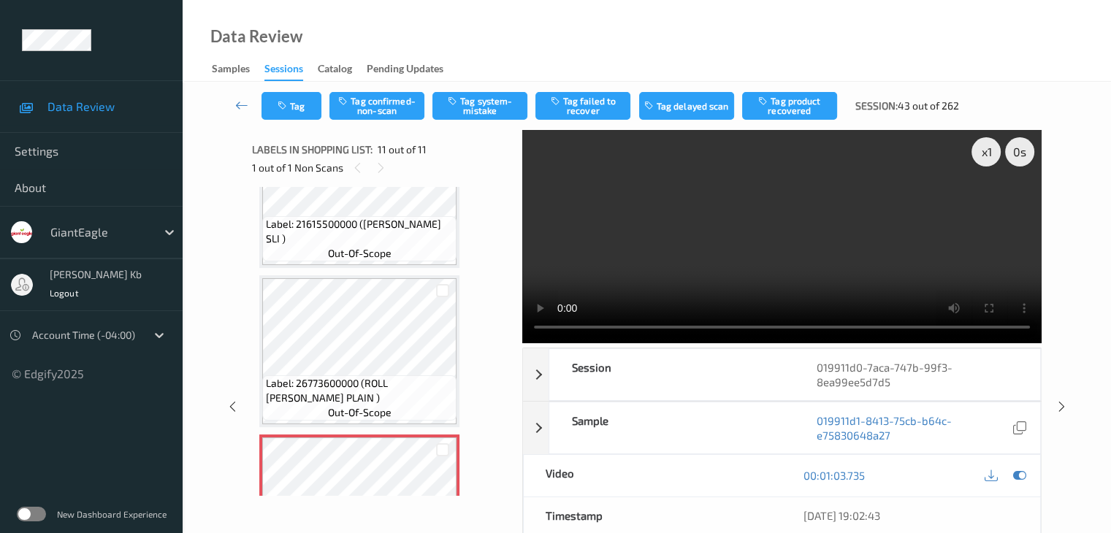
click at [1039, 526] on div "[DATE] 19:02:43" at bounding box center [911, 515] width 259 height 37
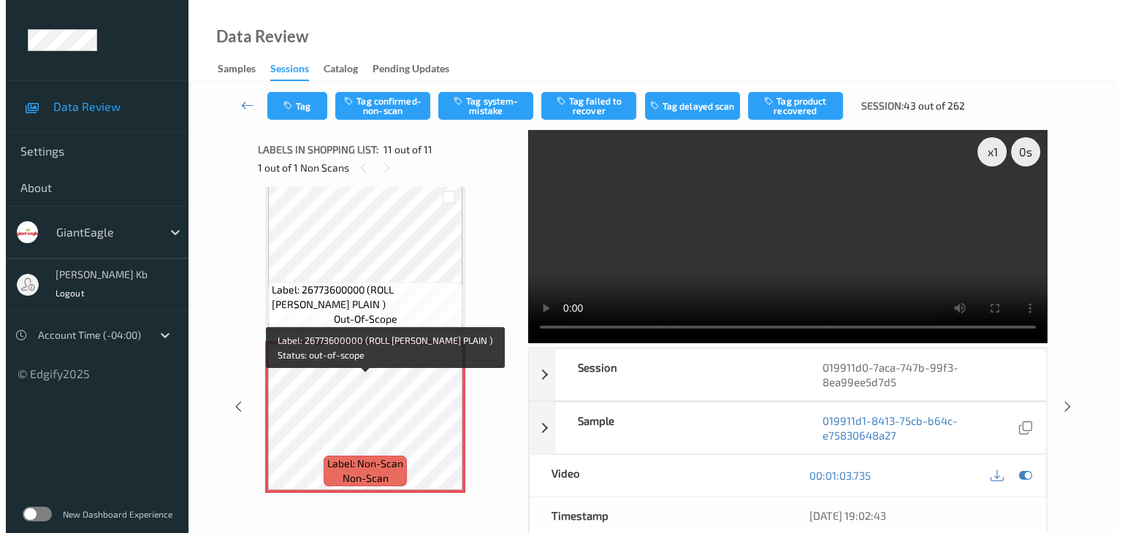
scroll to position [1450, 0]
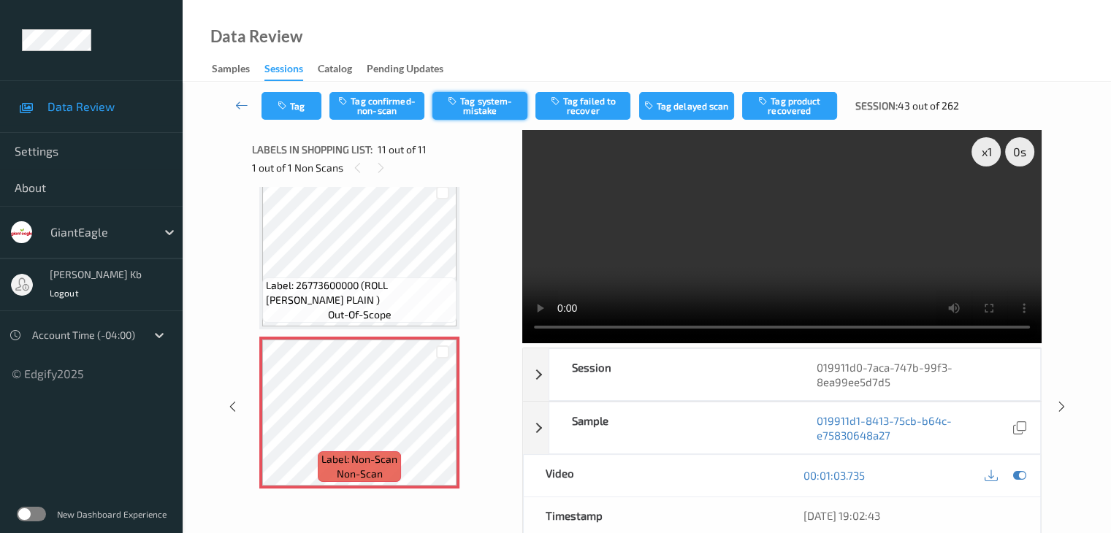
click at [486, 108] on button "Tag system-mistake" at bounding box center [479, 106] width 95 height 28
click at [313, 104] on button "Tag" at bounding box center [292, 106] width 60 height 28
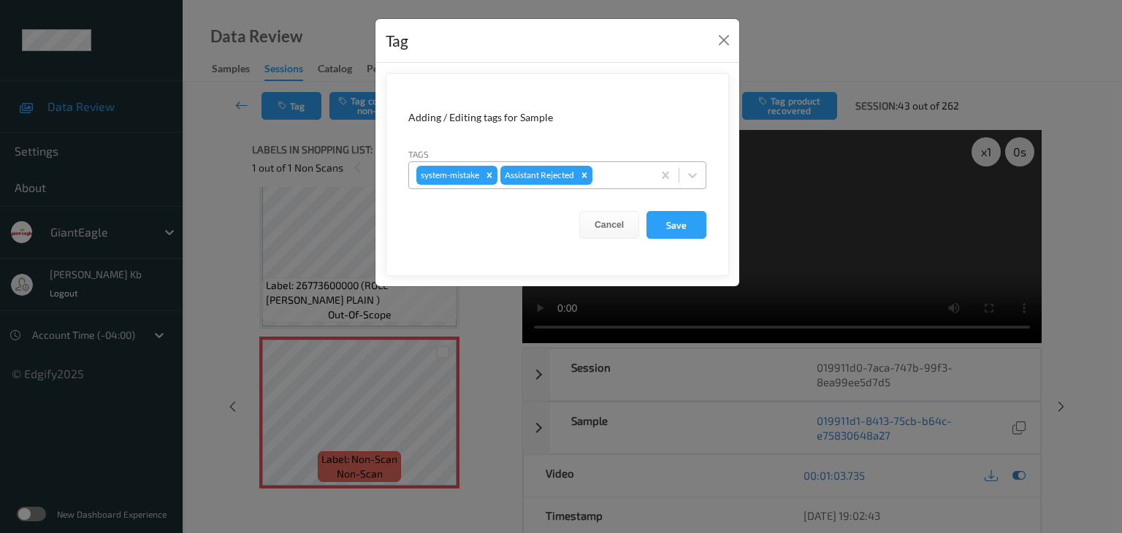
click at [621, 176] on div at bounding box center [620, 176] width 50 height 18
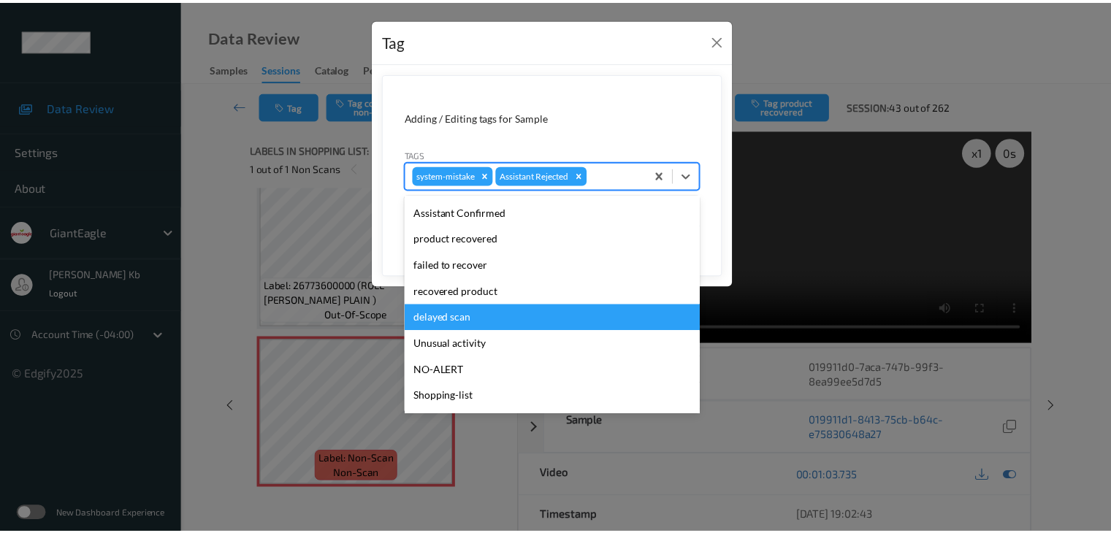
scroll to position [129, 0]
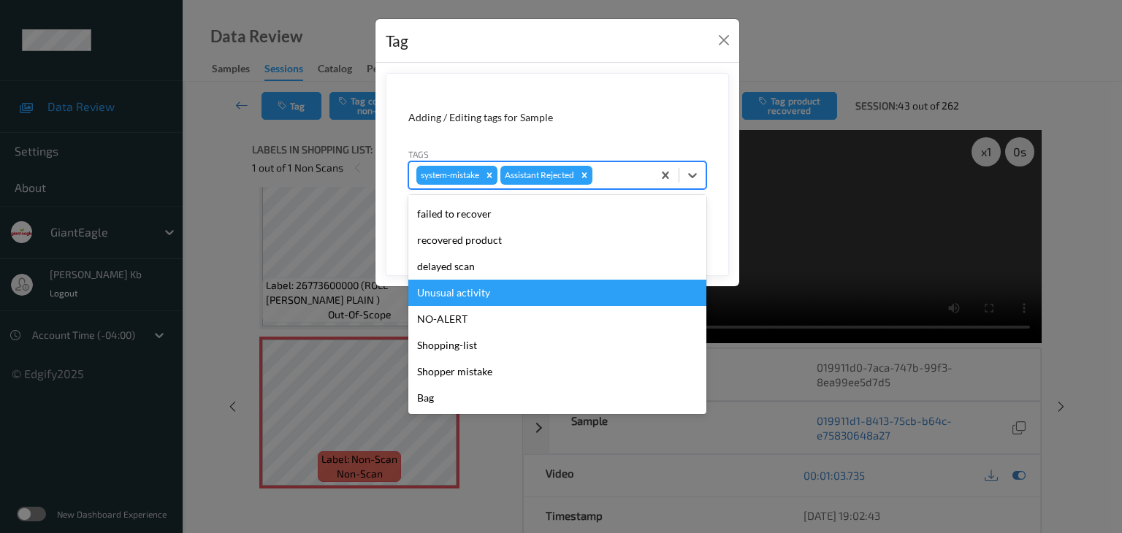
click at [462, 300] on div "Unusual activity" at bounding box center [557, 293] width 298 height 26
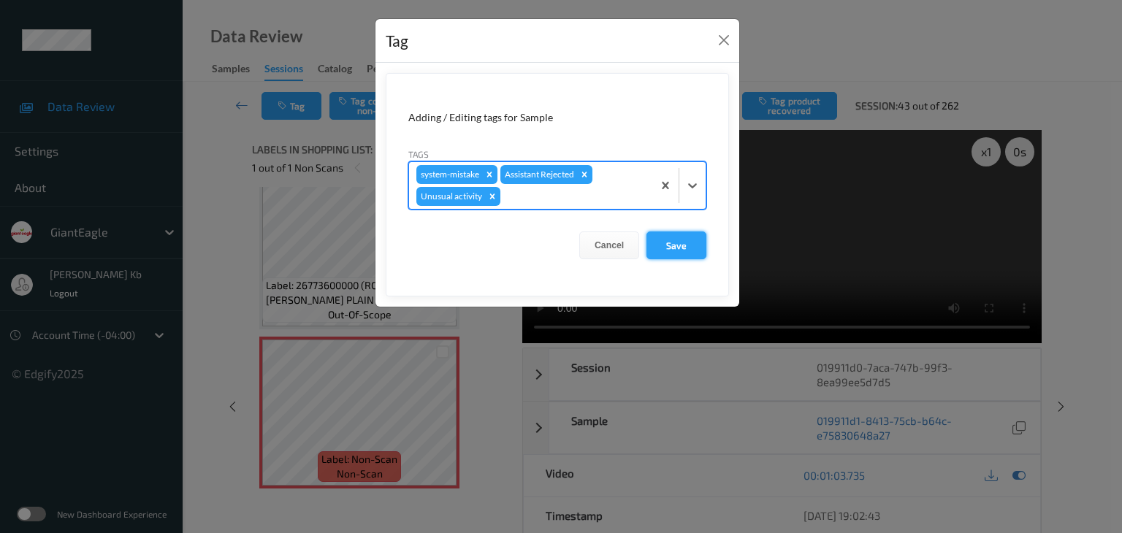
click at [674, 247] on button "Save" at bounding box center [677, 246] width 60 height 28
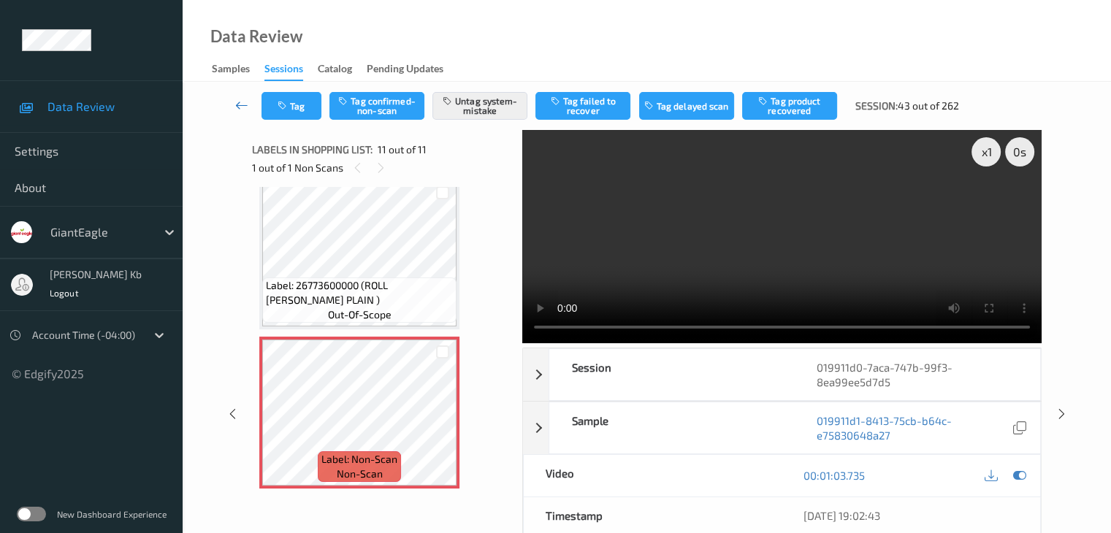
click at [242, 104] on icon at bounding box center [241, 105] width 13 height 15
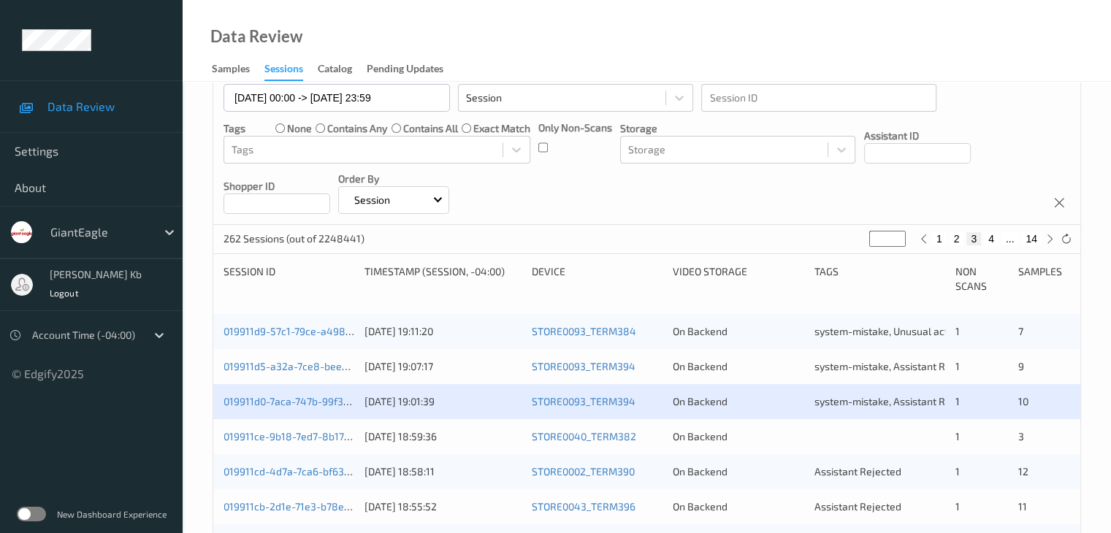
scroll to position [365, 0]
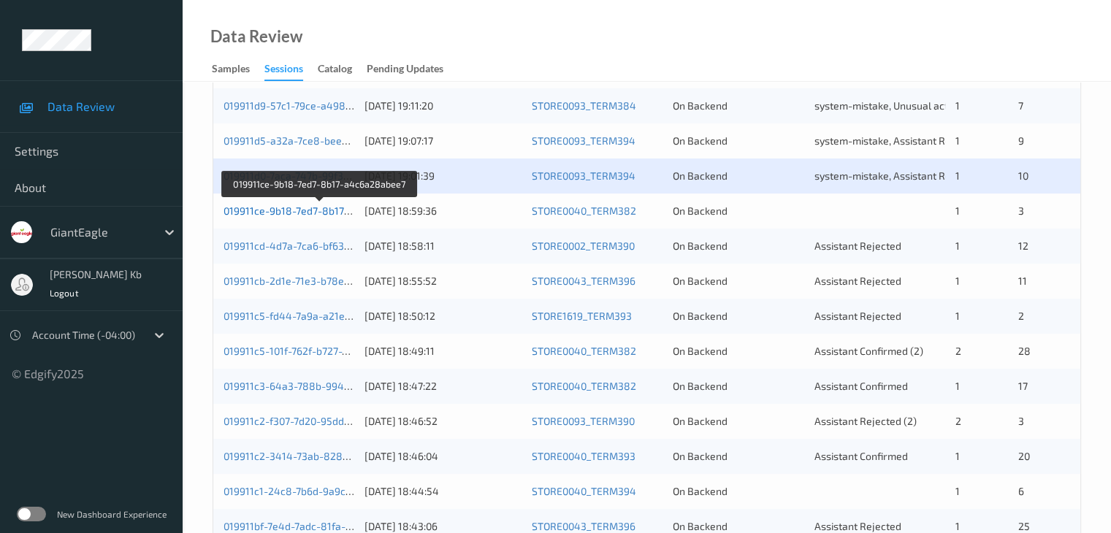
click at [323, 211] on link "019911ce-9b18-7ed7-8b17-a4c6a28abee7" at bounding box center [321, 211] width 195 height 12
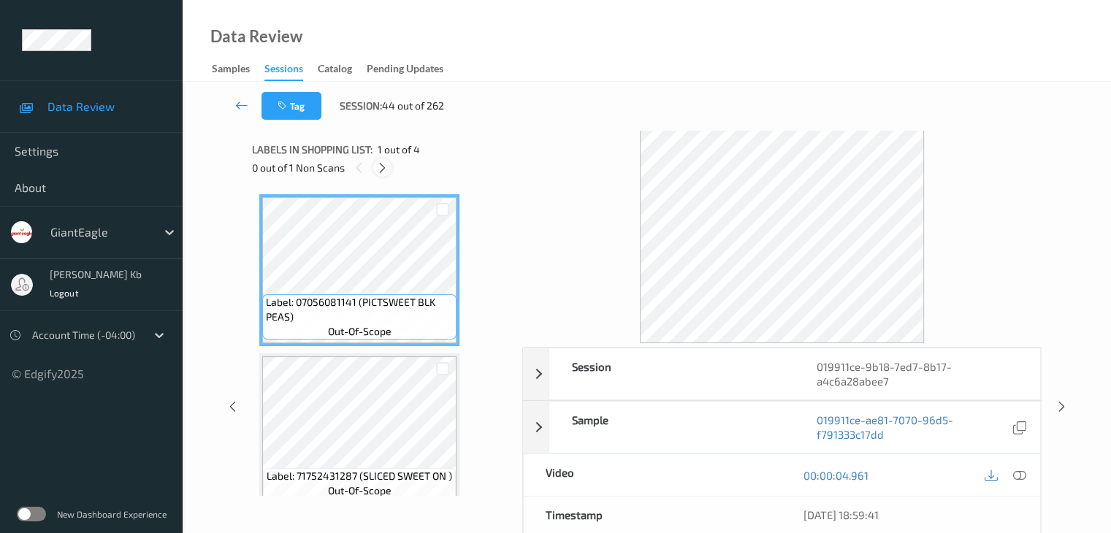
click at [386, 166] on icon at bounding box center [382, 167] width 12 height 13
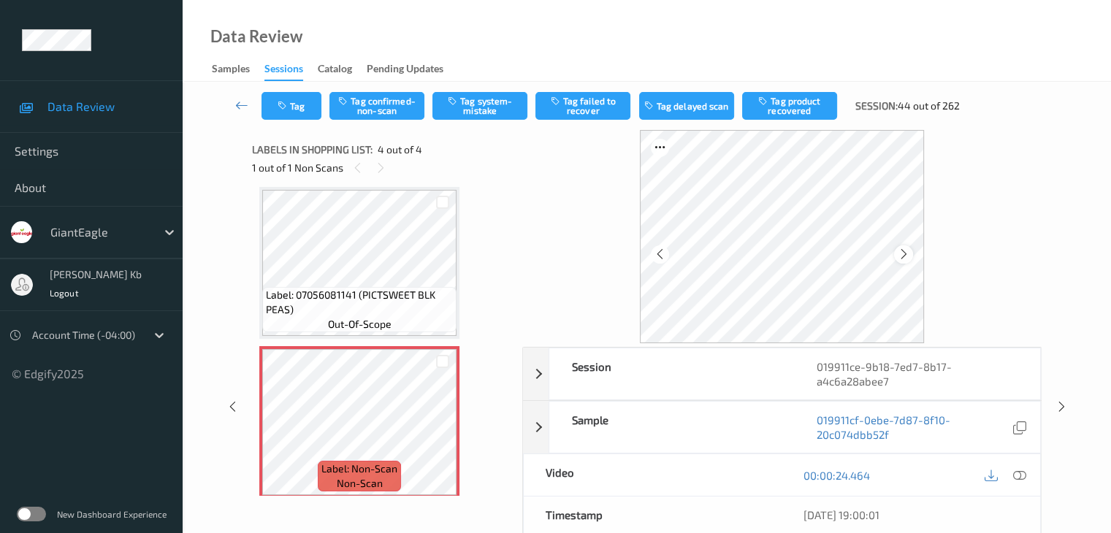
click at [898, 256] on icon at bounding box center [904, 254] width 12 height 13
click at [900, 259] on icon at bounding box center [904, 254] width 12 height 13
click at [1016, 475] on icon at bounding box center [1018, 475] width 13 height 13
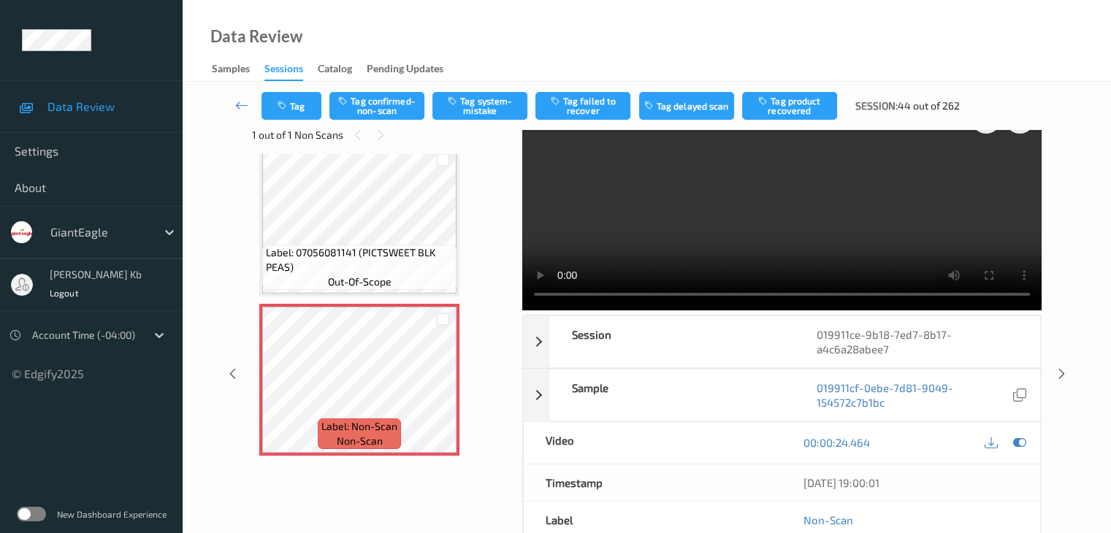
scroll to position [0, 0]
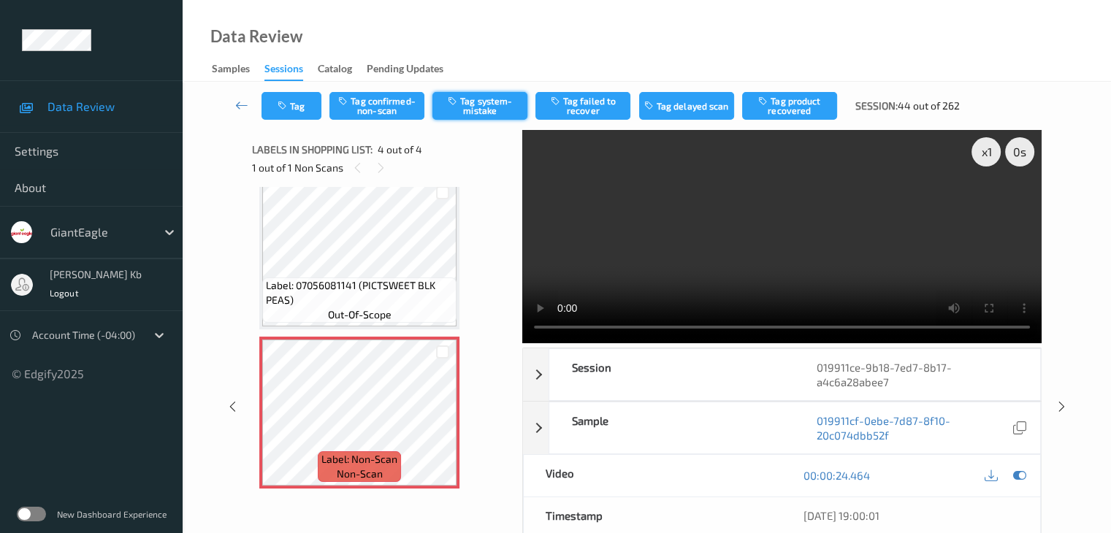
click at [476, 106] on button "Tag system-mistake" at bounding box center [479, 106] width 95 height 28
click at [240, 102] on icon at bounding box center [241, 105] width 13 height 15
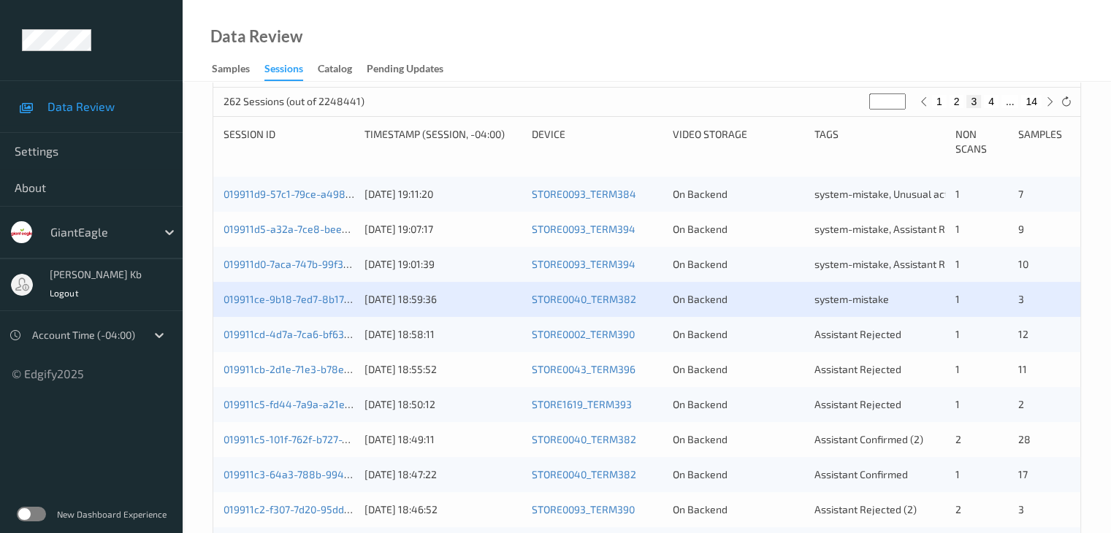
scroll to position [365, 0]
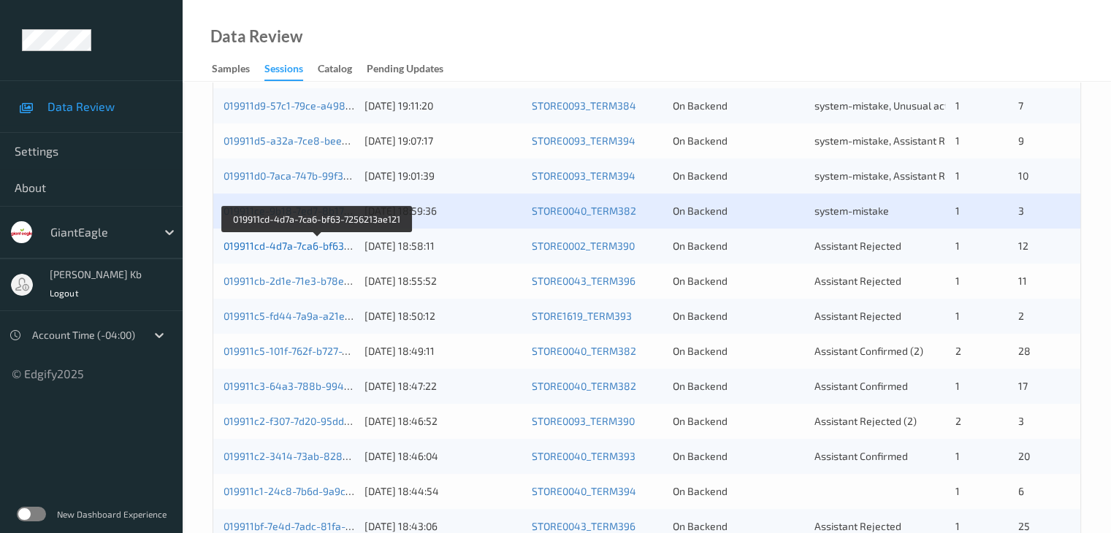
click at [302, 247] on link "019911cd-4d7a-7ca6-bf63-7256213ae121" at bounding box center [318, 246] width 189 height 12
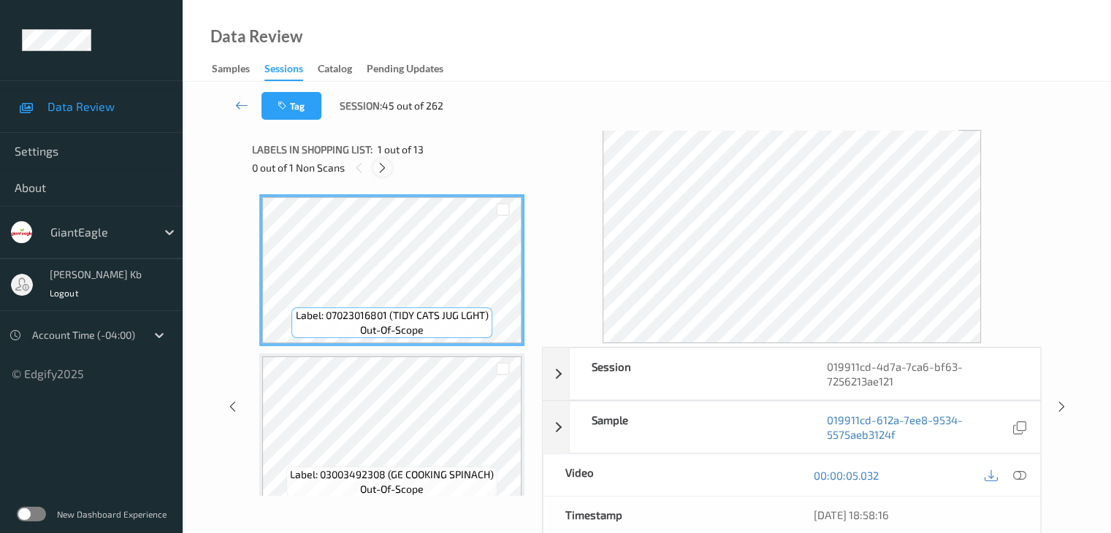
click at [384, 170] on icon at bounding box center [382, 167] width 12 height 13
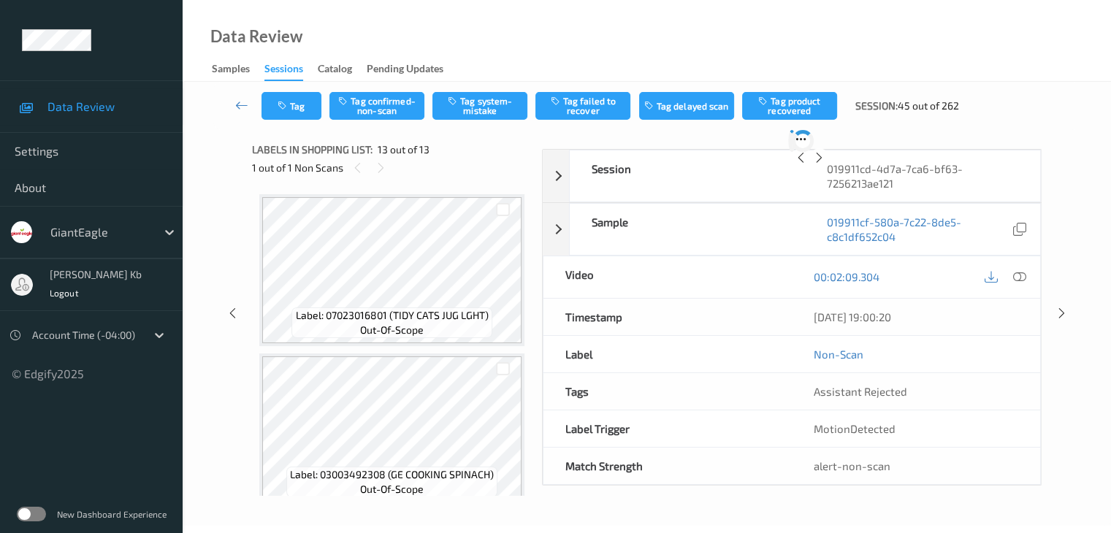
scroll to position [1759, 0]
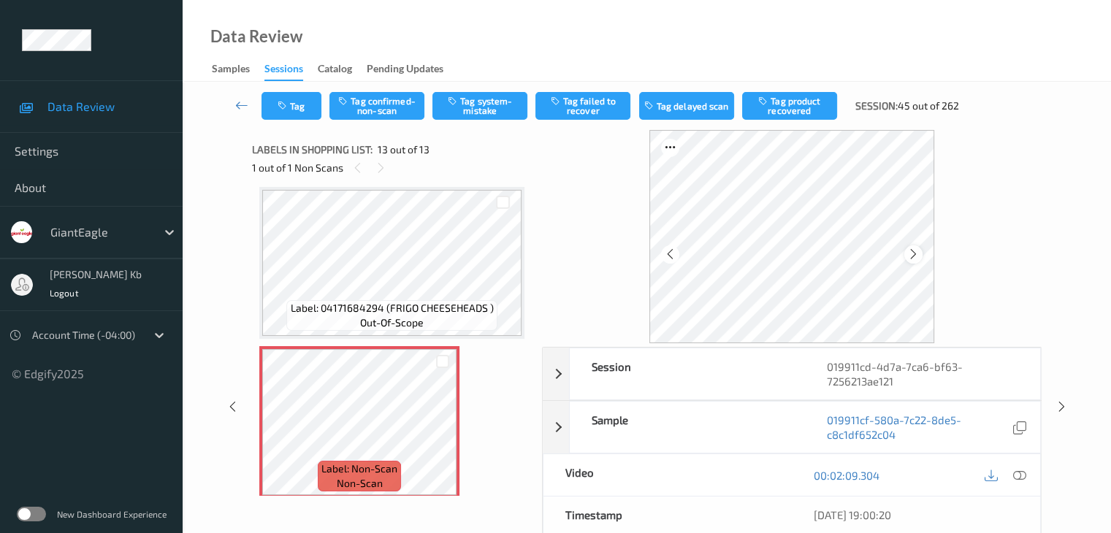
click at [917, 254] on icon at bounding box center [913, 254] width 12 height 13
click at [917, 252] on icon at bounding box center [913, 254] width 12 height 13
click at [1021, 476] on icon at bounding box center [1018, 475] width 13 height 13
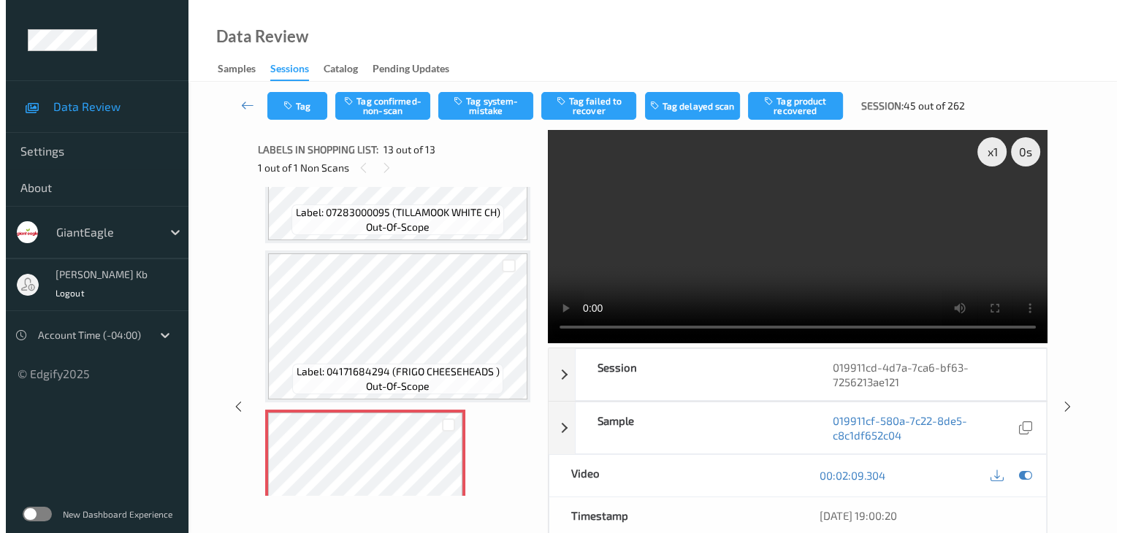
scroll to position [1769, 0]
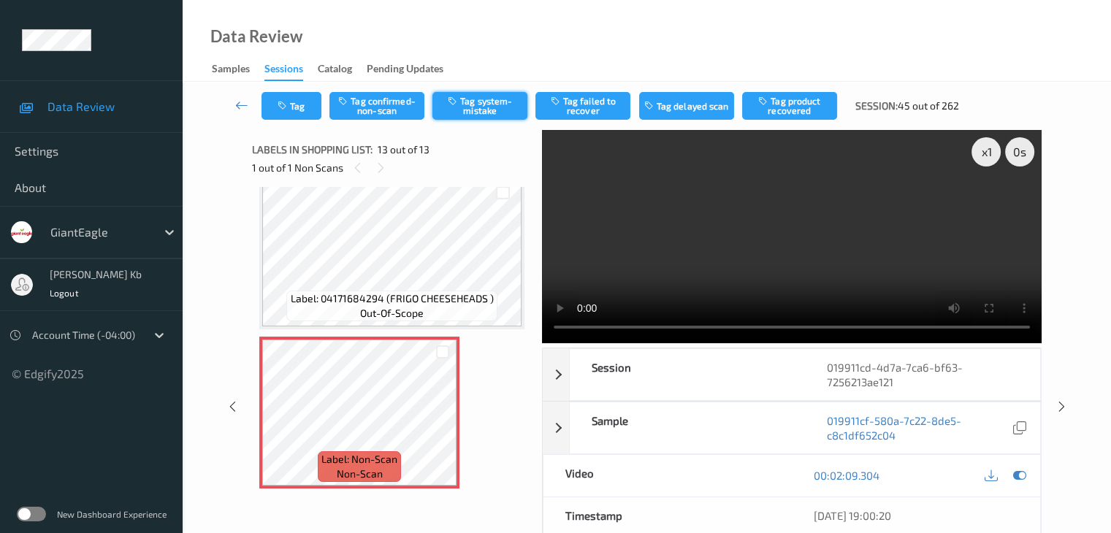
click at [490, 103] on button "Tag system-mistake" at bounding box center [479, 106] width 95 height 28
click at [298, 108] on button "Tag" at bounding box center [292, 106] width 60 height 28
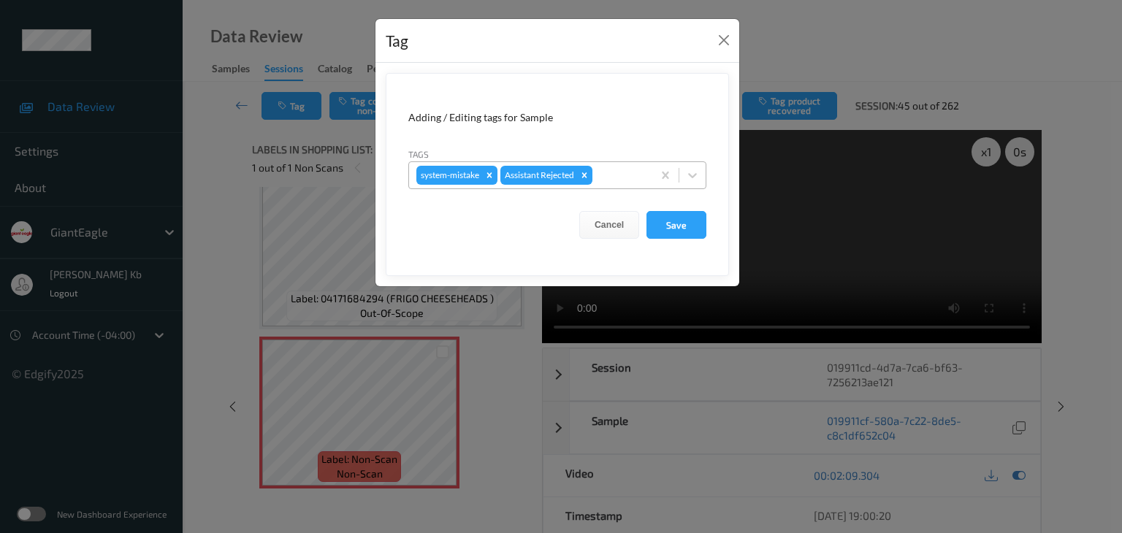
click at [611, 177] on div at bounding box center [620, 176] width 50 height 18
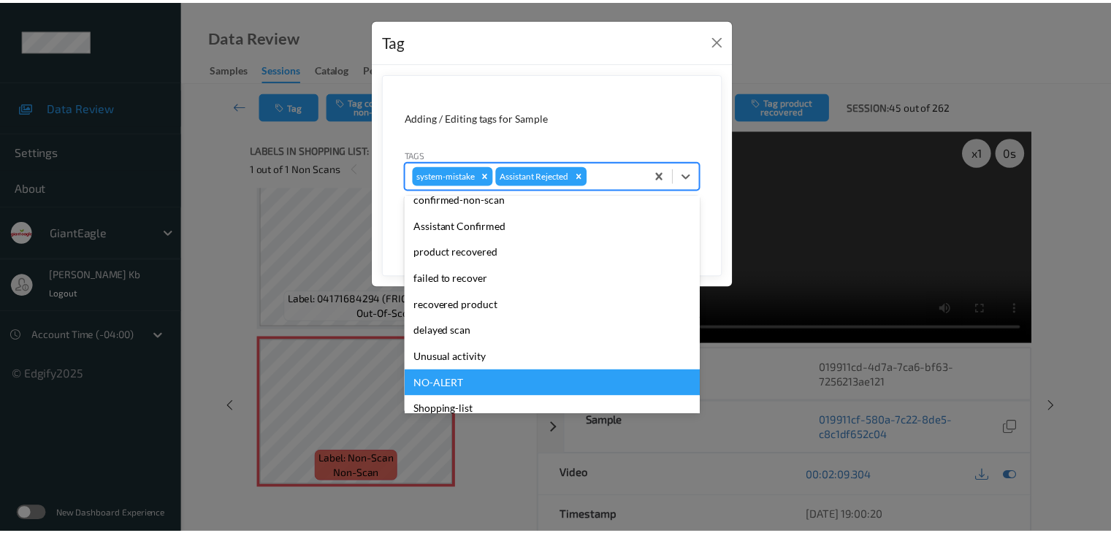
scroll to position [129, 0]
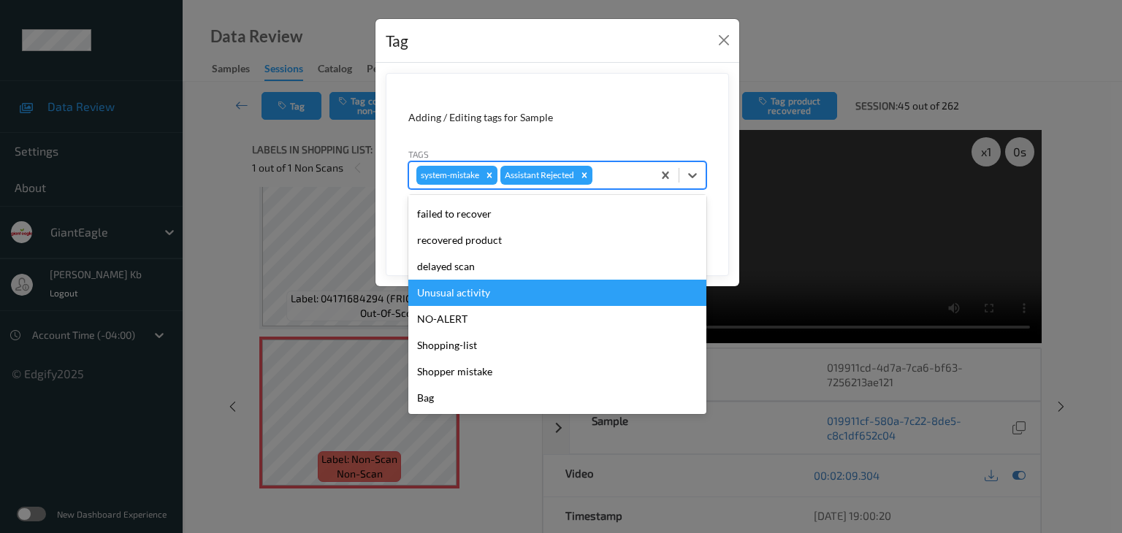
click at [461, 299] on div "Unusual activity" at bounding box center [557, 293] width 298 height 26
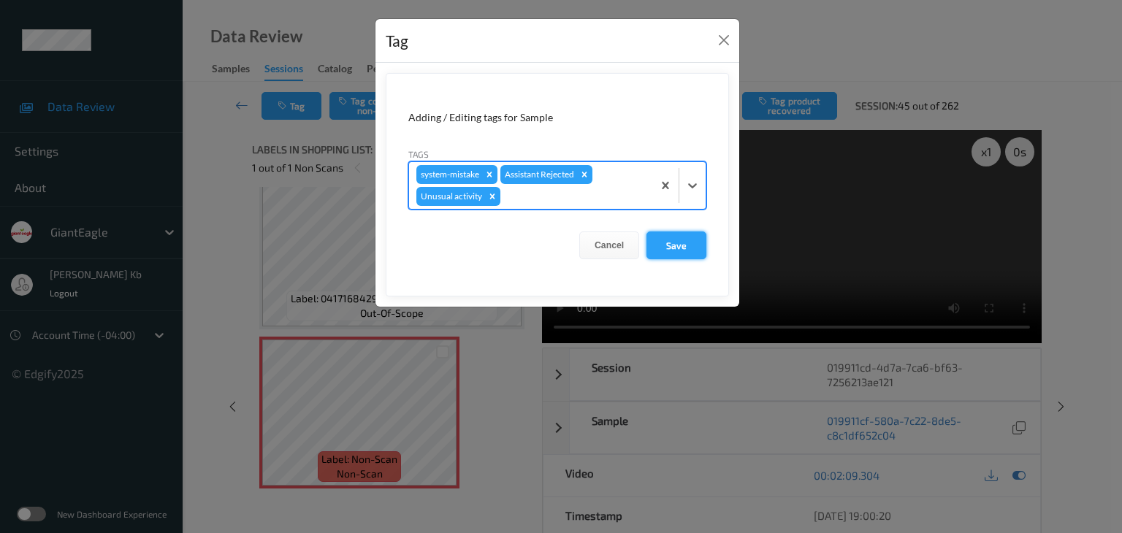
click at [675, 245] on button "Save" at bounding box center [677, 246] width 60 height 28
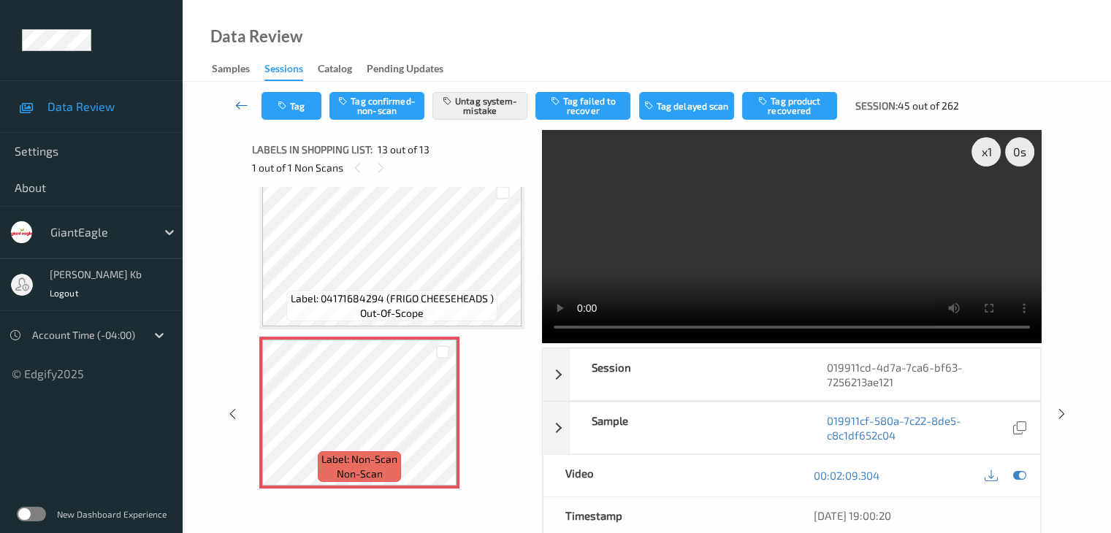
click at [244, 98] on icon at bounding box center [241, 105] width 13 height 15
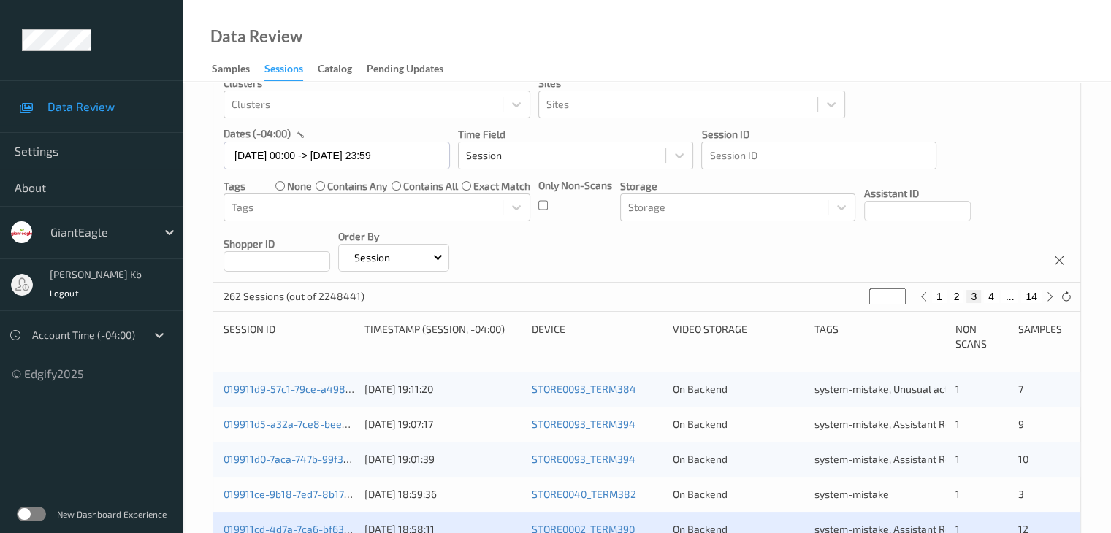
scroll to position [292, 0]
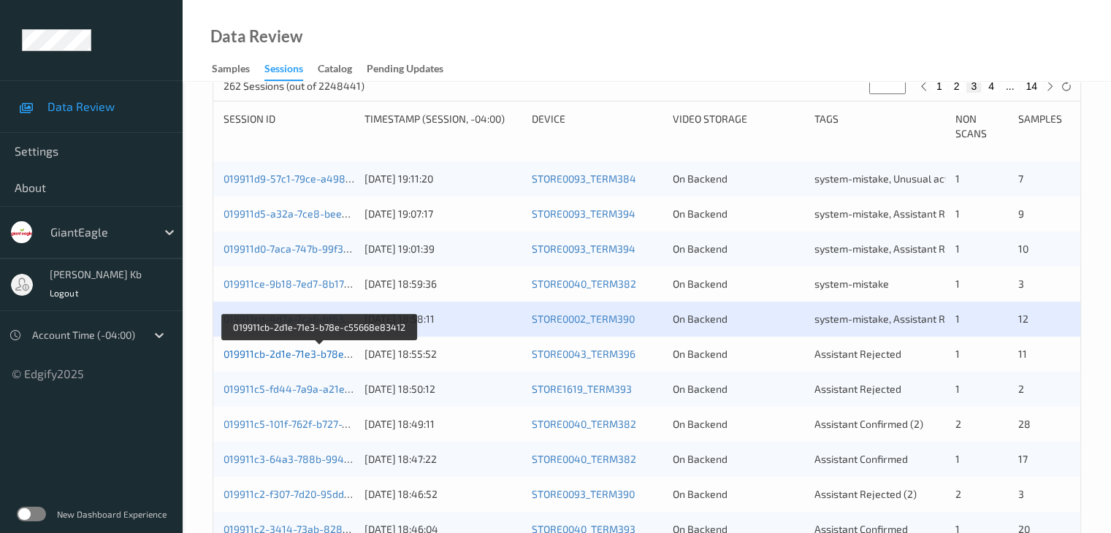
click at [309, 352] on link "019911cb-2d1e-71e3-b78e-c55668e83412" at bounding box center [321, 354] width 195 height 12
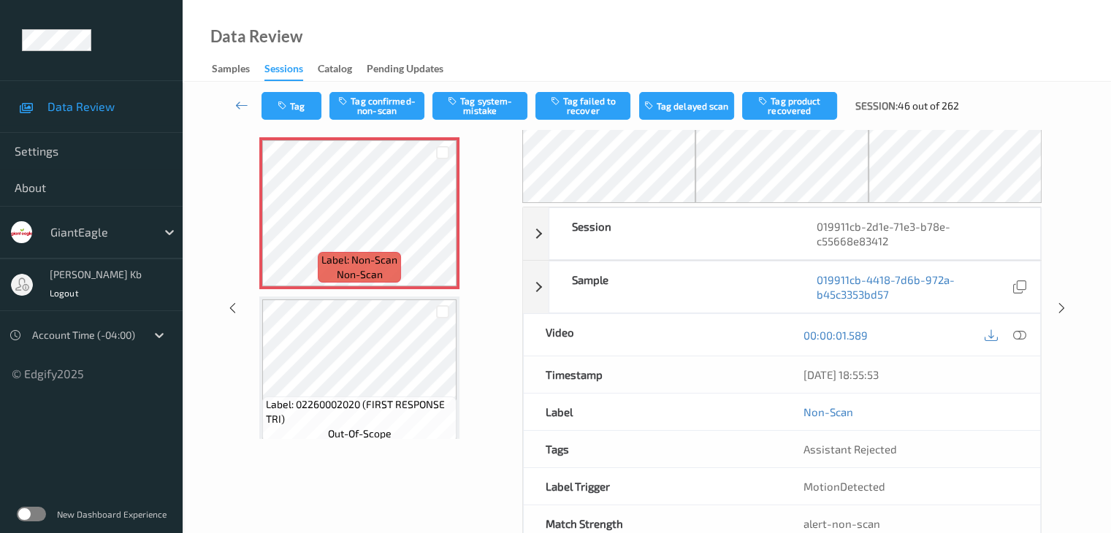
scroll to position [23, 0]
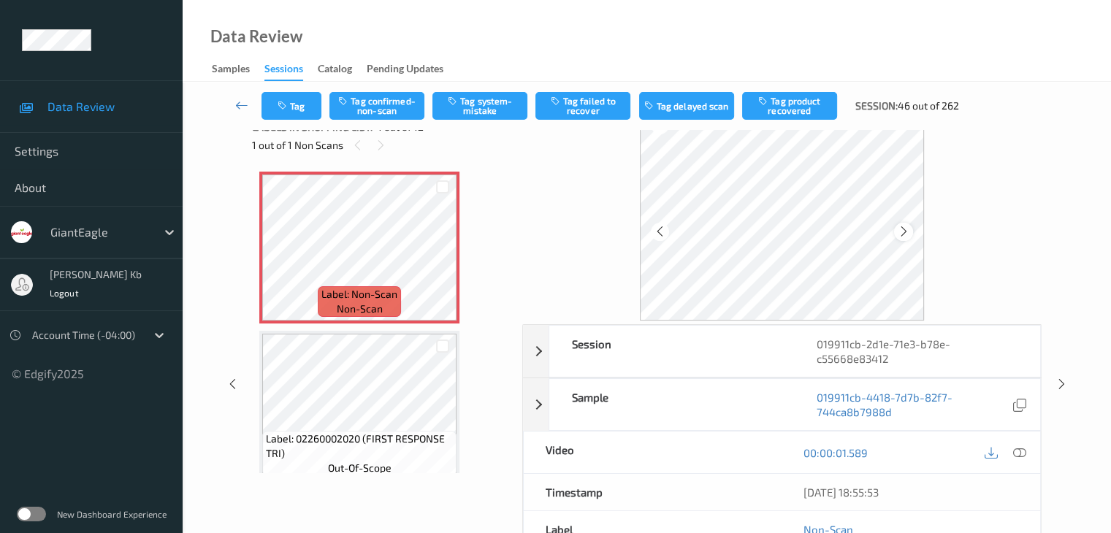
click at [909, 230] on div at bounding box center [903, 232] width 18 height 18
click at [1026, 450] on icon at bounding box center [1018, 452] width 13 height 13
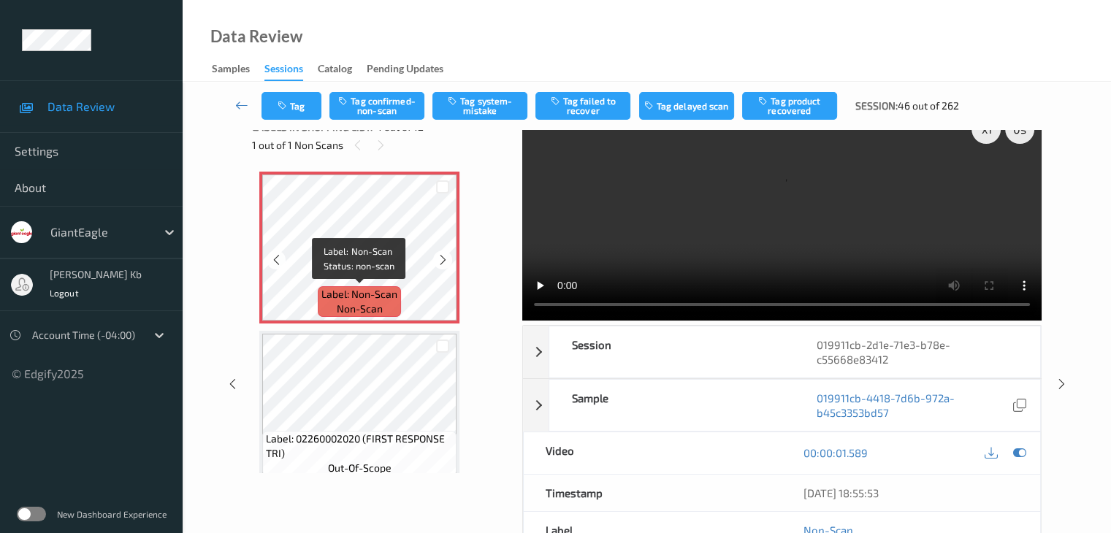
scroll to position [0, 0]
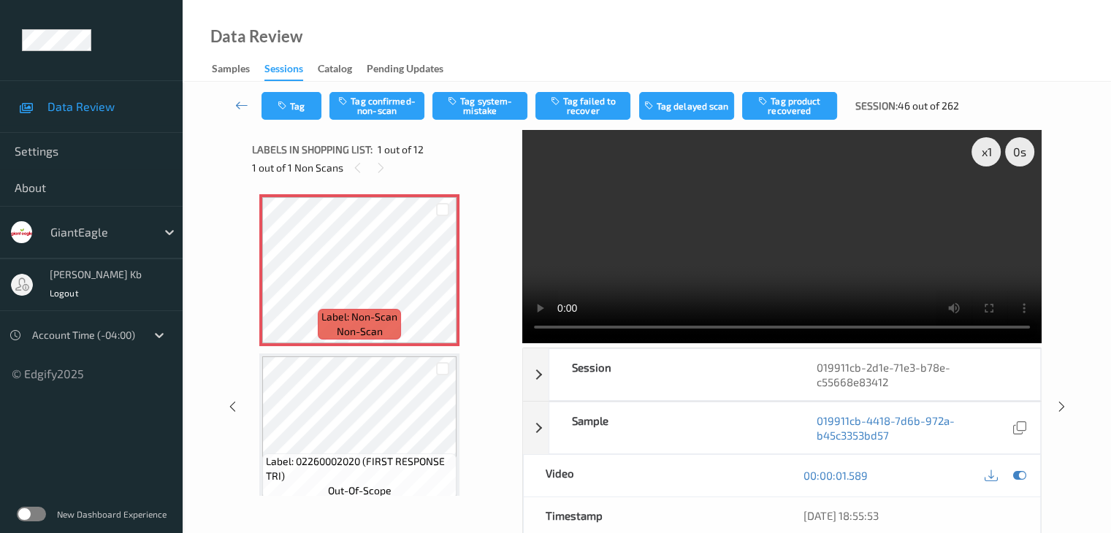
click at [541, 205] on video at bounding box center [781, 236] width 519 height 213
click at [441, 281] on icon at bounding box center [443, 282] width 12 height 13
click at [482, 104] on button "Tag system-mistake" at bounding box center [479, 106] width 95 height 28
click at [309, 109] on button "Tag" at bounding box center [292, 106] width 60 height 28
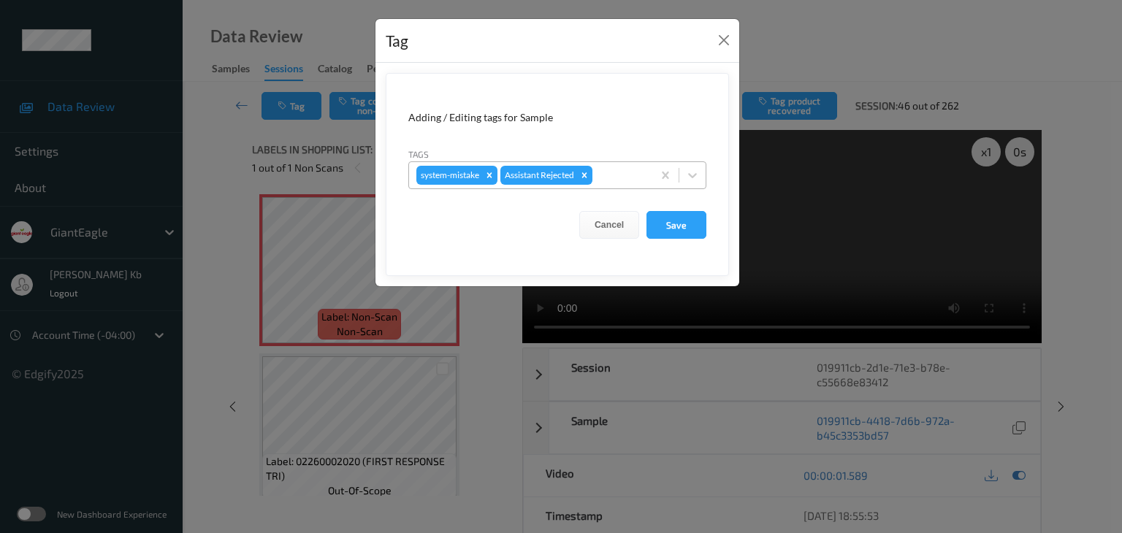
click at [619, 169] on div at bounding box center [620, 176] width 50 height 18
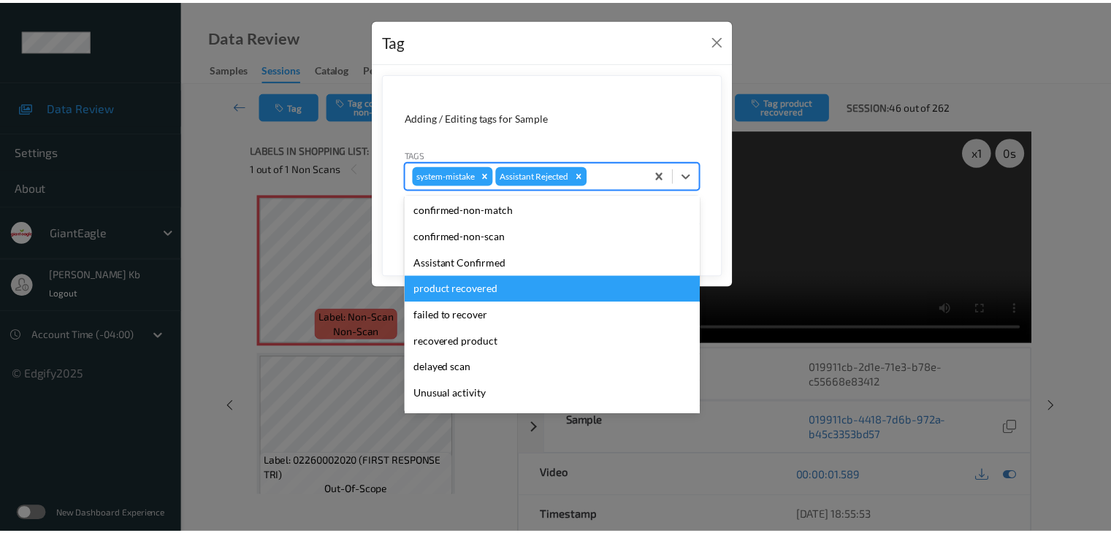
scroll to position [73, 0]
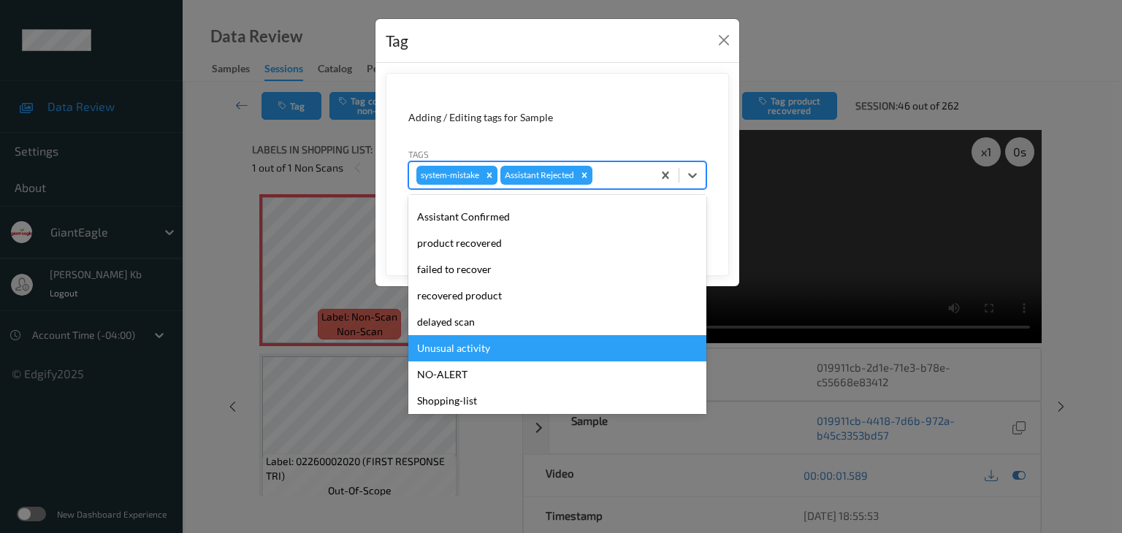
click at [470, 346] on div "Unusual activity" at bounding box center [557, 348] width 298 height 26
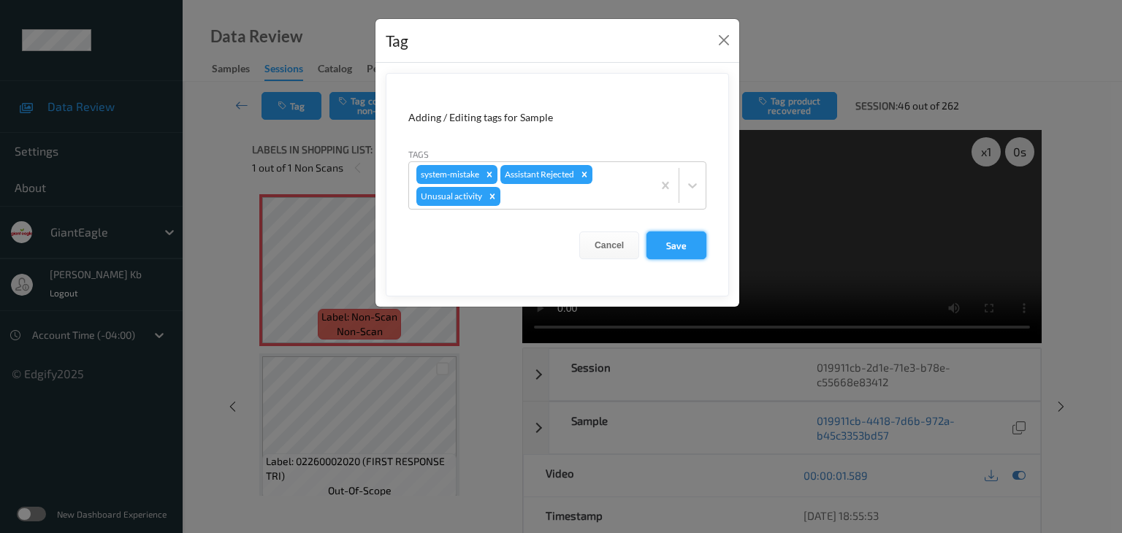
click at [686, 247] on button "Save" at bounding box center [677, 246] width 60 height 28
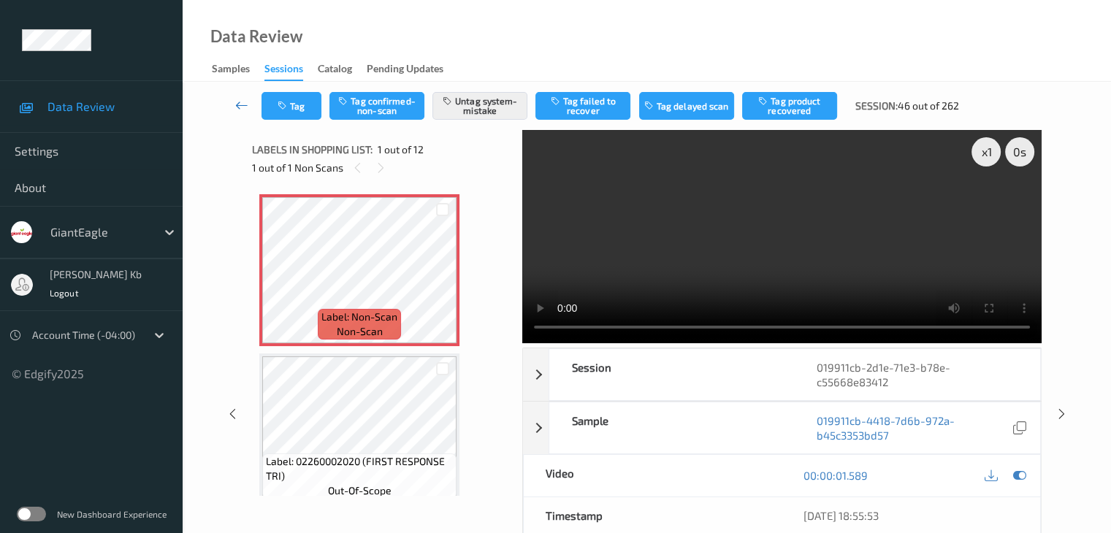
click at [245, 105] on icon at bounding box center [241, 105] width 13 height 15
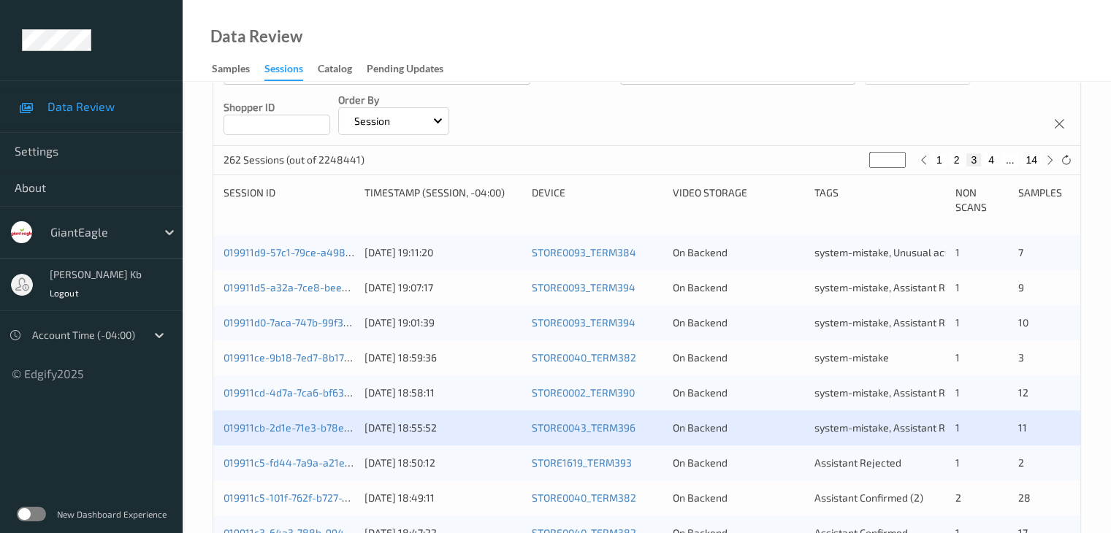
scroll to position [292, 0]
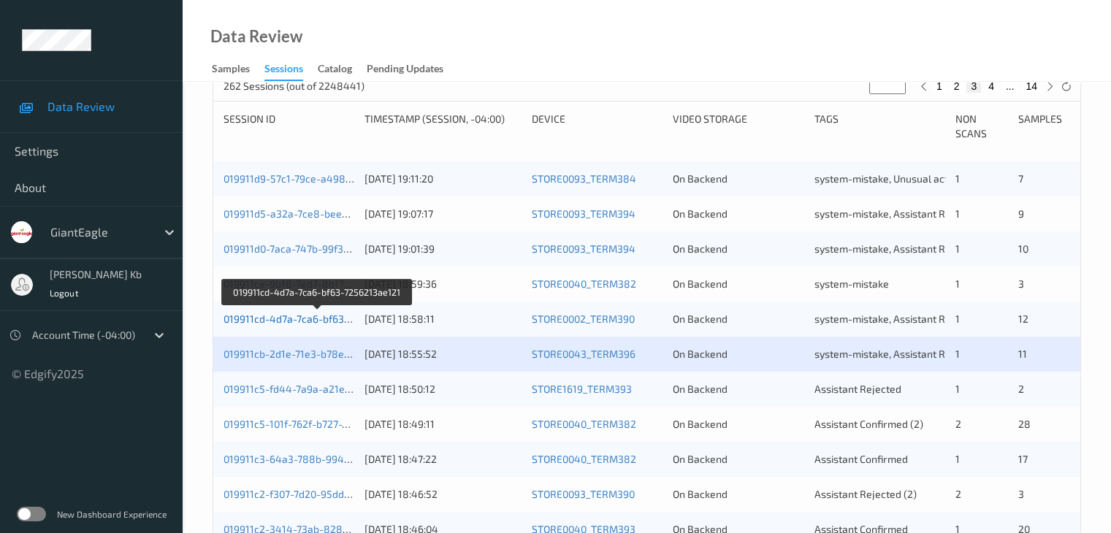
click at [314, 322] on link "019911cd-4d7a-7ca6-bf63-7256213ae121" at bounding box center [318, 319] width 189 height 12
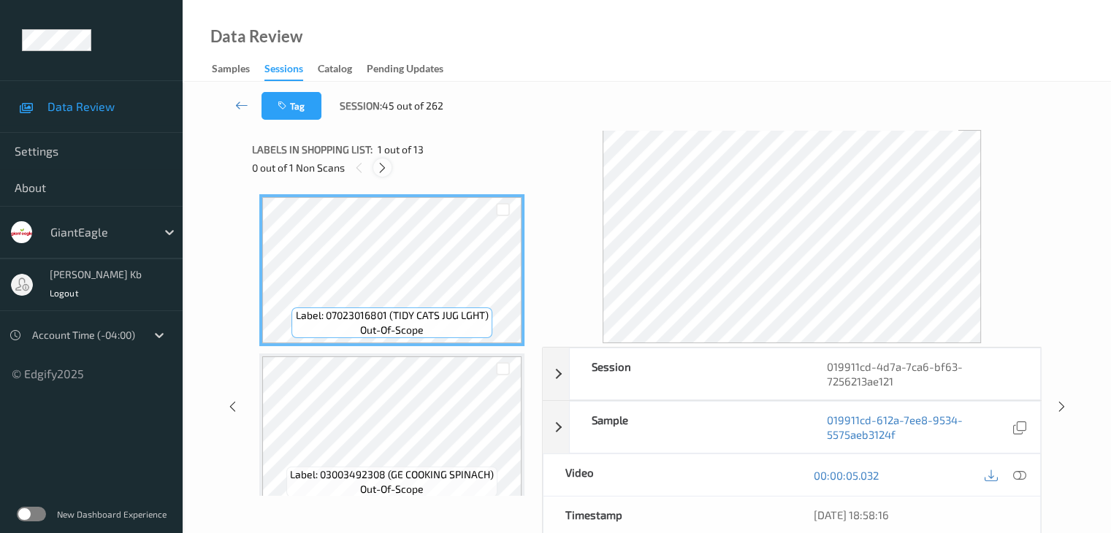
click at [384, 171] on icon at bounding box center [382, 167] width 12 height 13
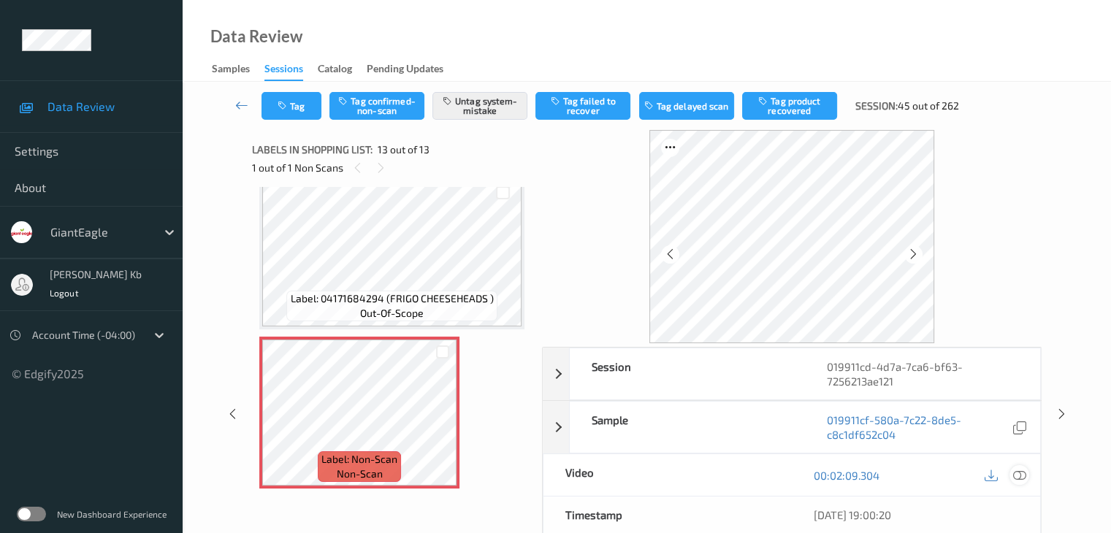
click at [1021, 475] on icon at bounding box center [1018, 475] width 13 height 13
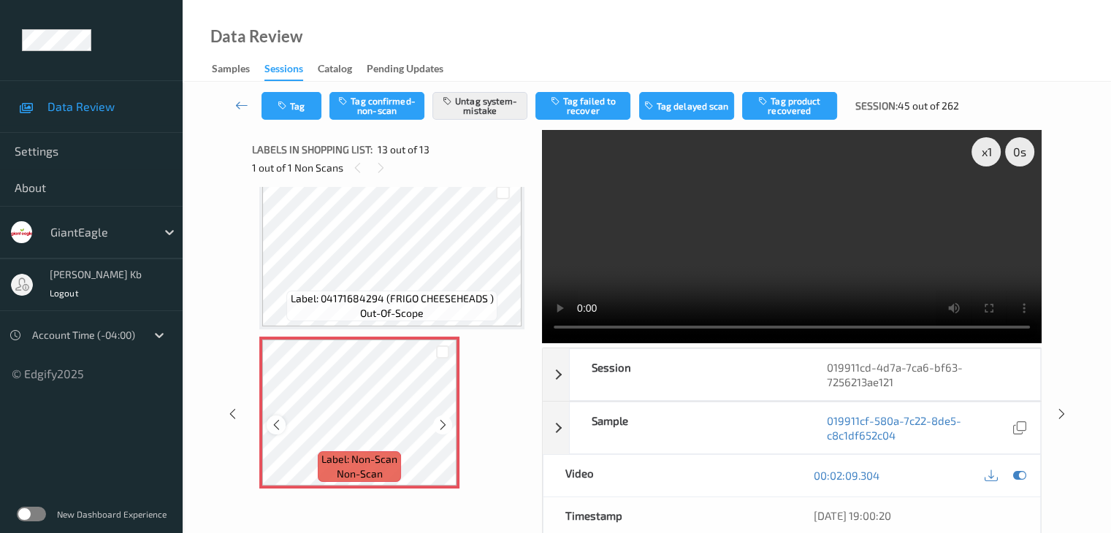
click at [278, 427] on icon at bounding box center [276, 425] width 12 height 13
click at [438, 425] on icon at bounding box center [443, 425] width 12 height 13
click at [438, 426] on icon at bounding box center [443, 425] width 12 height 13
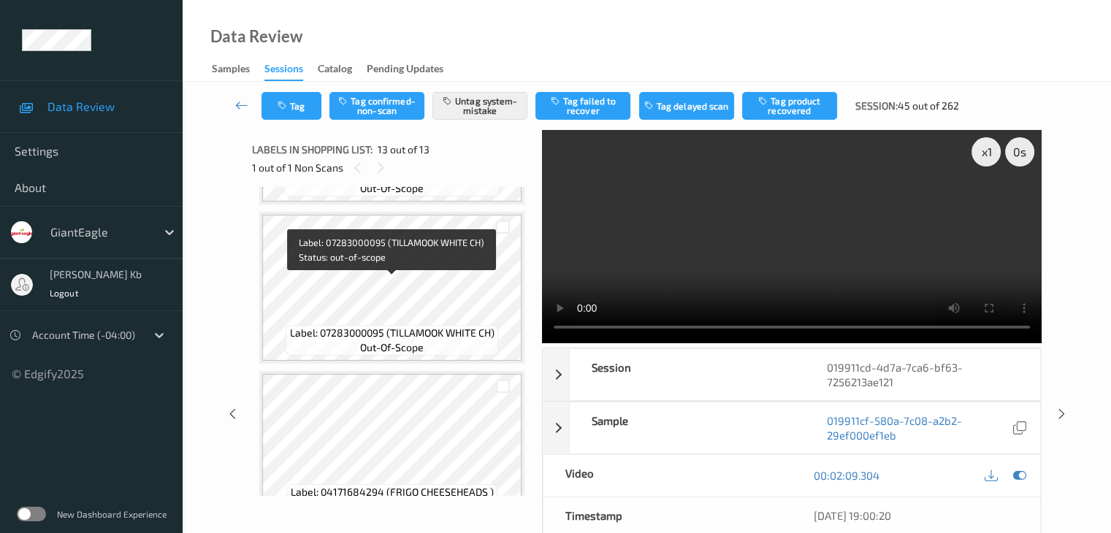
scroll to position [1549, 0]
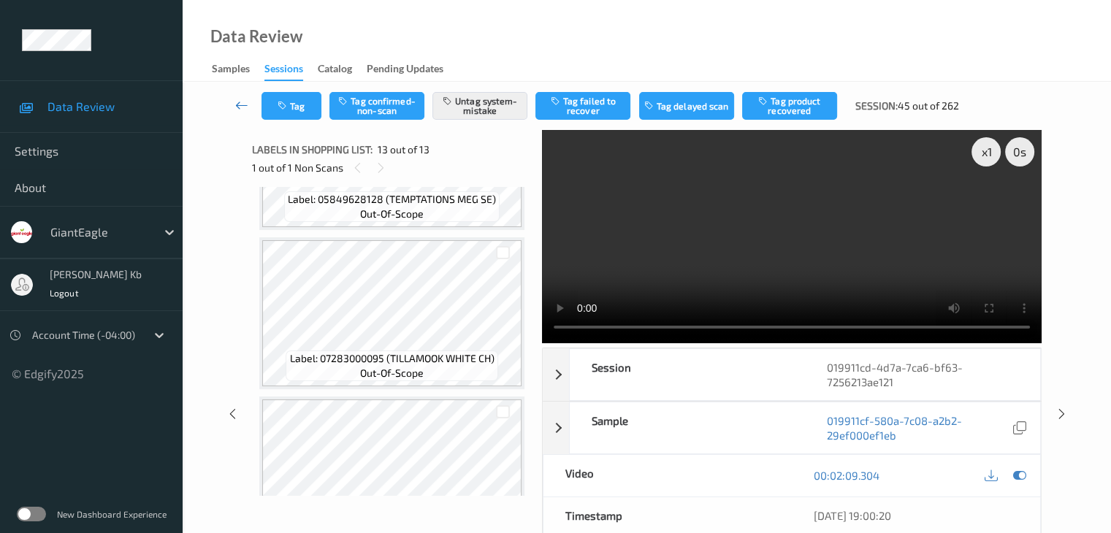
click at [238, 105] on icon at bounding box center [241, 105] width 13 height 15
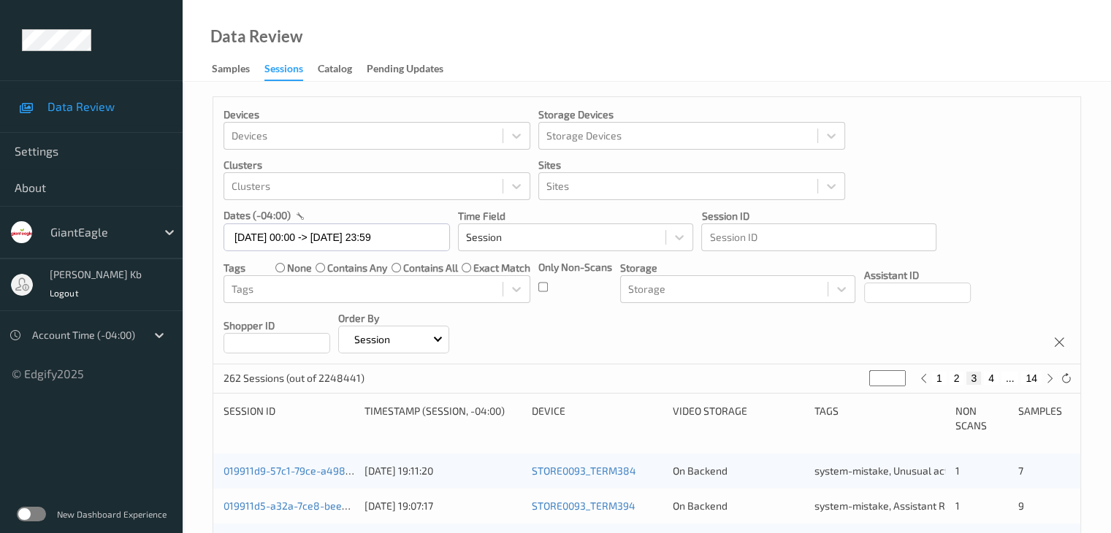
click at [239, 105] on div "Devices Devices Storage Devices Storage Devices Clusters Clusters Sites Sites d…" at bounding box center [646, 230] width 867 height 267
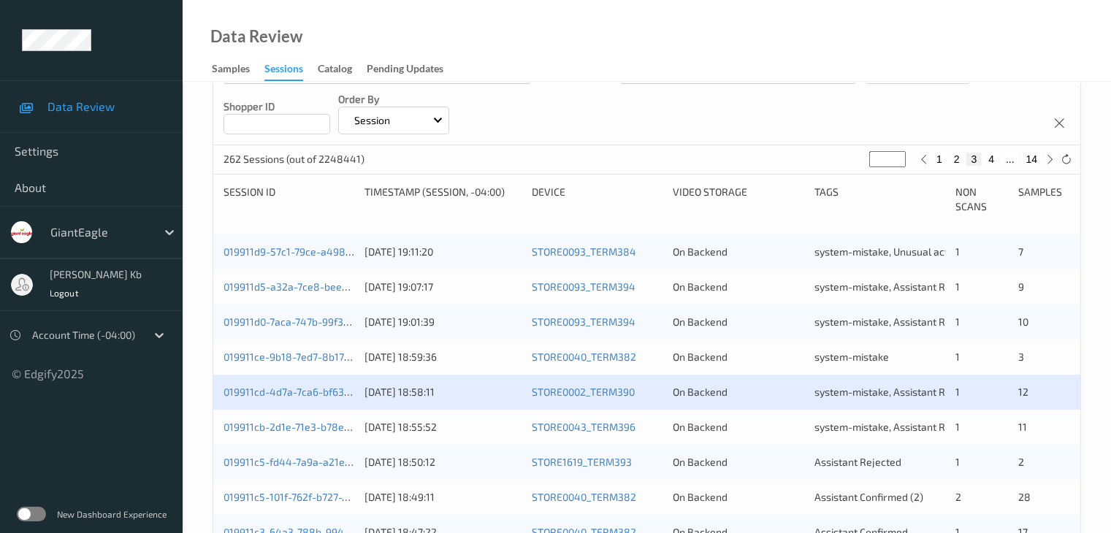
scroll to position [292, 0]
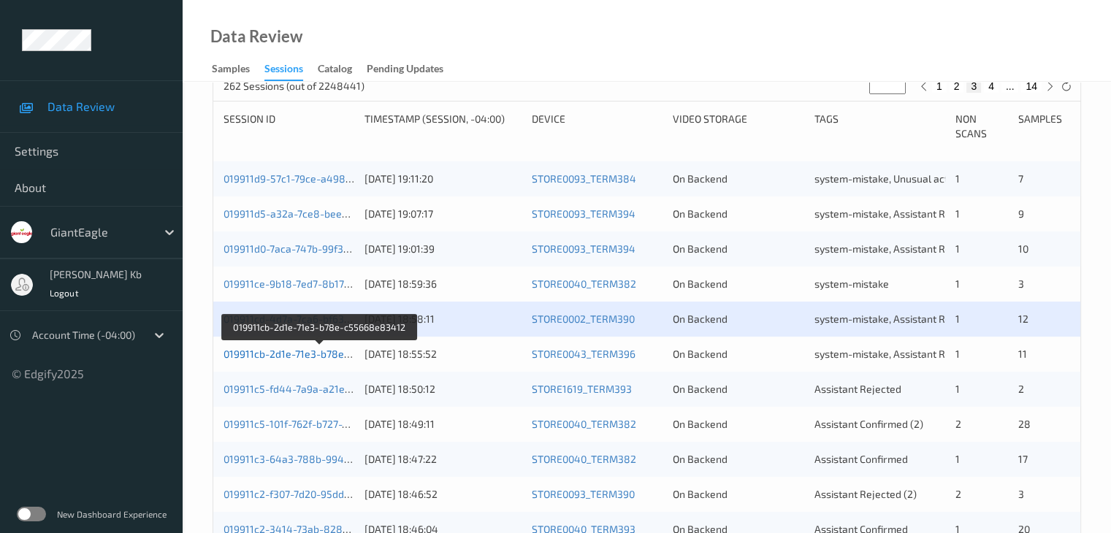
click at [292, 357] on link "019911cb-2d1e-71e3-b78e-c55668e83412" at bounding box center [321, 354] width 195 height 12
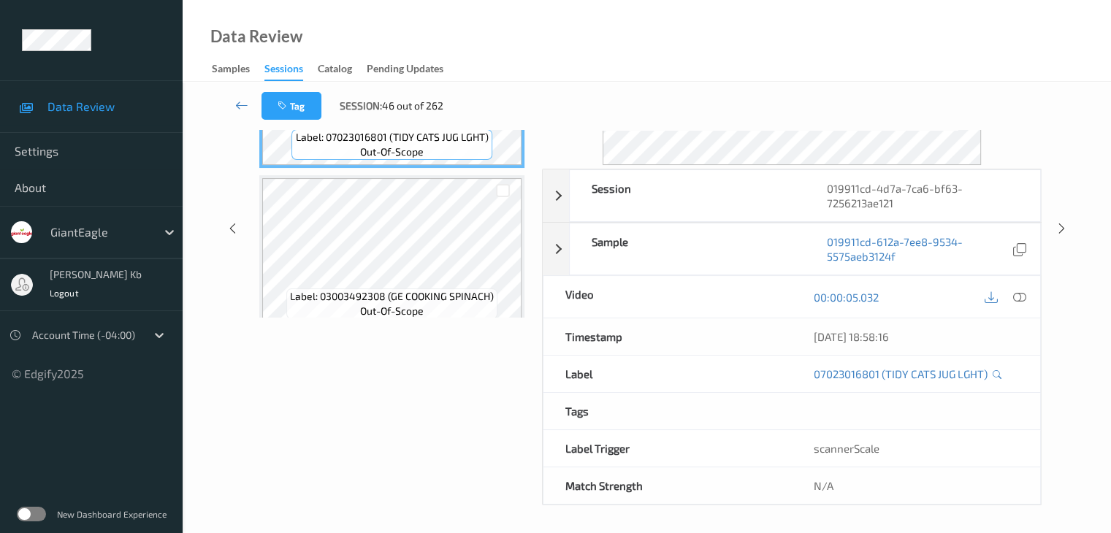
scroll to position [110, 0]
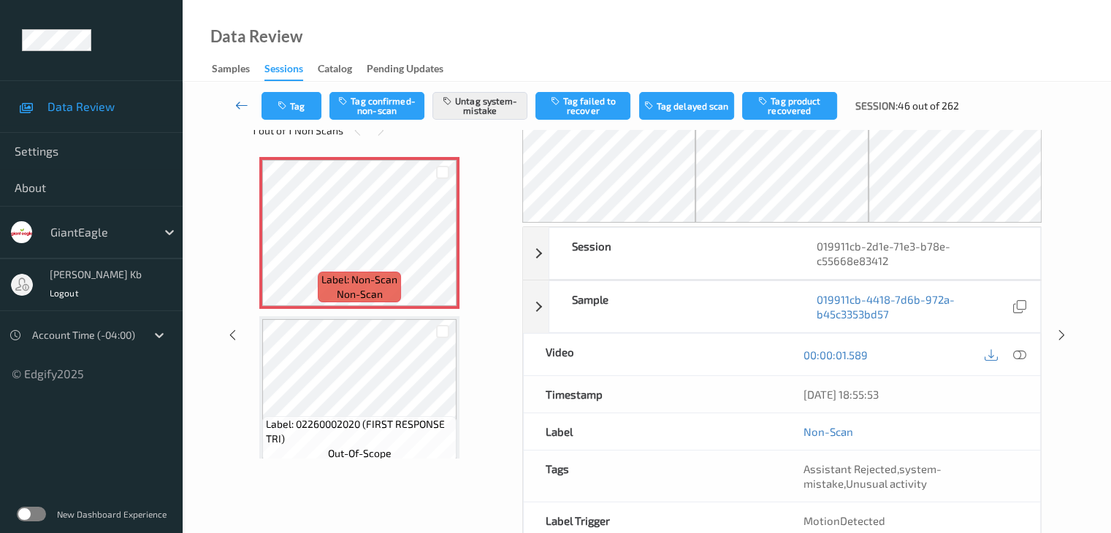
click at [241, 103] on icon at bounding box center [241, 105] width 13 height 15
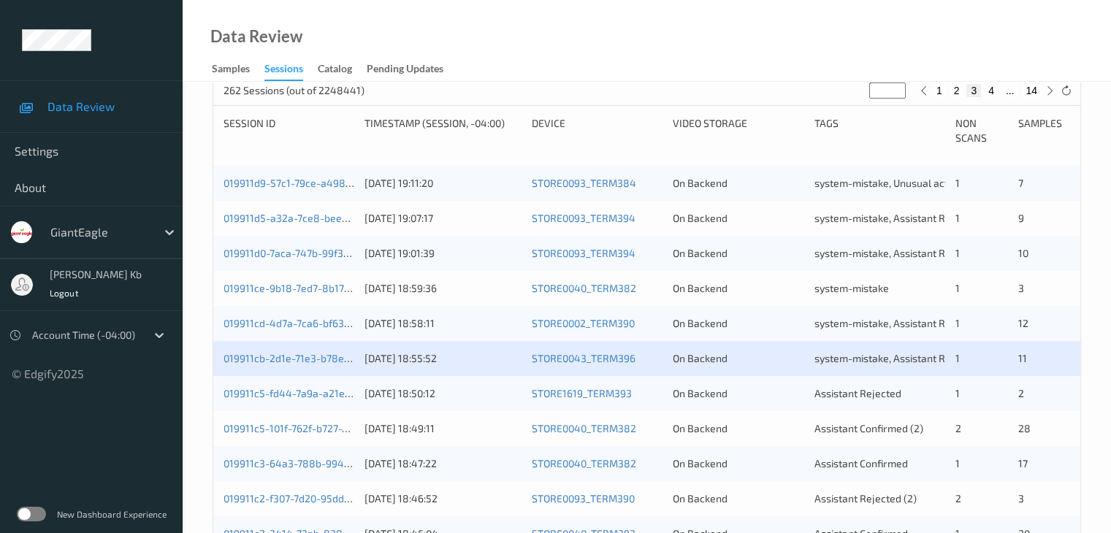
scroll to position [365, 0]
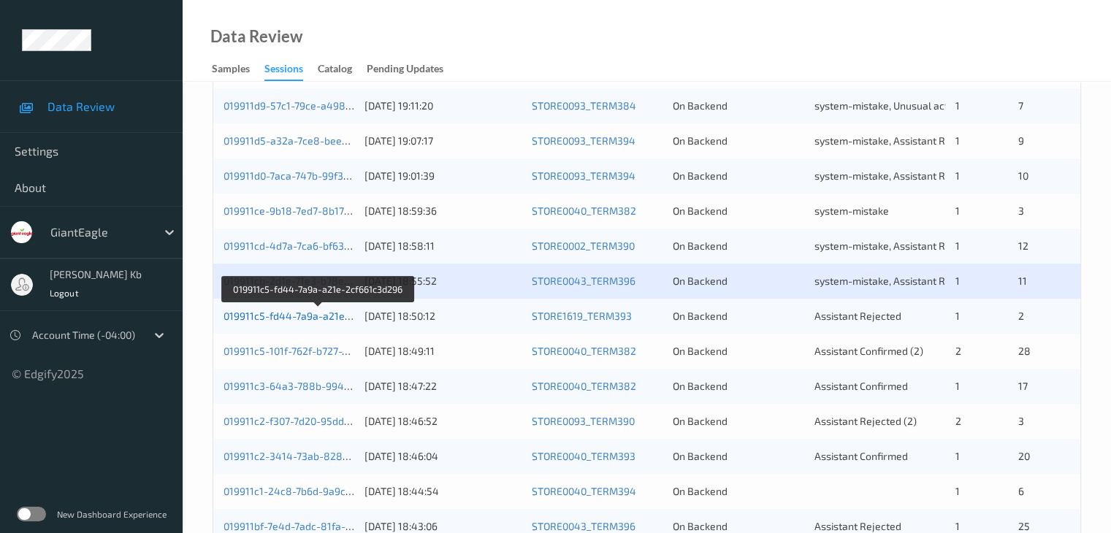
click at [313, 319] on link "019911c5-fd44-7a9a-a21e-2cf661c3d296" at bounding box center [319, 316] width 191 height 12
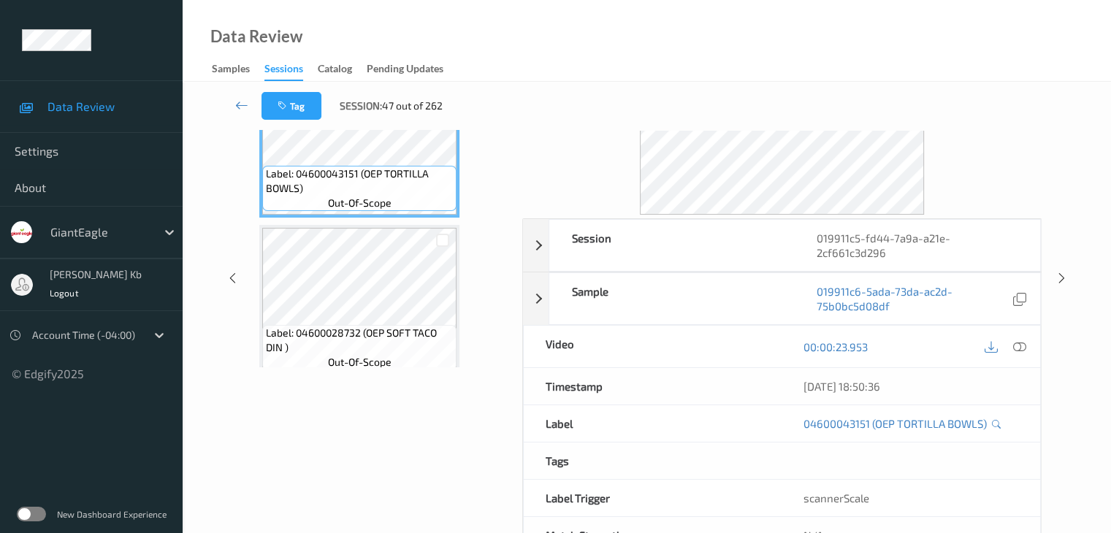
scroll to position [32, 0]
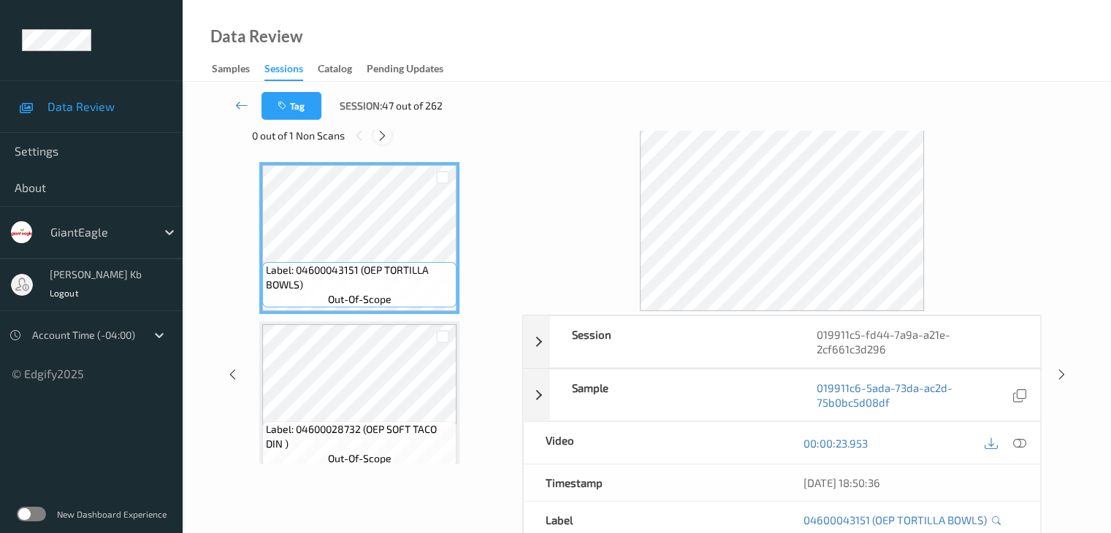
click at [381, 133] on icon at bounding box center [382, 135] width 12 height 13
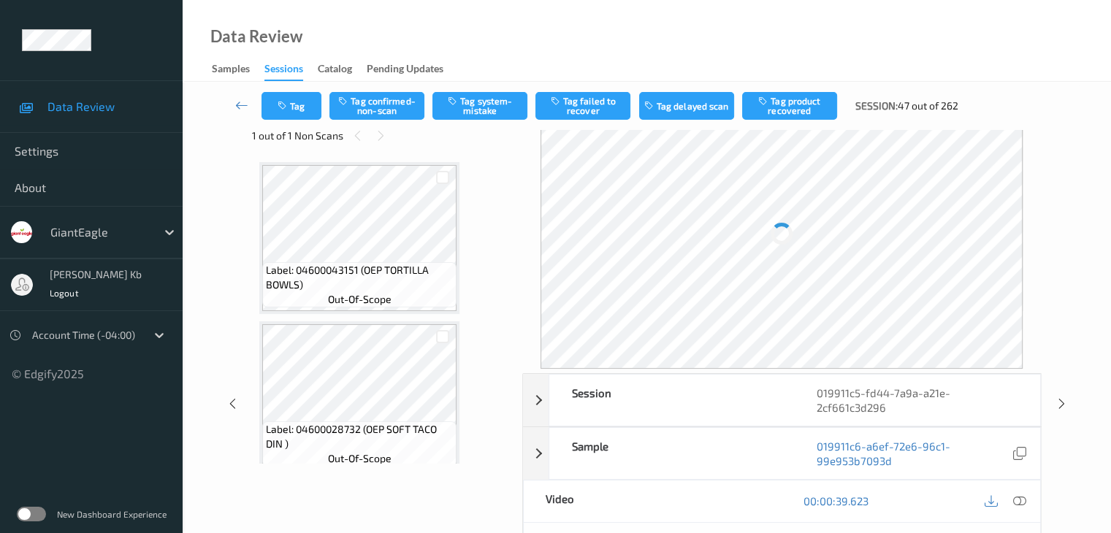
scroll to position [167, 0]
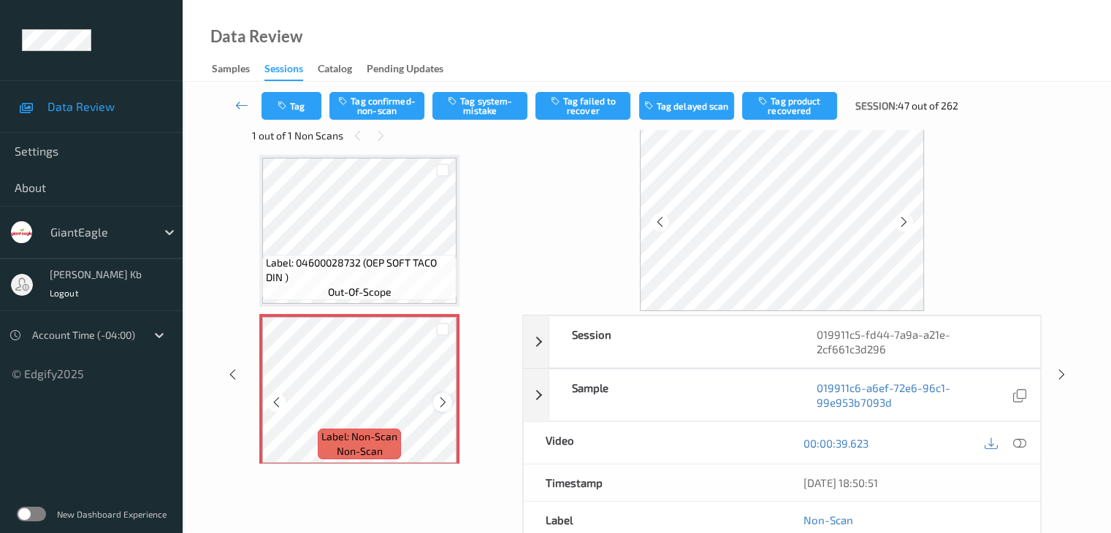
click at [444, 404] on icon at bounding box center [443, 402] width 12 height 13
click at [1018, 440] on icon at bounding box center [1018, 443] width 13 height 13
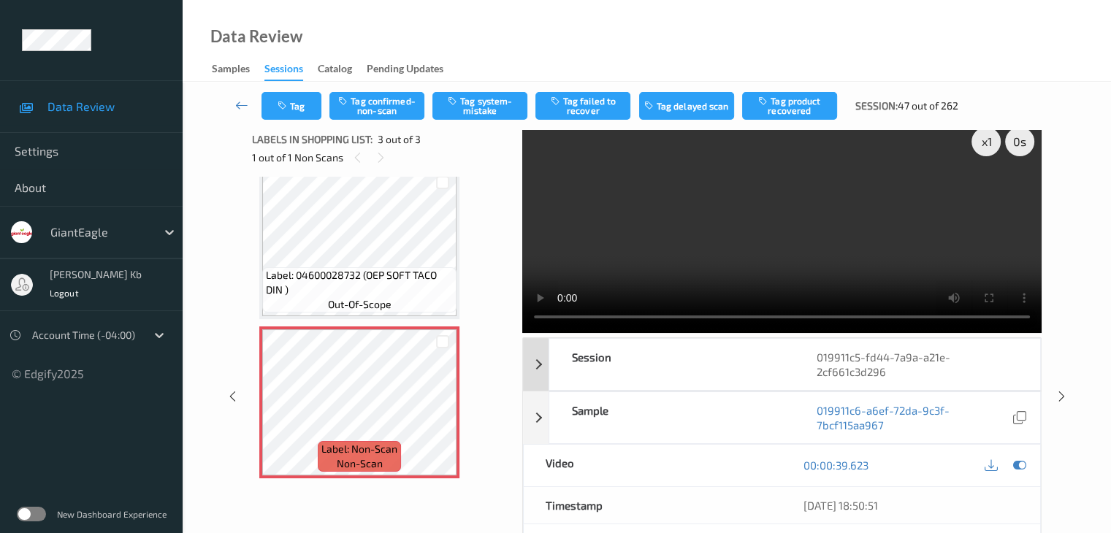
scroll to position [0, 0]
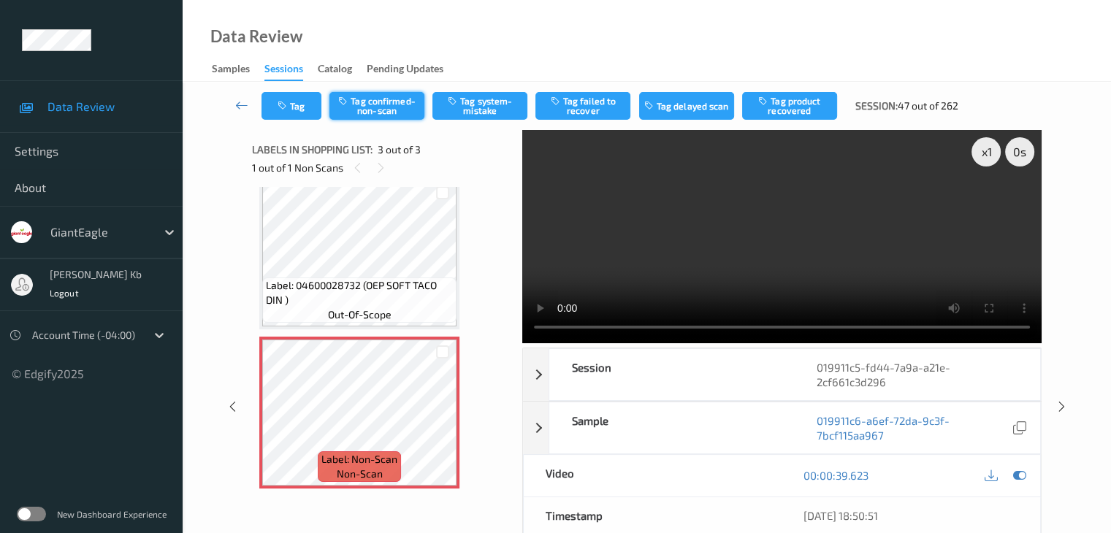
click at [395, 103] on button "Tag confirmed-non-scan" at bounding box center [376, 106] width 95 height 28
click at [247, 105] on icon at bounding box center [241, 105] width 13 height 15
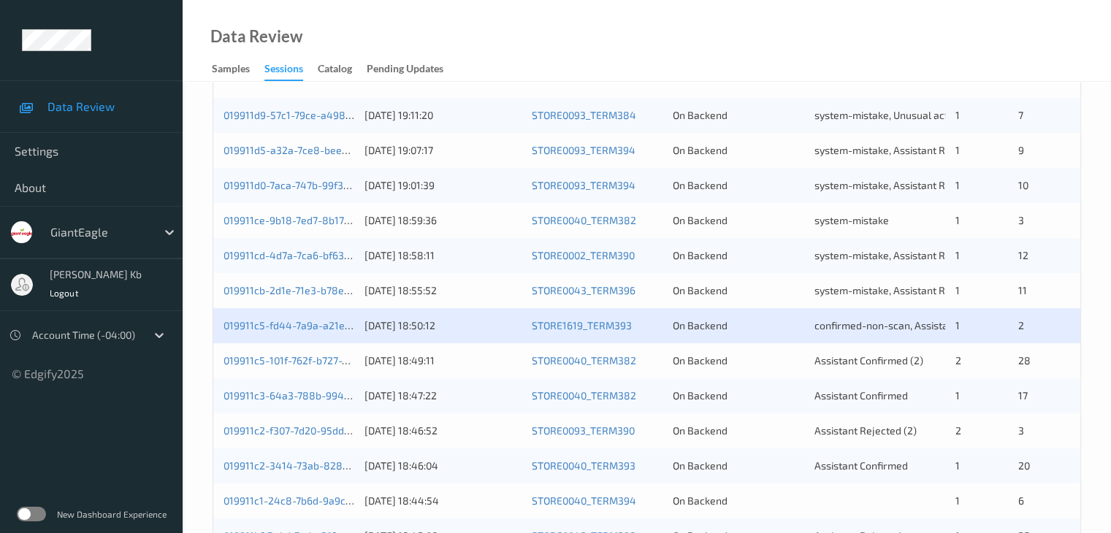
scroll to position [365, 0]
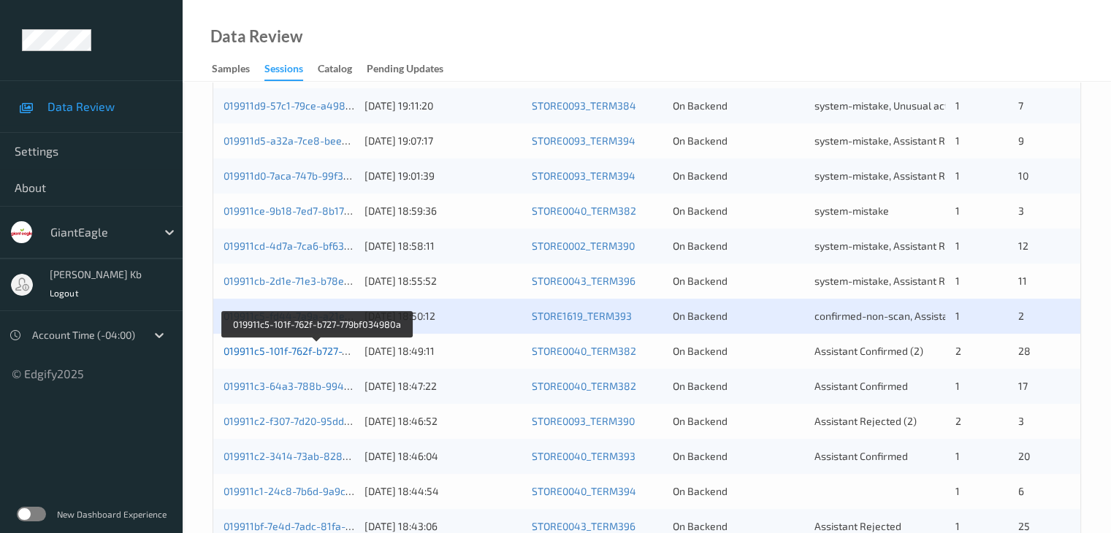
click at [292, 351] on link "019911c5-101f-762f-b727-779bf034980a" at bounding box center [317, 351] width 186 height 12
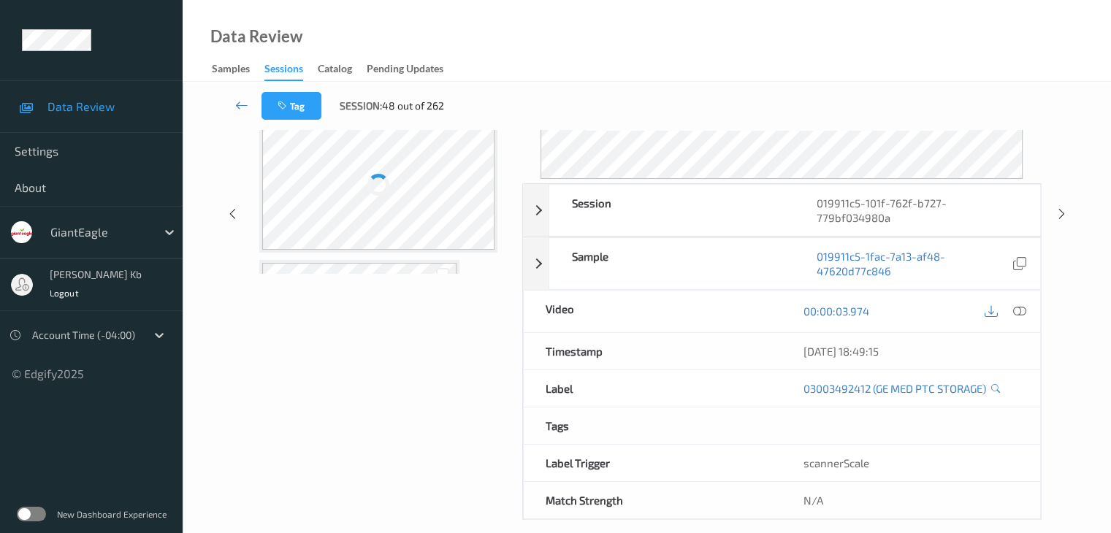
scroll to position [164, 0]
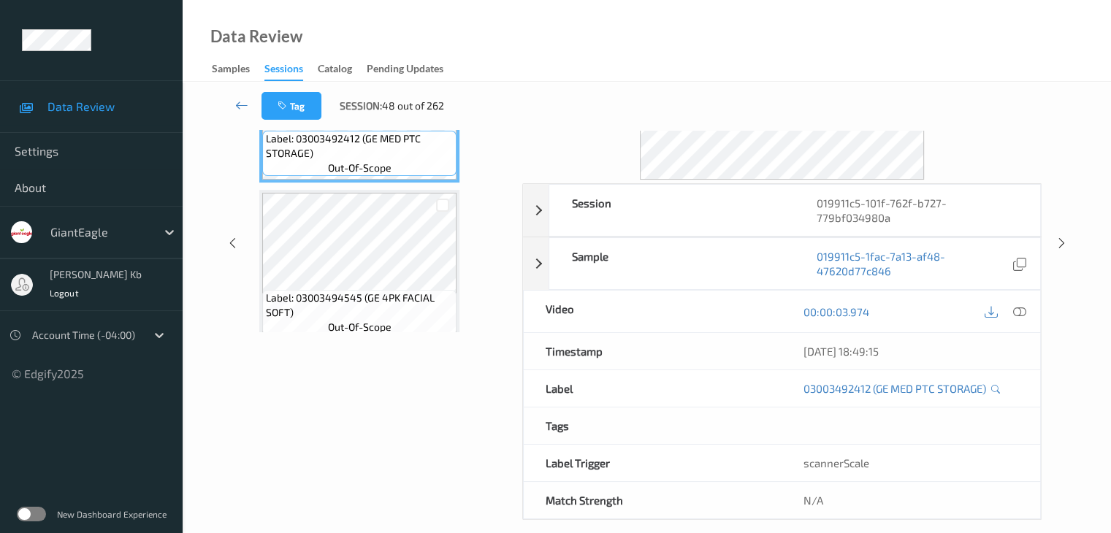
drag, startPoint x: 315, startPoint y: 7, endPoint x: 766, endPoint y: 33, distance: 451.5
click at [766, 33] on div "Data Review Samples Sessions Catalog Pending Updates" at bounding box center [647, 41] width 928 height 82
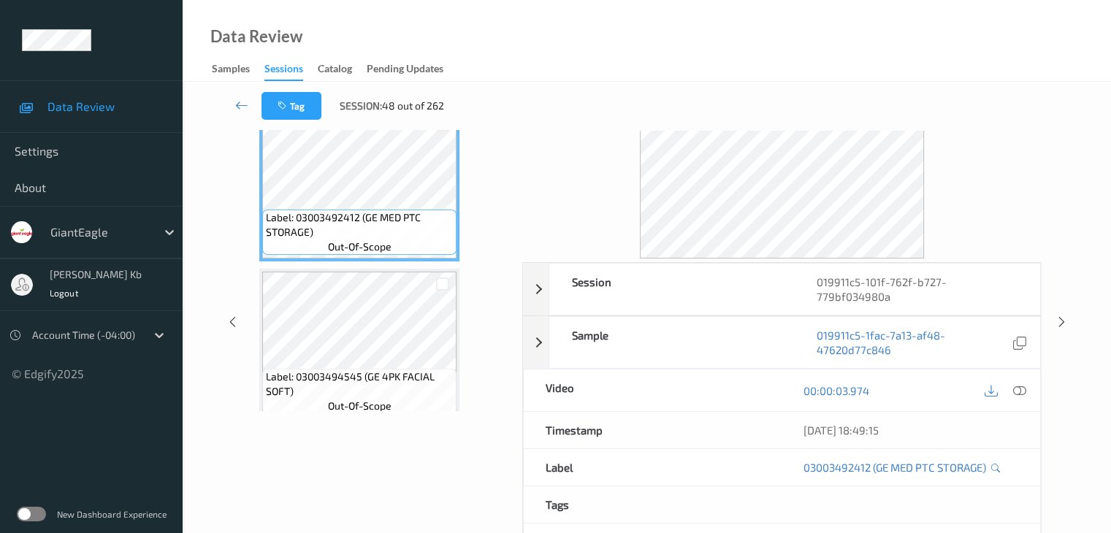
scroll to position [0, 0]
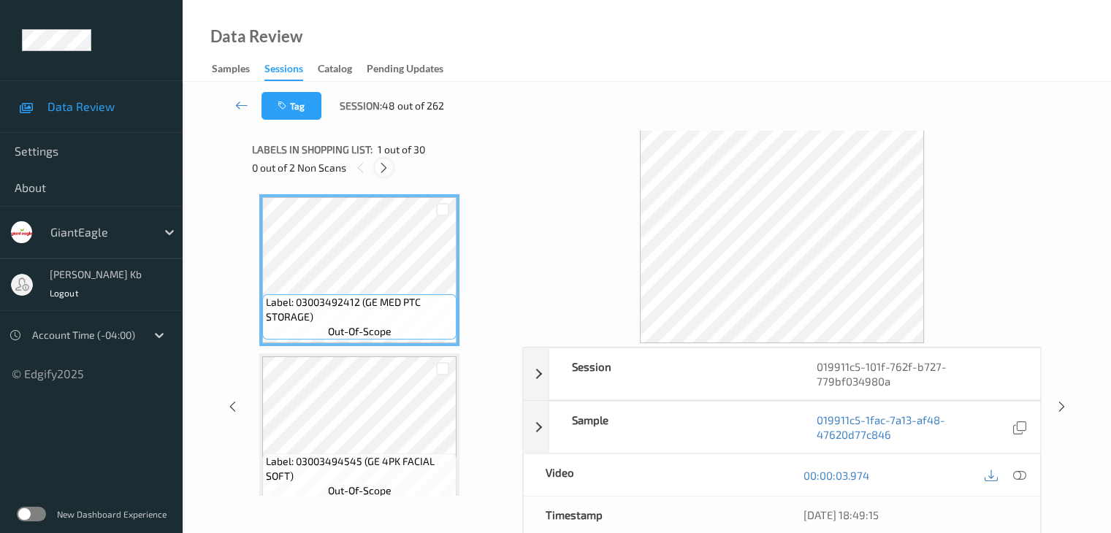
click at [386, 170] on icon at bounding box center [384, 167] width 12 height 13
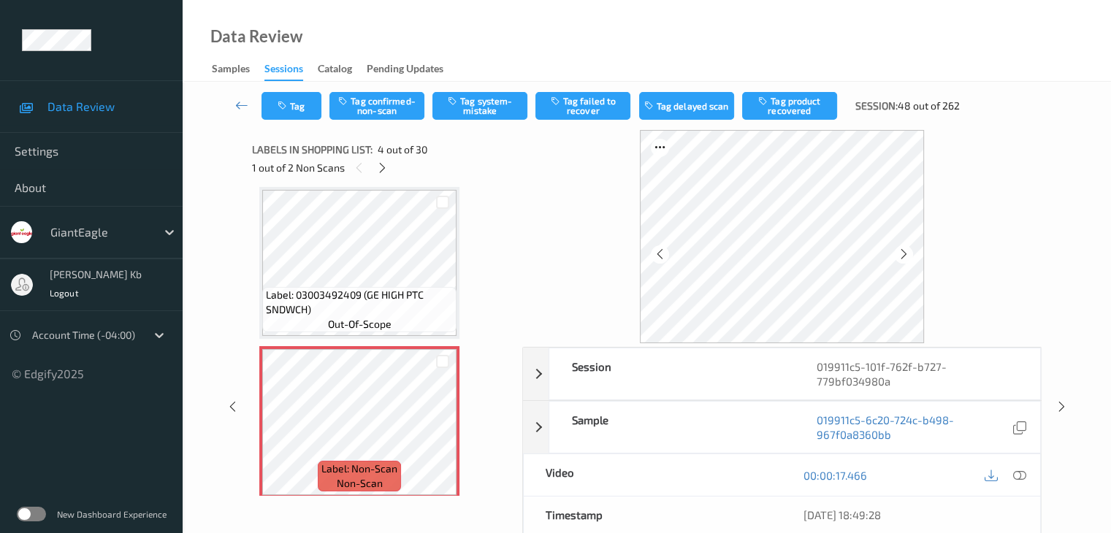
scroll to position [399, 0]
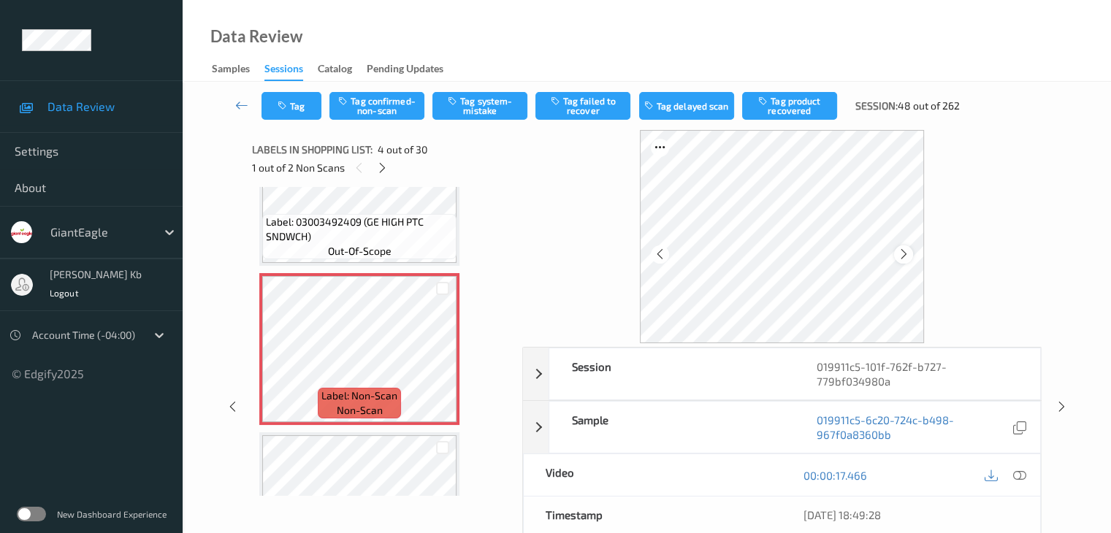
click at [906, 253] on icon at bounding box center [904, 254] width 12 height 13
click at [904, 253] on icon at bounding box center [904, 254] width 12 height 13
click at [1020, 469] on icon at bounding box center [1018, 475] width 13 height 13
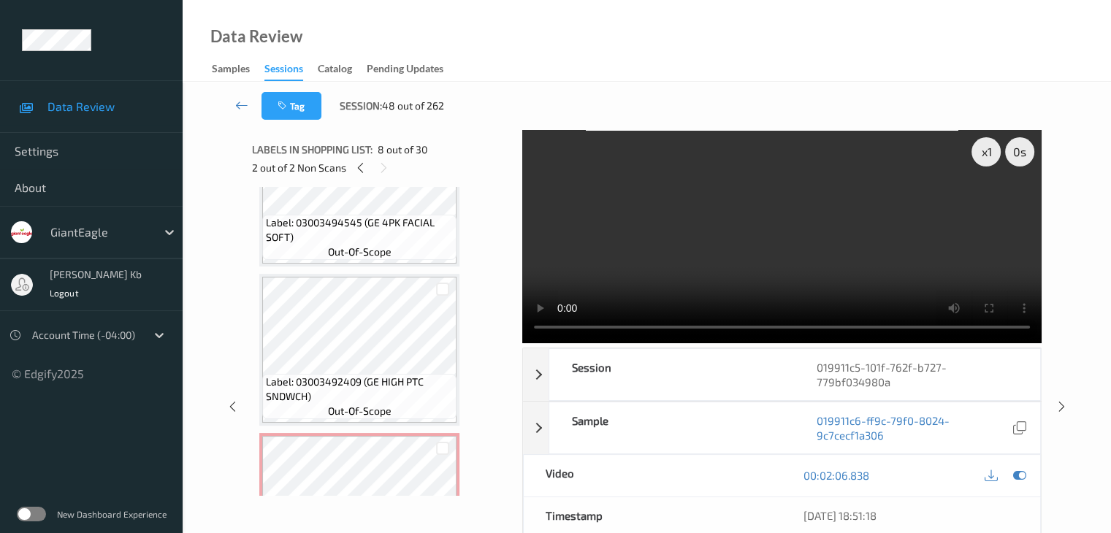
scroll to position [312, 0]
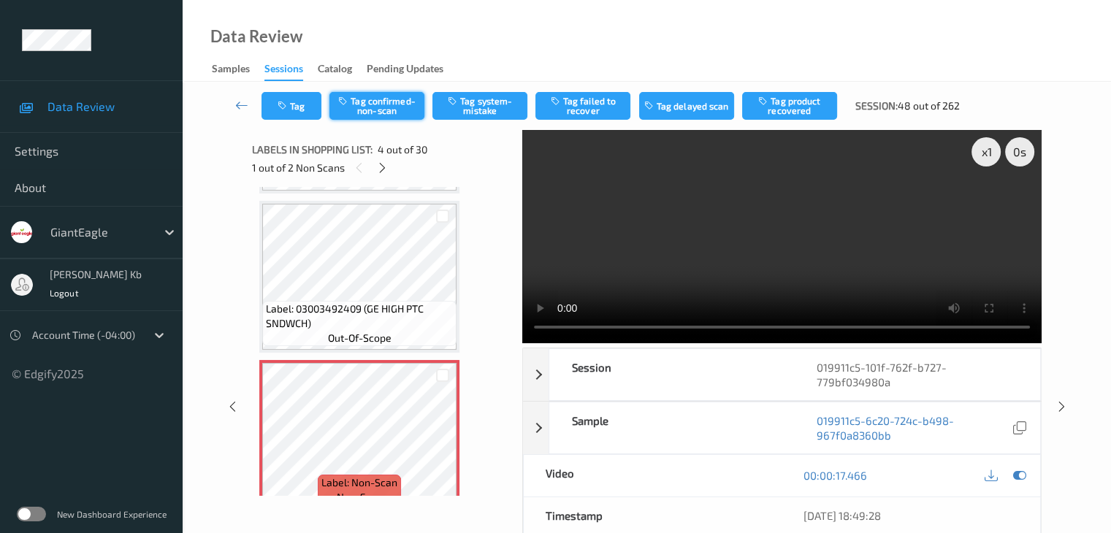
click at [407, 102] on button "Tag confirmed-non-scan" at bounding box center [376, 106] width 95 height 28
click at [787, 105] on button "Tag product recovered" at bounding box center [789, 106] width 95 height 28
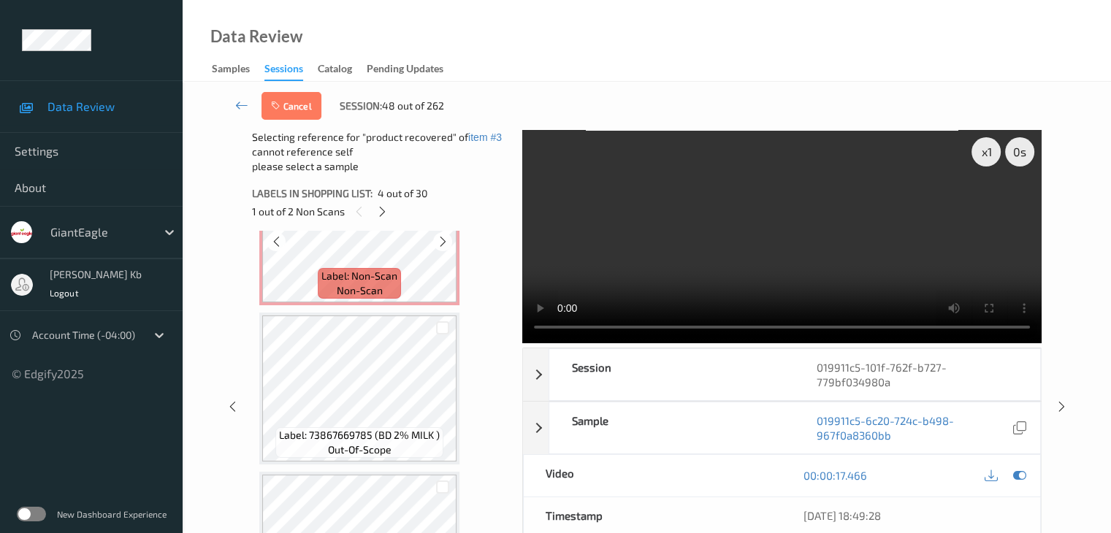
scroll to position [1042, 0]
click at [441, 328] on div at bounding box center [443, 326] width 14 height 14
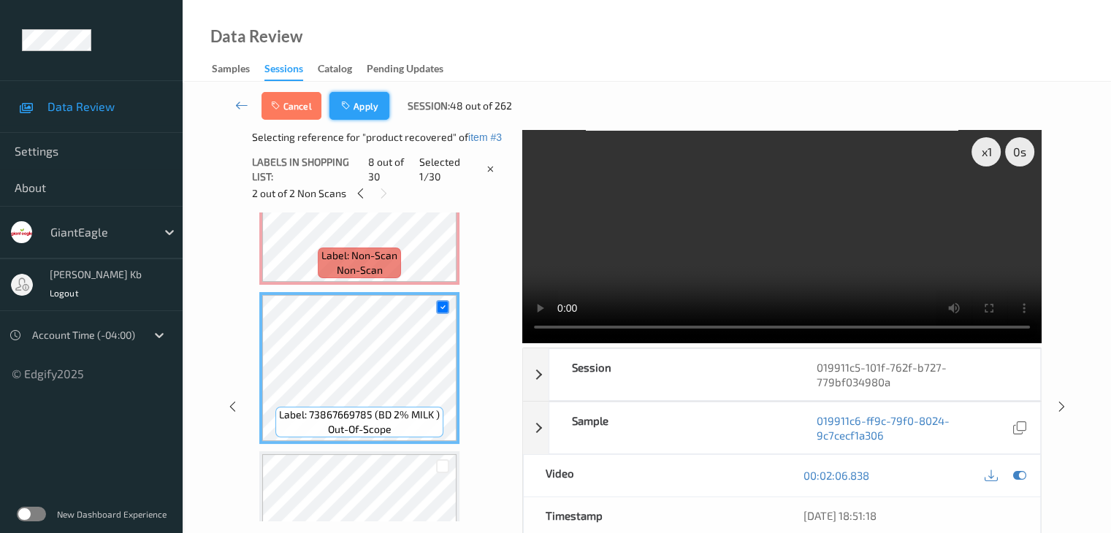
click at [370, 106] on button "Apply" at bounding box center [359, 106] width 60 height 28
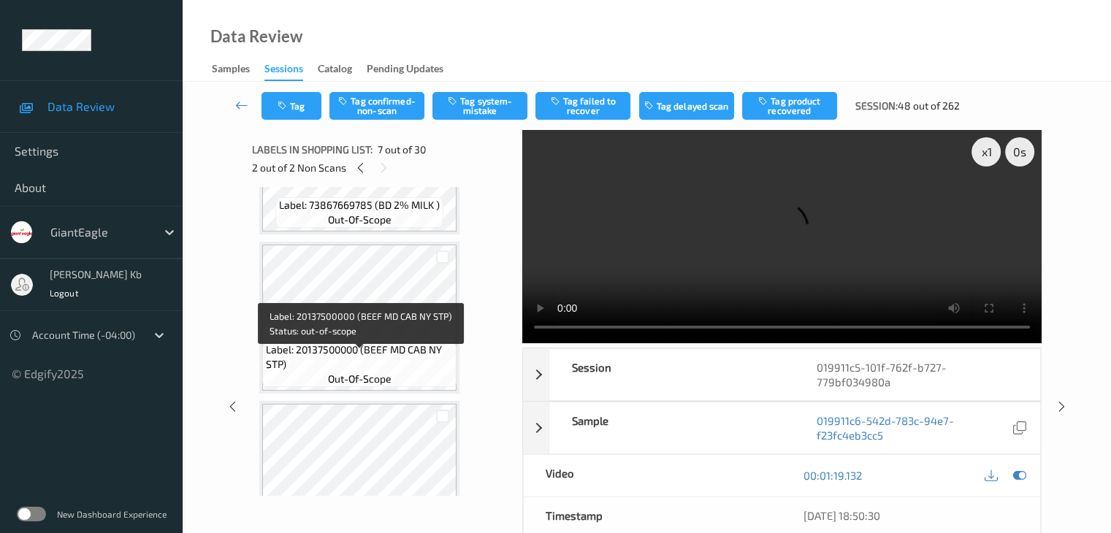
scroll to position [1202, 0]
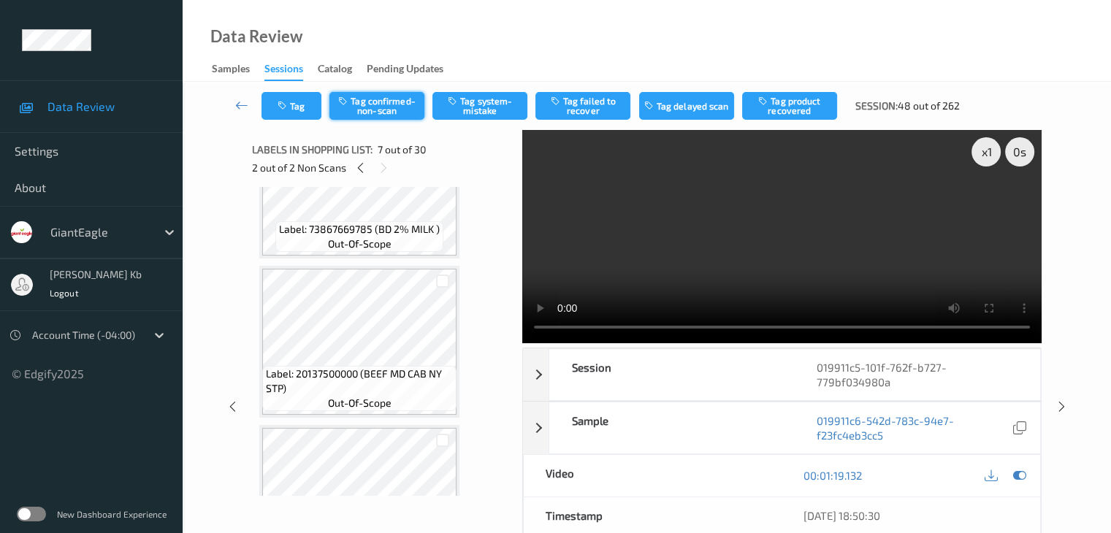
click at [378, 108] on button "Tag confirmed-non-scan" at bounding box center [376, 106] width 95 height 28
click at [584, 106] on button "Tag failed to recover" at bounding box center [582, 106] width 95 height 28
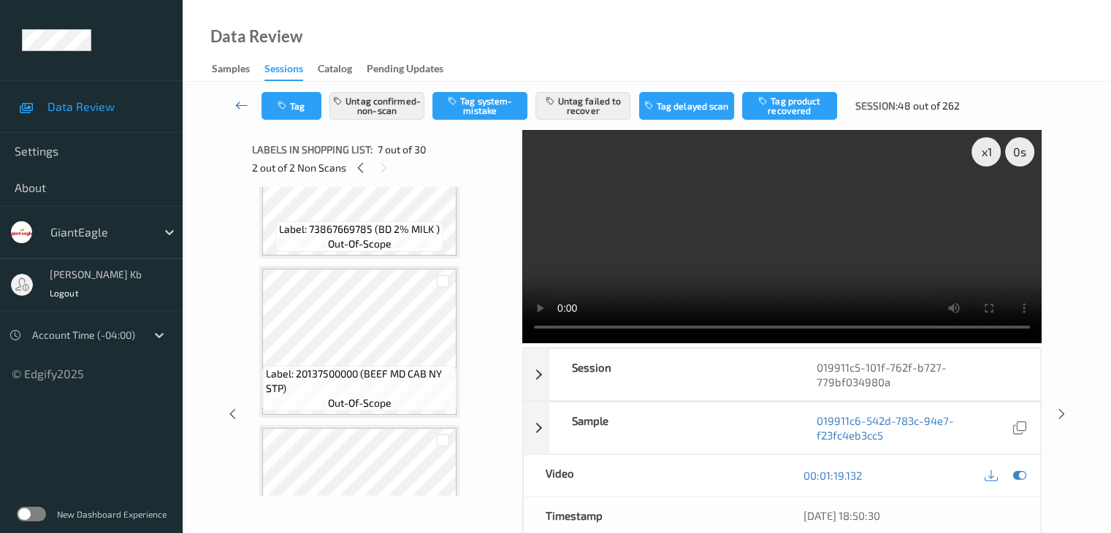
click at [237, 106] on icon at bounding box center [241, 105] width 13 height 15
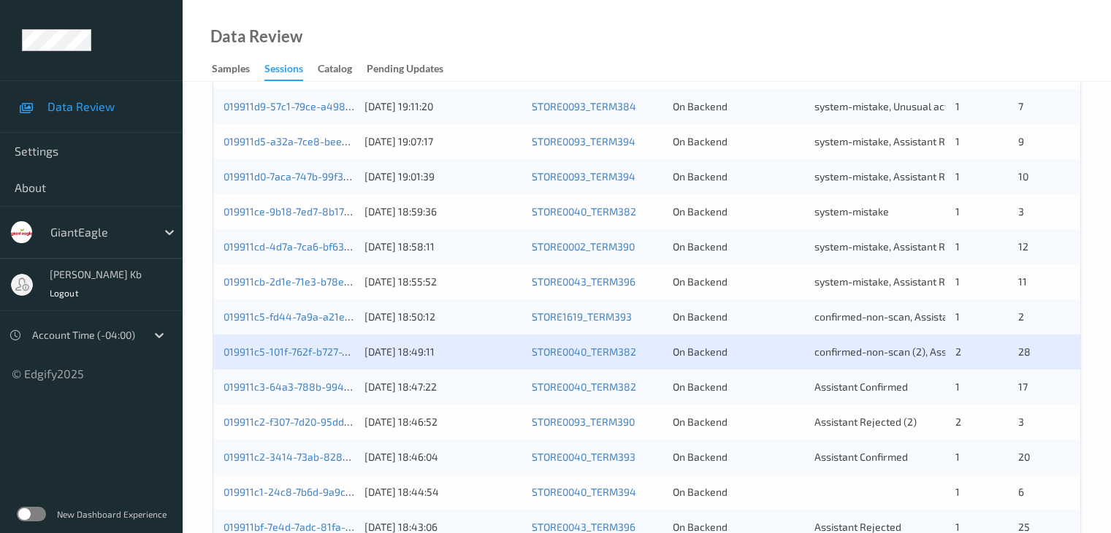
scroll to position [365, 0]
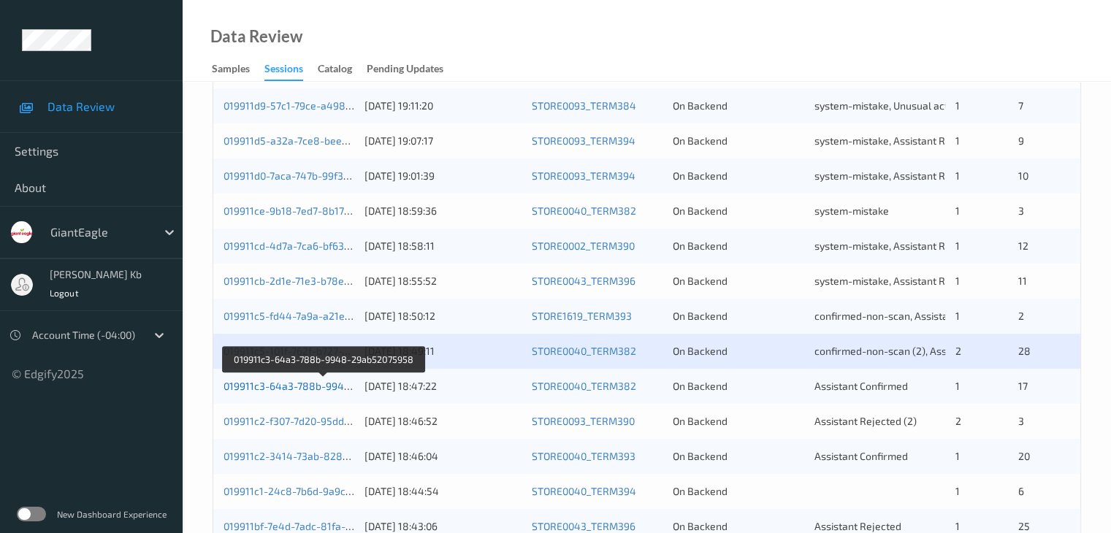
click at [298, 386] on link "019911c3-64a3-788b-9948-29ab52075958" at bounding box center [325, 386] width 202 height 12
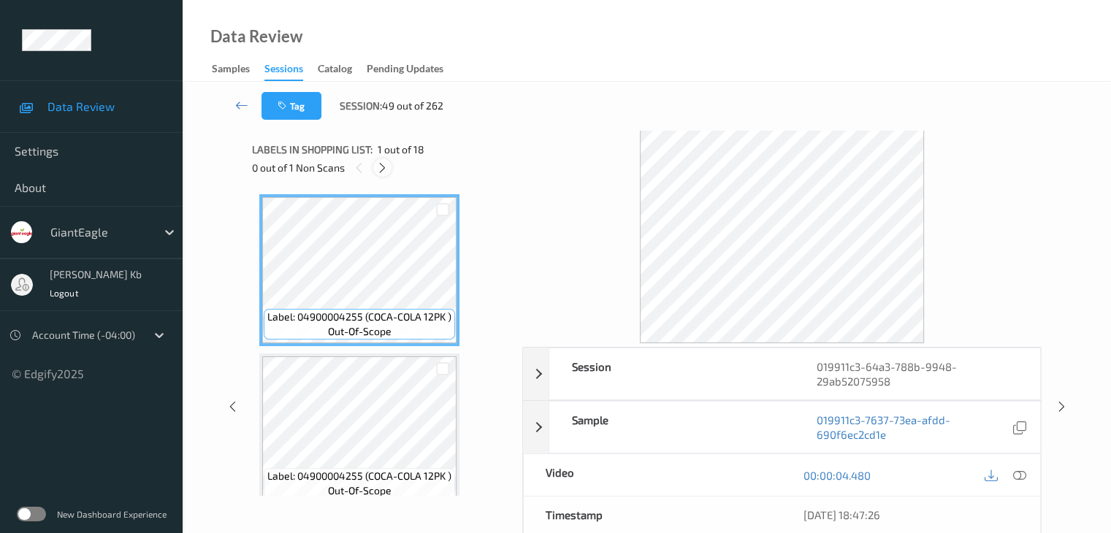
click at [387, 169] on icon at bounding box center [382, 167] width 12 height 13
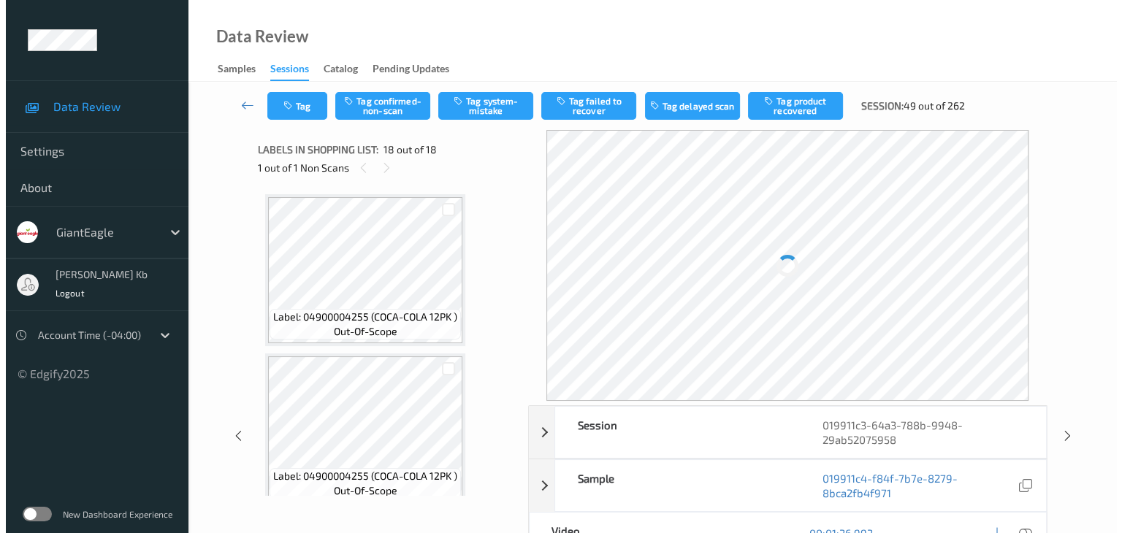
scroll to position [2555, 0]
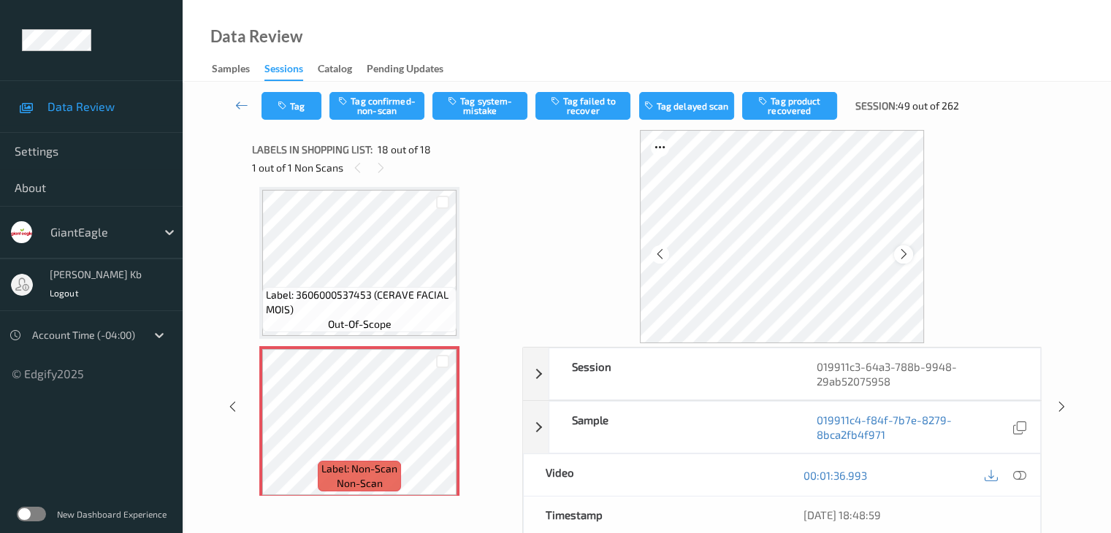
click at [900, 253] on icon at bounding box center [904, 254] width 12 height 13
click at [900, 252] on icon at bounding box center [904, 254] width 12 height 13
click at [1022, 477] on icon at bounding box center [1018, 475] width 13 height 13
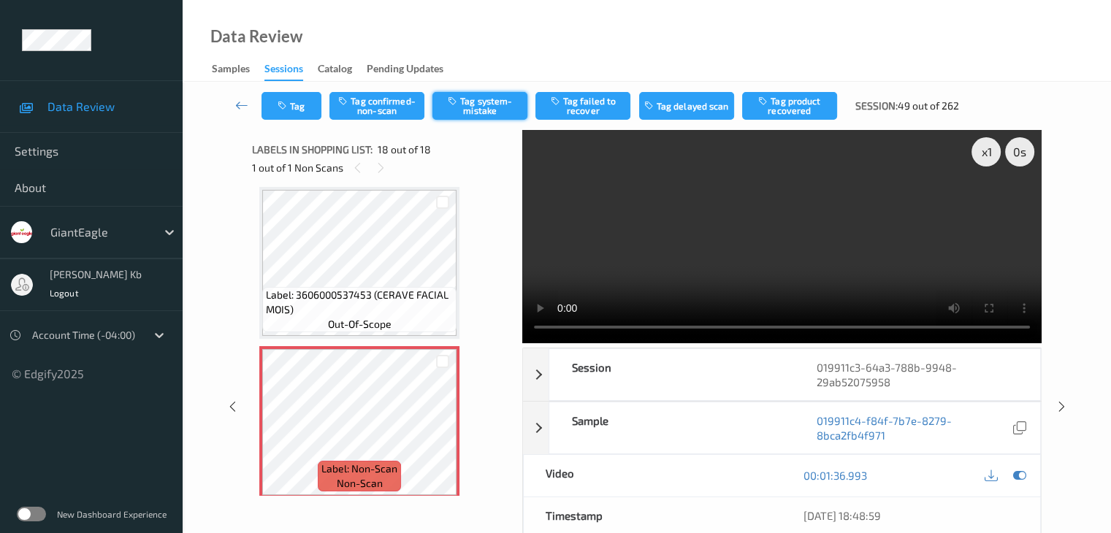
click at [482, 100] on button "Tag system-mistake" at bounding box center [479, 106] width 95 height 28
click at [312, 109] on button "Tag" at bounding box center [292, 106] width 60 height 28
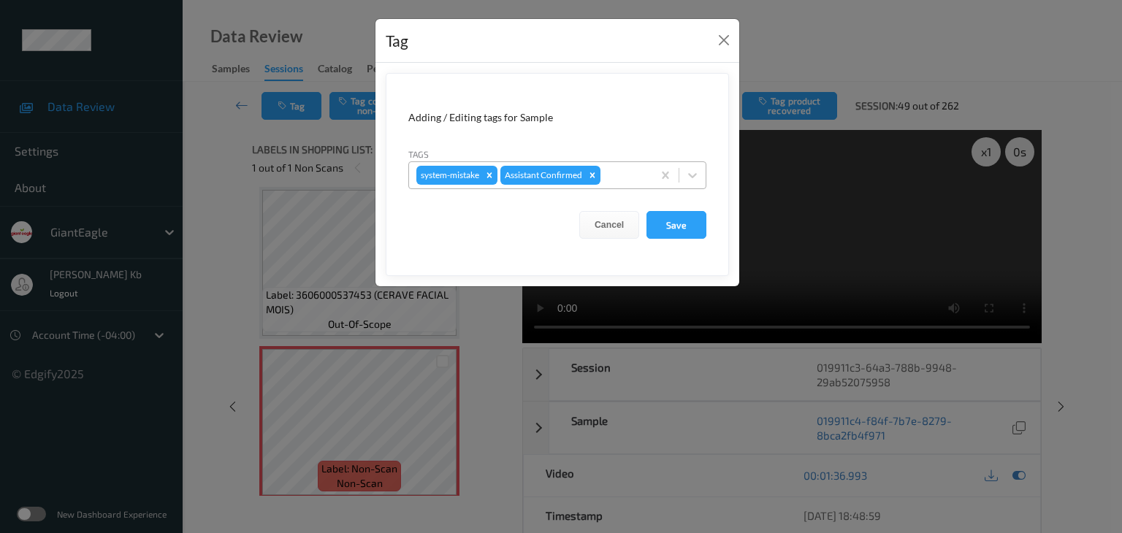
click at [625, 174] on div at bounding box center [624, 176] width 42 height 18
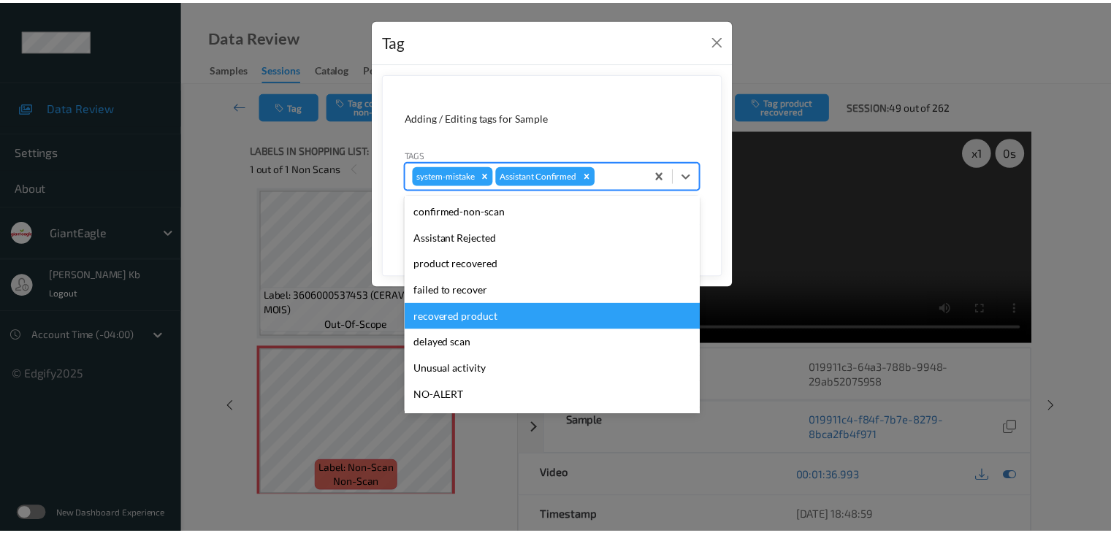
scroll to position [129, 0]
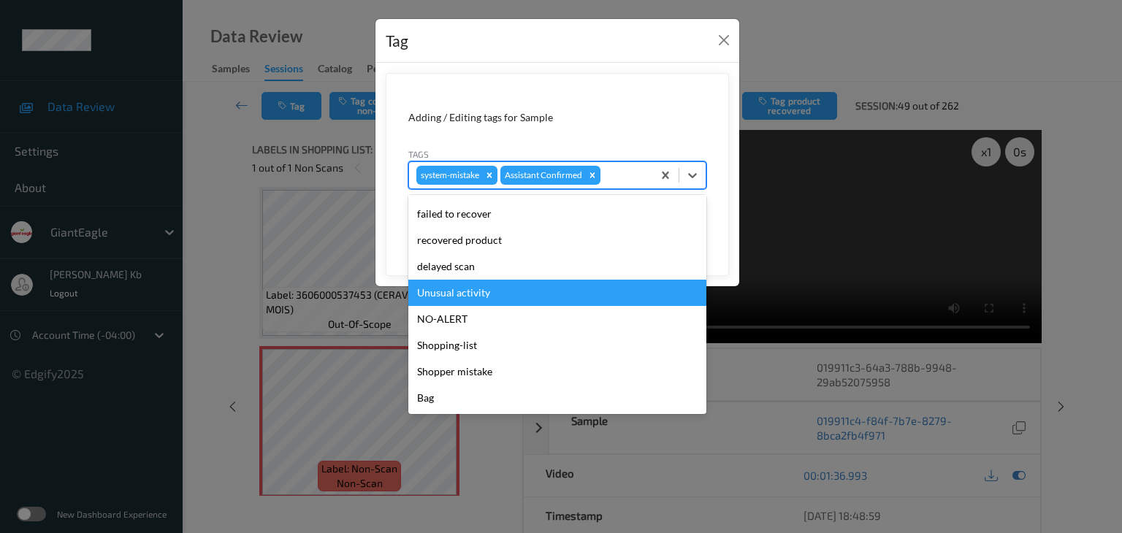
click at [459, 293] on div "Unusual activity" at bounding box center [557, 293] width 298 height 26
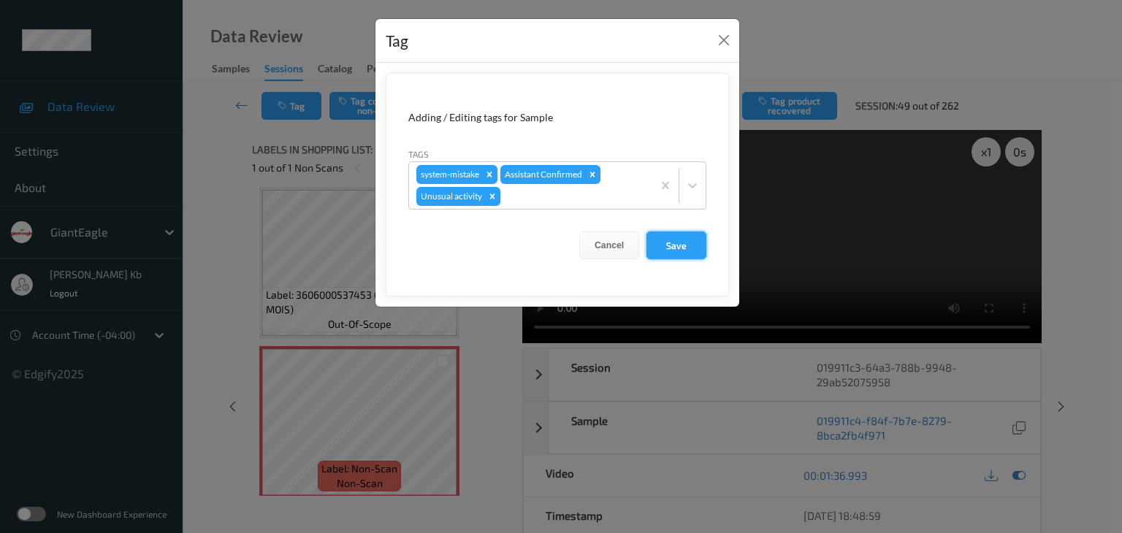
click at [676, 246] on button "Save" at bounding box center [677, 246] width 60 height 28
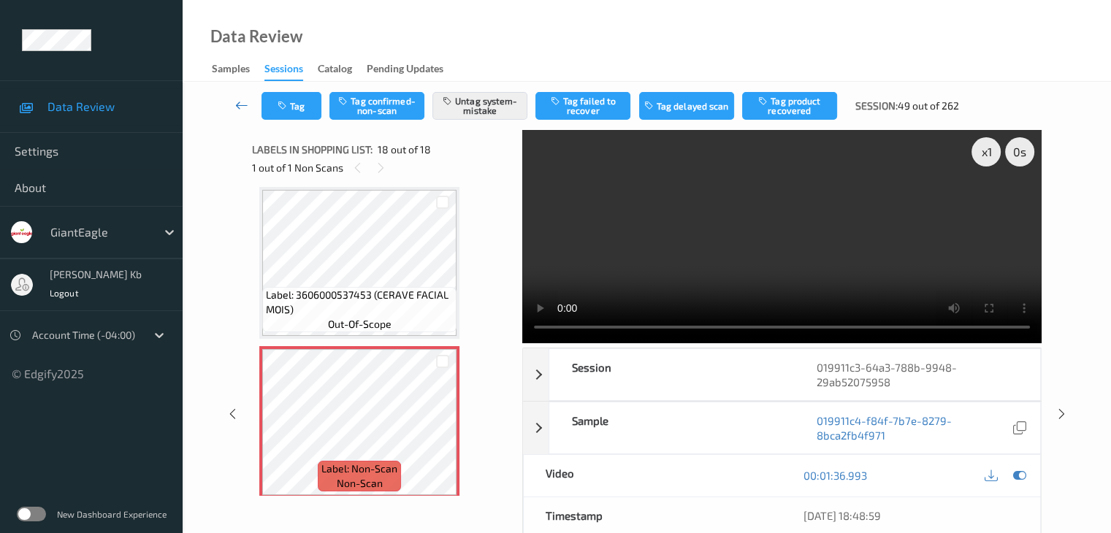
click at [248, 109] on icon at bounding box center [241, 105] width 13 height 15
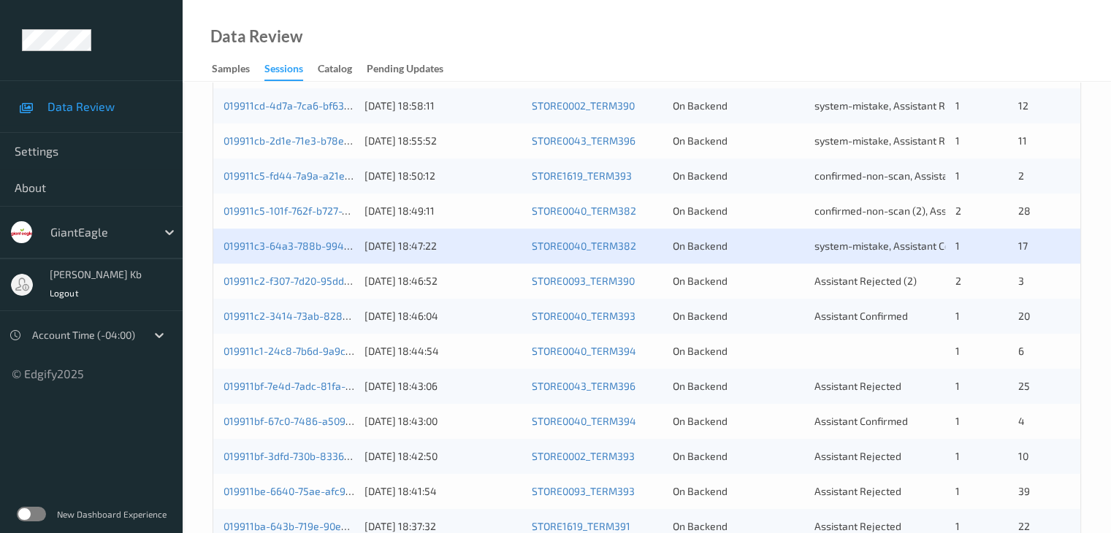
scroll to position [511, 0]
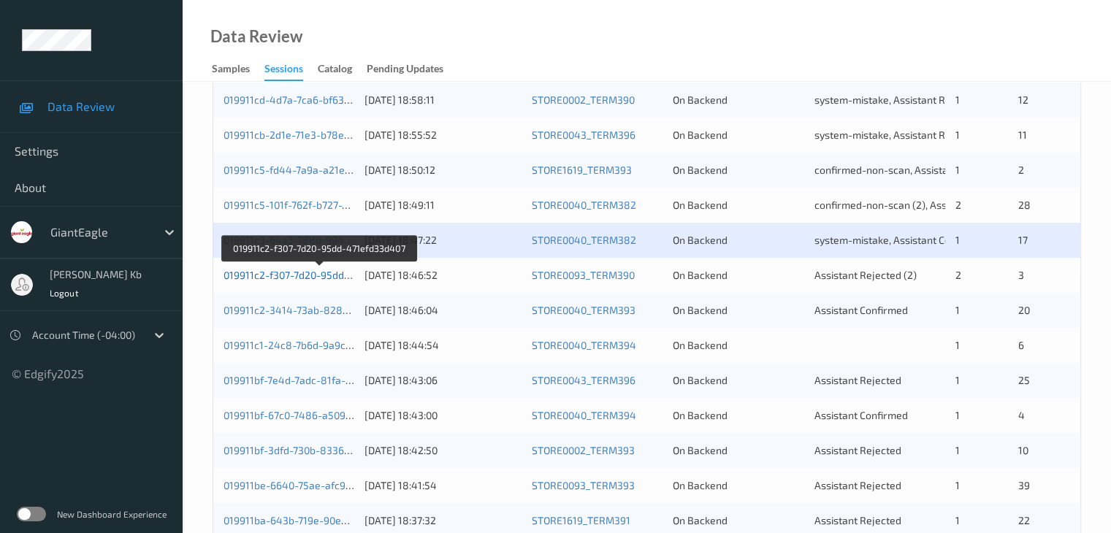
click at [300, 272] on link "019911c2-f307-7d20-95dd-471efd33d407" at bounding box center [319, 275] width 191 height 12
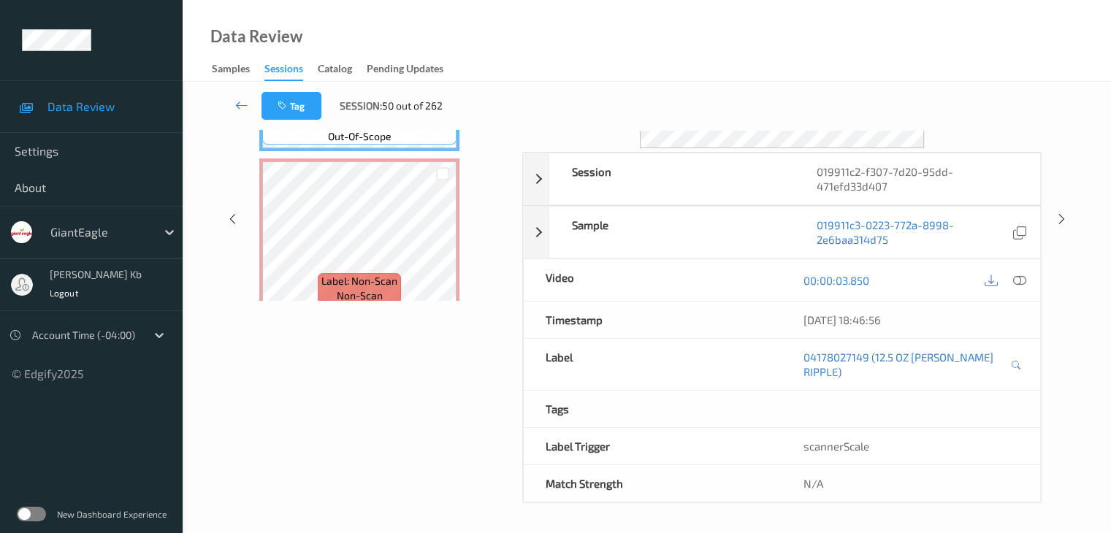
scroll to position [178, 0]
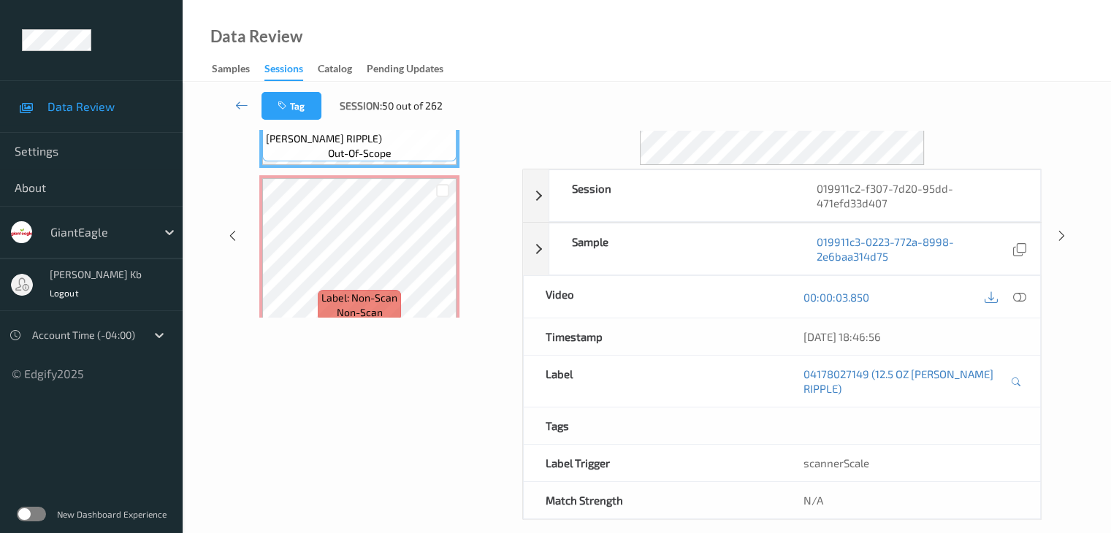
drag, startPoint x: 322, startPoint y: 1, endPoint x: 723, endPoint y: 36, distance: 402.6
click at [774, 31] on div "Data Review Samples Sessions Catalog Pending Updates" at bounding box center [647, 41] width 928 height 82
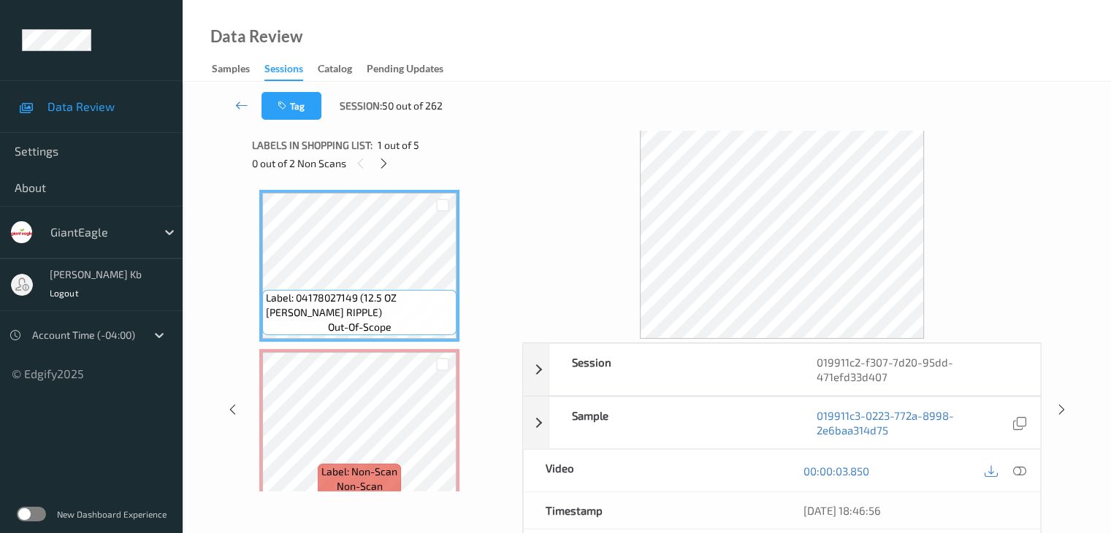
scroll to position [0, 0]
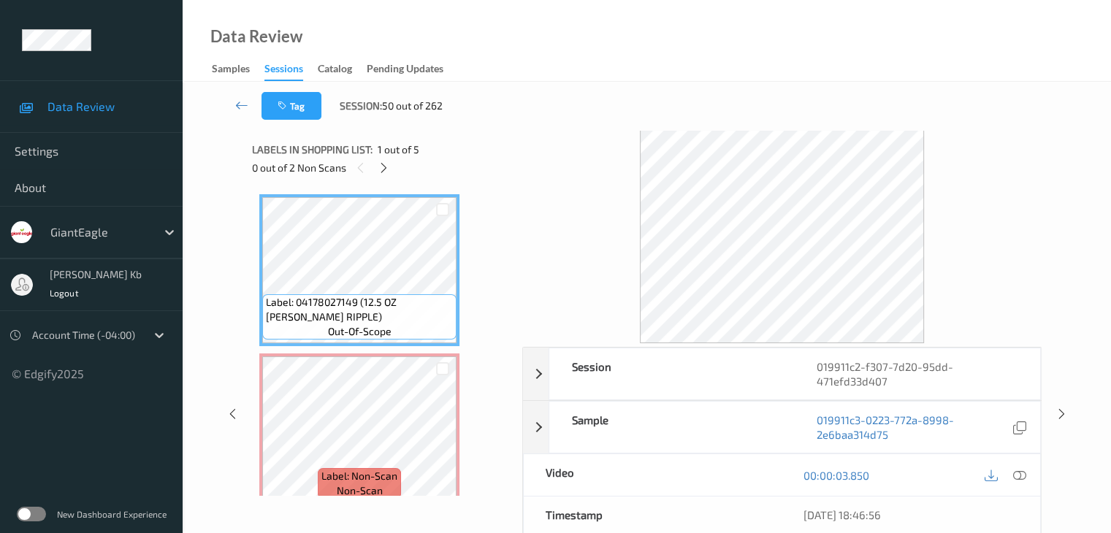
click at [383, 179] on div "Labels in shopping list: 1 out of 5 0 out of 2 Non Scans" at bounding box center [382, 158] width 260 height 57
click at [384, 167] on icon at bounding box center [384, 167] width 12 height 13
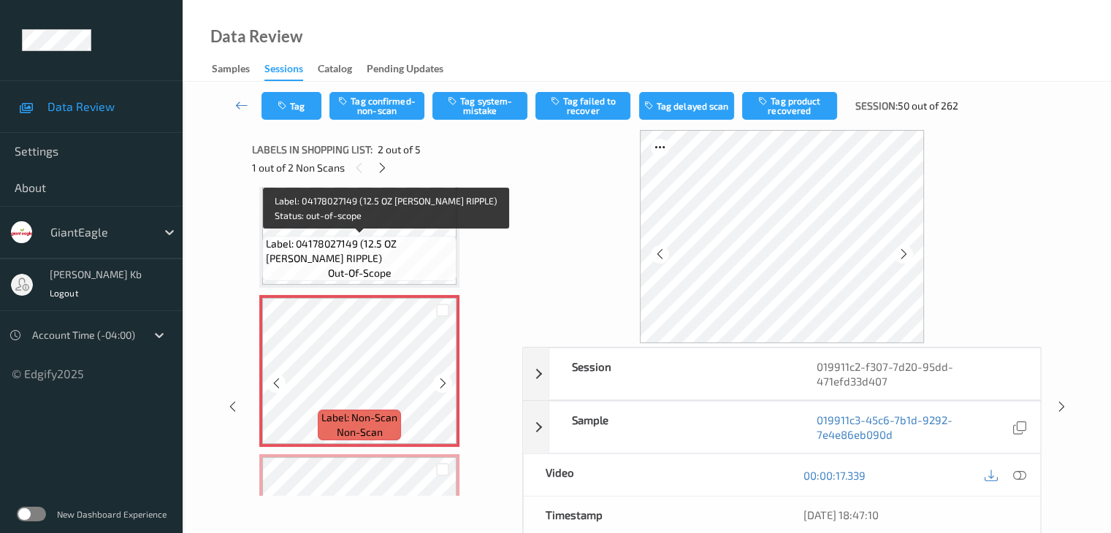
scroll to position [80, 0]
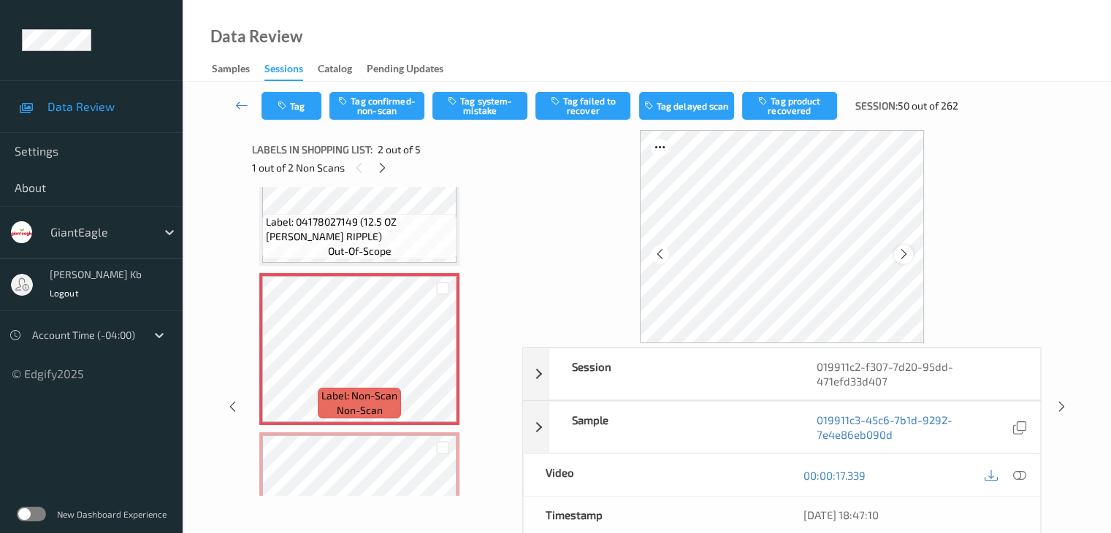
click at [911, 255] on div at bounding box center [903, 254] width 18 height 18
click at [1018, 474] on icon at bounding box center [1018, 475] width 13 height 13
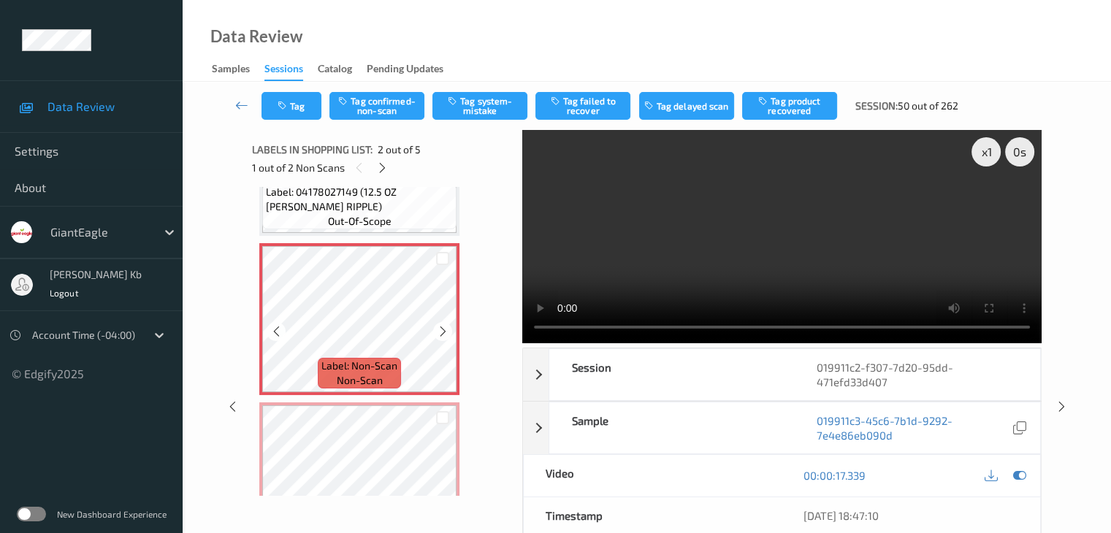
scroll to position [146, 0]
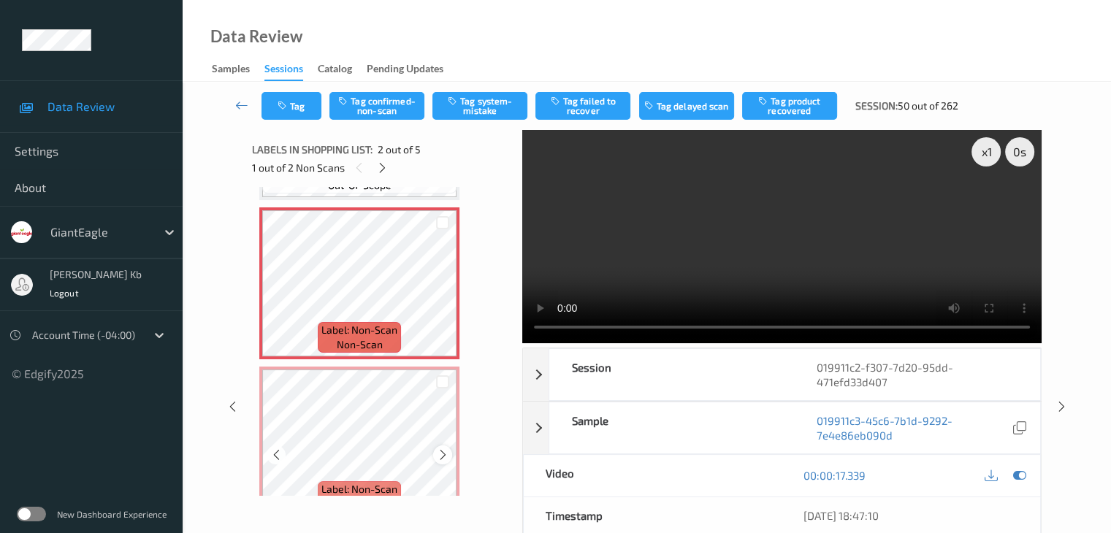
click at [438, 457] on icon at bounding box center [443, 455] width 12 height 13
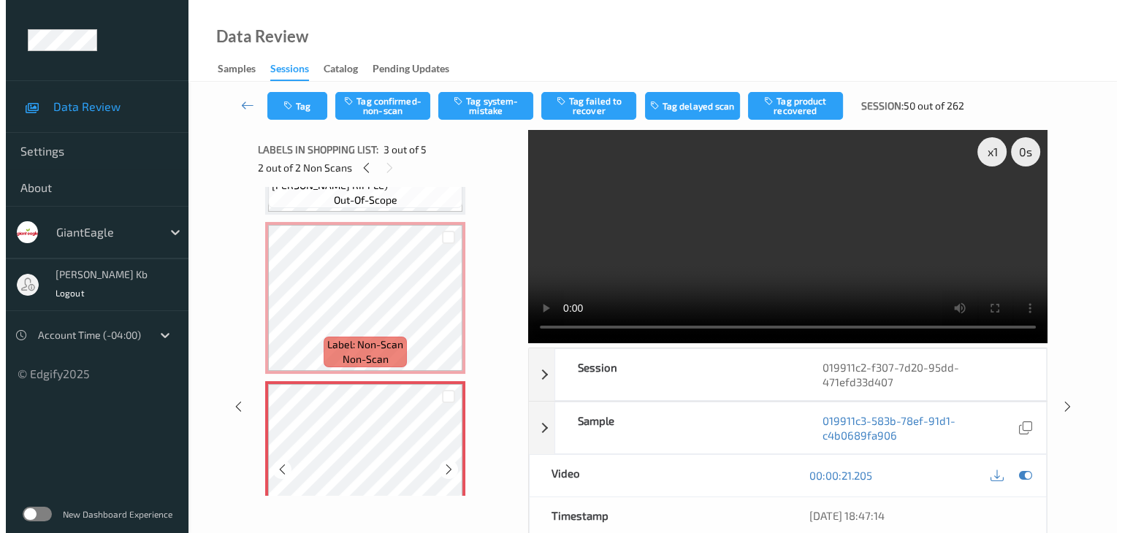
scroll to position [129, 0]
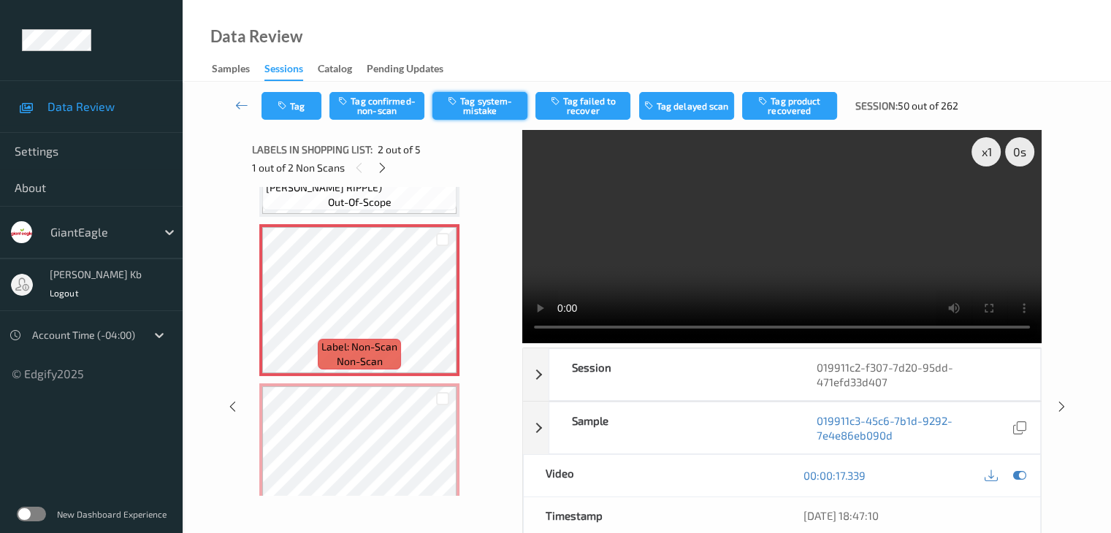
click at [482, 109] on button "Tag system-mistake" at bounding box center [479, 106] width 95 height 28
click at [313, 101] on button "Tag" at bounding box center [292, 106] width 60 height 28
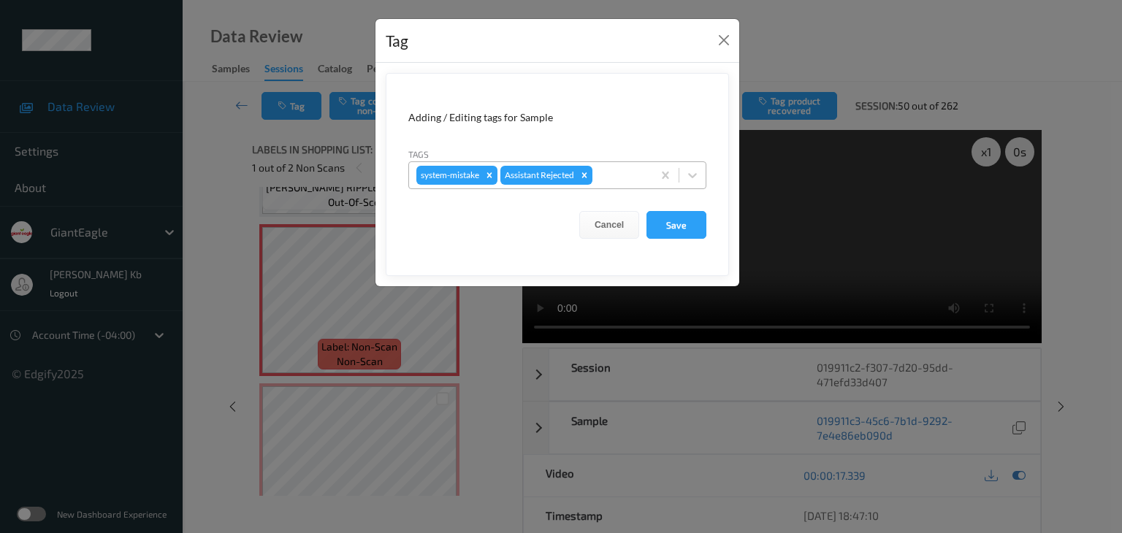
click at [617, 175] on div at bounding box center [620, 176] width 50 height 18
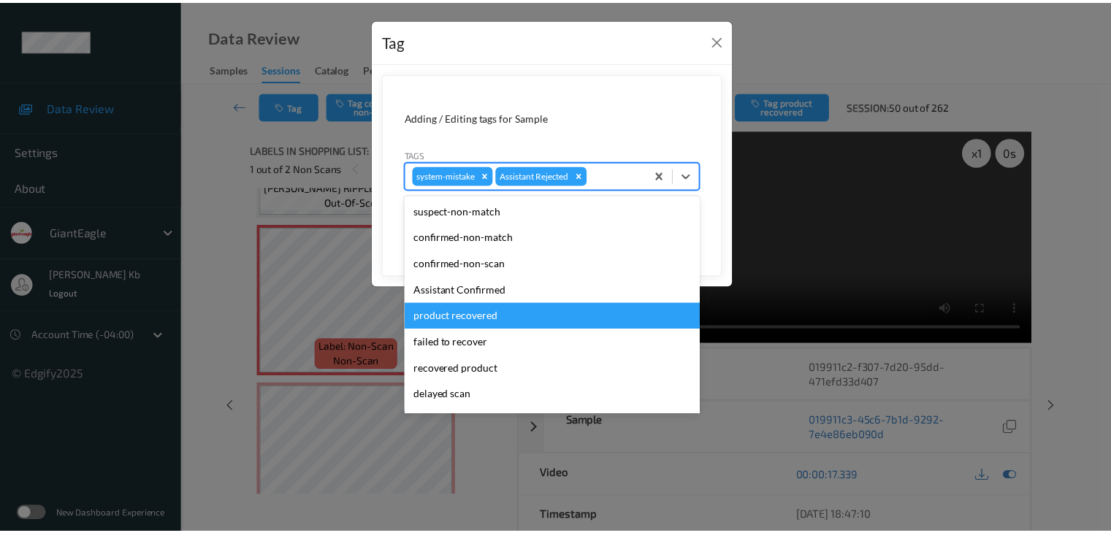
scroll to position [73, 0]
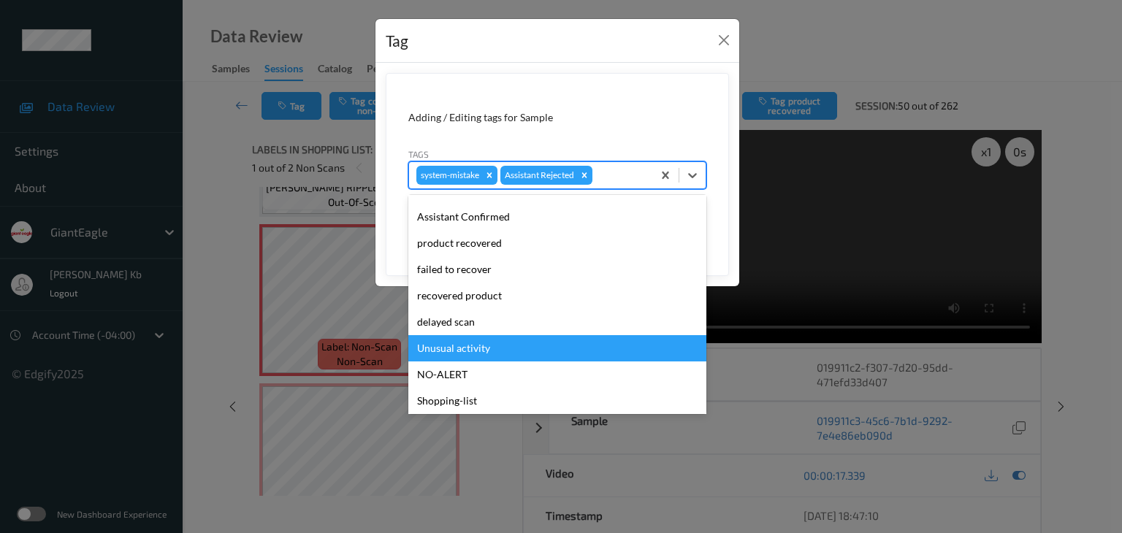
click at [462, 348] on div "Unusual activity" at bounding box center [557, 348] width 298 height 26
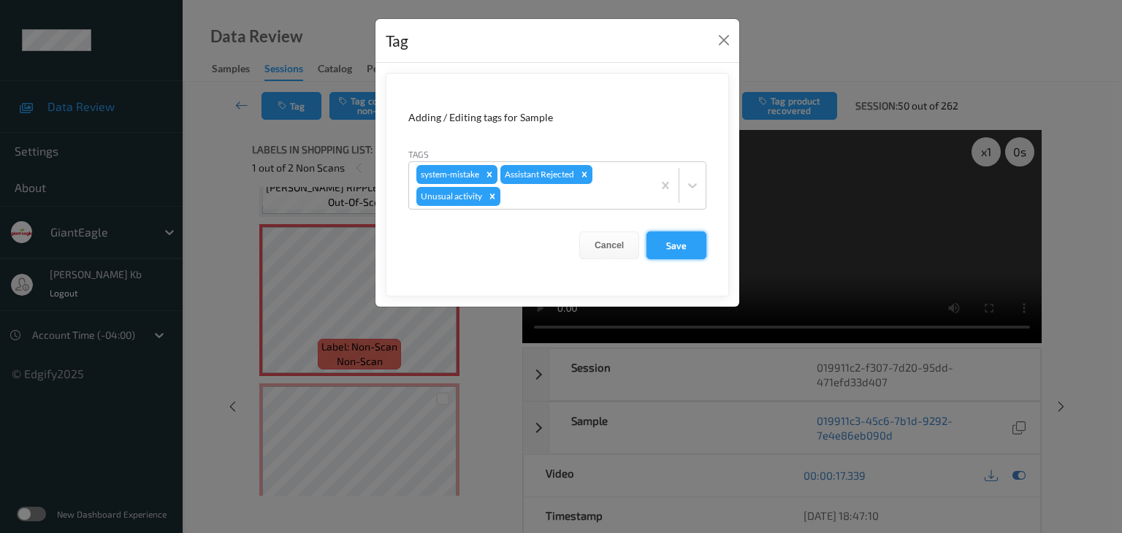
click at [683, 243] on button "Save" at bounding box center [677, 246] width 60 height 28
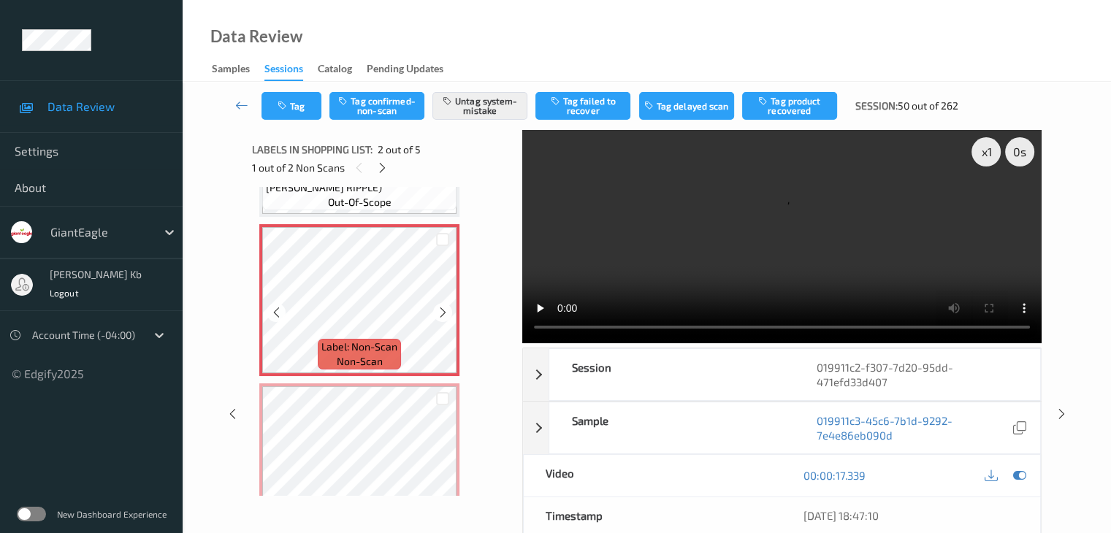
scroll to position [202, 0]
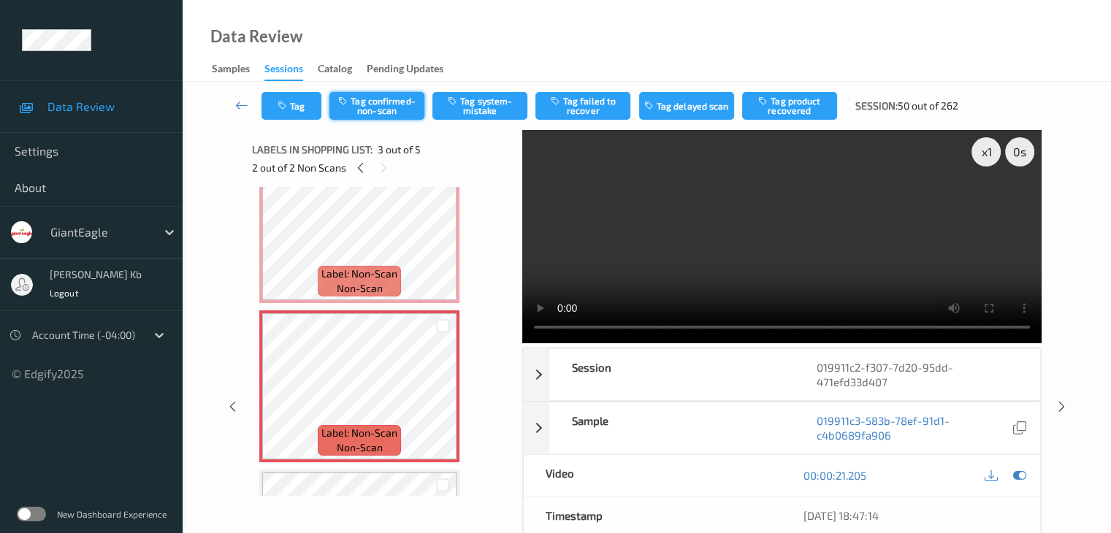
click at [394, 110] on button "Tag confirmed-non-scan" at bounding box center [376, 106] width 95 height 28
click at [803, 112] on button "Tag product recovered" at bounding box center [789, 106] width 95 height 28
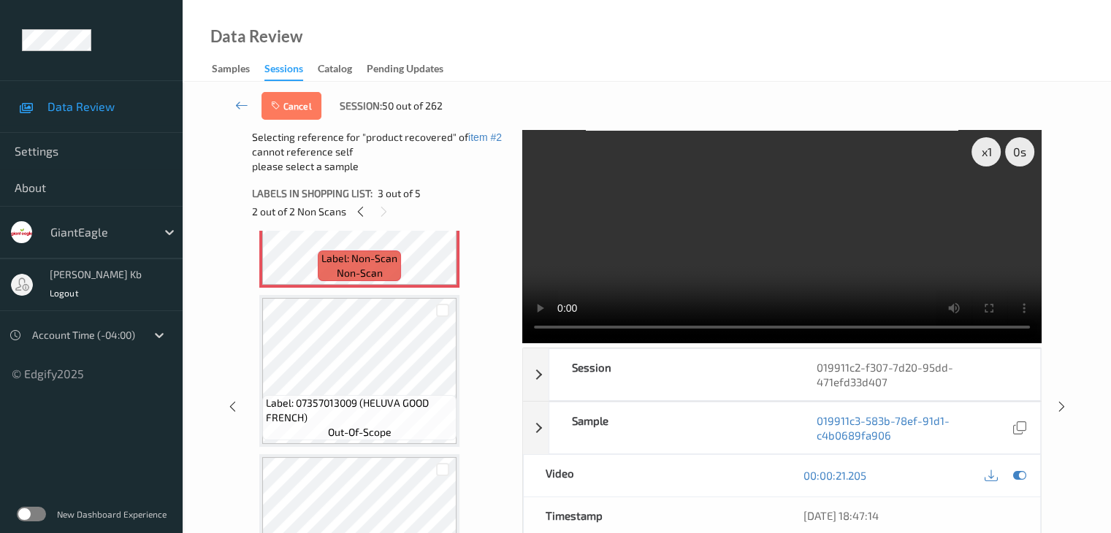
scroll to position [422, 0]
click at [447, 308] on div at bounding box center [443, 310] width 14 height 14
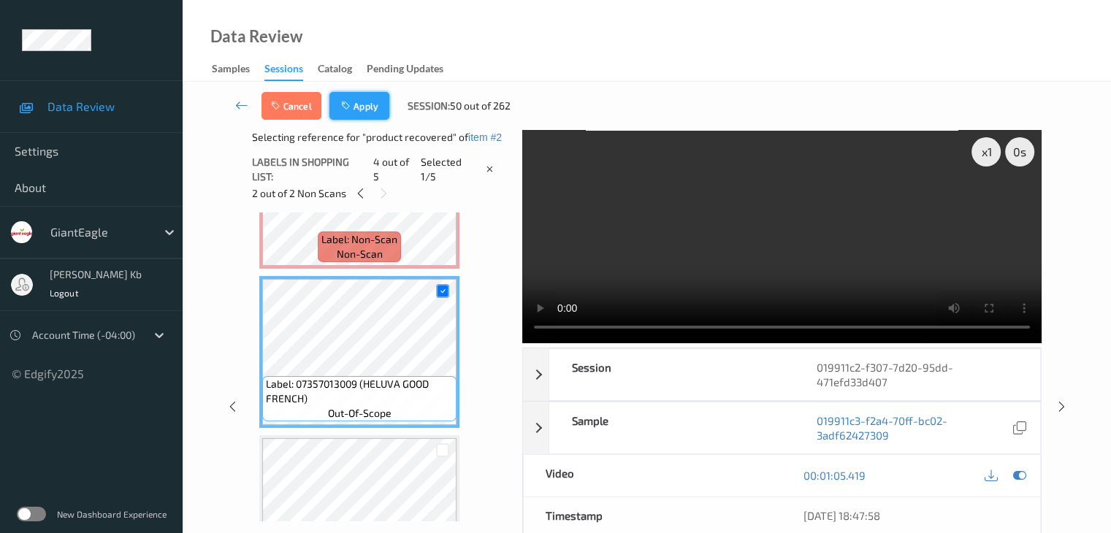
click at [366, 106] on button "Apply" at bounding box center [359, 106] width 60 height 28
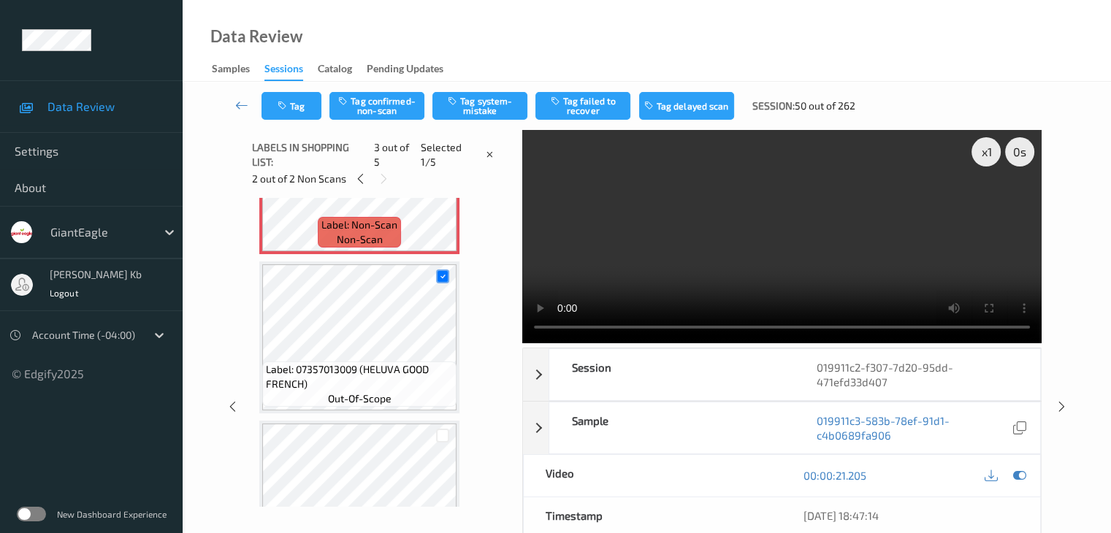
scroll to position [167, 0]
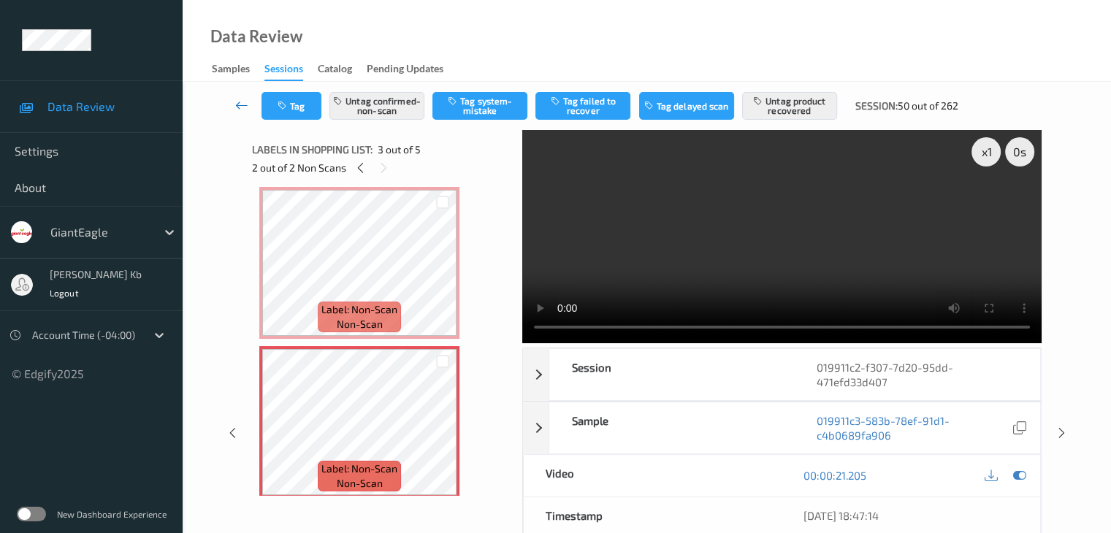
click at [242, 104] on icon at bounding box center [241, 105] width 13 height 15
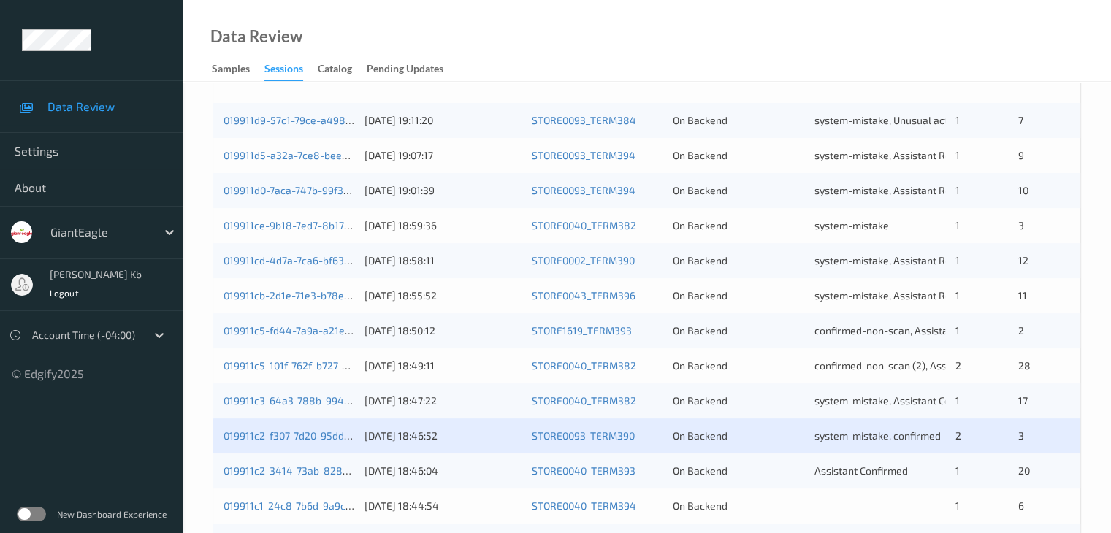
scroll to position [438, 0]
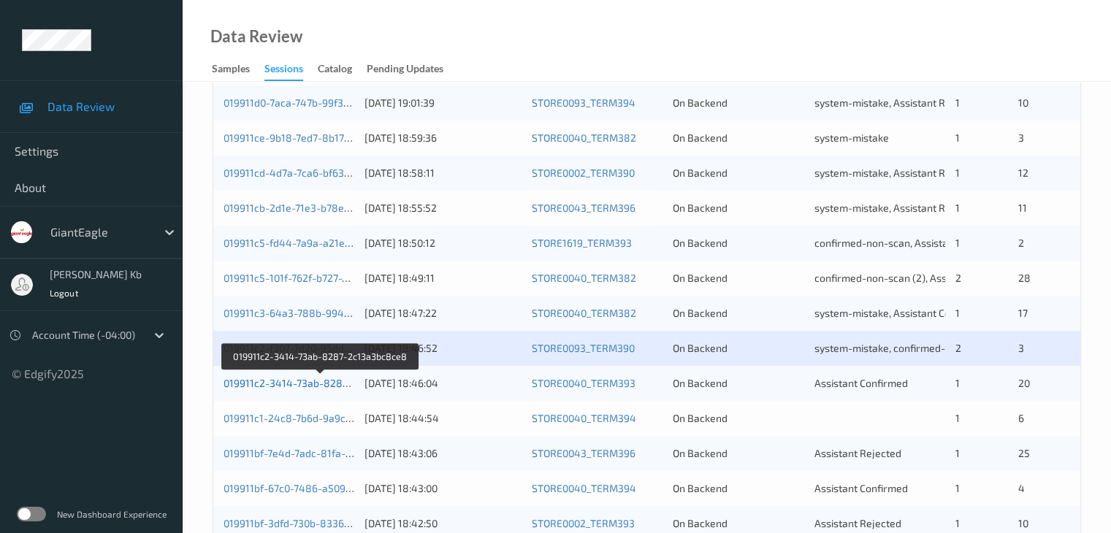
click at [296, 385] on link "019911c2-3414-73ab-8287-2c13a3bc8ce8" at bounding box center [322, 383] width 197 height 12
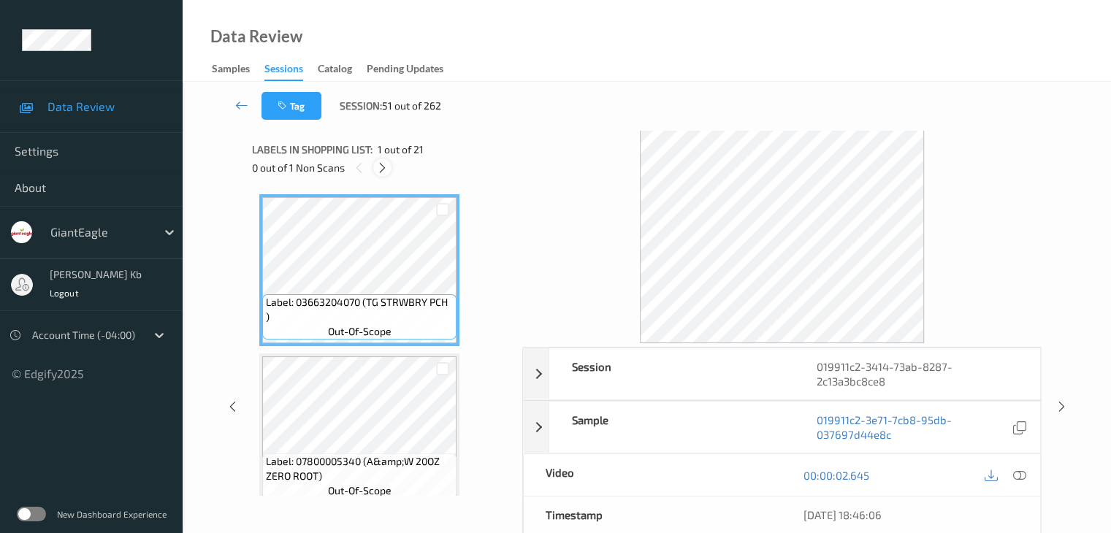
click at [386, 164] on icon at bounding box center [382, 167] width 12 height 13
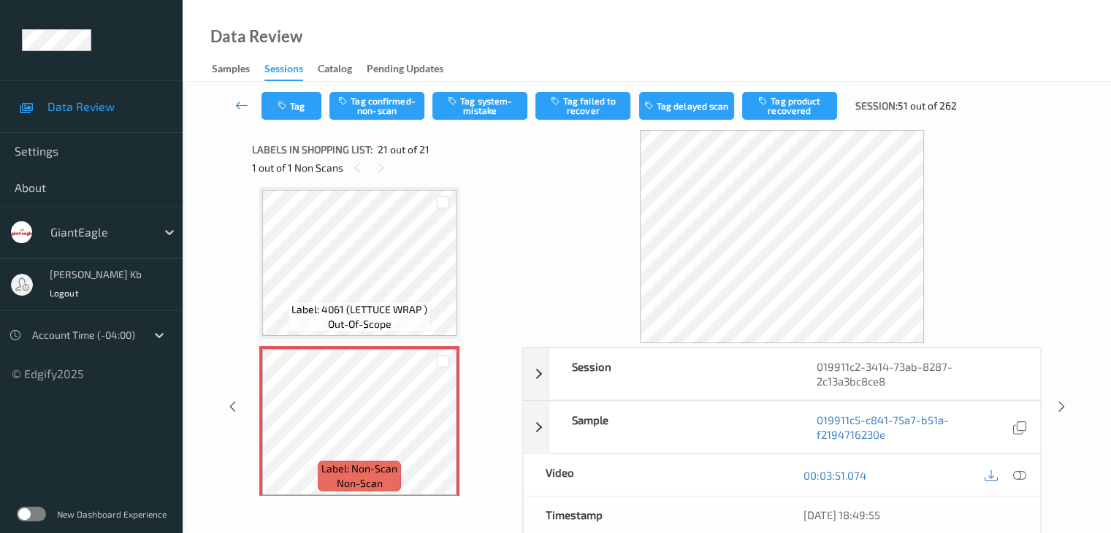
scroll to position [3043, 0]
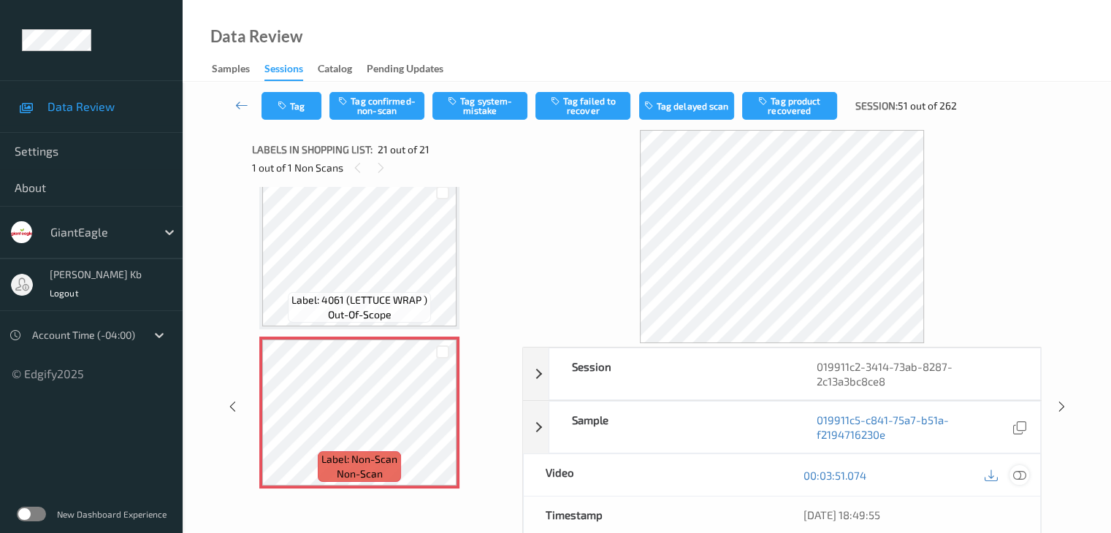
click at [1022, 474] on icon at bounding box center [1018, 475] width 13 height 13
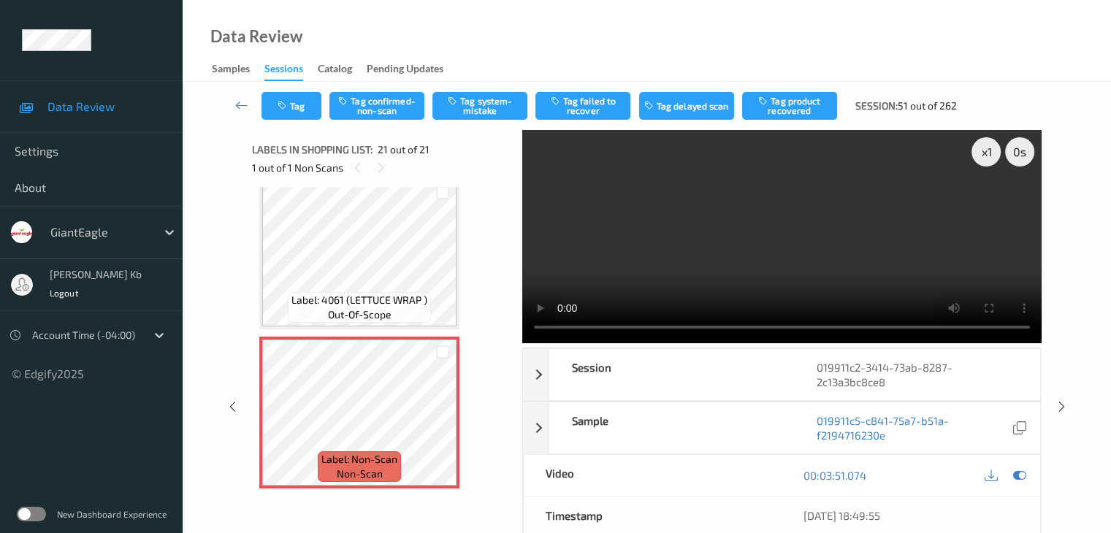
click at [543, 205] on video at bounding box center [781, 236] width 519 height 213
click at [500, 105] on button "Tag system-mistake" at bounding box center [479, 106] width 95 height 28
click at [318, 99] on button "Tag" at bounding box center [292, 106] width 60 height 28
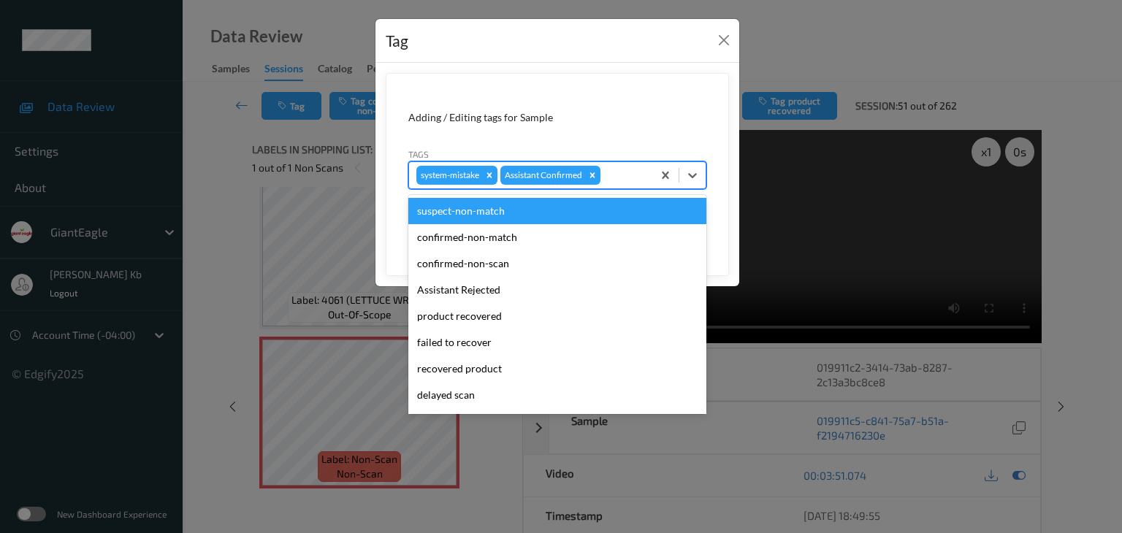
click at [630, 173] on div at bounding box center [624, 176] width 42 height 18
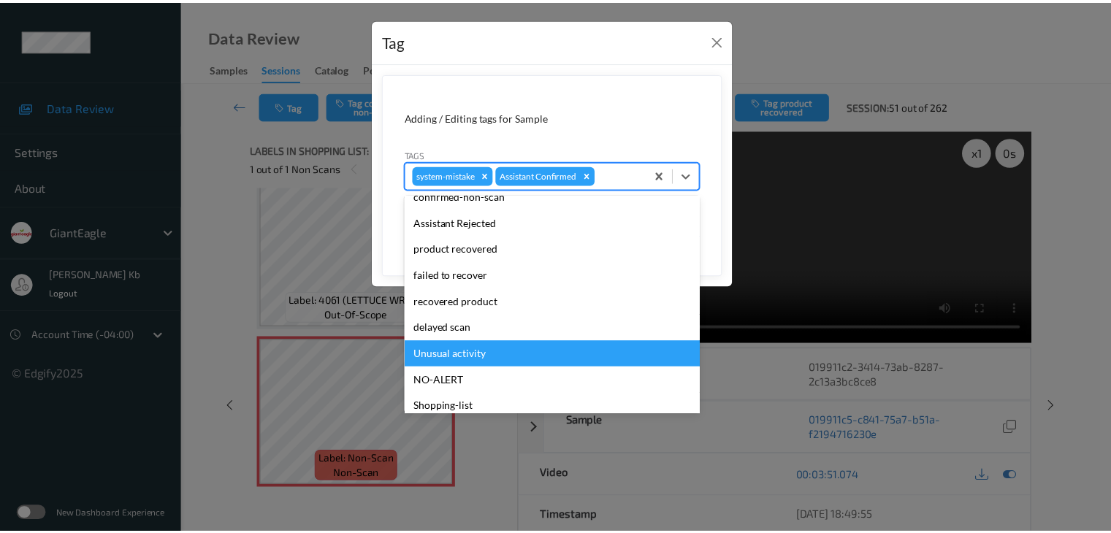
scroll to position [129, 0]
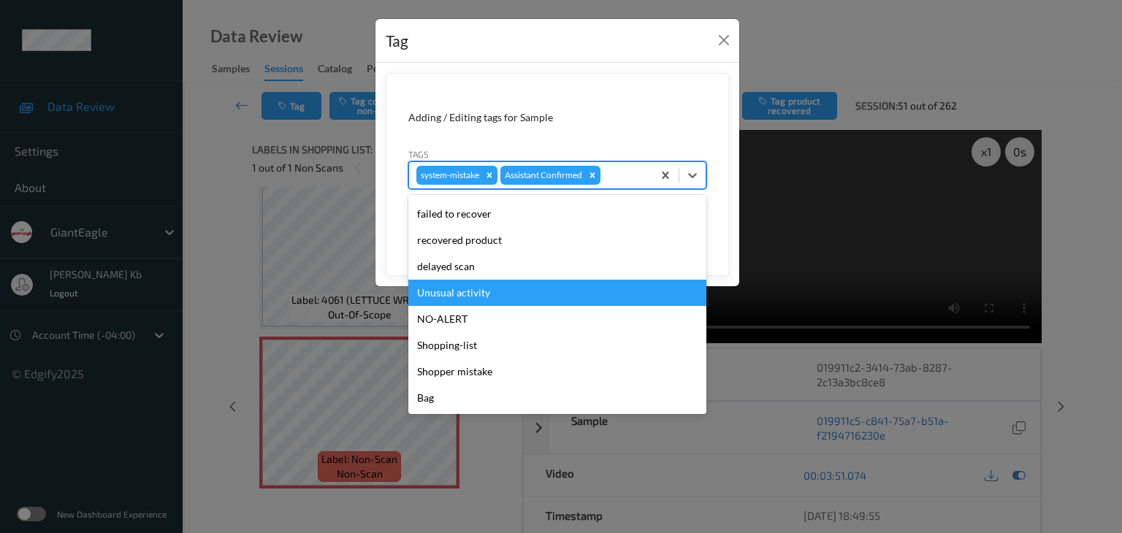
click at [481, 294] on div "Unusual activity" at bounding box center [557, 293] width 298 height 26
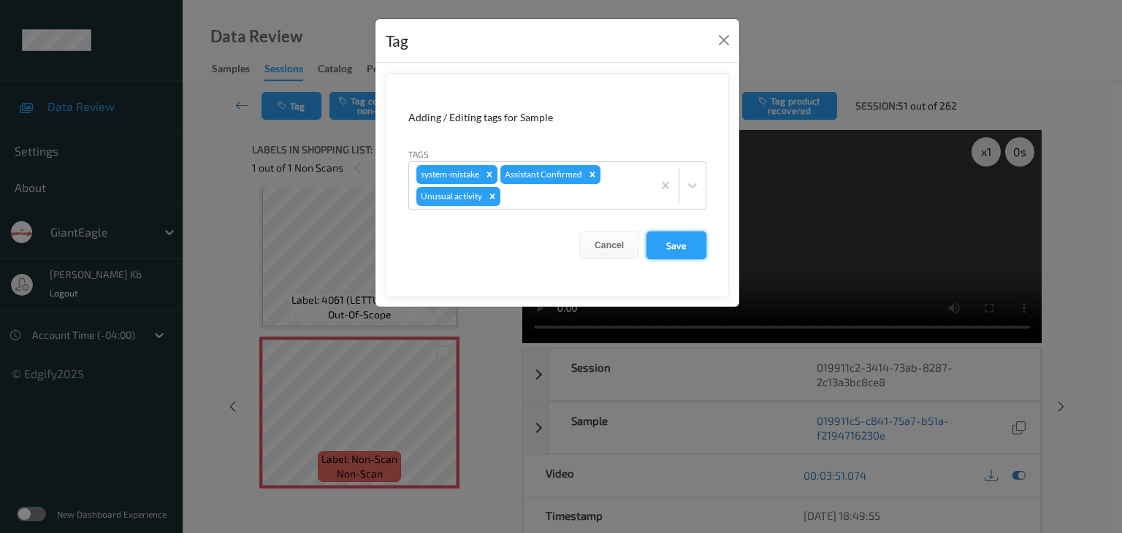
click at [675, 240] on button "Save" at bounding box center [677, 246] width 60 height 28
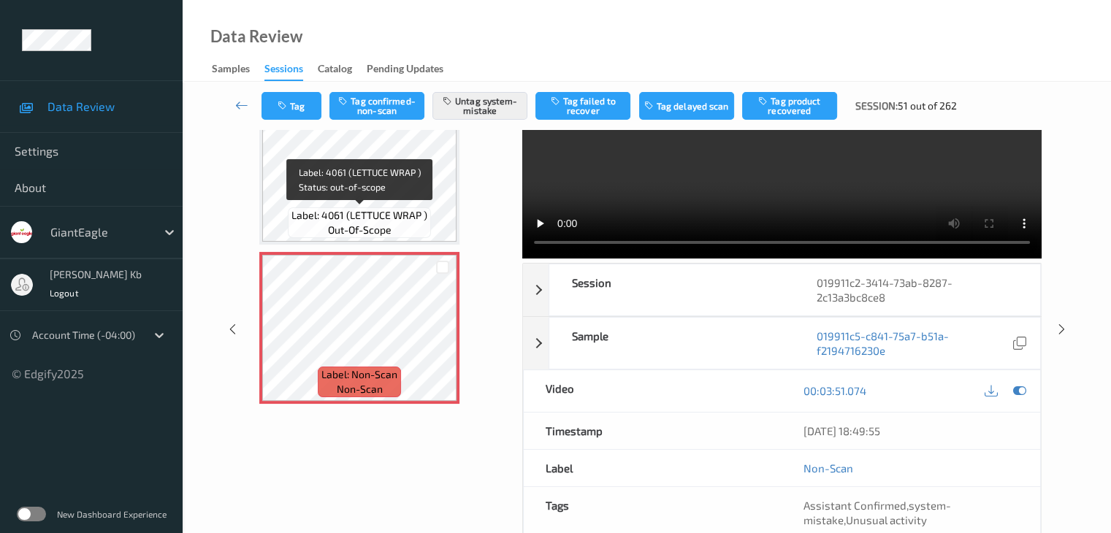
scroll to position [90, 0]
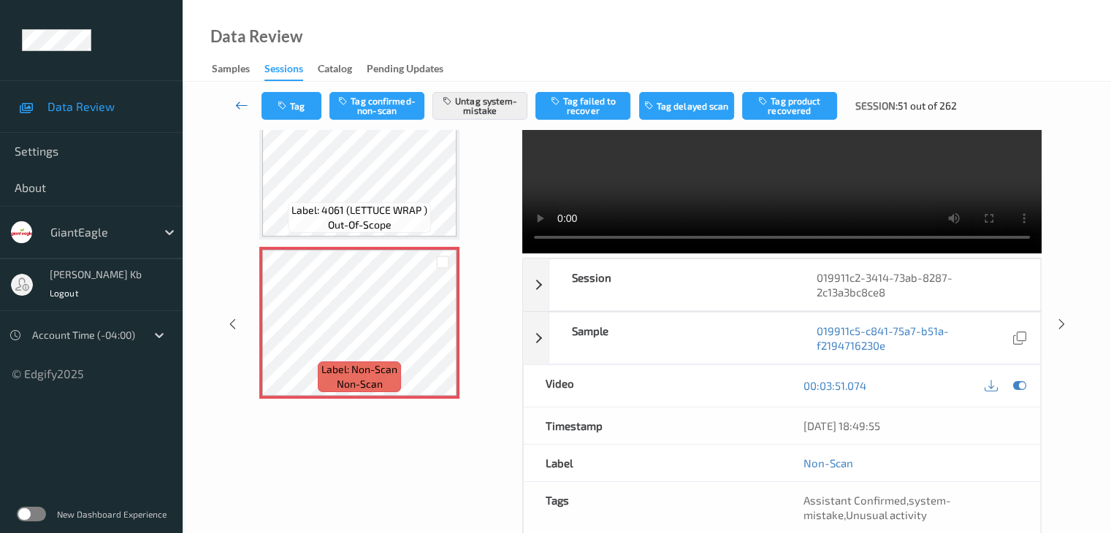
click at [245, 108] on icon at bounding box center [241, 105] width 13 height 15
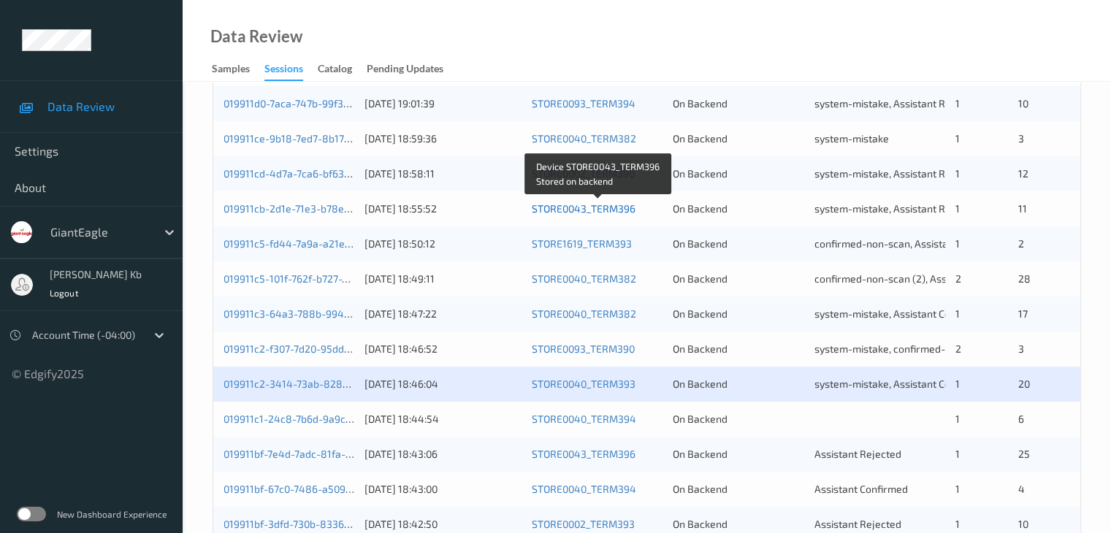
scroll to position [438, 0]
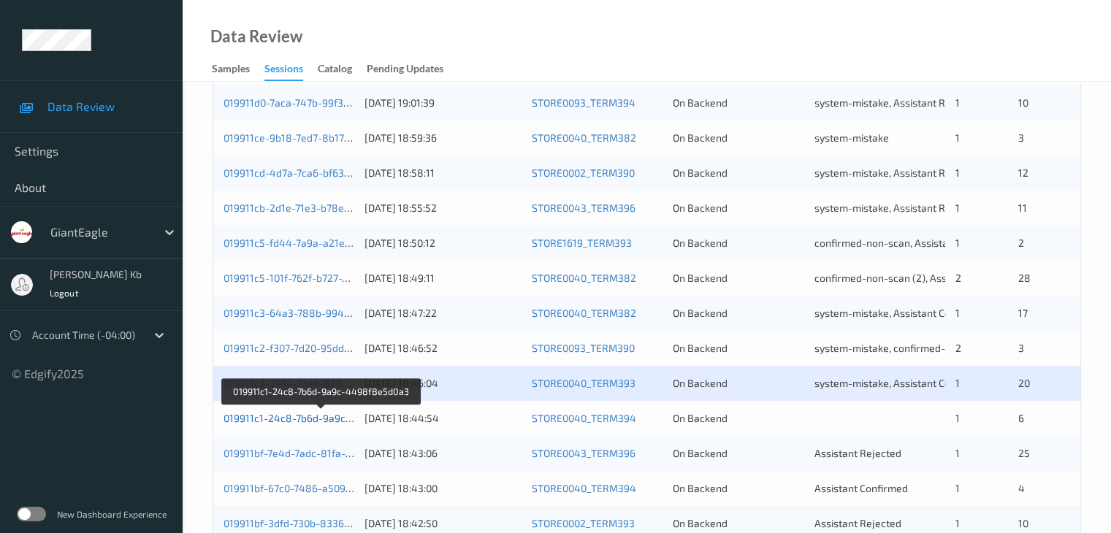
click at [310, 424] on link "019911c1-24c8-7b6d-9a9c-4498f8e5d0a3" at bounding box center [322, 418] width 197 height 12
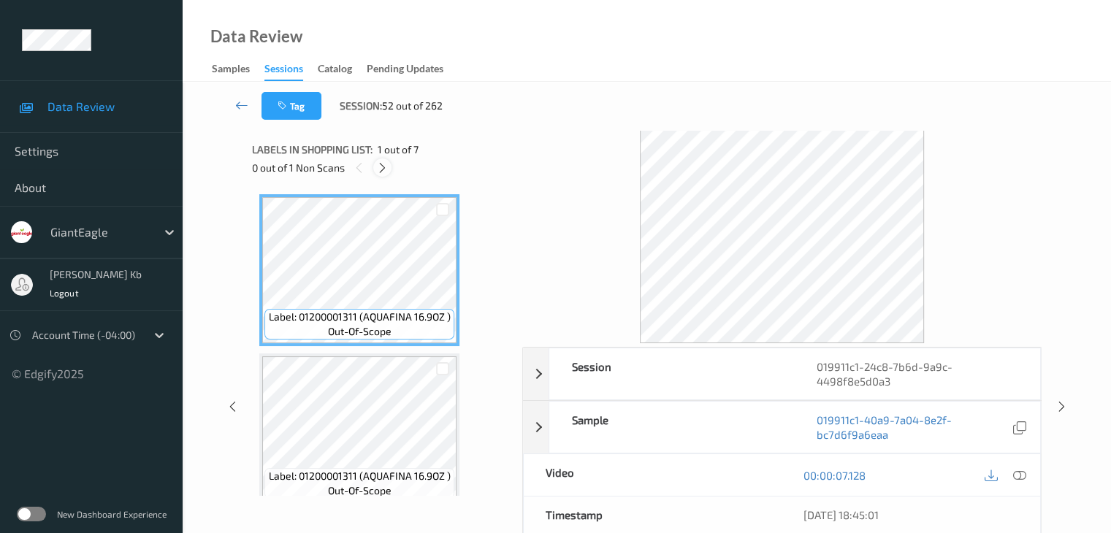
click at [382, 170] on icon at bounding box center [382, 167] width 12 height 13
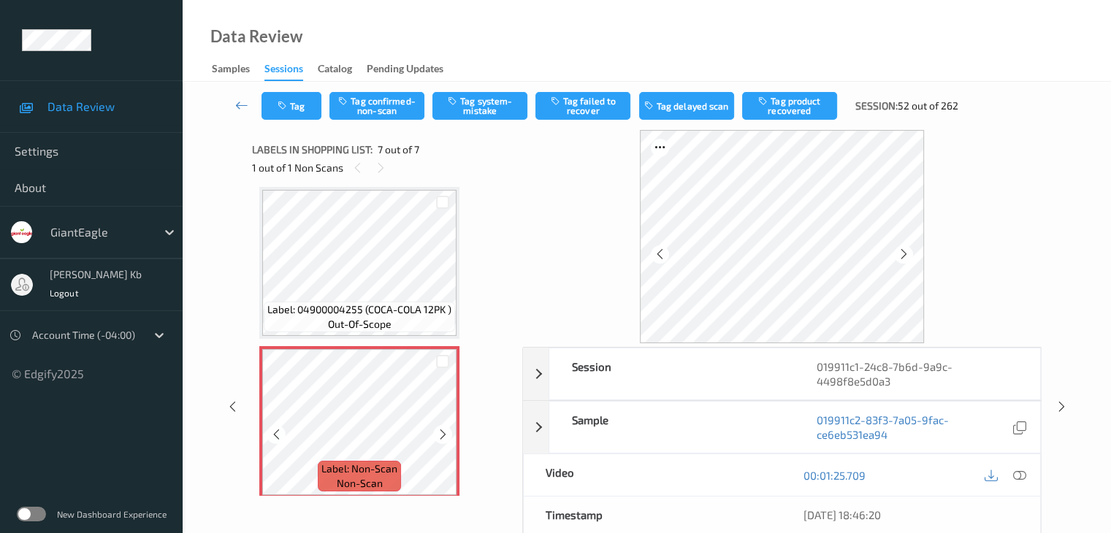
scroll to position [813, 0]
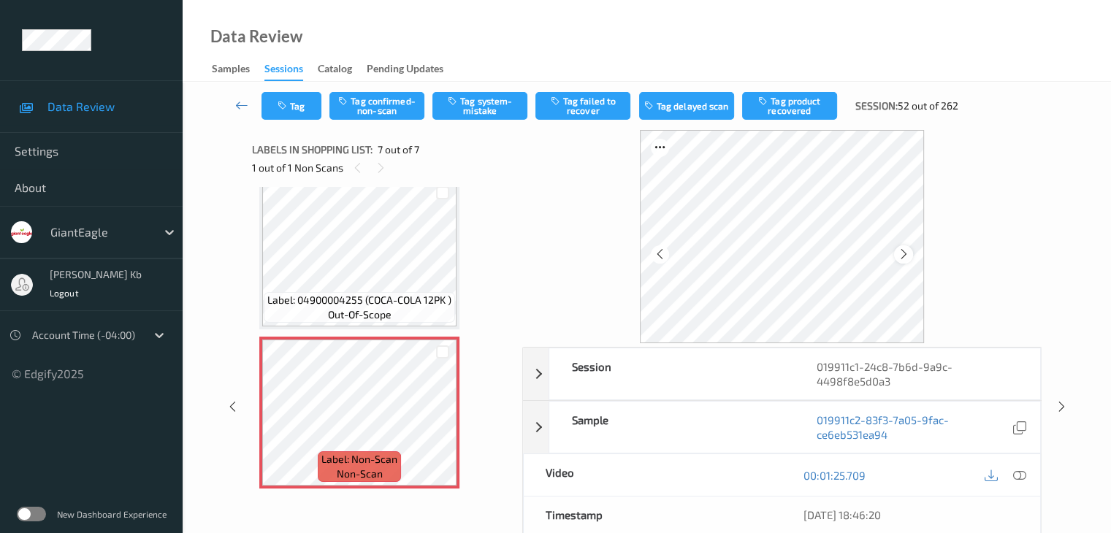
click at [895, 258] on div at bounding box center [903, 254] width 18 height 18
click at [1020, 473] on icon at bounding box center [1018, 475] width 13 height 13
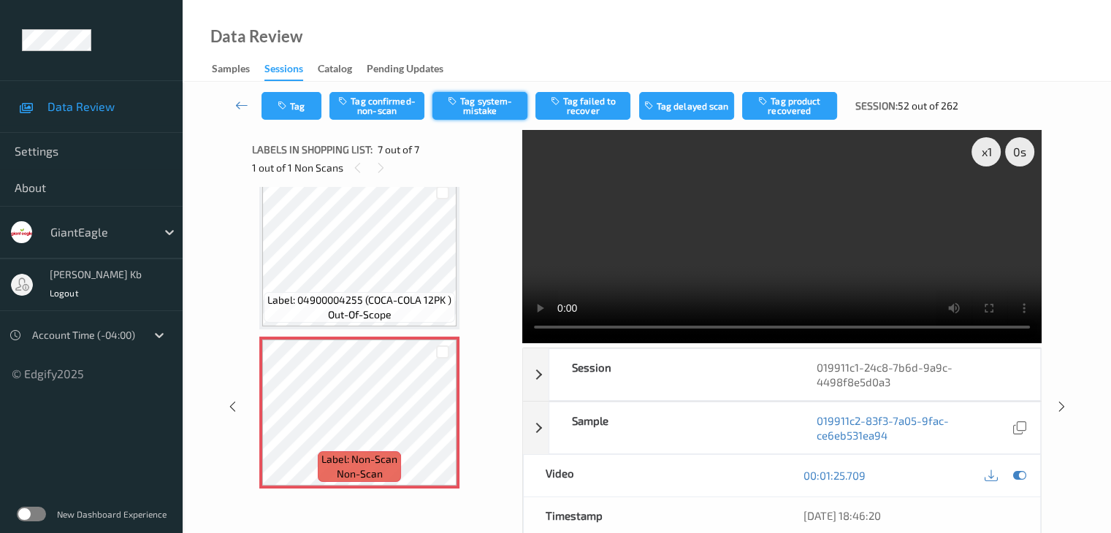
click at [484, 103] on button "Tag system-mistake" at bounding box center [479, 106] width 95 height 28
click at [307, 102] on button "Tag" at bounding box center [292, 106] width 60 height 28
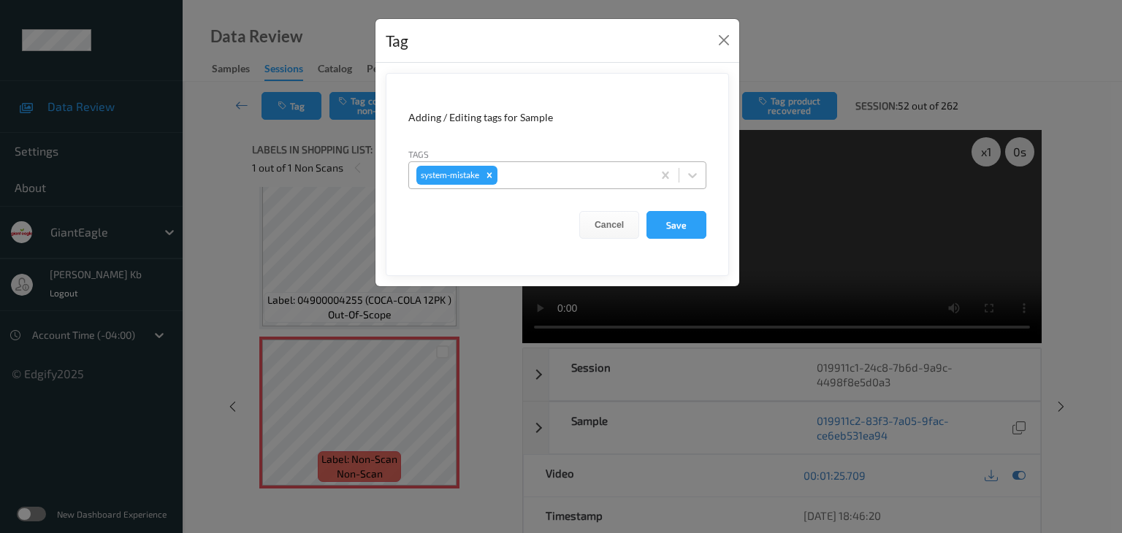
click at [566, 175] on div at bounding box center [572, 176] width 145 height 18
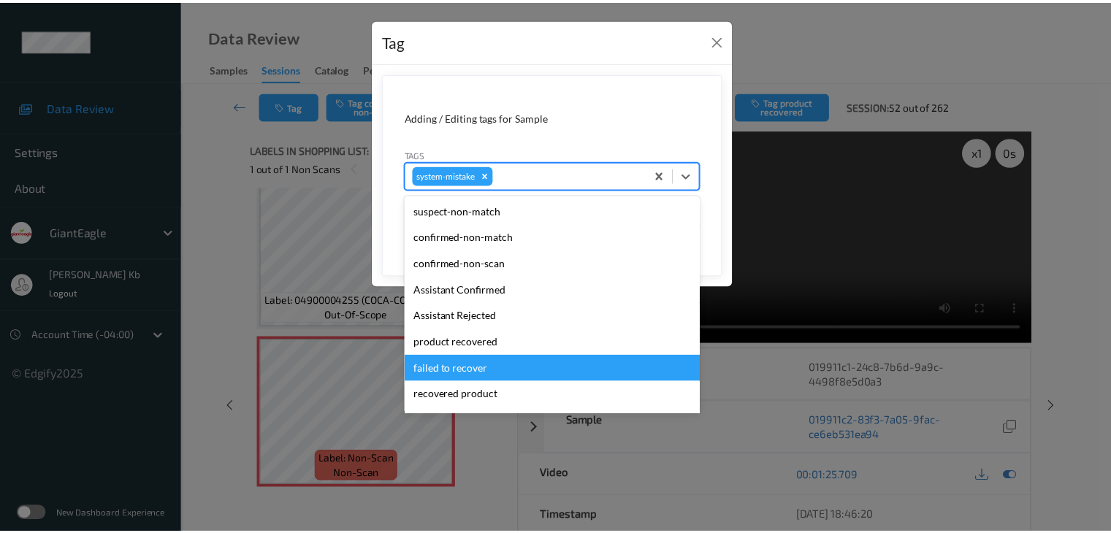
scroll to position [73, 0]
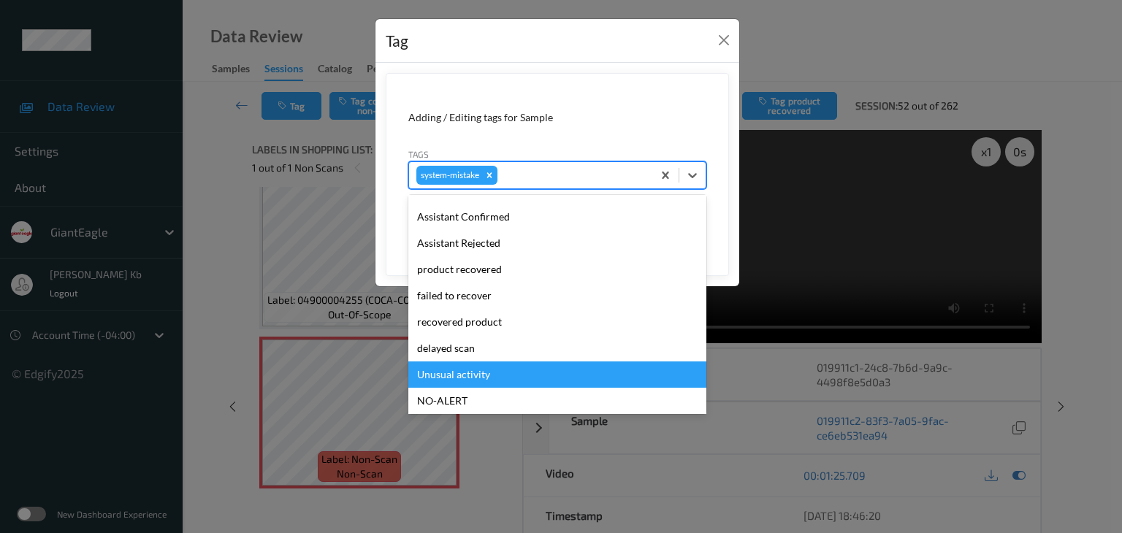
click at [473, 375] on div "Unusual activity" at bounding box center [557, 375] width 298 height 26
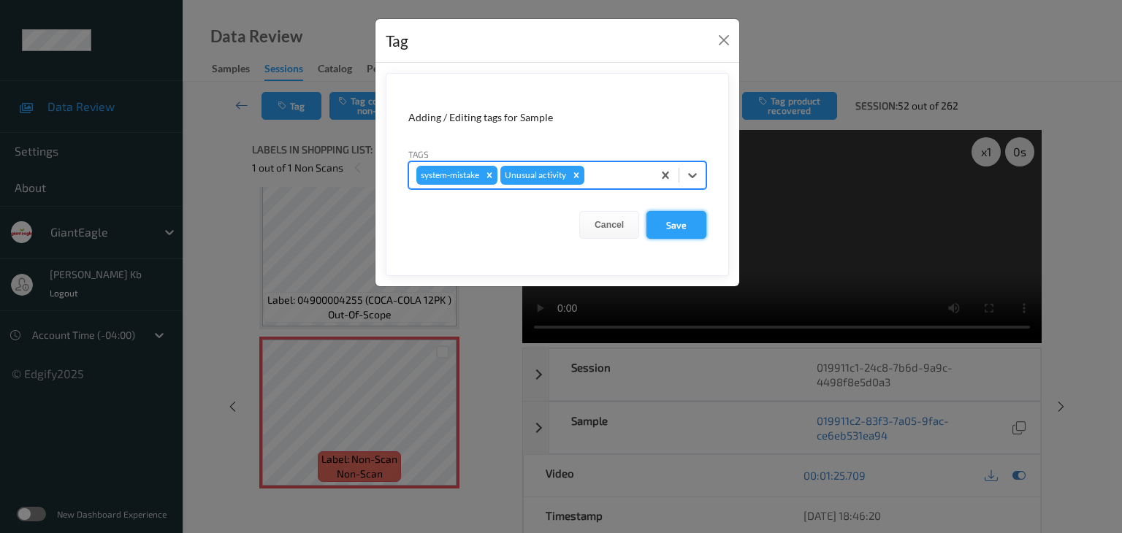
click at [670, 223] on button "Save" at bounding box center [677, 225] width 60 height 28
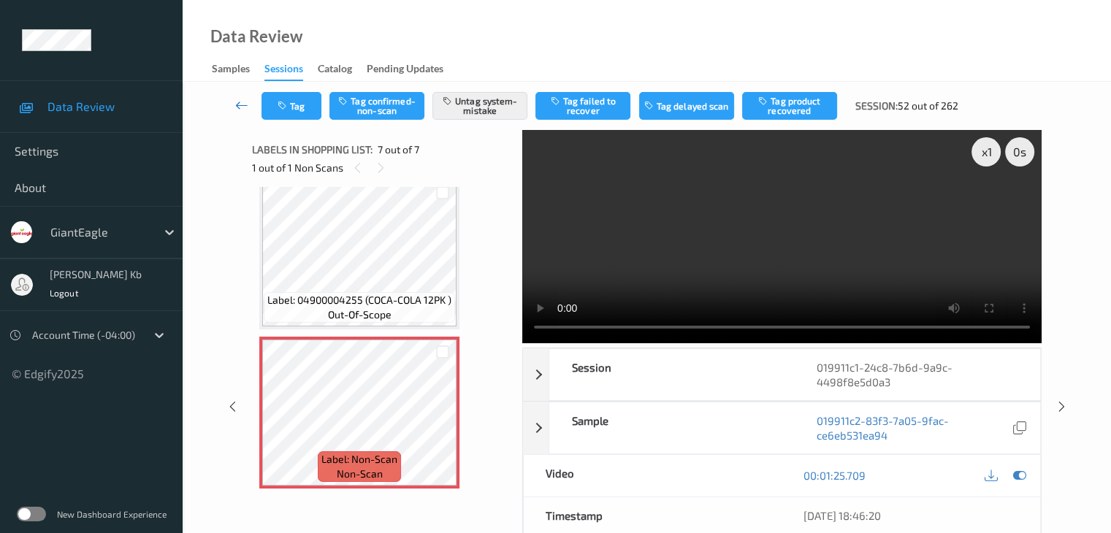
click at [244, 106] on icon at bounding box center [241, 105] width 13 height 15
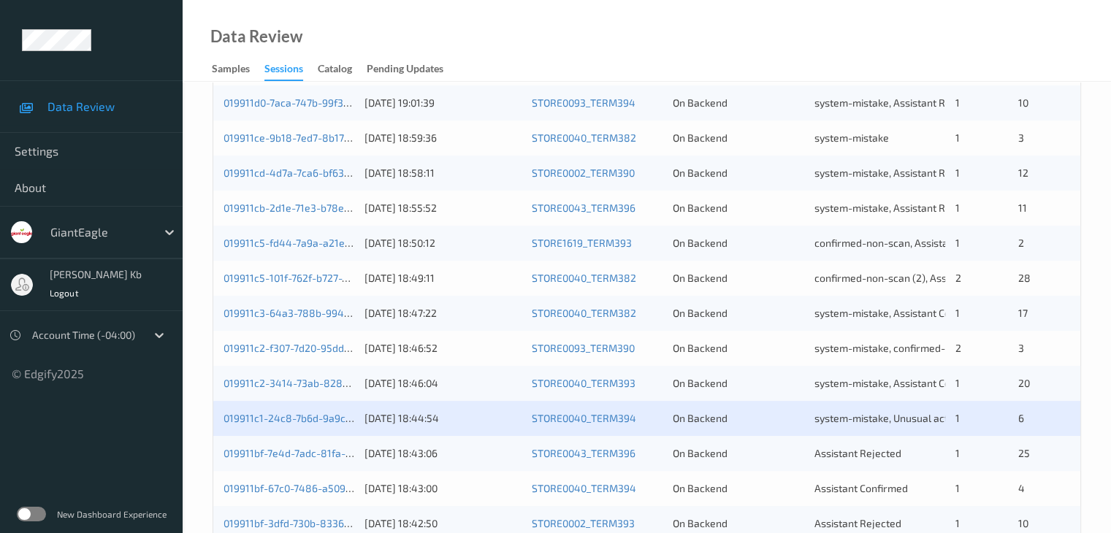
scroll to position [511, 0]
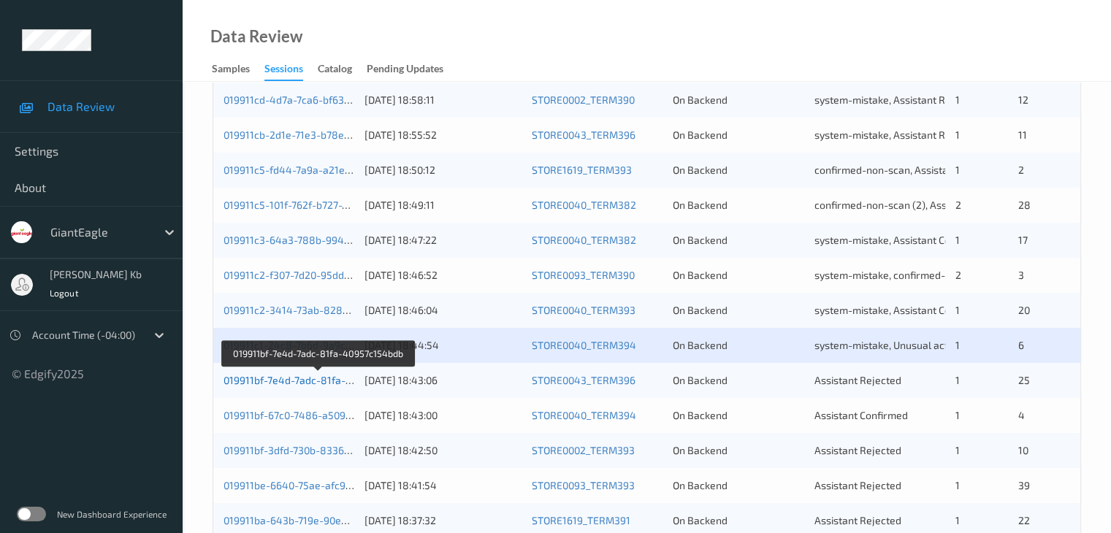
click at [288, 381] on link "019911bf-7e4d-7adc-81fa-40957c154bdb" at bounding box center [319, 380] width 191 height 12
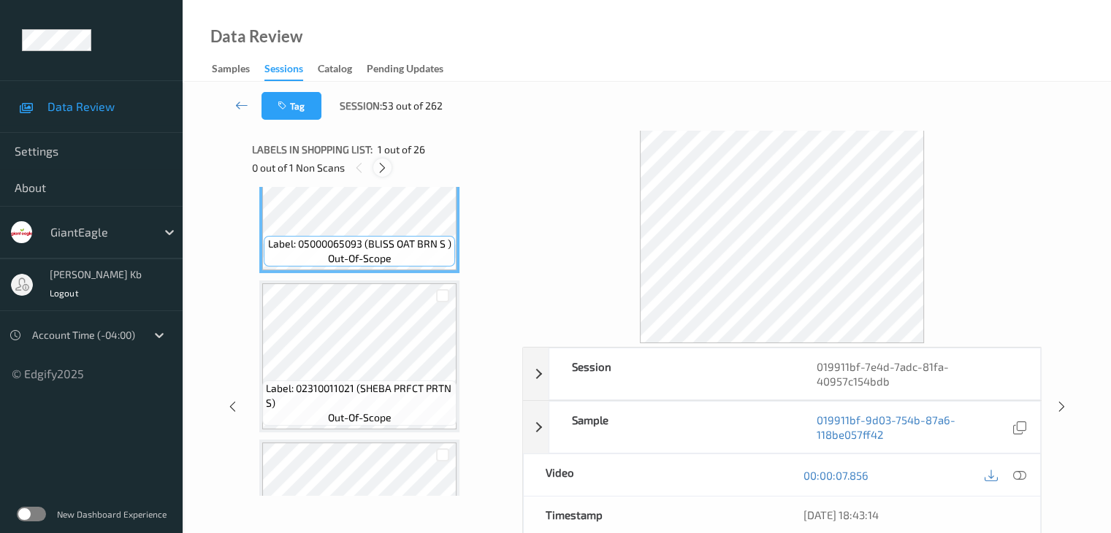
click at [388, 168] on icon at bounding box center [382, 167] width 12 height 13
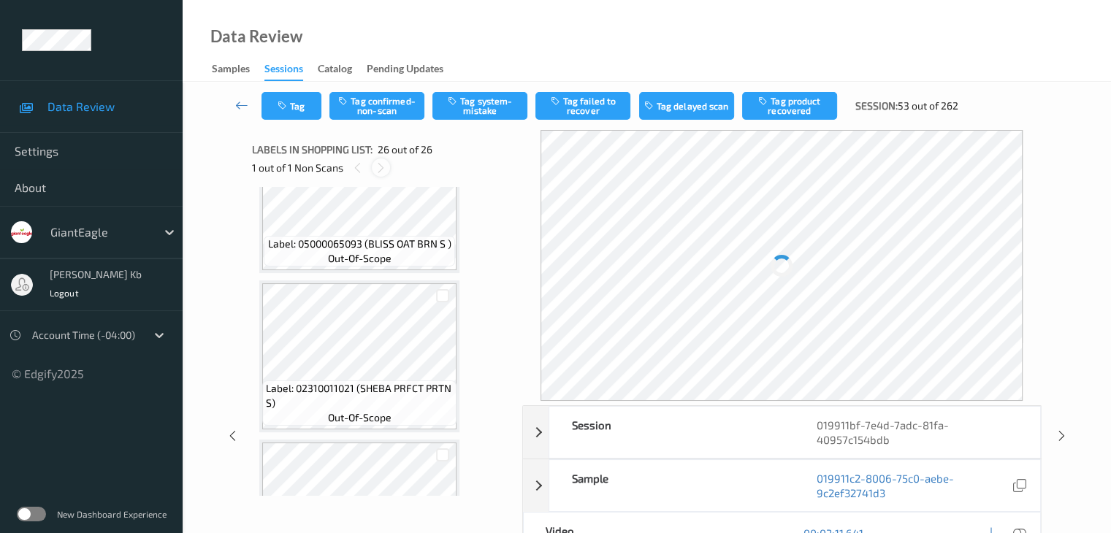
scroll to position [3829, 0]
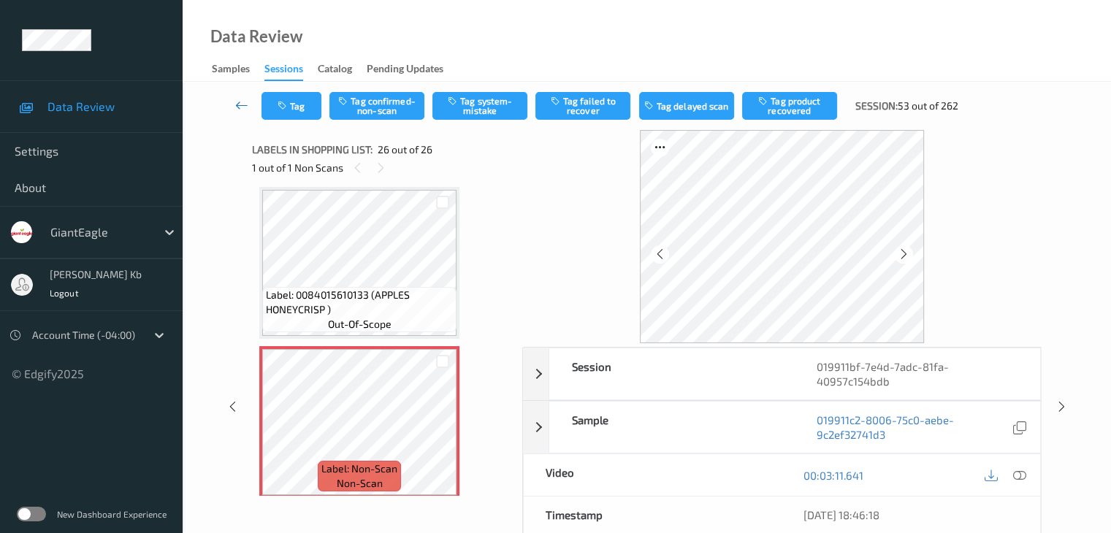
click at [245, 102] on icon at bounding box center [241, 105] width 13 height 15
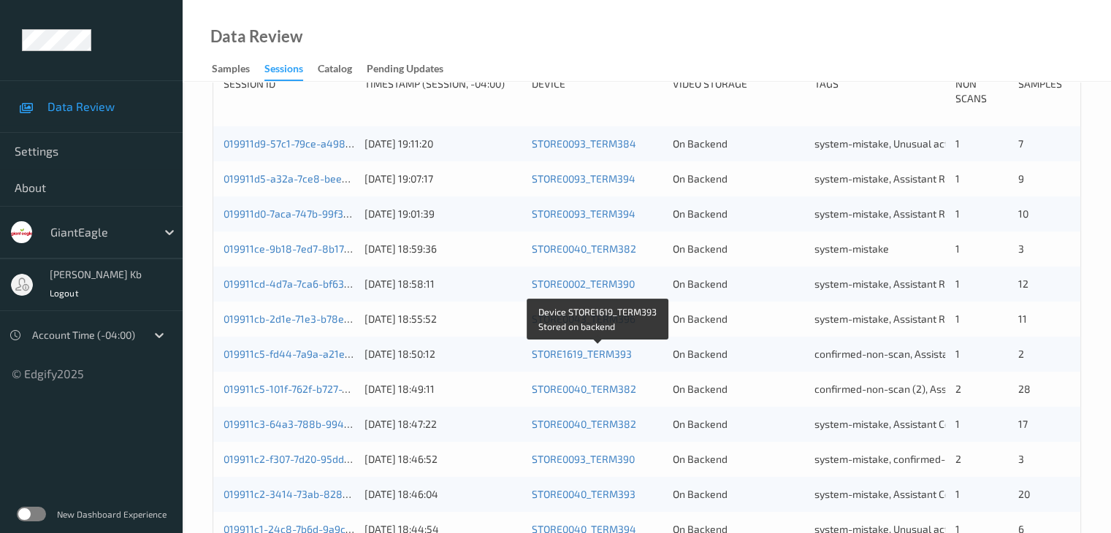
scroll to position [438, 0]
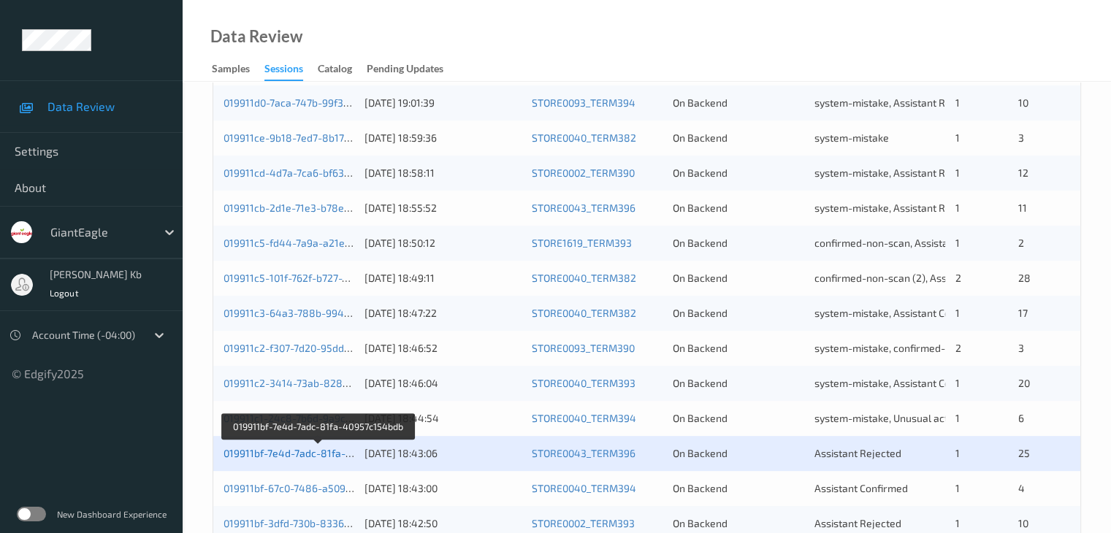
click at [305, 454] on link "019911bf-7e4d-7adc-81fa-40957c154bdb" at bounding box center [319, 453] width 191 height 12
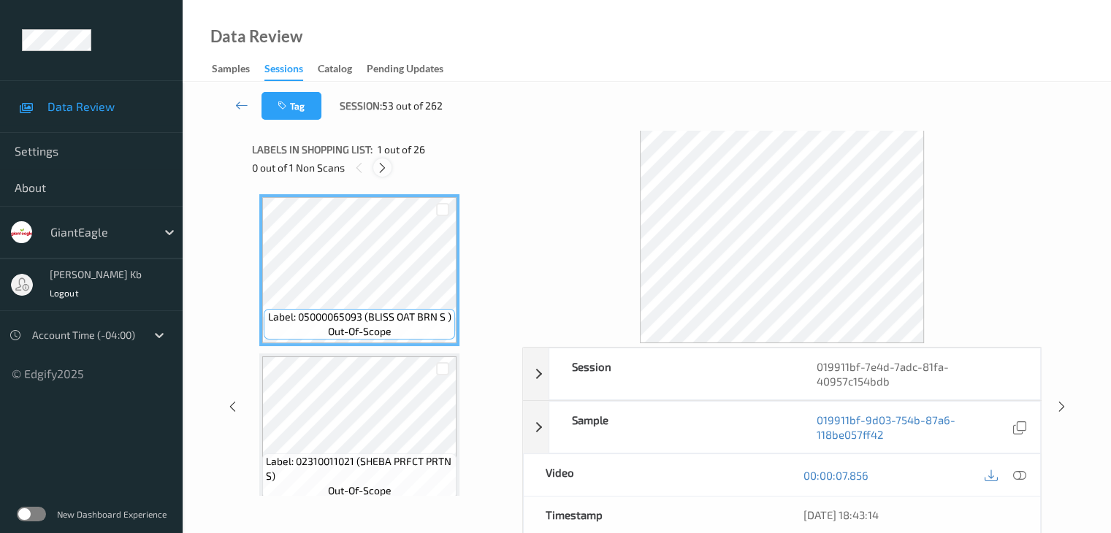
click at [385, 167] on icon at bounding box center [382, 167] width 12 height 13
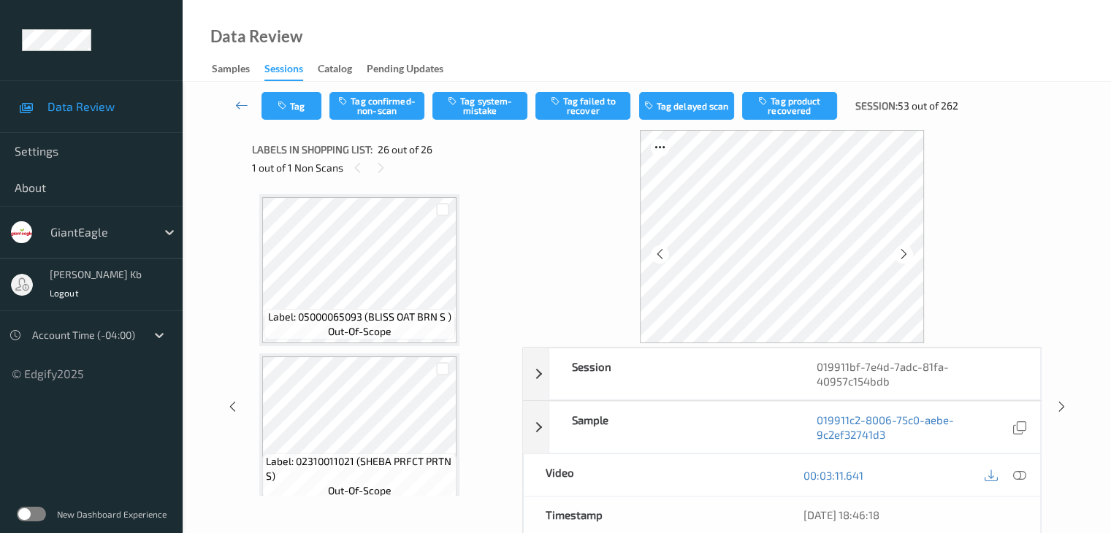
scroll to position [3829, 0]
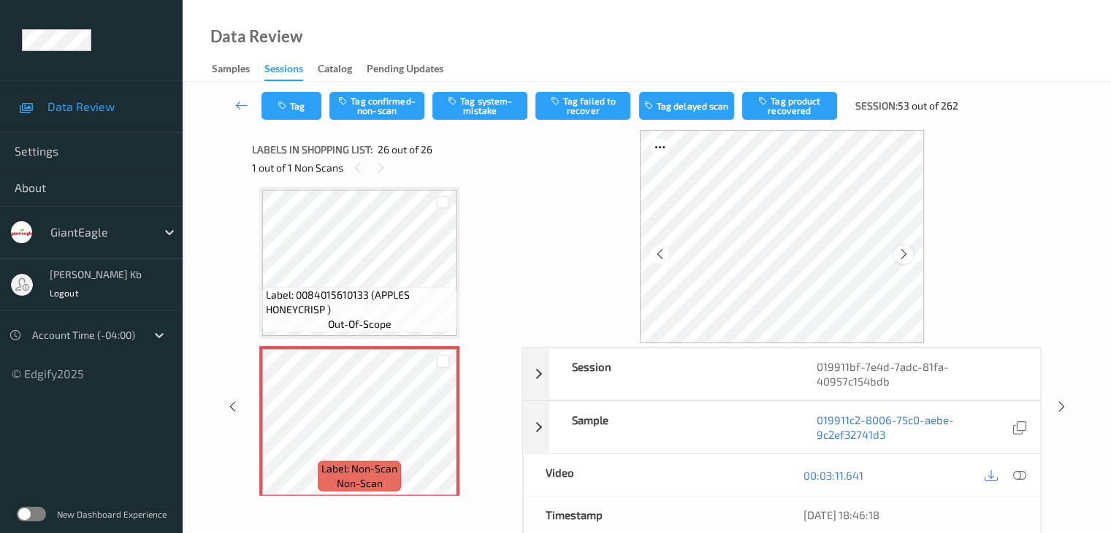
click at [903, 258] on icon at bounding box center [904, 254] width 12 height 13
click at [1021, 474] on icon at bounding box center [1018, 475] width 13 height 13
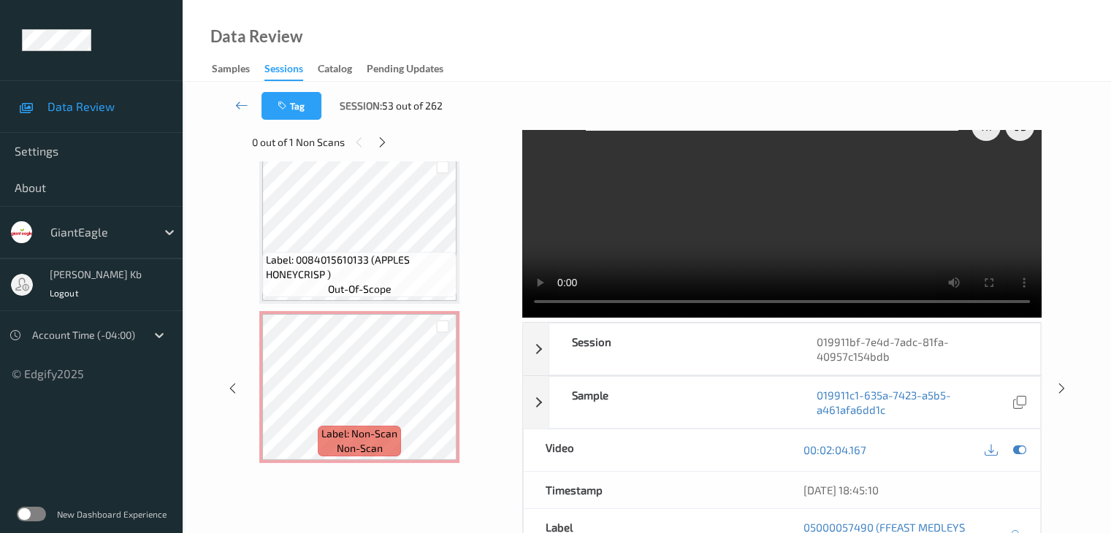
scroll to position [0, 0]
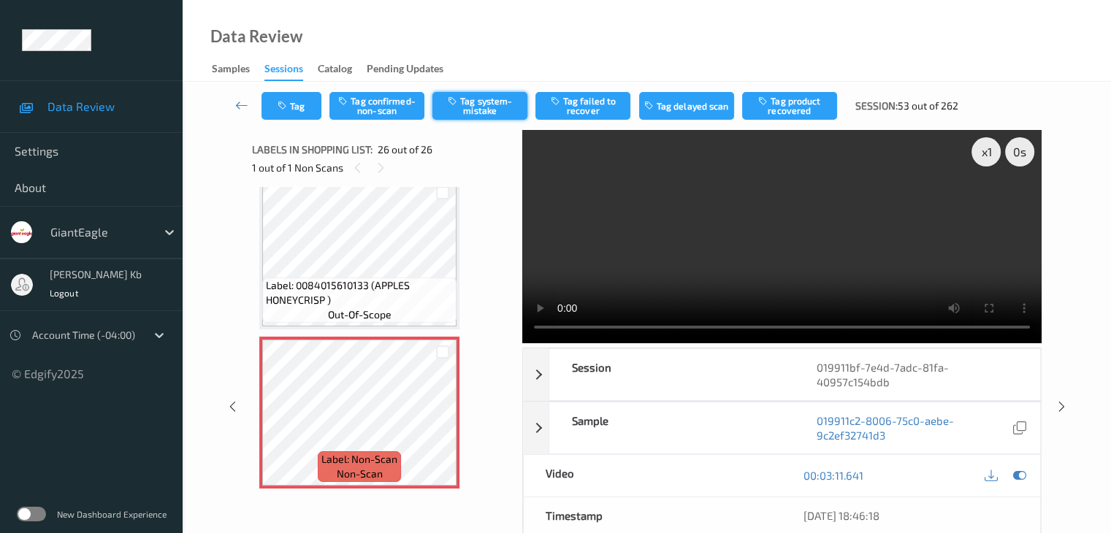
click at [491, 103] on button "Tag system-mistake" at bounding box center [479, 106] width 95 height 28
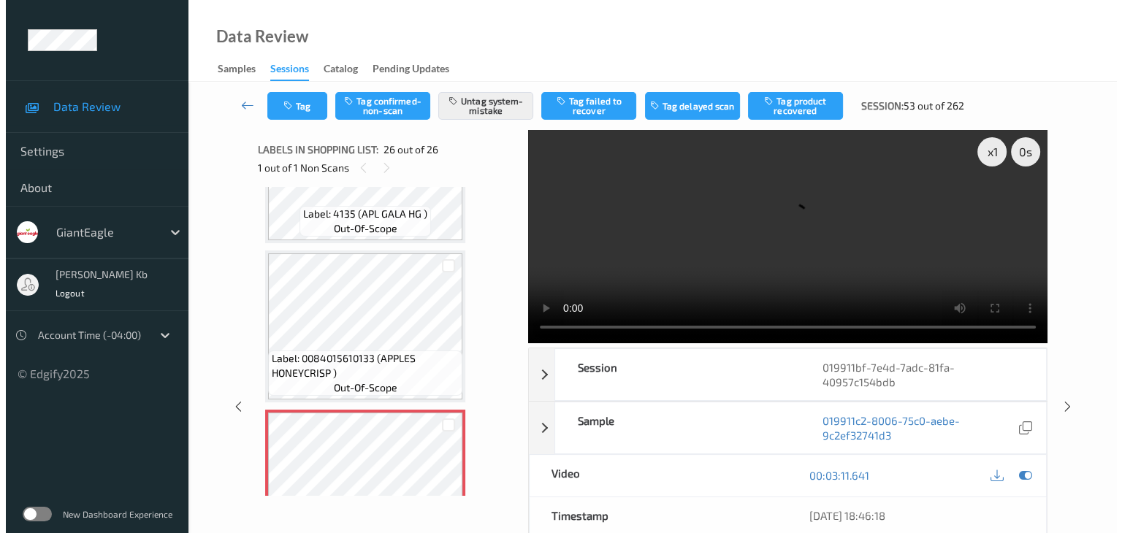
scroll to position [3839, 0]
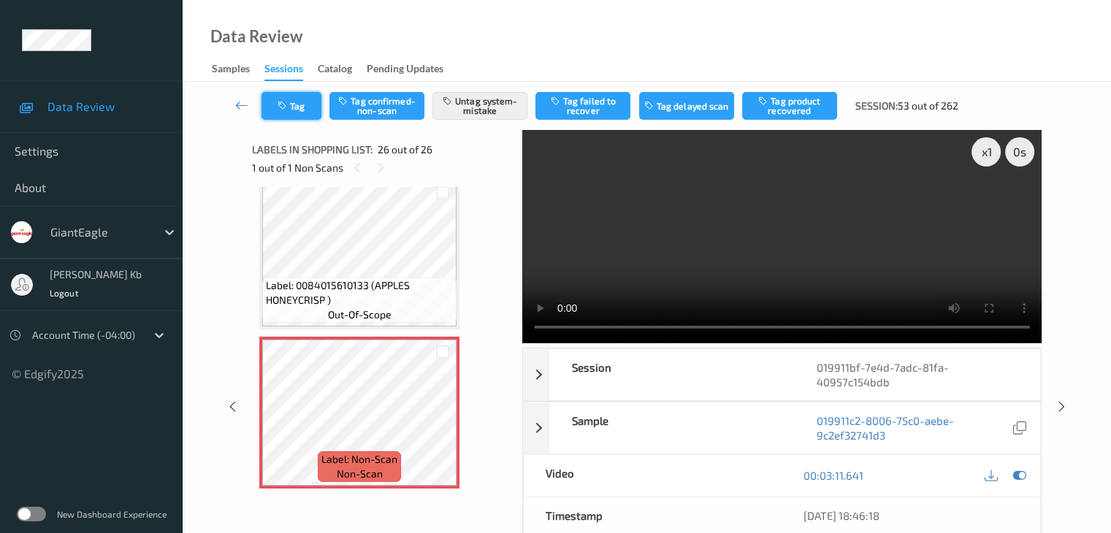
click at [308, 101] on button "Tag" at bounding box center [292, 106] width 60 height 28
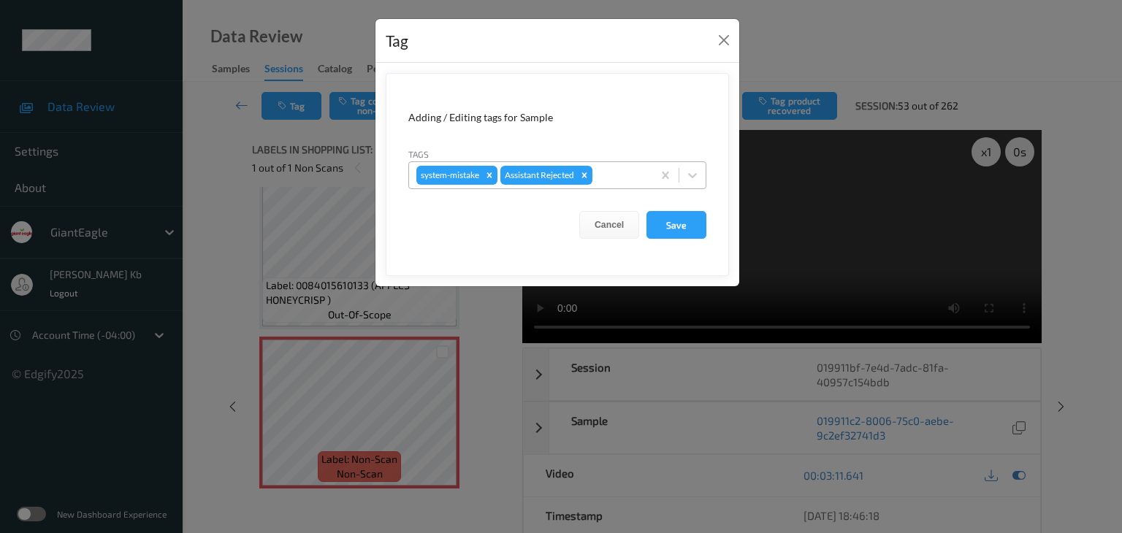
click at [617, 174] on div at bounding box center [620, 176] width 50 height 18
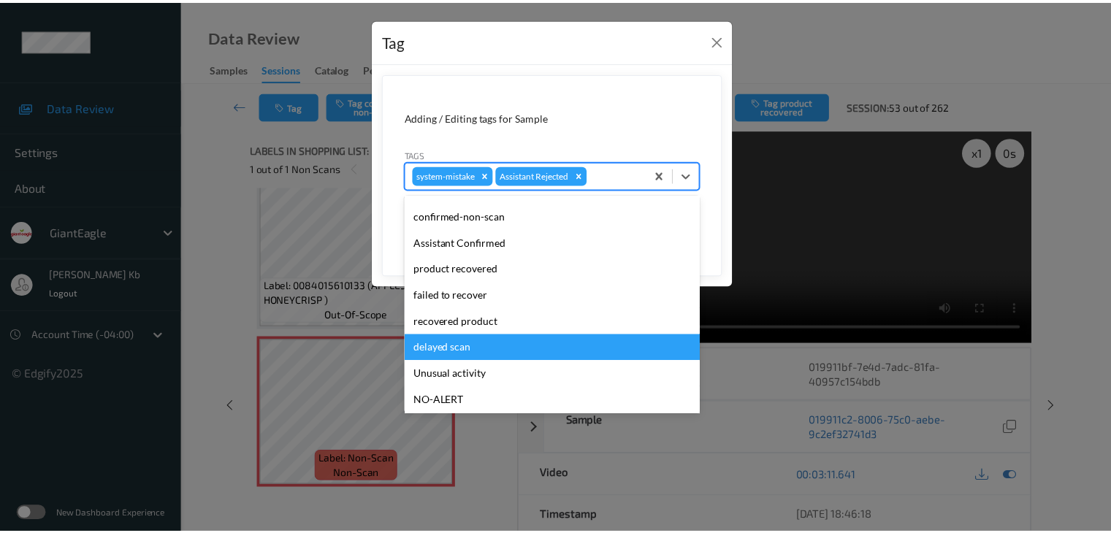
scroll to position [73, 0]
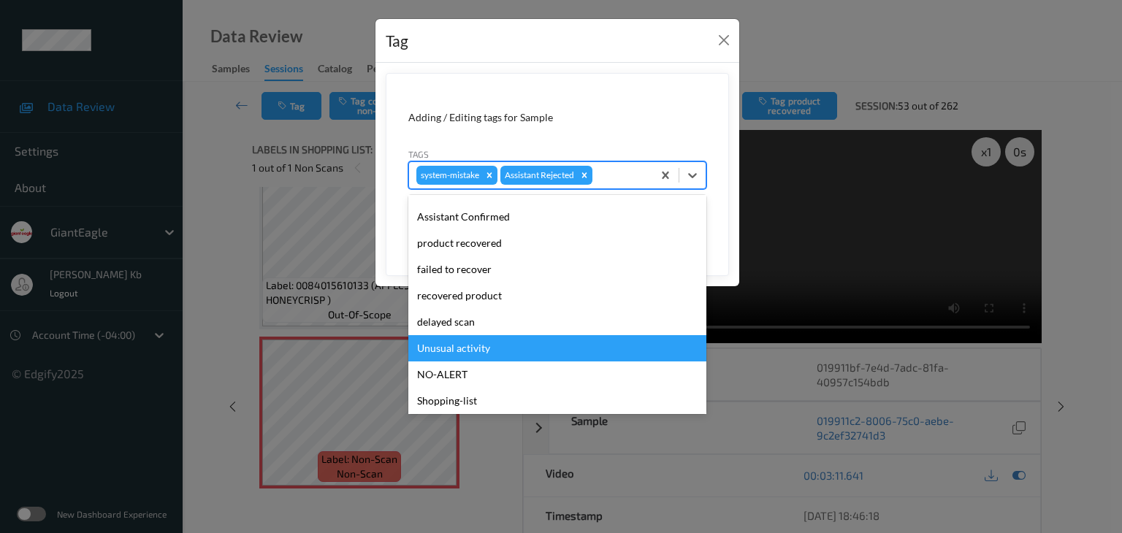
click at [446, 352] on div "Unusual activity" at bounding box center [557, 348] width 298 height 26
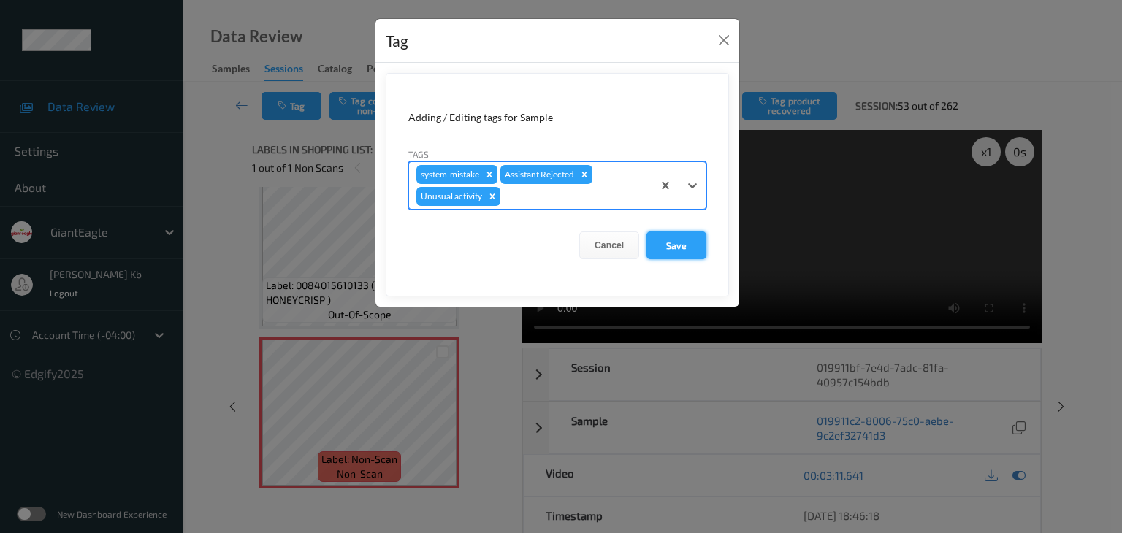
click at [677, 234] on button "Save" at bounding box center [677, 246] width 60 height 28
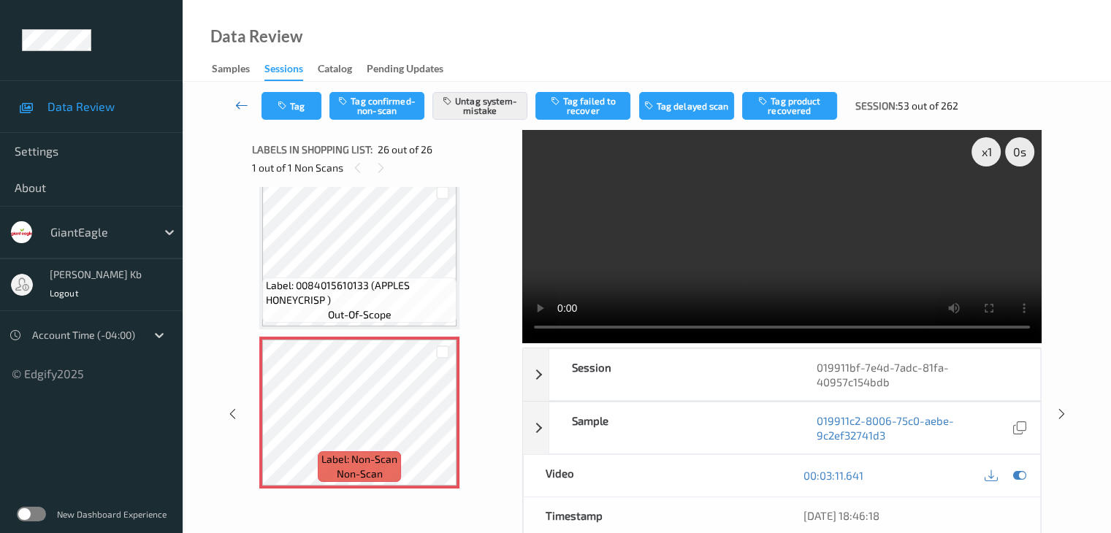
click at [243, 104] on icon at bounding box center [241, 105] width 13 height 15
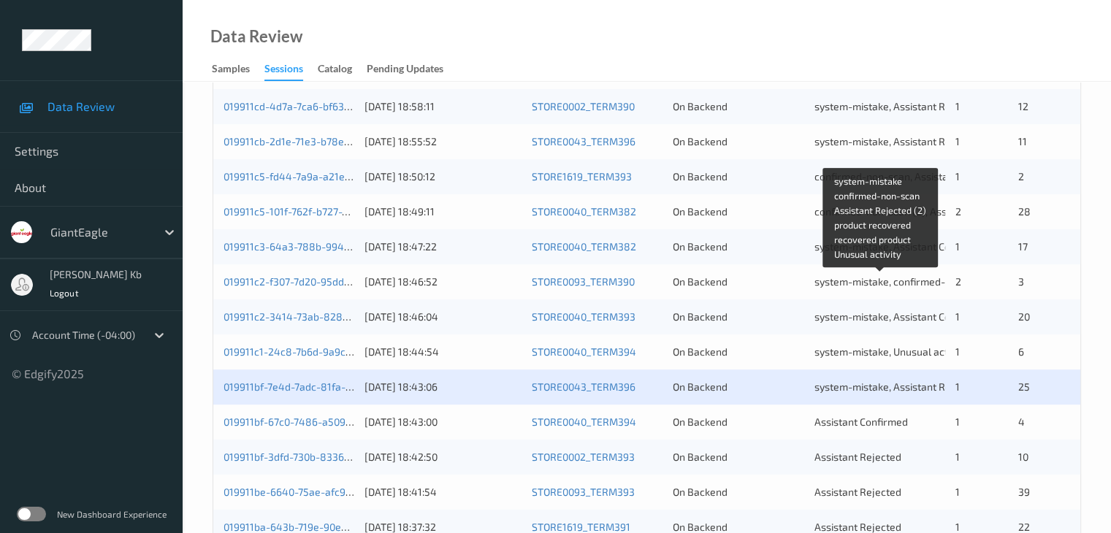
scroll to position [584, 0]
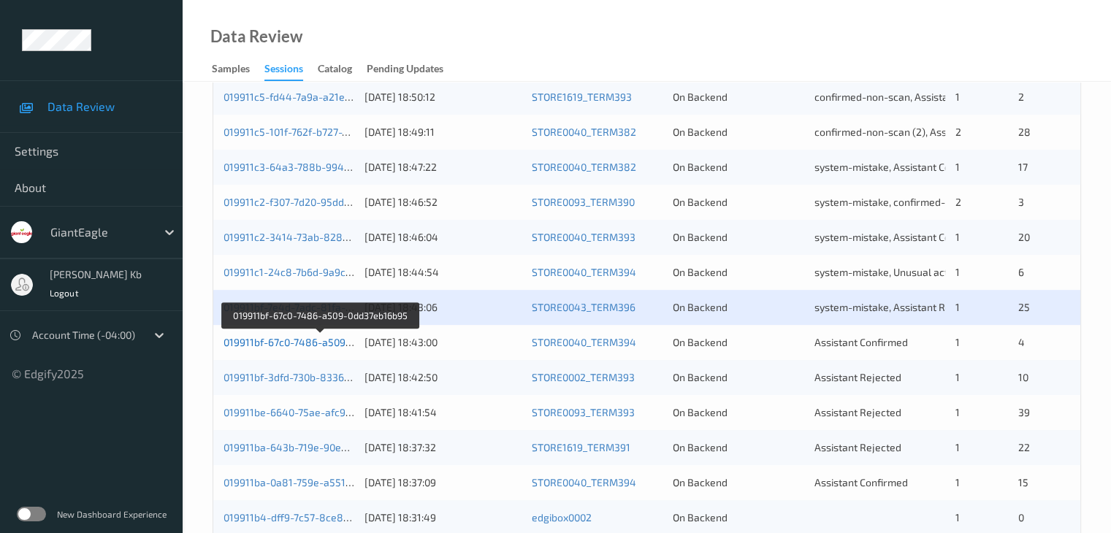
click at [307, 341] on link "019911bf-67c0-7486-a509-0dd37eb16b95" at bounding box center [321, 342] width 194 height 12
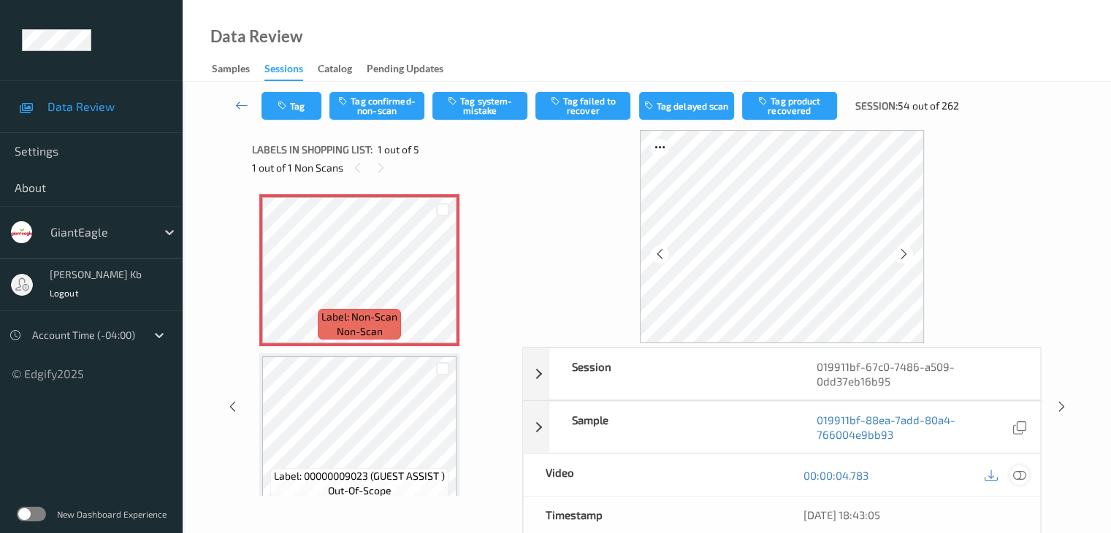
click at [1022, 473] on icon at bounding box center [1018, 475] width 13 height 13
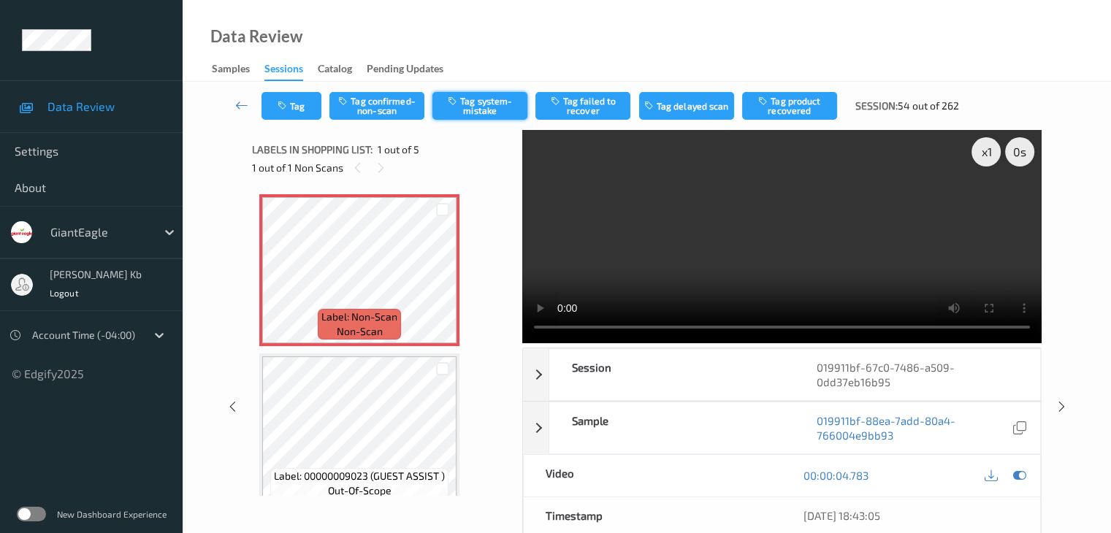
click at [480, 109] on button "Tag system-mistake" at bounding box center [479, 106] width 95 height 28
click at [307, 103] on button "Tag" at bounding box center [292, 106] width 60 height 28
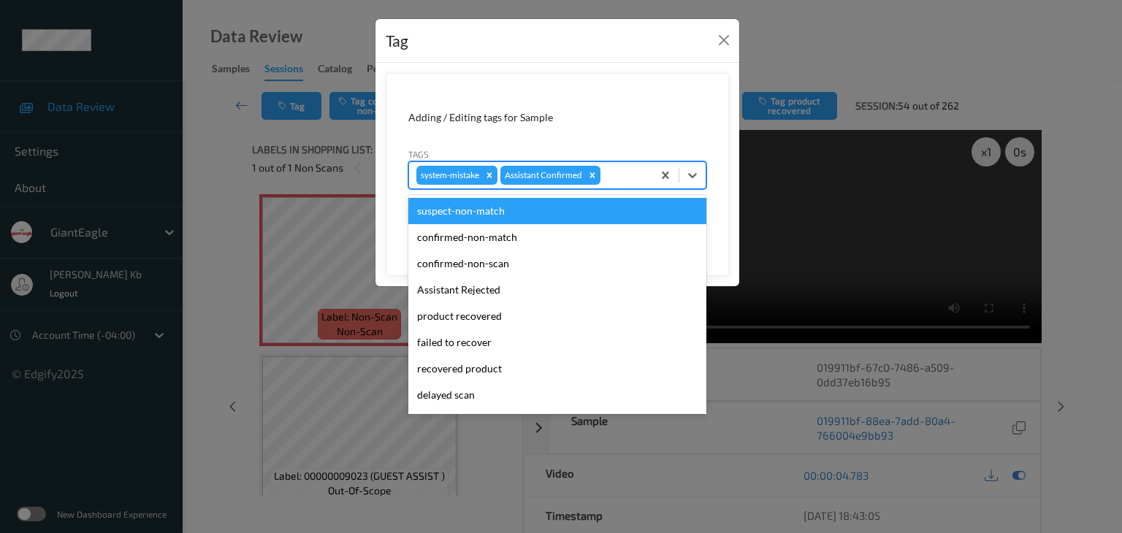
click at [630, 173] on div at bounding box center [624, 176] width 42 height 18
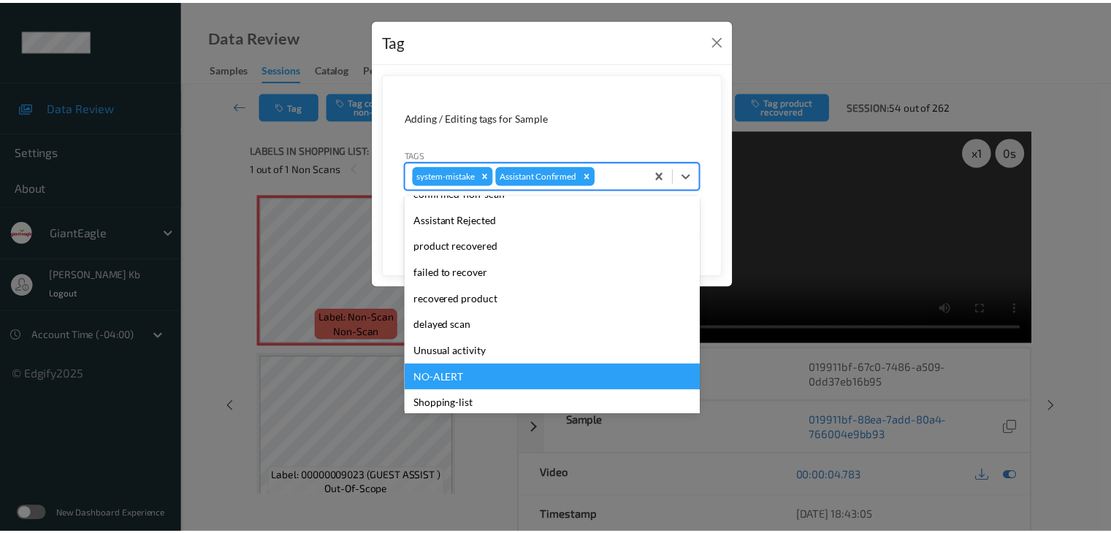
scroll to position [129, 0]
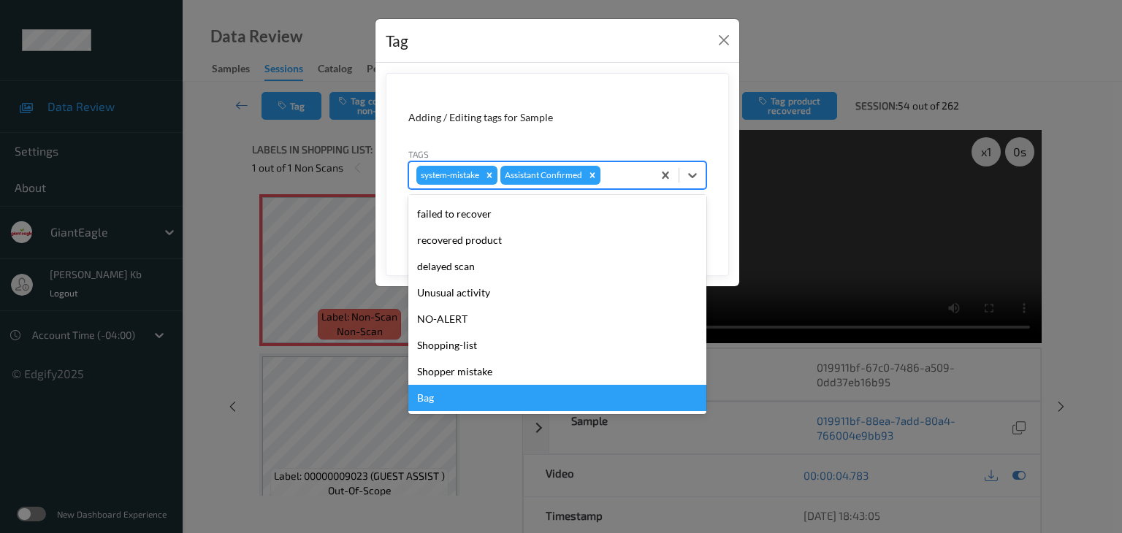
click at [451, 403] on div "Bag" at bounding box center [557, 398] width 298 height 26
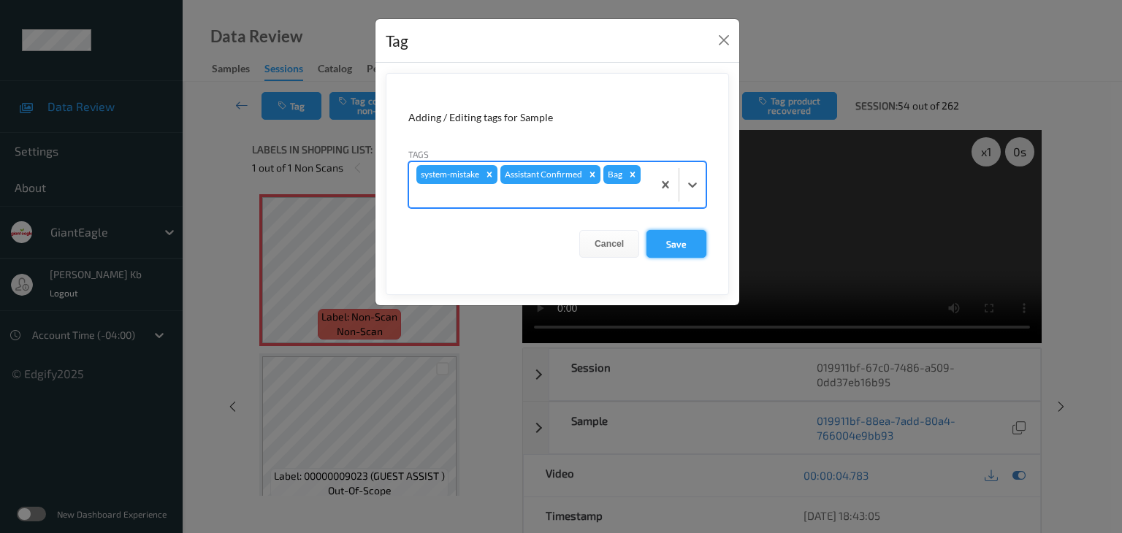
click at [680, 243] on button "Save" at bounding box center [677, 244] width 60 height 28
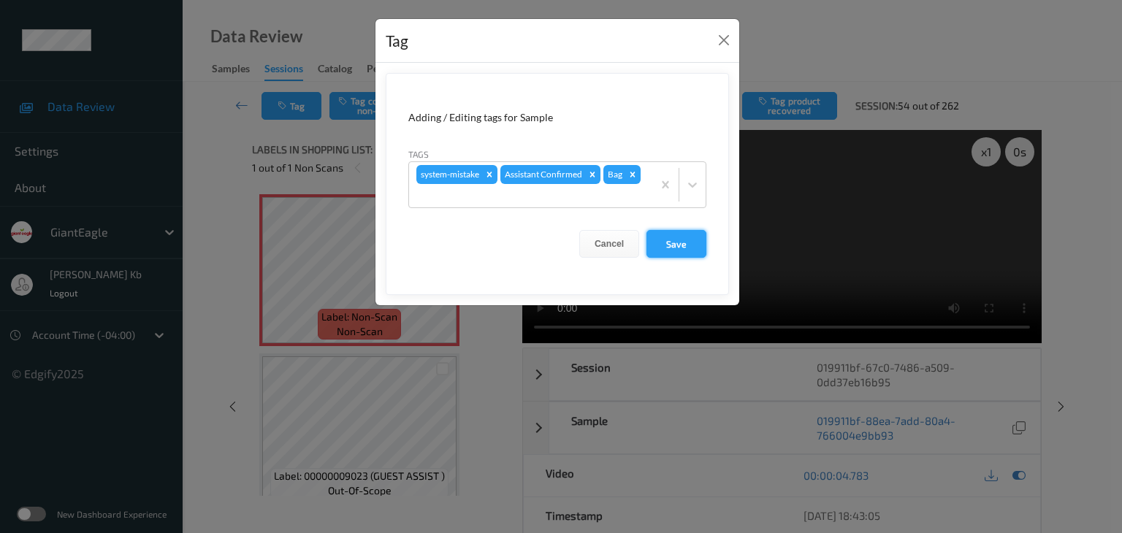
click at [679, 241] on button "Save" at bounding box center [677, 244] width 60 height 28
click at [679, 243] on button "Save" at bounding box center [677, 244] width 60 height 28
click at [672, 240] on button "Save" at bounding box center [677, 244] width 60 height 28
click at [672, 240] on form "Adding / Editing tags for Sample Tags system-mistake Assistant Confirmed Bag Ca…" at bounding box center [557, 184] width 343 height 222
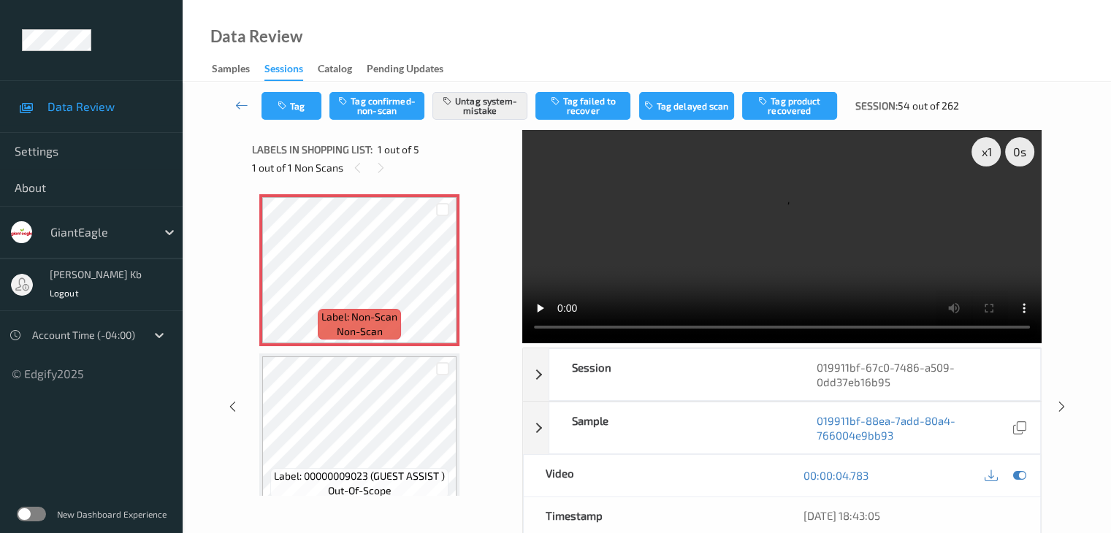
scroll to position [0, 0]
click at [247, 103] on icon at bounding box center [241, 105] width 13 height 15
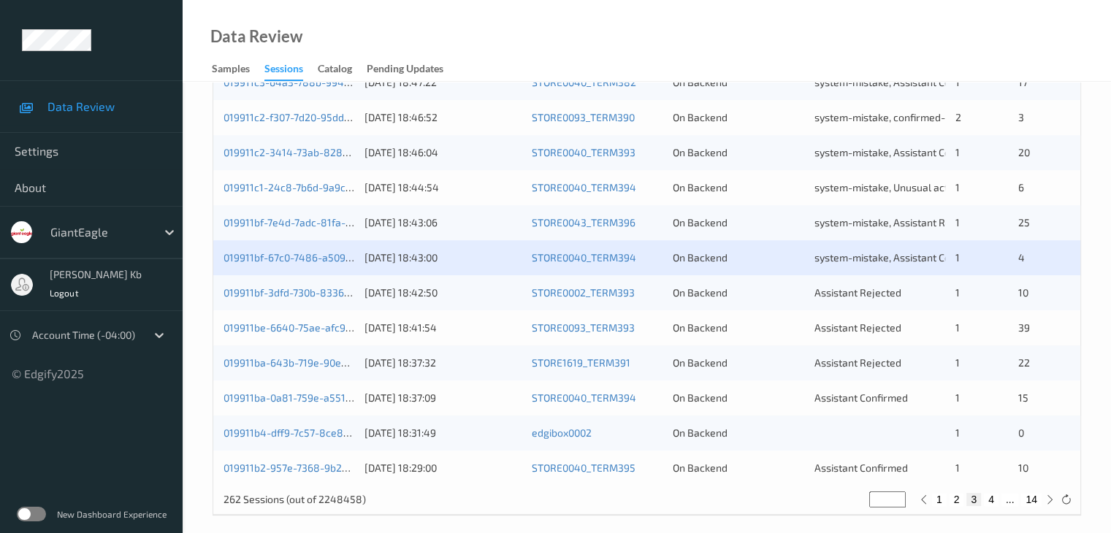
scroll to position [681, 0]
